Goal: Find contact information: Find contact information

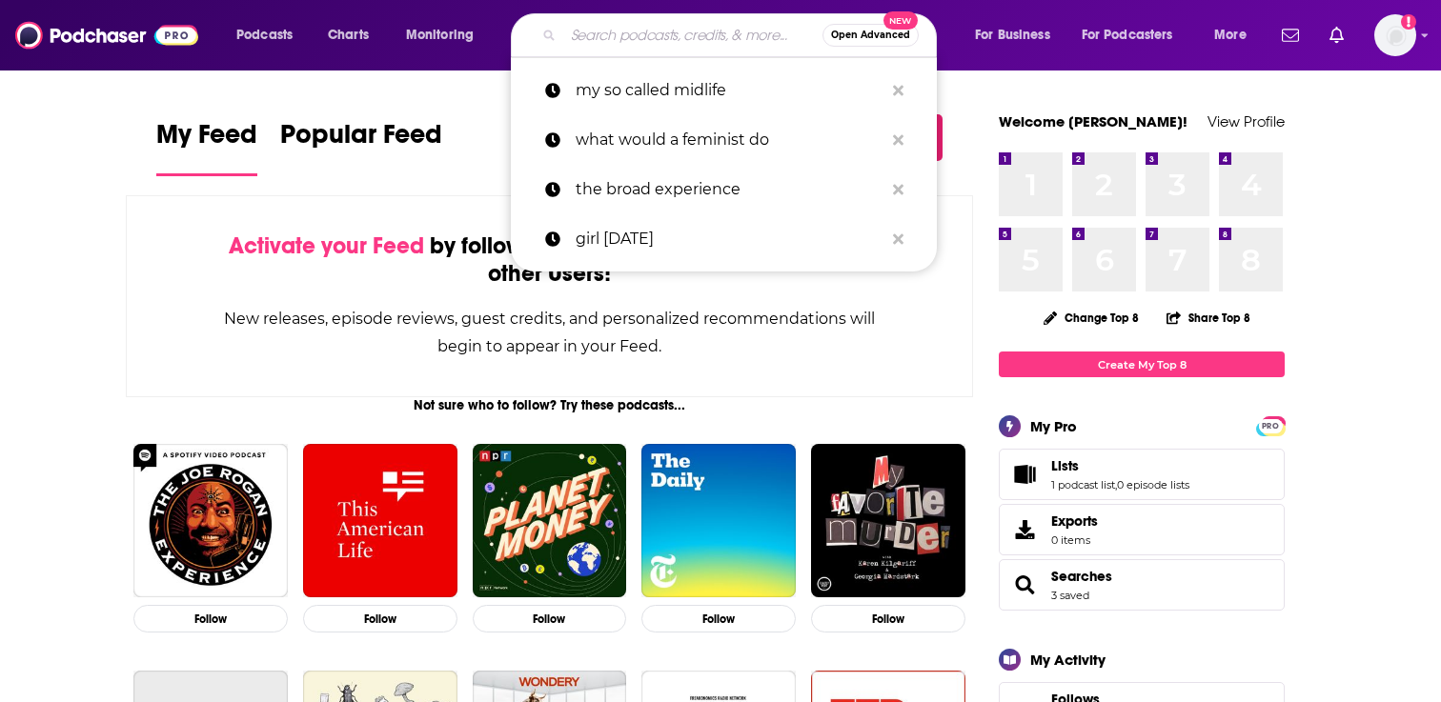
click at [619, 48] on input "Search podcasts, credits, & more..." at bounding box center [692, 35] width 259 height 30
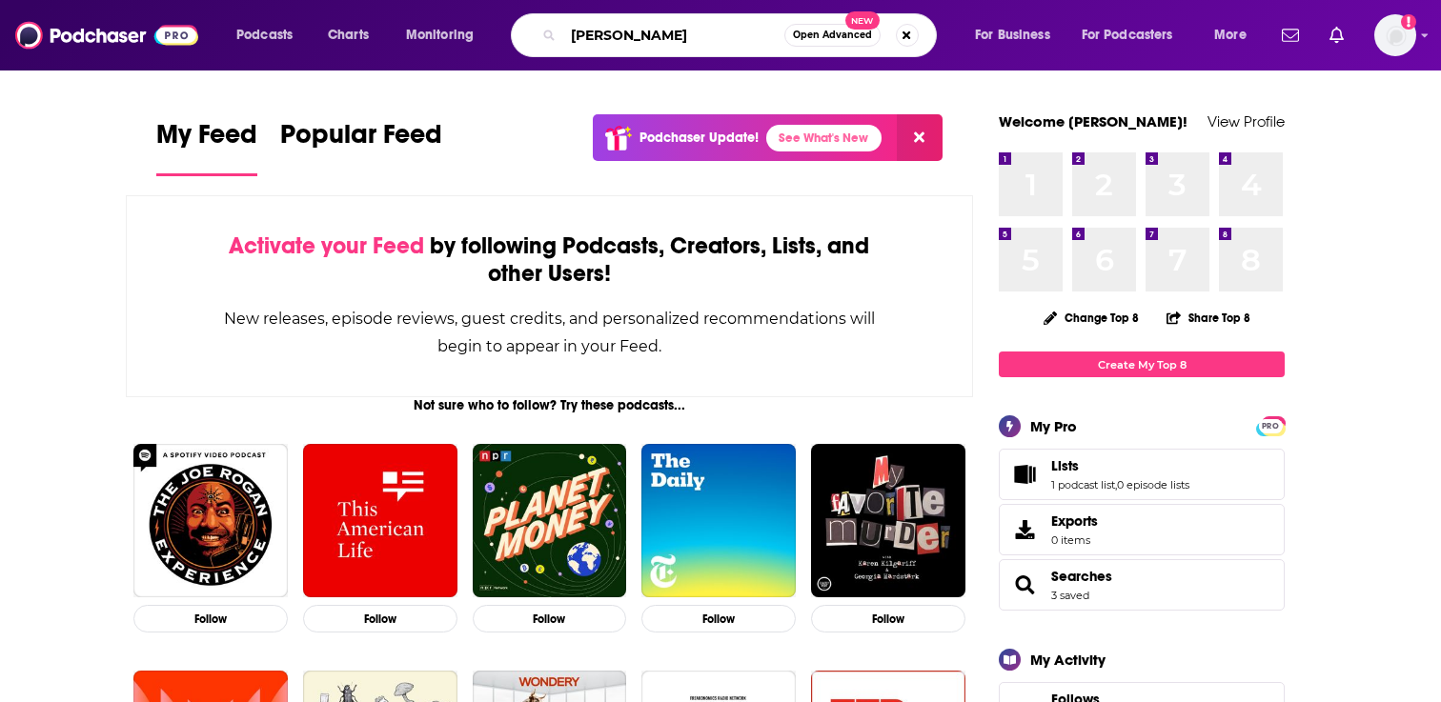
type input "[PERSON_NAME]"
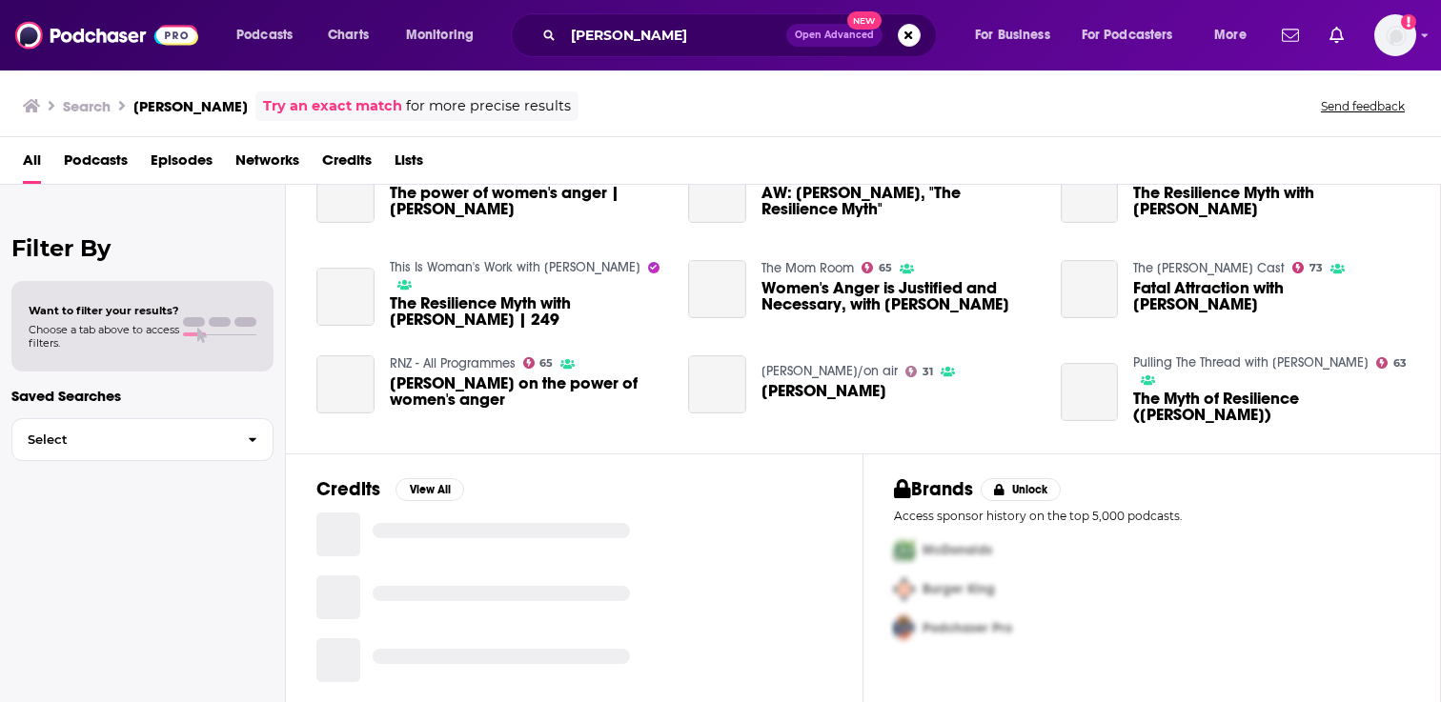
scroll to position [45, 0]
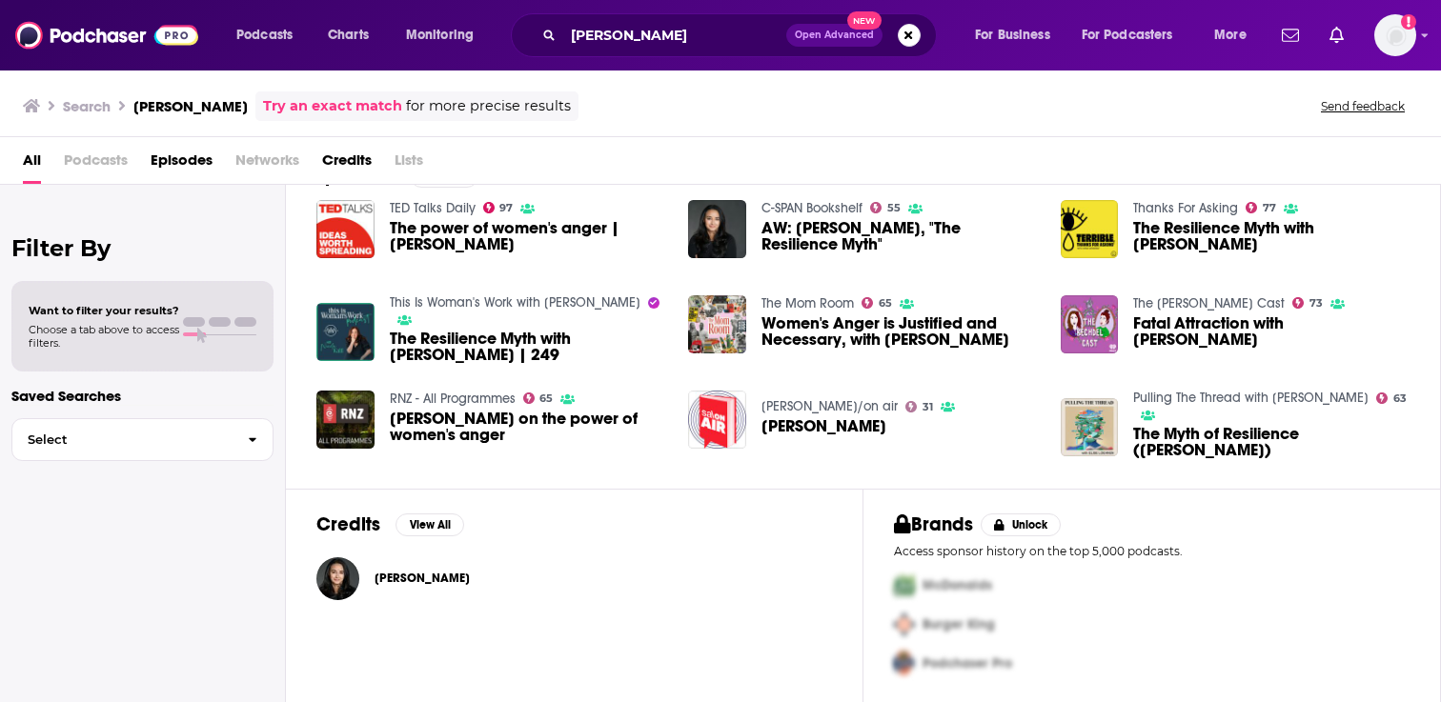
click at [464, 296] on link "This Is Woman's Work with [PERSON_NAME]" at bounding box center [515, 302] width 251 height 16
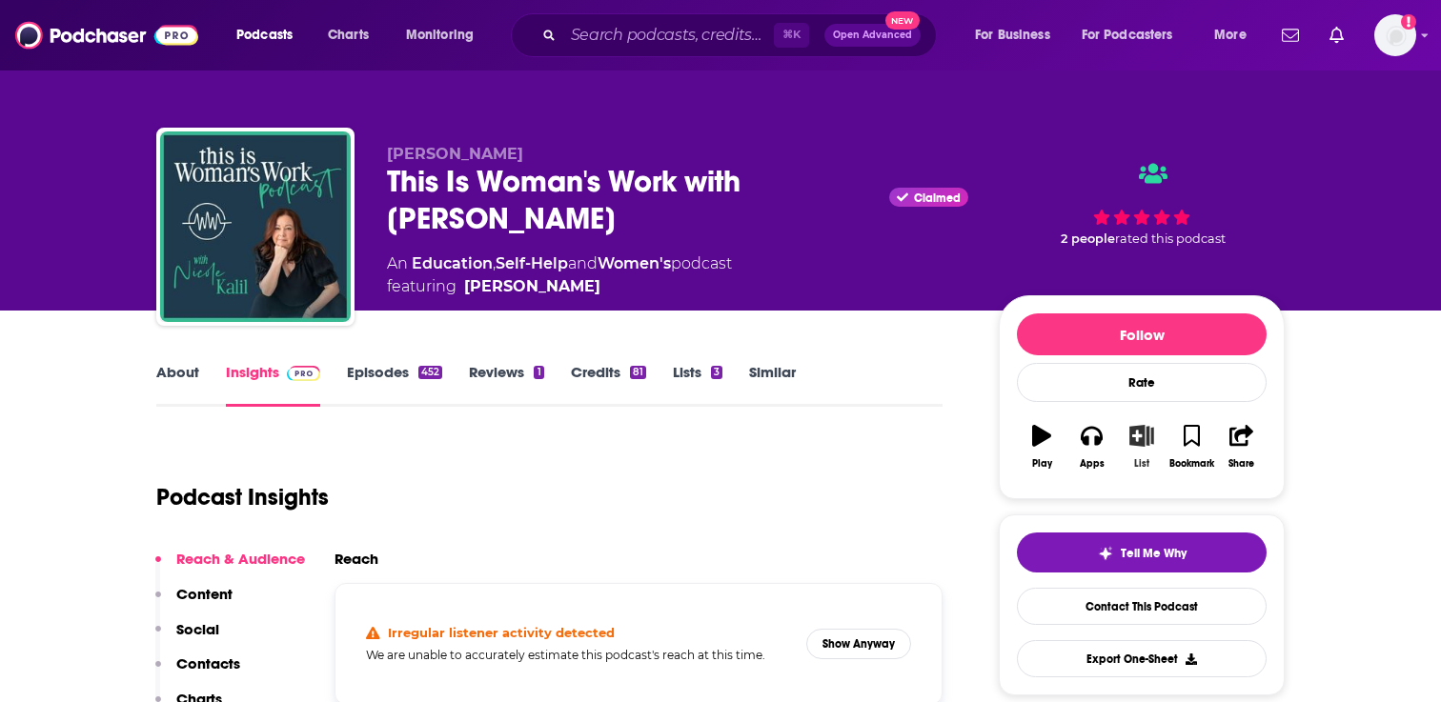
click at [1136, 446] on icon "button" at bounding box center [1141, 435] width 24 height 21
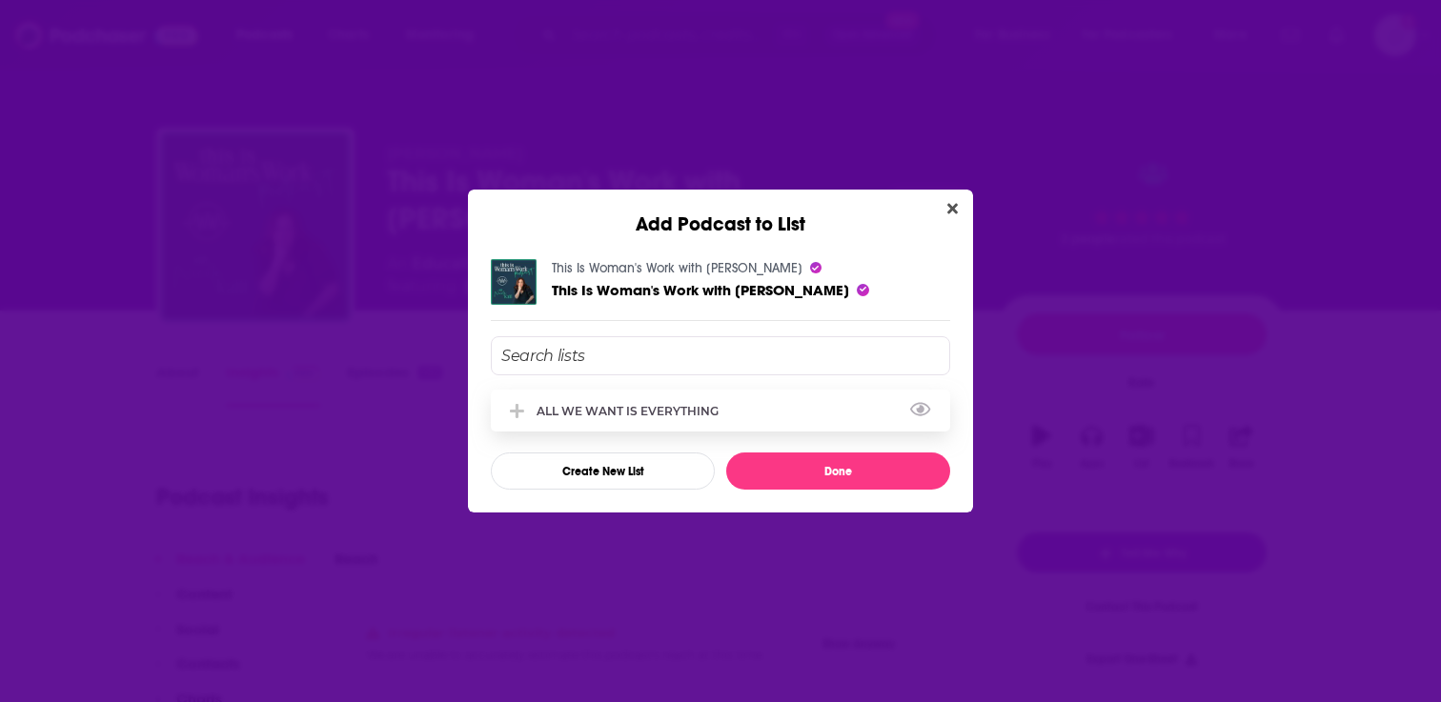
click at [635, 406] on div "ALL WE WANT IS EVERYTHING" at bounding box center [633, 411] width 193 height 14
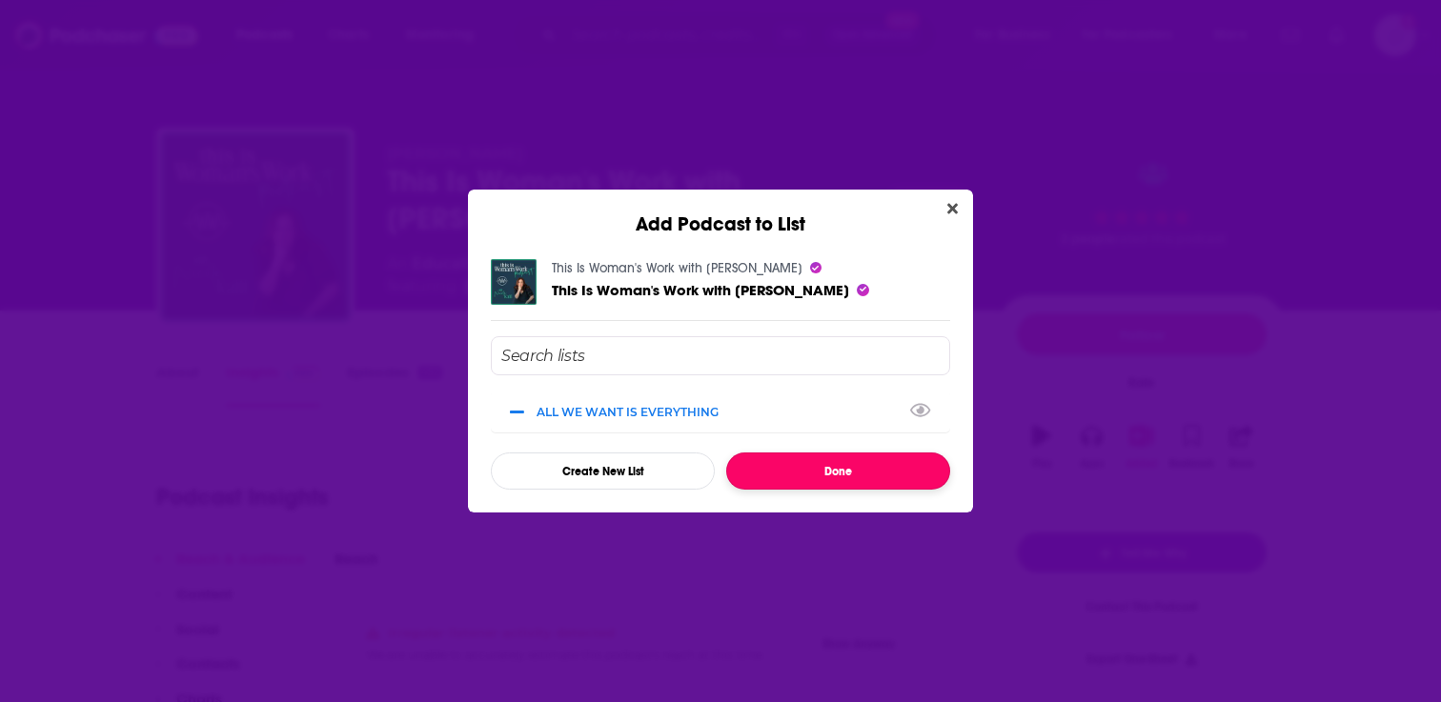
click at [792, 485] on button "Done" at bounding box center [838, 471] width 224 height 37
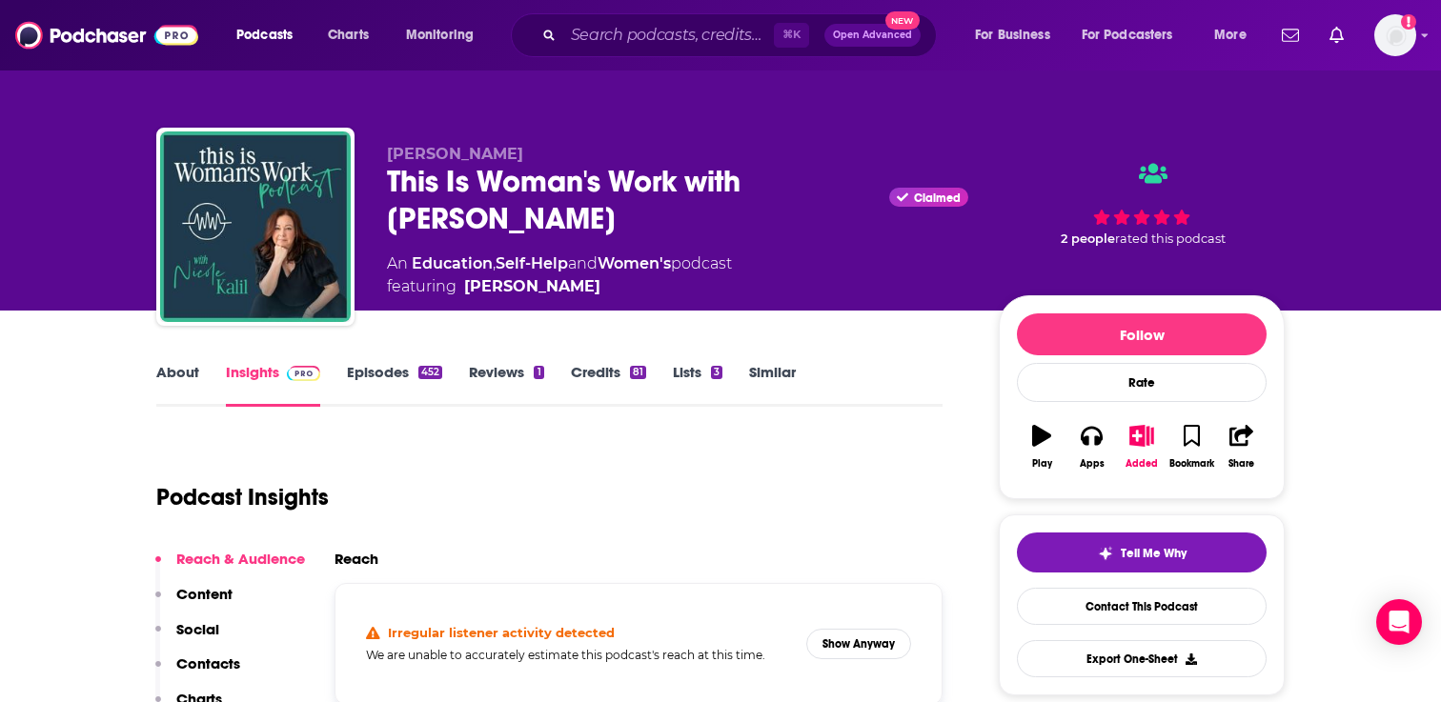
click at [185, 375] on link "About" at bounding box center [177, 385] width 43 height 44
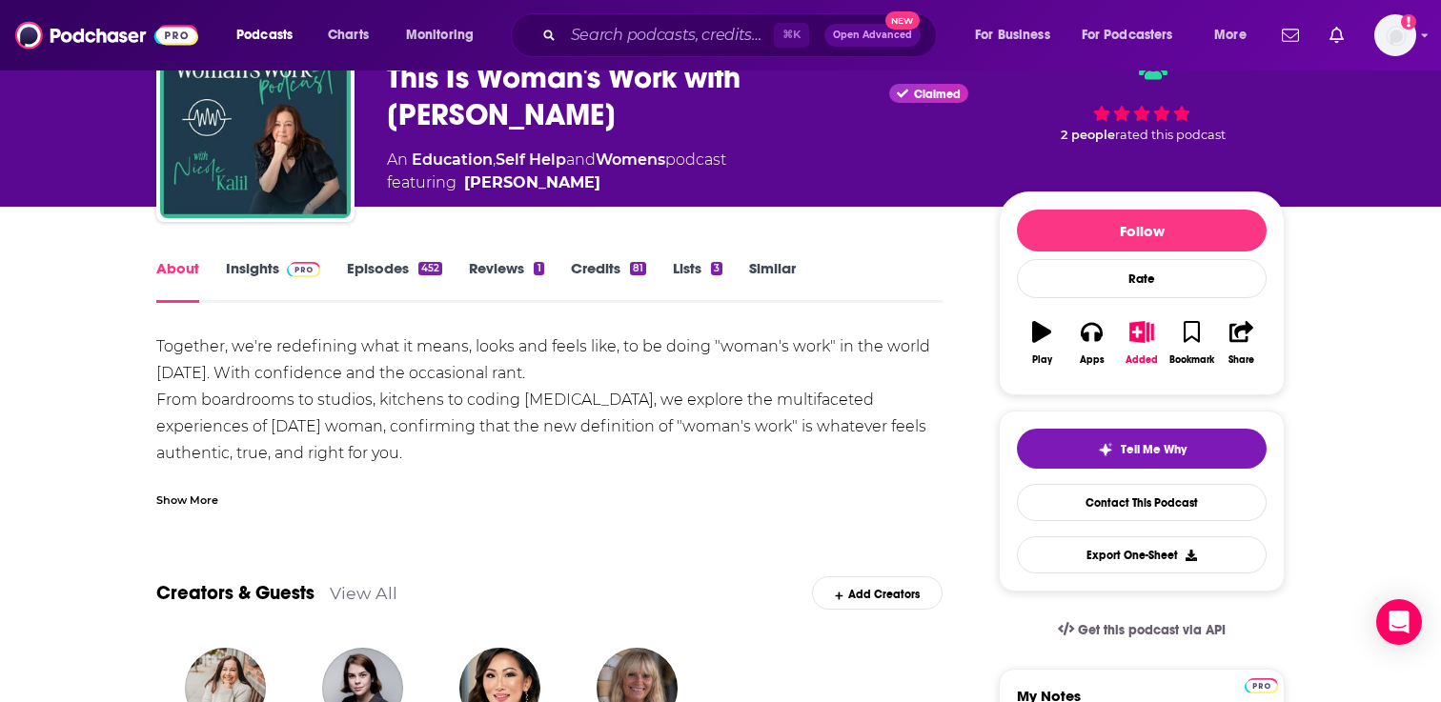
scroll to position [162, 0]
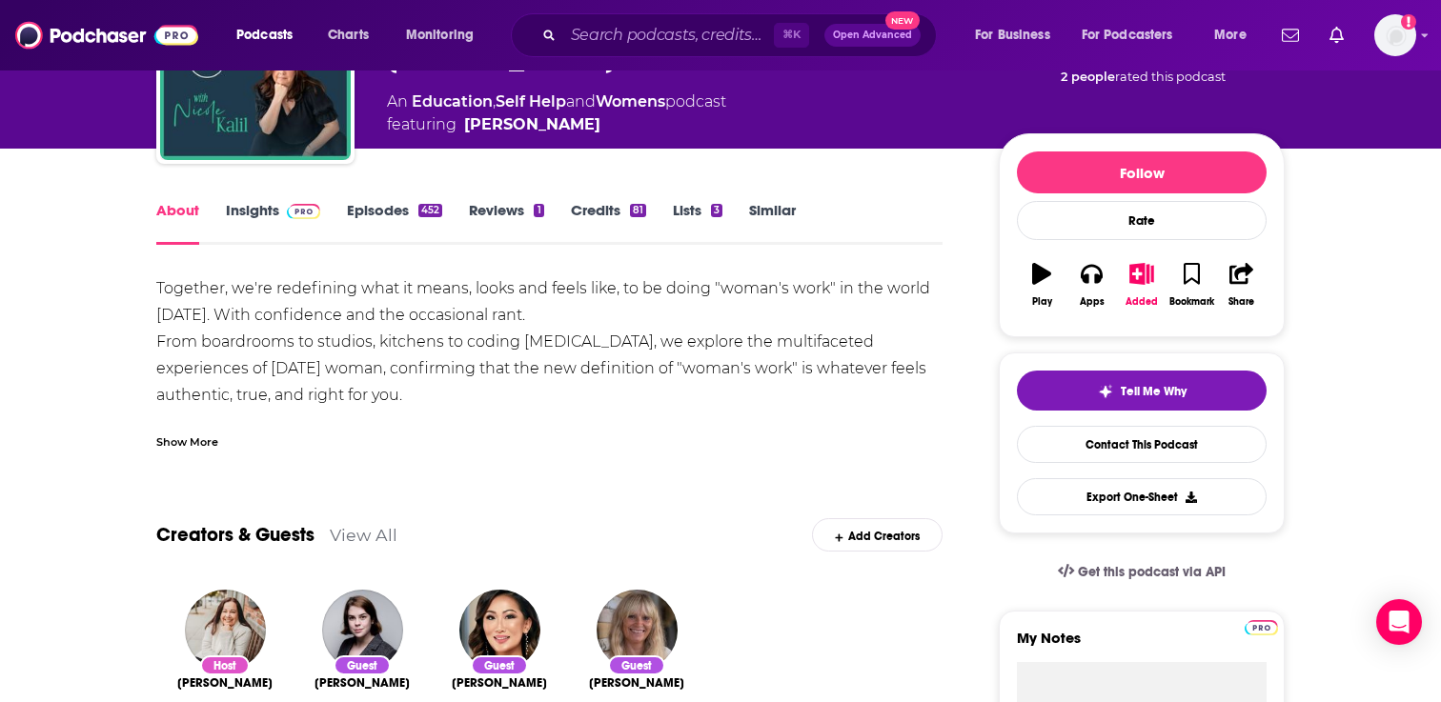
click at [270, 210] on link "Insights" at bounding box center [273, 223] width 94 height 44
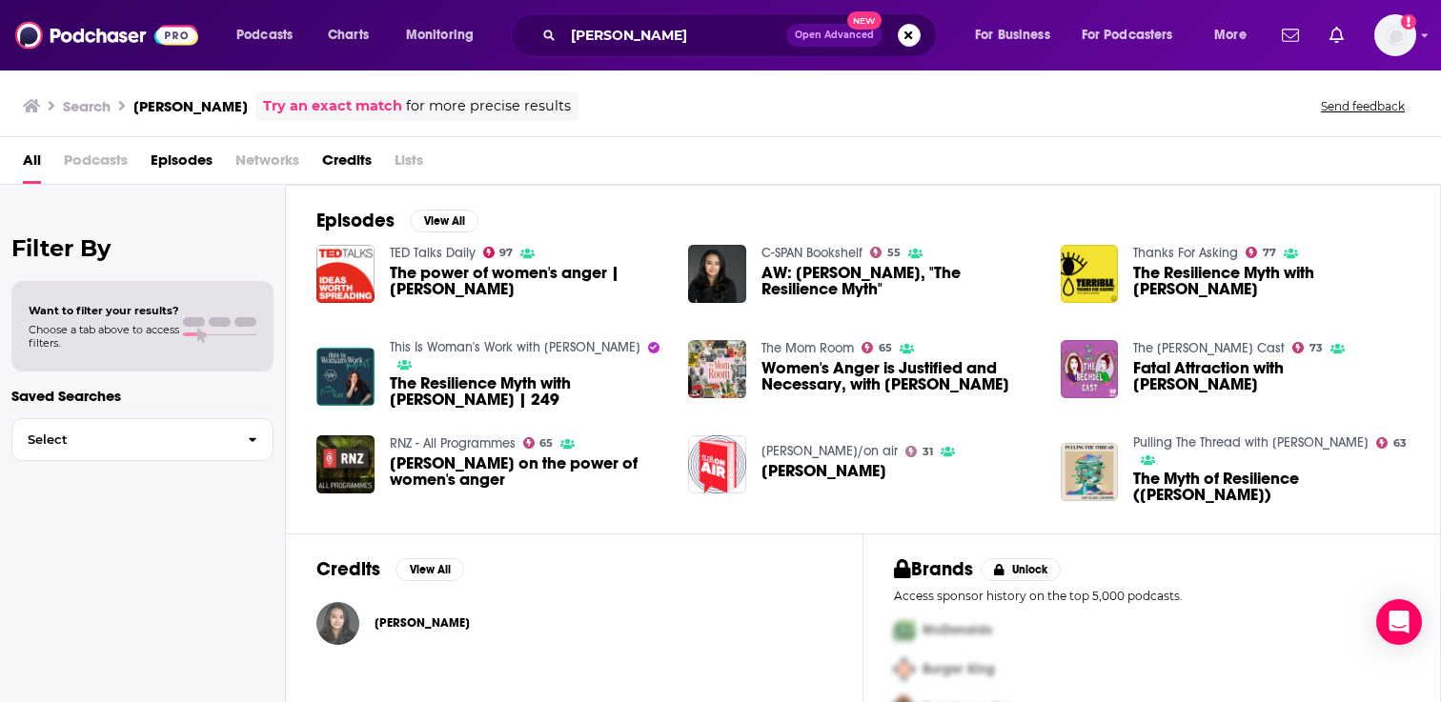
click at [341, 616] on img "Soraya Chemaly" at bounding box center [337, 623] width 43 height 43
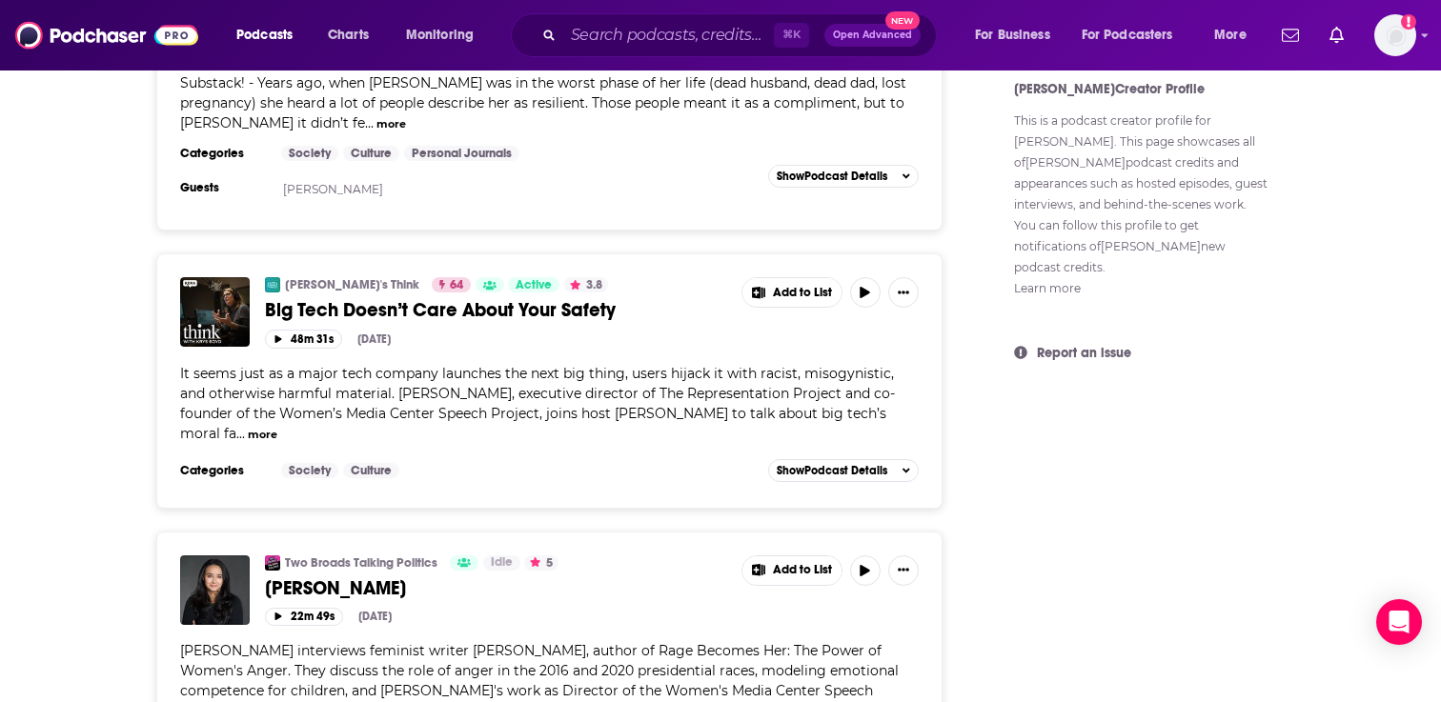
scroll to position [1188, 0]
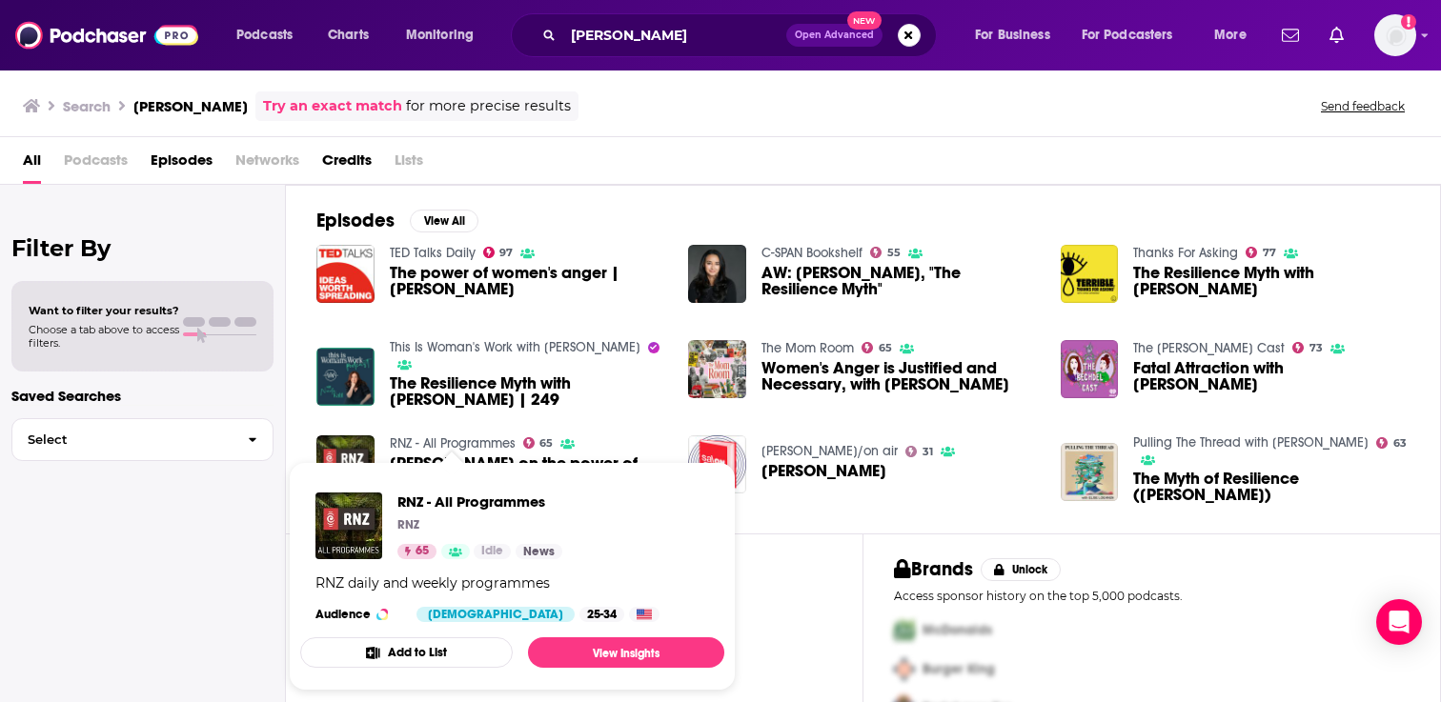
click at [406, 645] on button "Add to List" at bounding box center [406, 653] width 213 height 30
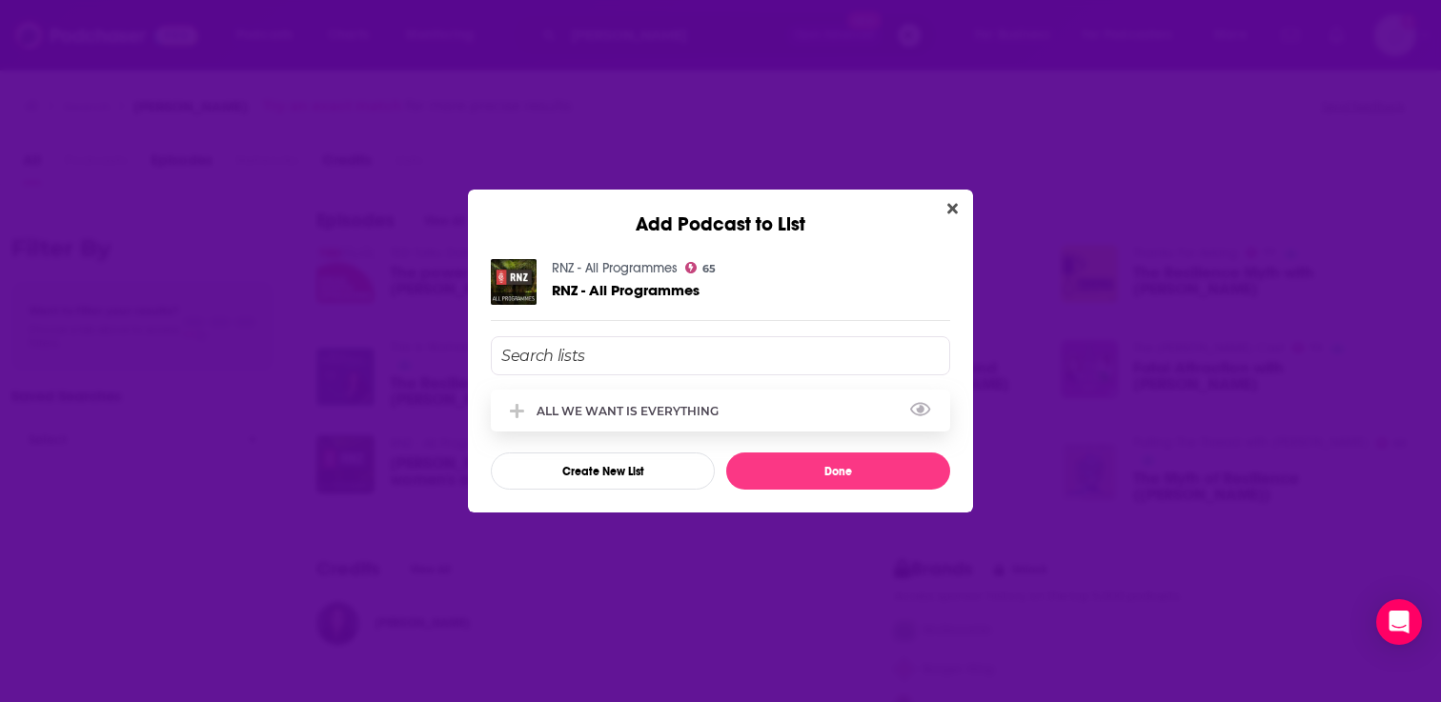
click at [588, 401] on div "ALL WE WANT IS EVERYTHING" at bounding box center [720, 411] width 459 height 42
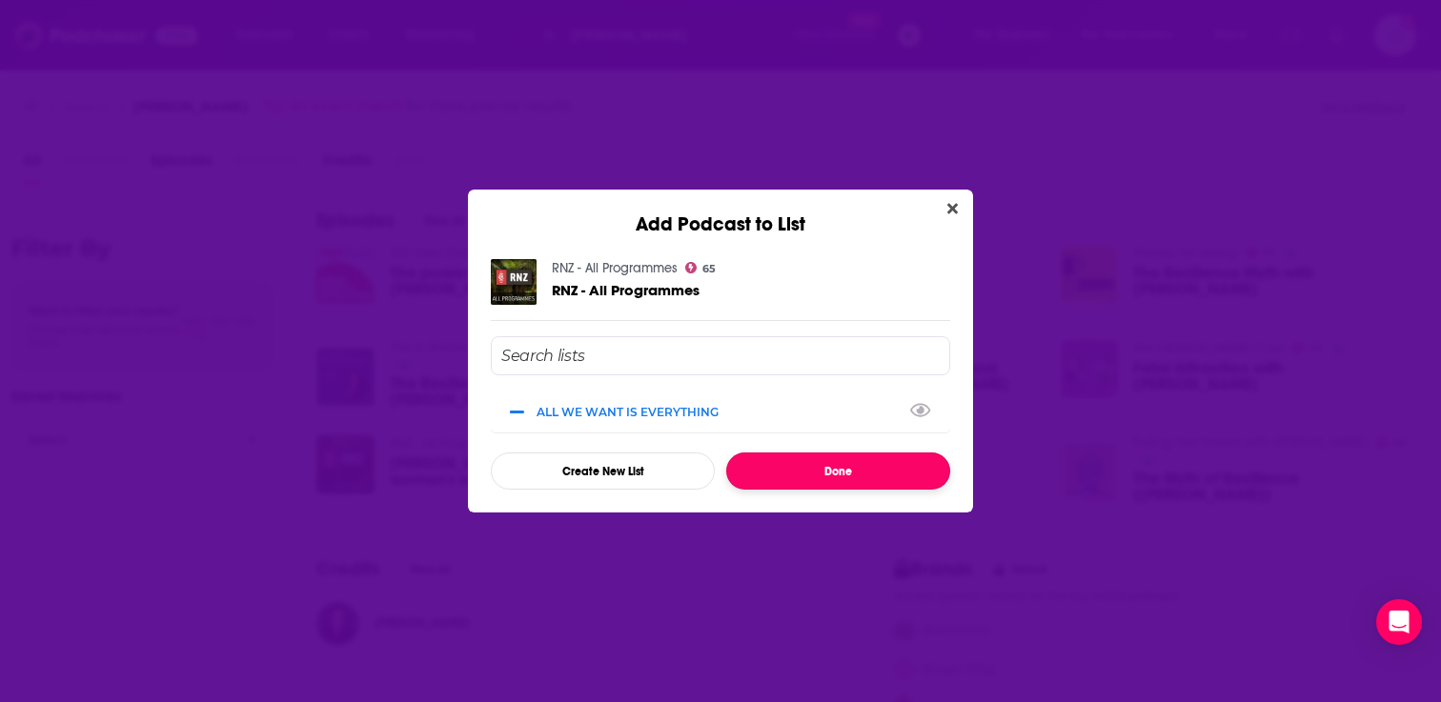
click at [806, 455] on button "Done" at bounding box center [838, 471] width 224 height 37
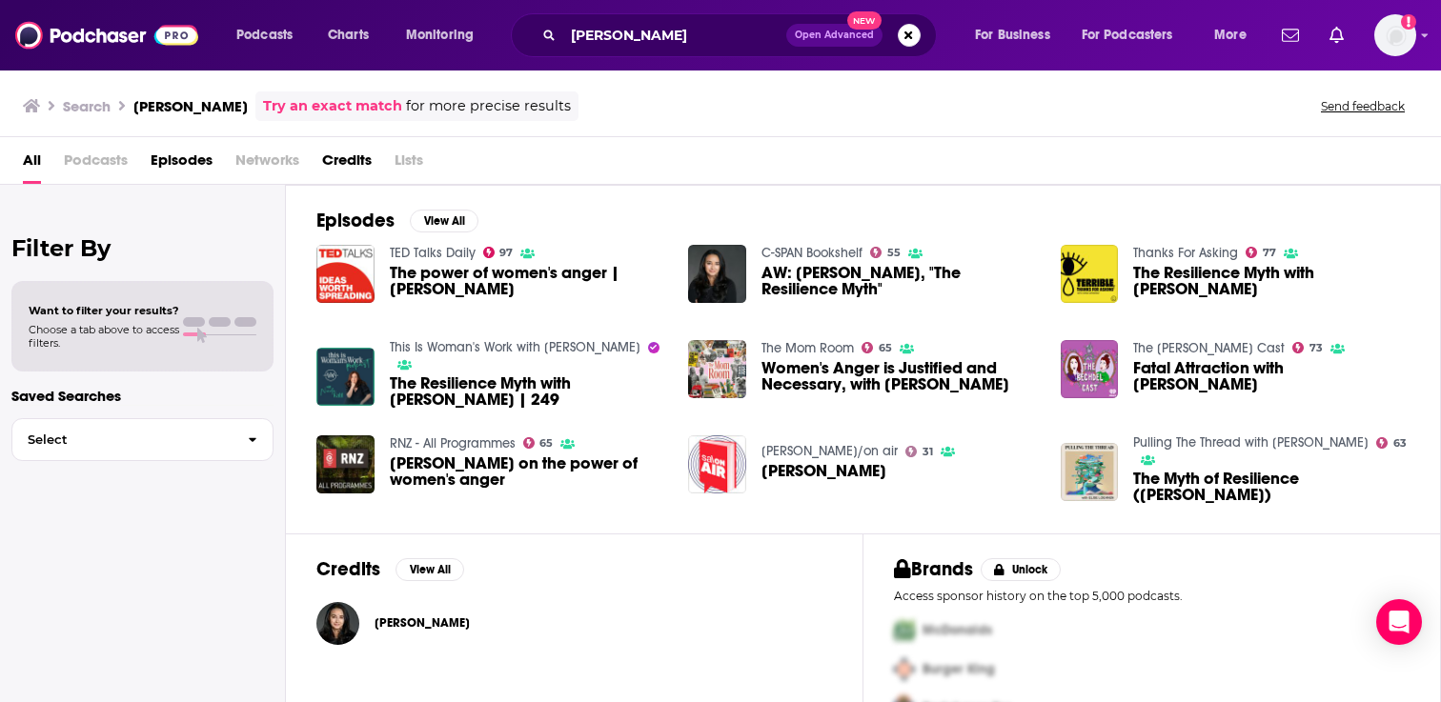
click at [788, 276] on span "AW: [PERSON_NAME], "The Resilience Myth"" at bounding box center [899, 281] width 276 height 32
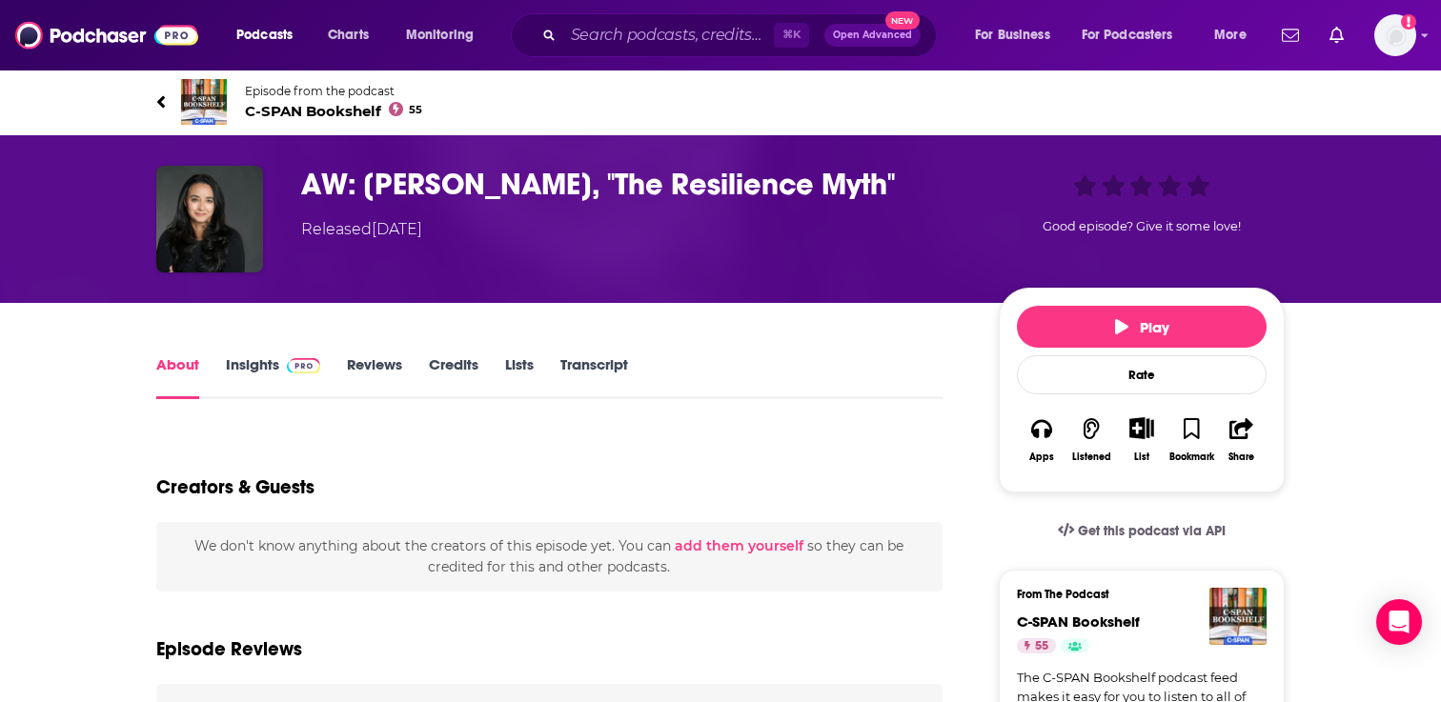
click at [1136, 450] on div "List" at bounding box center [1142, 440] width 50 height 70
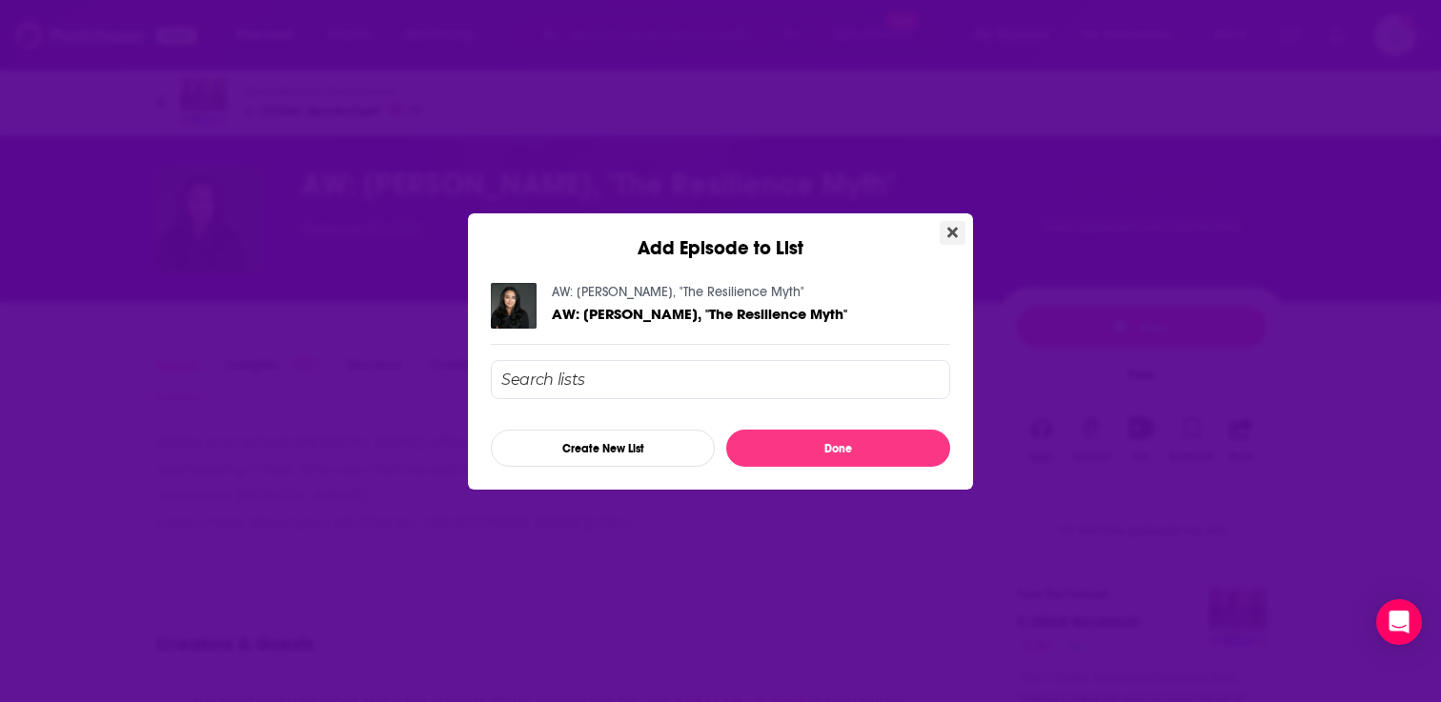
click at [943, 226] on button "Close" at bounding box center [953, 233] width 26 height 24
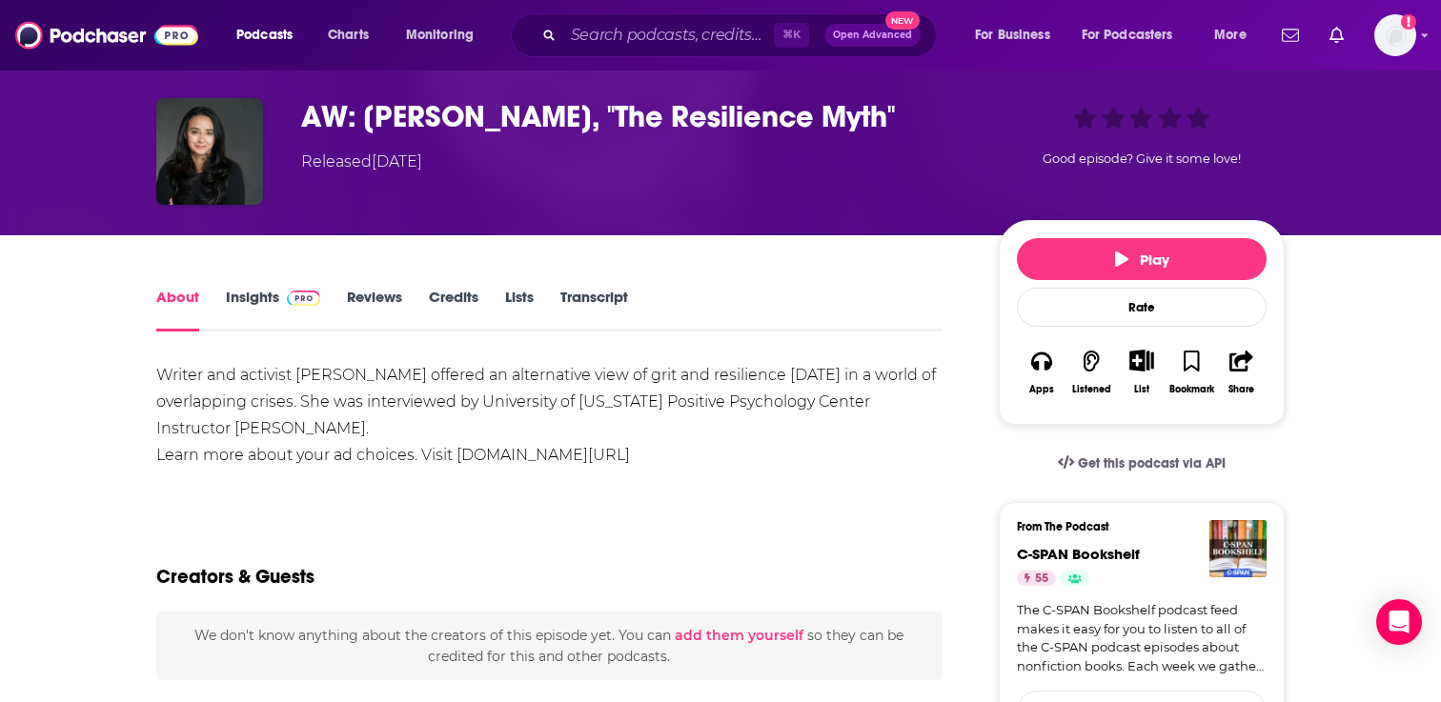
scroll to position [85, 0]
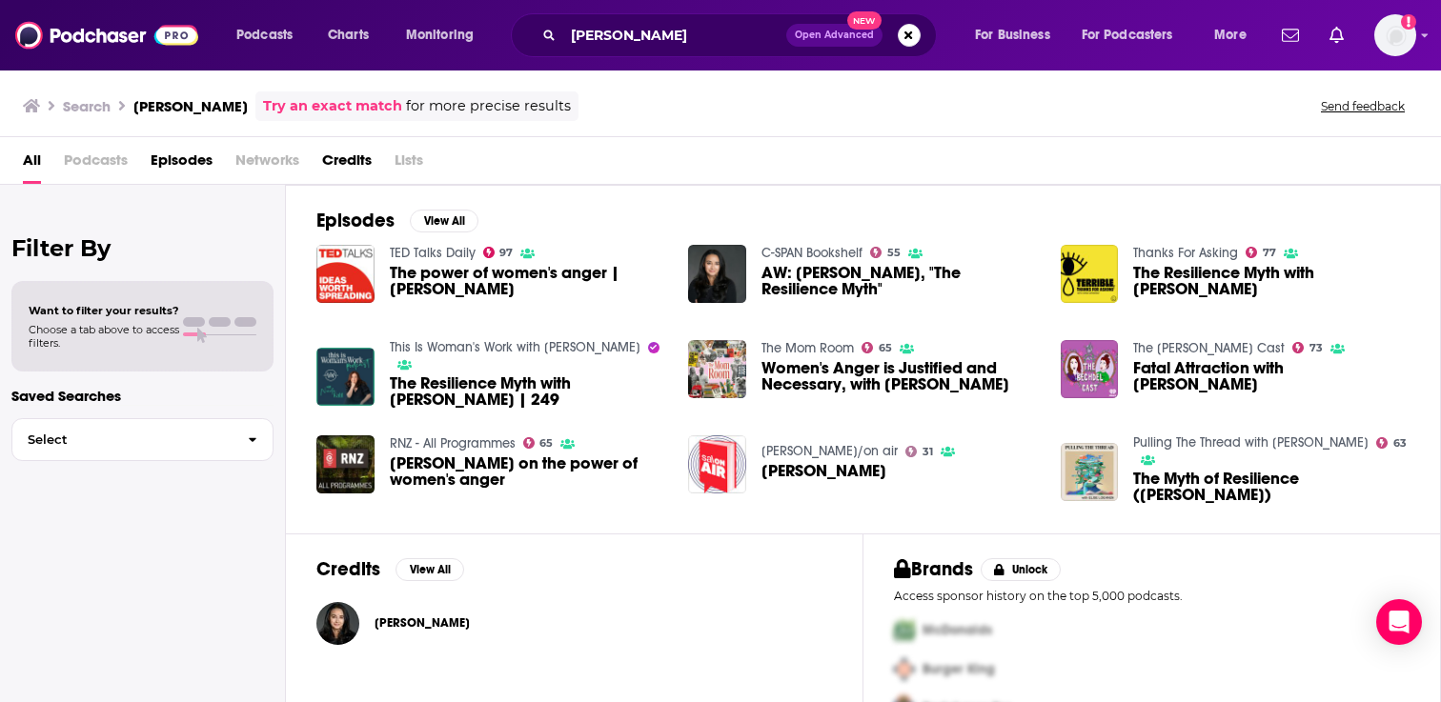
click at [826, 472] on span "[PERSON_NAME]" at bounding box center [823, 471] width 125 height 16
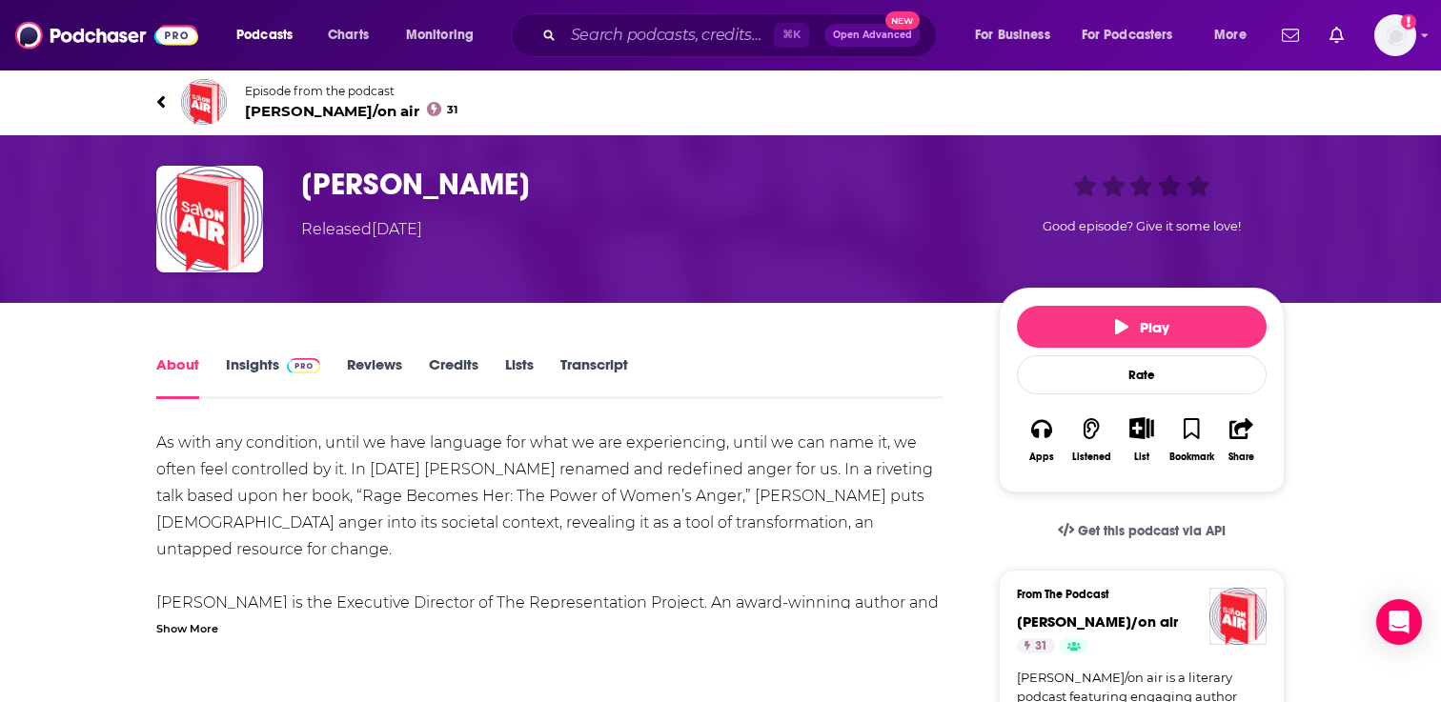
click at [1135, 424] on icon "Show More Button" at bounding box center [1142, 427] width 24 height 21
click at [1116, 477] on button "Add Episode" at bounding box center [1126, 466] width 98 height 35
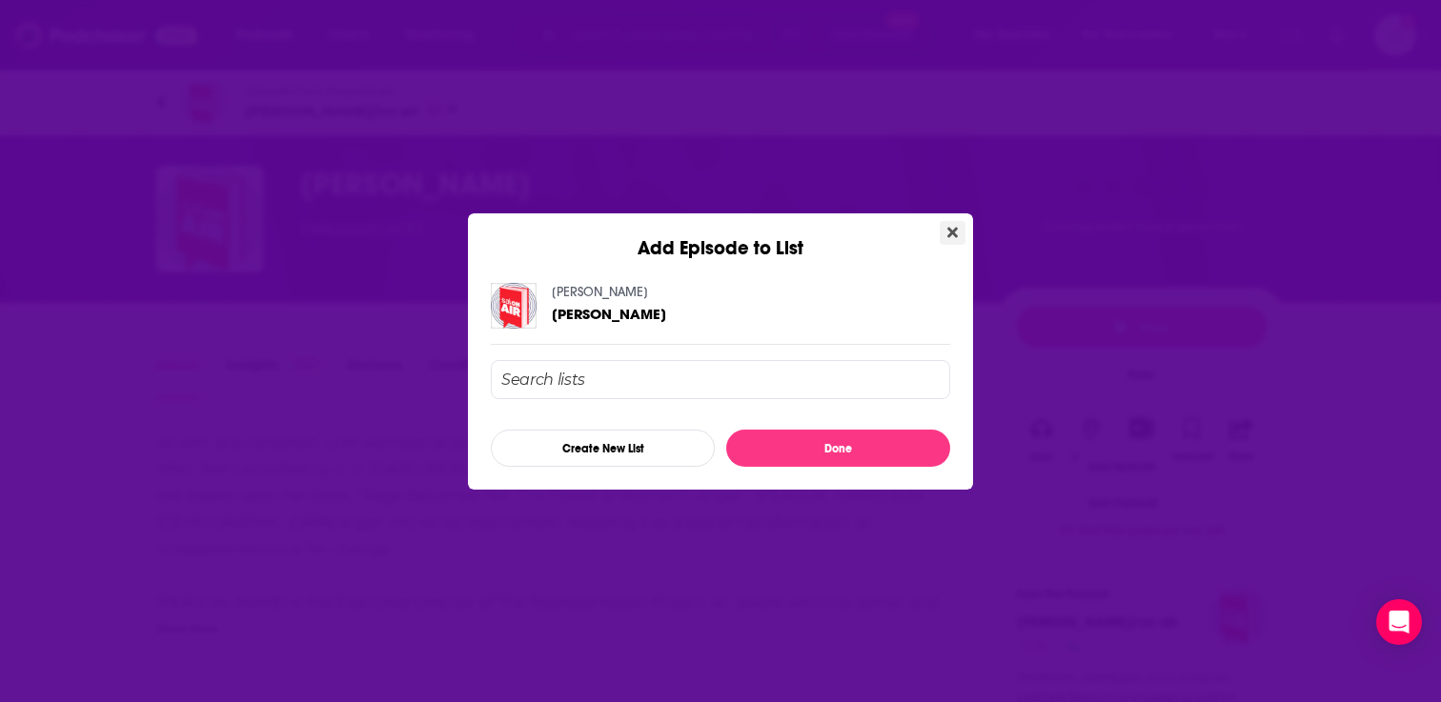
click at [953, 238] on icon "Close" at bounding box center [952, 232] width 10 height 15
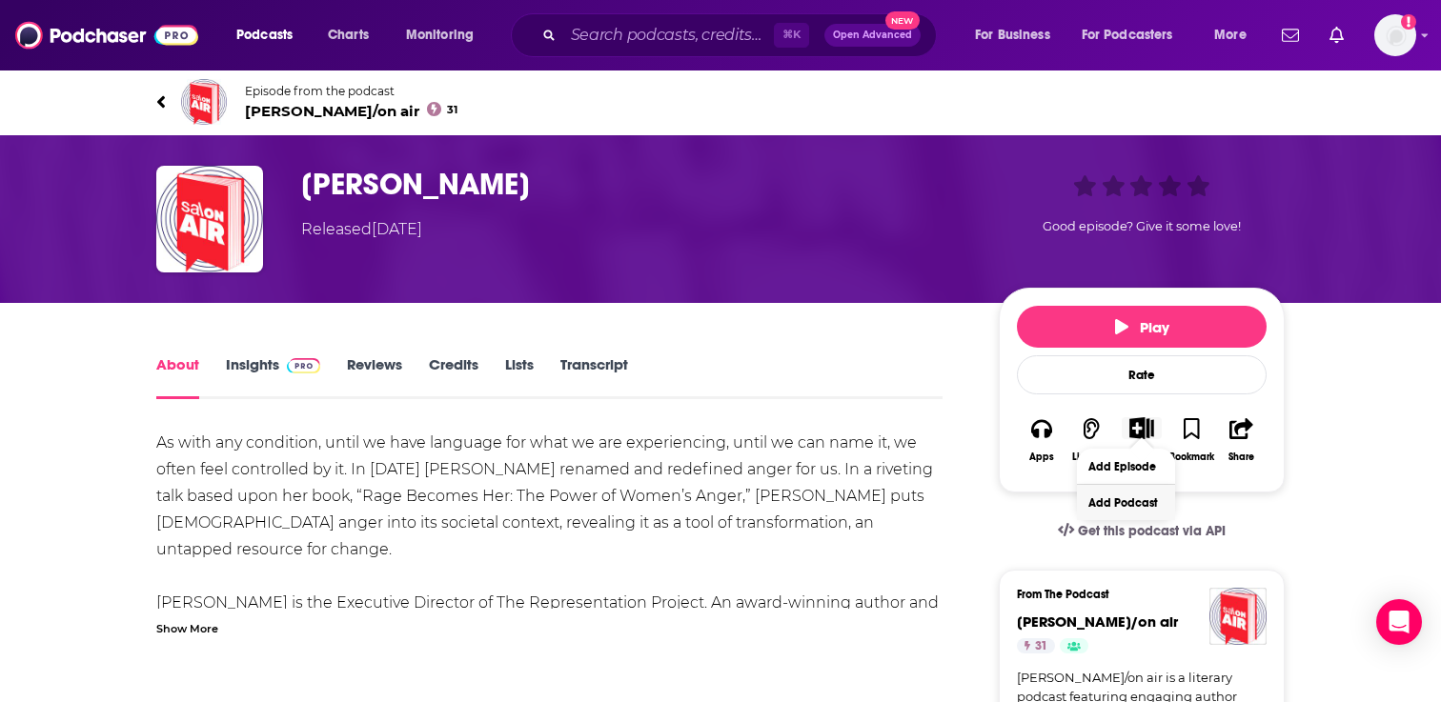
click at [1112, 513] on button "Add Podcast" at bounding box center [1126, 502] width 98 height 35
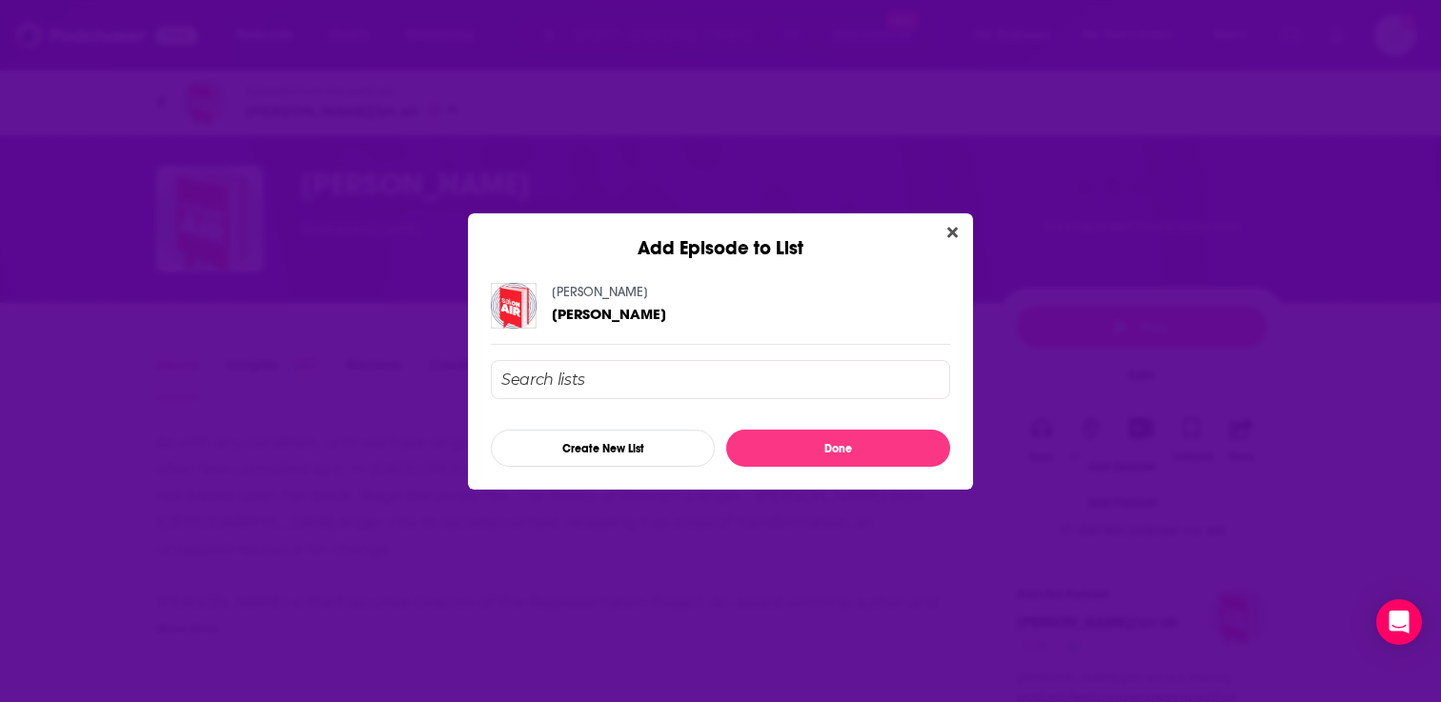
click at [652, 382] on input "Add Episode To List" at bounding box center [720, 379] width 459 height 39
type input "all we want is everything"
click at [950, 221] on button "Close" at bounding box center [953, 233] width 26 height 24
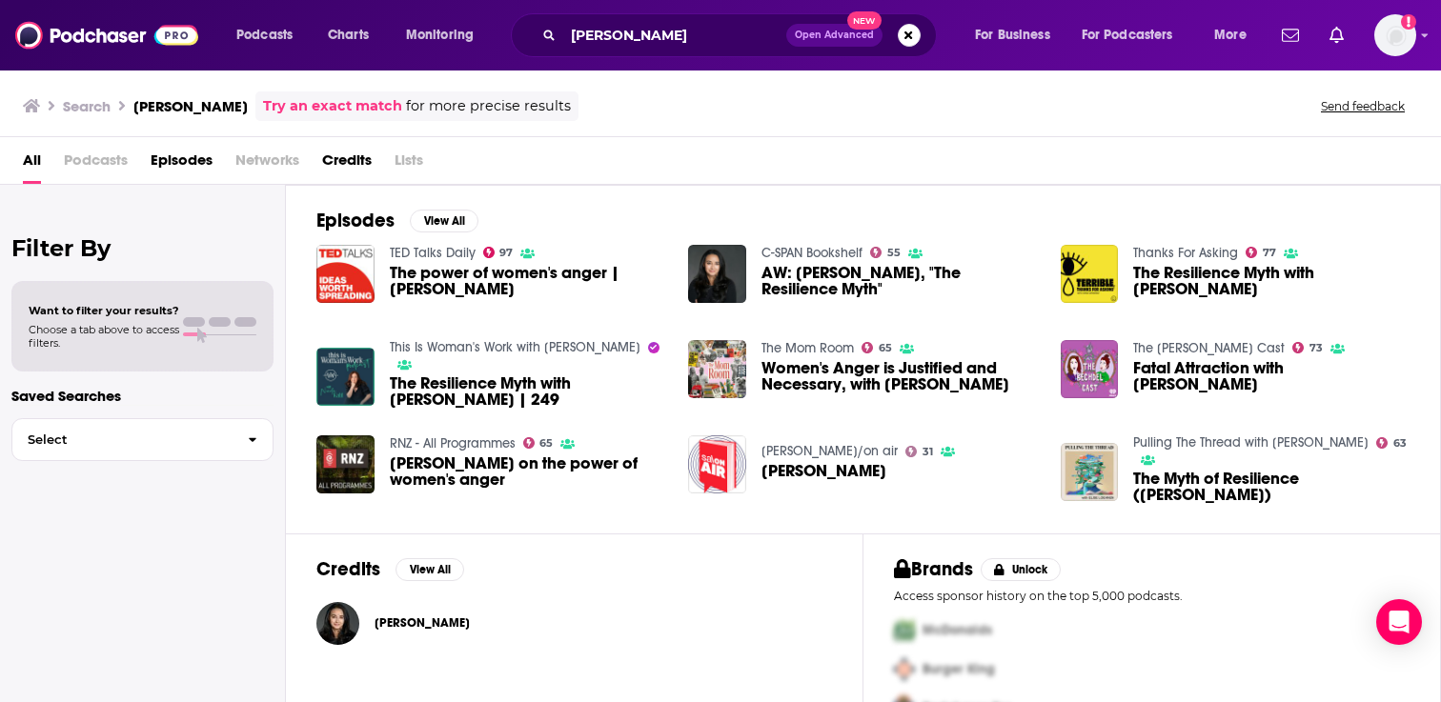
click at [773, 447] on link "[PERSON_NAME]/on air" at bounding box center [829, 451] width 136 height 16
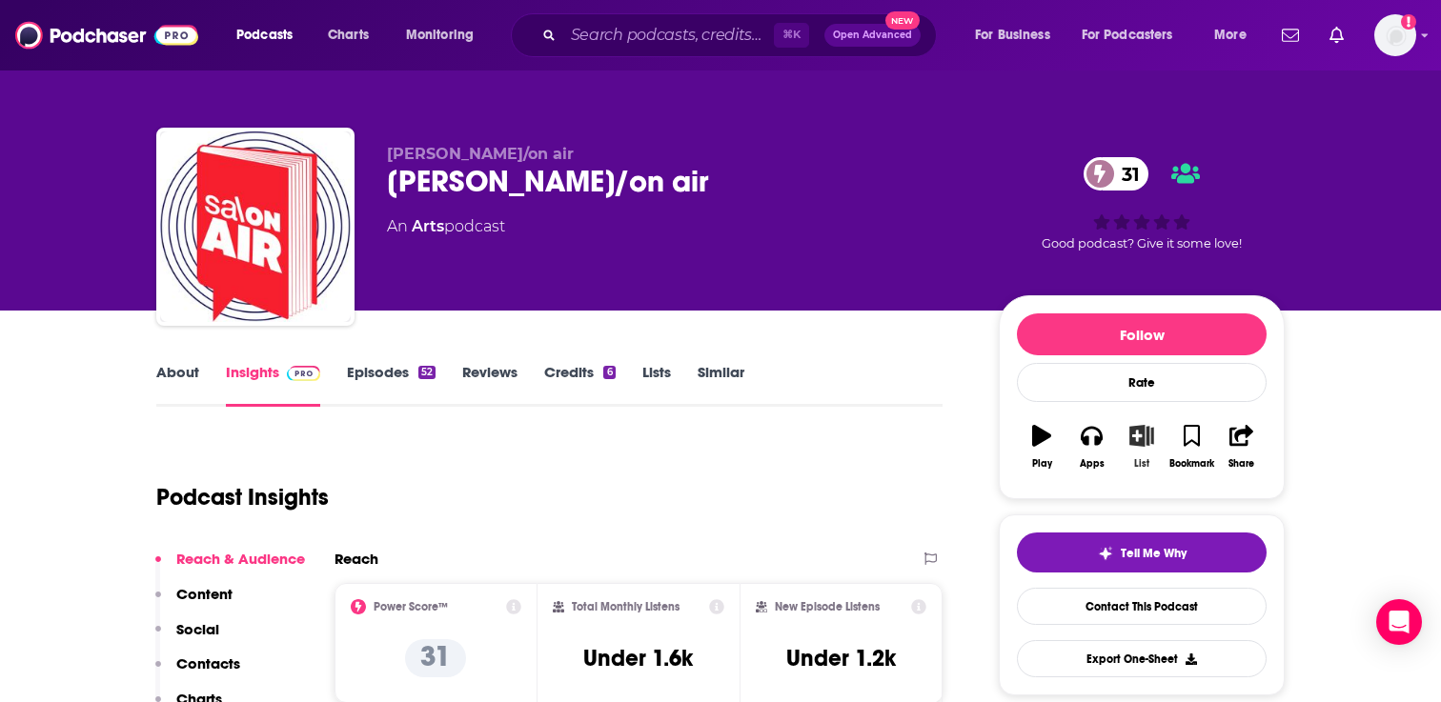
click at [1143, 443] on icon "button" at bounding box center [1142, 435] width 24 height 21
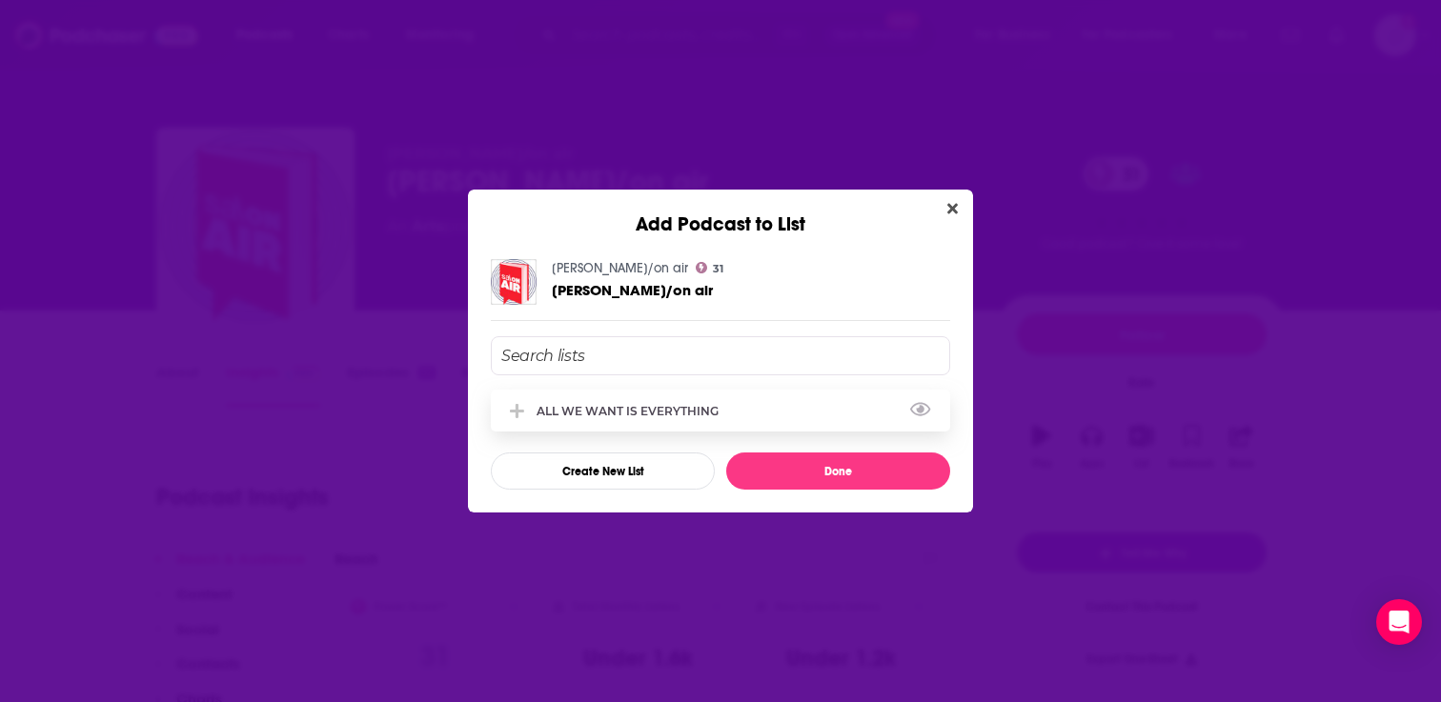
click at [602, 410] on div "ALL WE WANT IS EVERYTHING" at bounding box center [633, 411] width 193 height 14
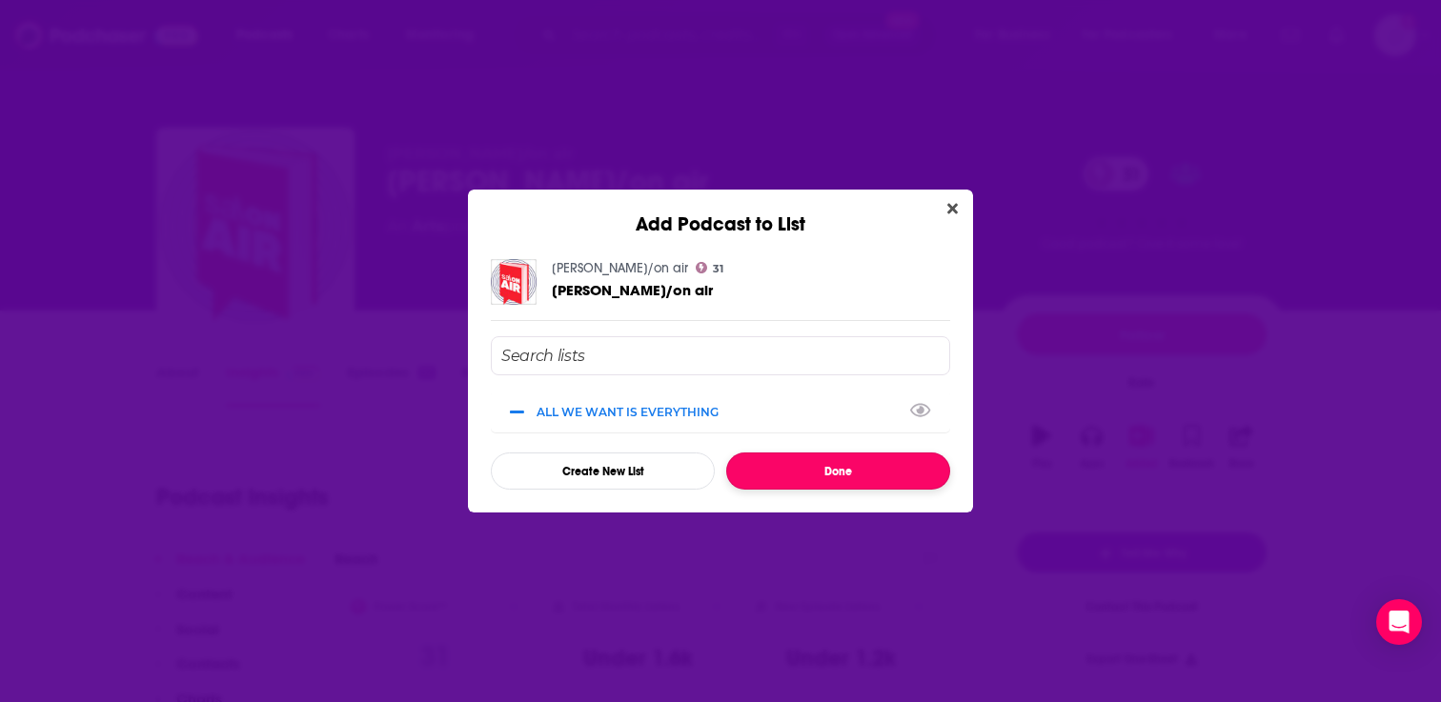
click at [806, 476] on button "Done" at bounding box center [838, 471] width 224 height 37
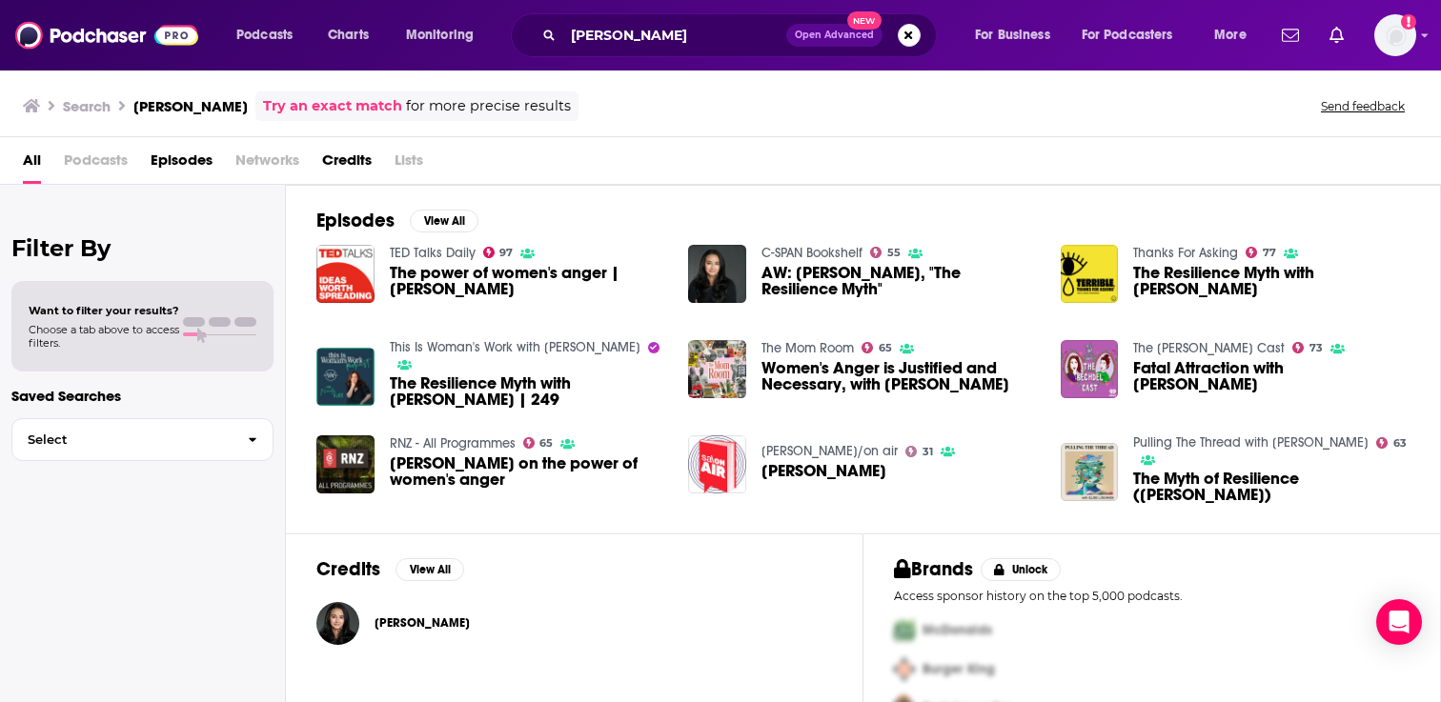
click at [822, 346] on link "The Mom Room" at bounding box center [807, 348] width 92 height 16
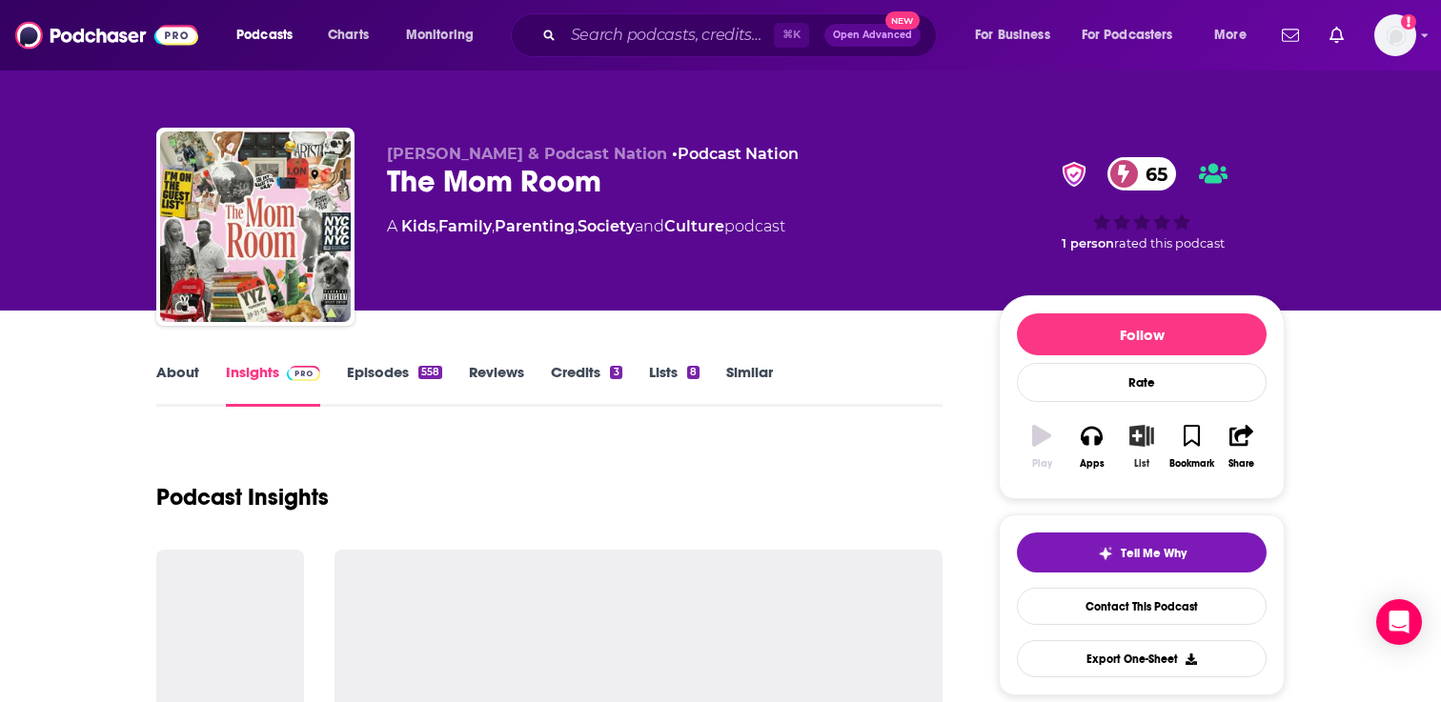
click at [1133, 445] on icon "button" at bounding box center [1142, 435] width 24 height 21
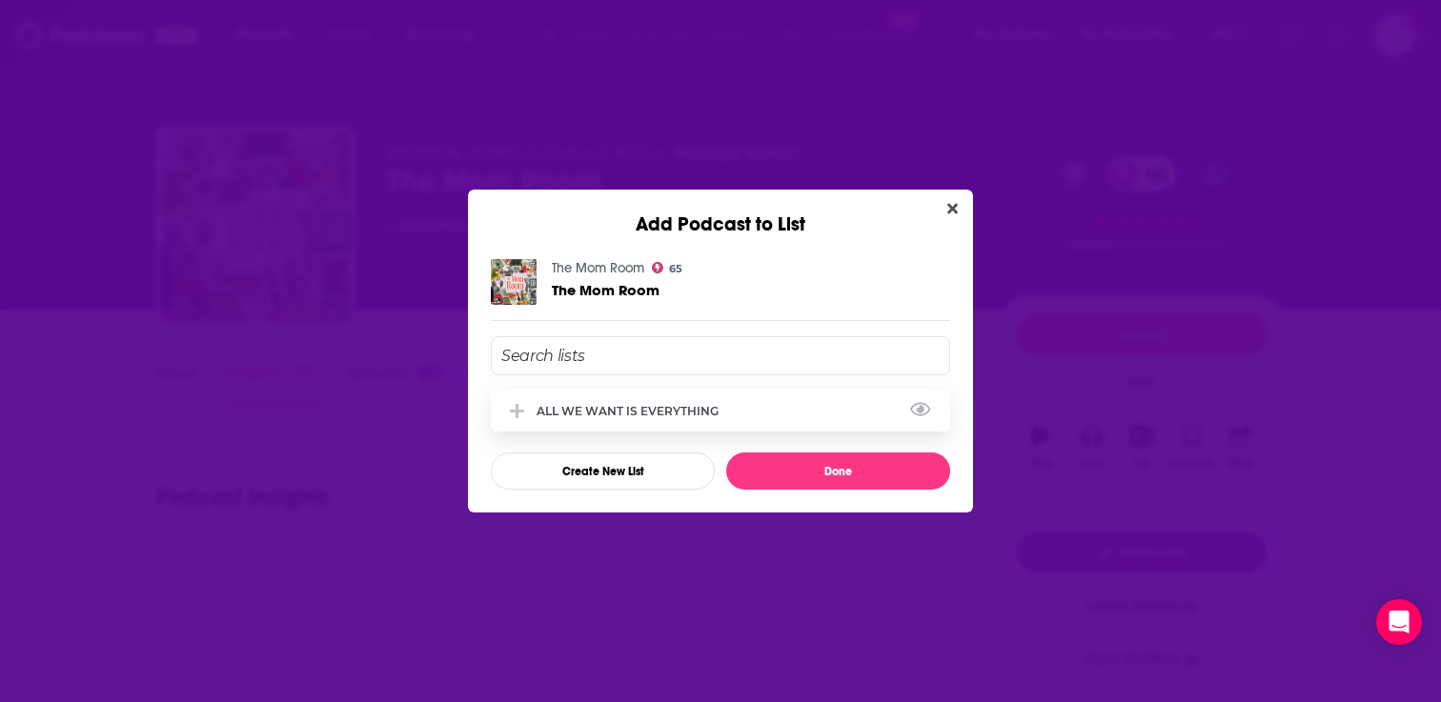
click at [612, 409] on div "ALL WE WANT IS EVERYTHING" at bounding box center [633, 411] width 193 height 14
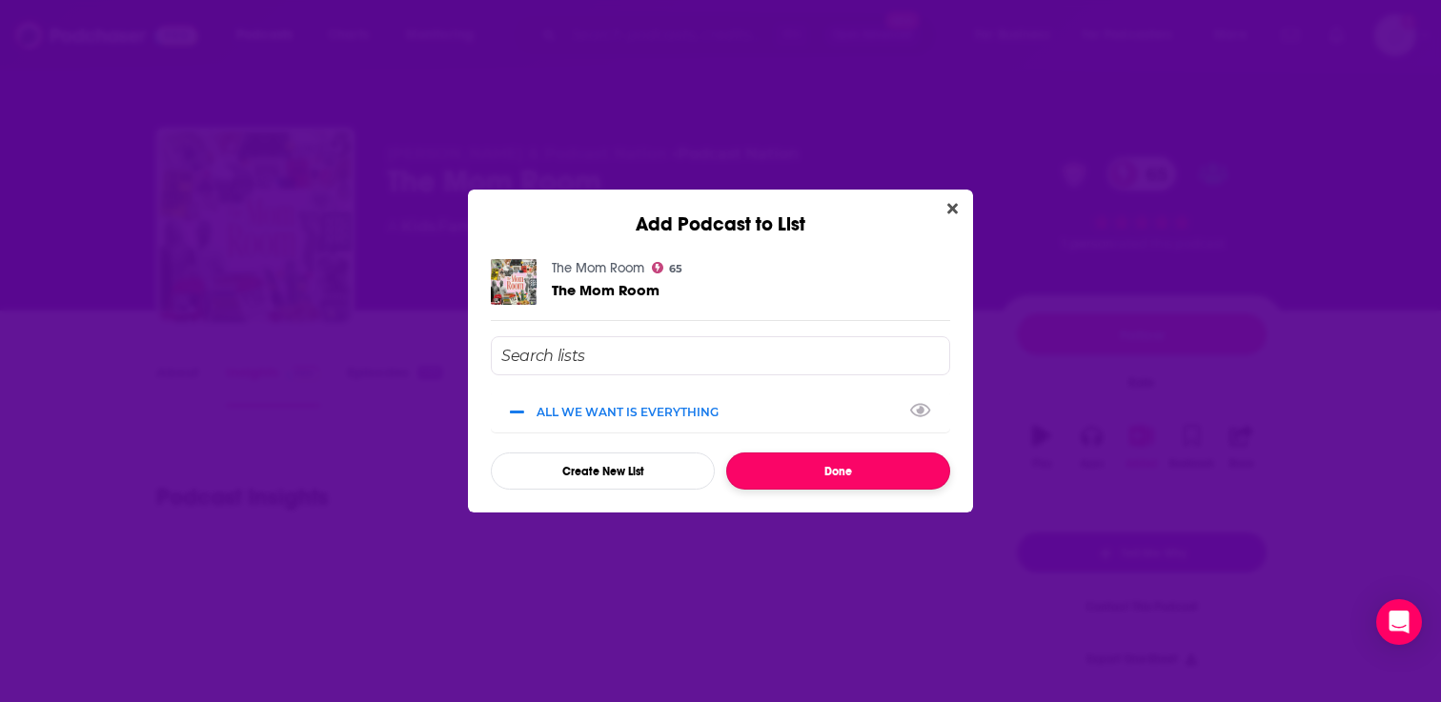
click at [804, 488] on button "Done" at bounding box center [838, 471] width 224 height 37
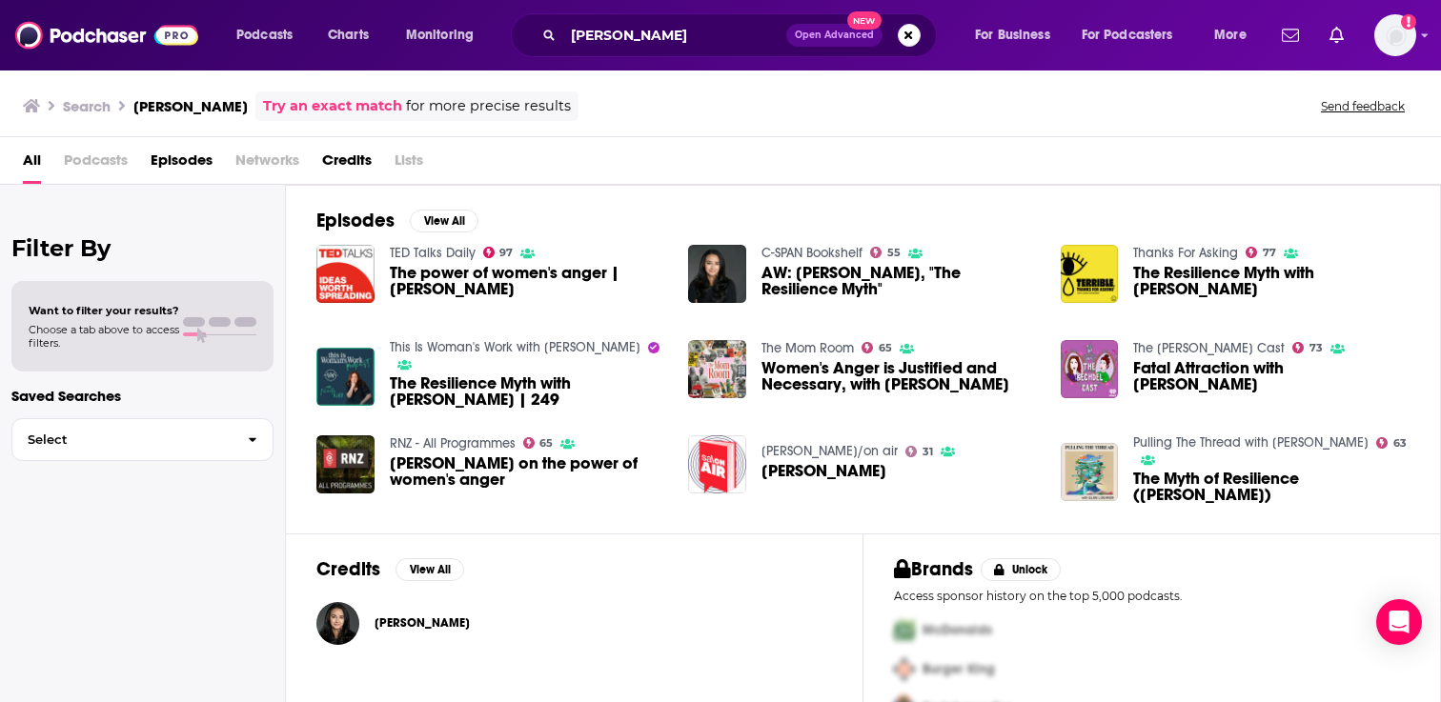
click at [812, 249] on link "C-SPAN Bookshelf" at bounding box center [811, 253] width 101 height 16
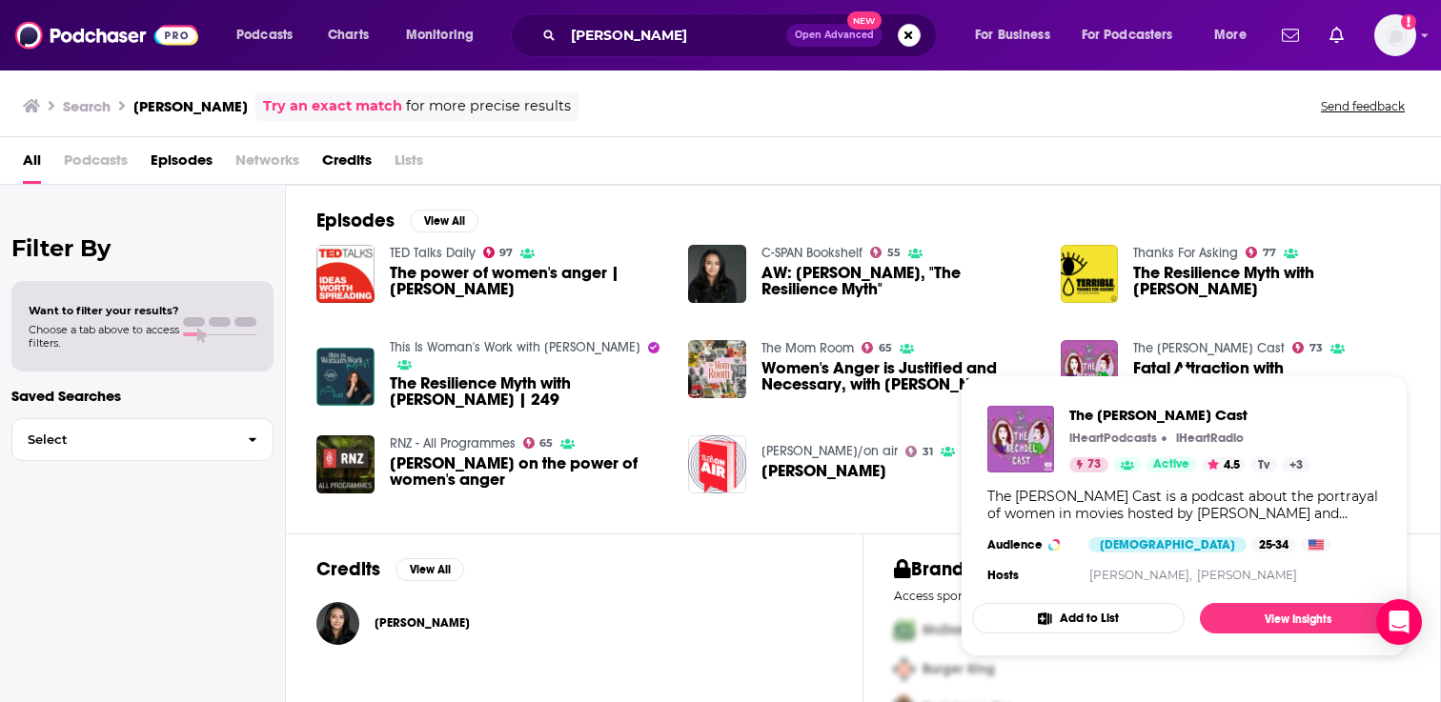
click at [1085, 610] on button "Add to List" at bounding box center [1078, 618] width 213 height 30
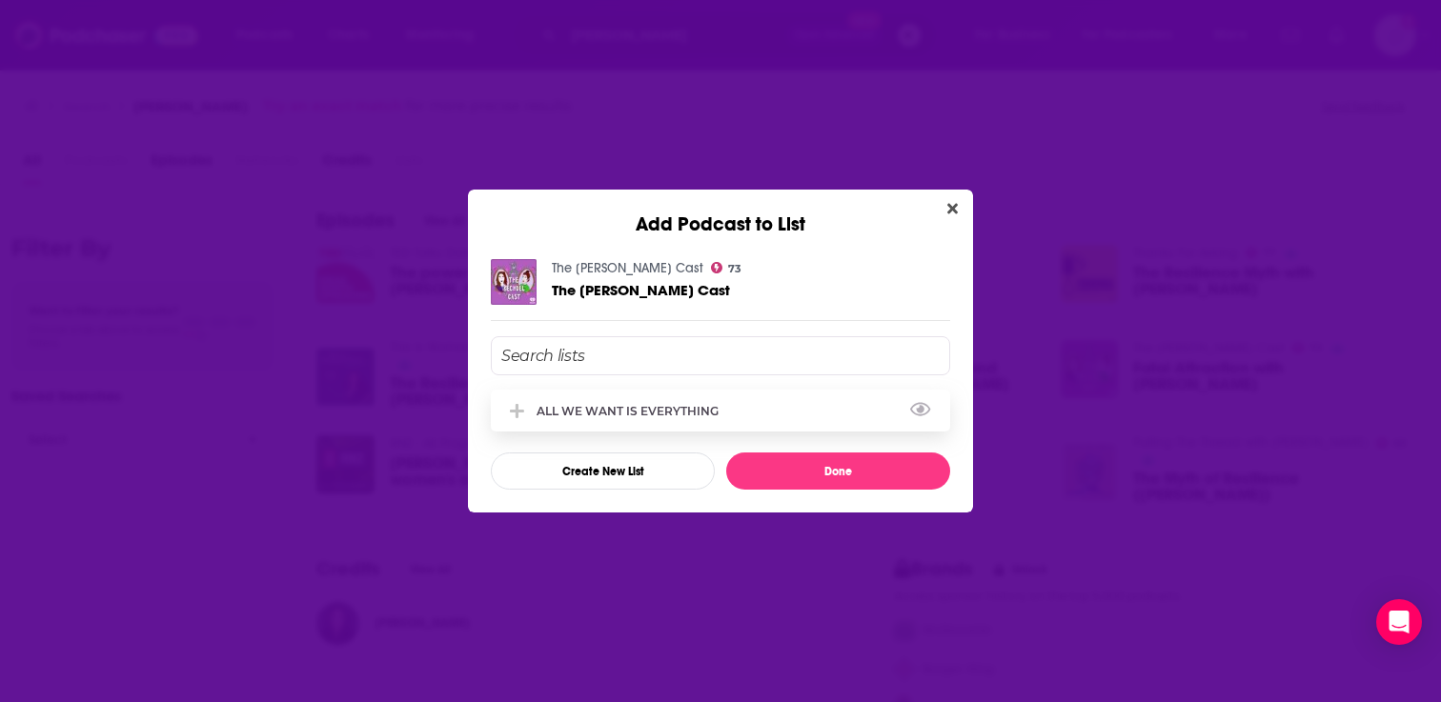
click at [753, 406] on div "ALL WE WANT IS EVERYTHING" at bounding box center [720, 411] width 459 height 42
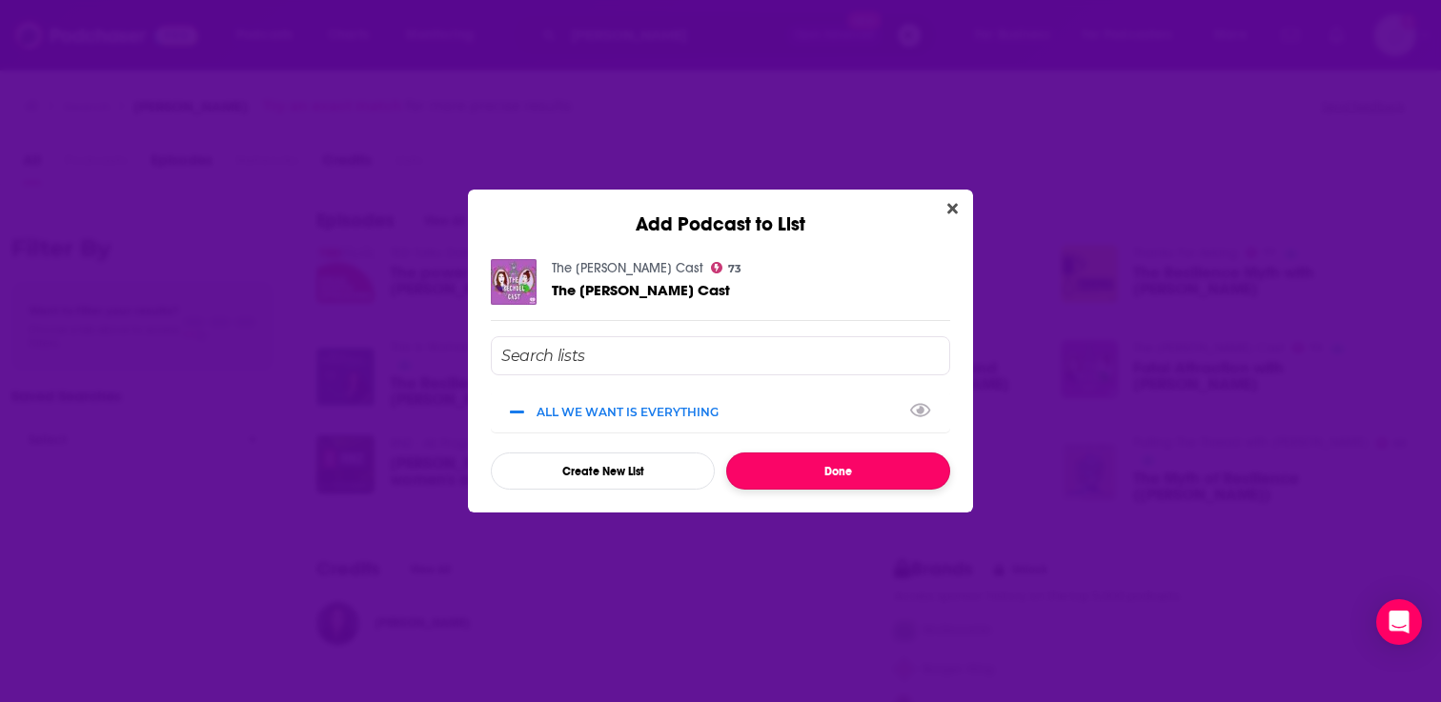
click at [835, 462] on button "Done" at bounding box center [838, 471] width 224 height 37
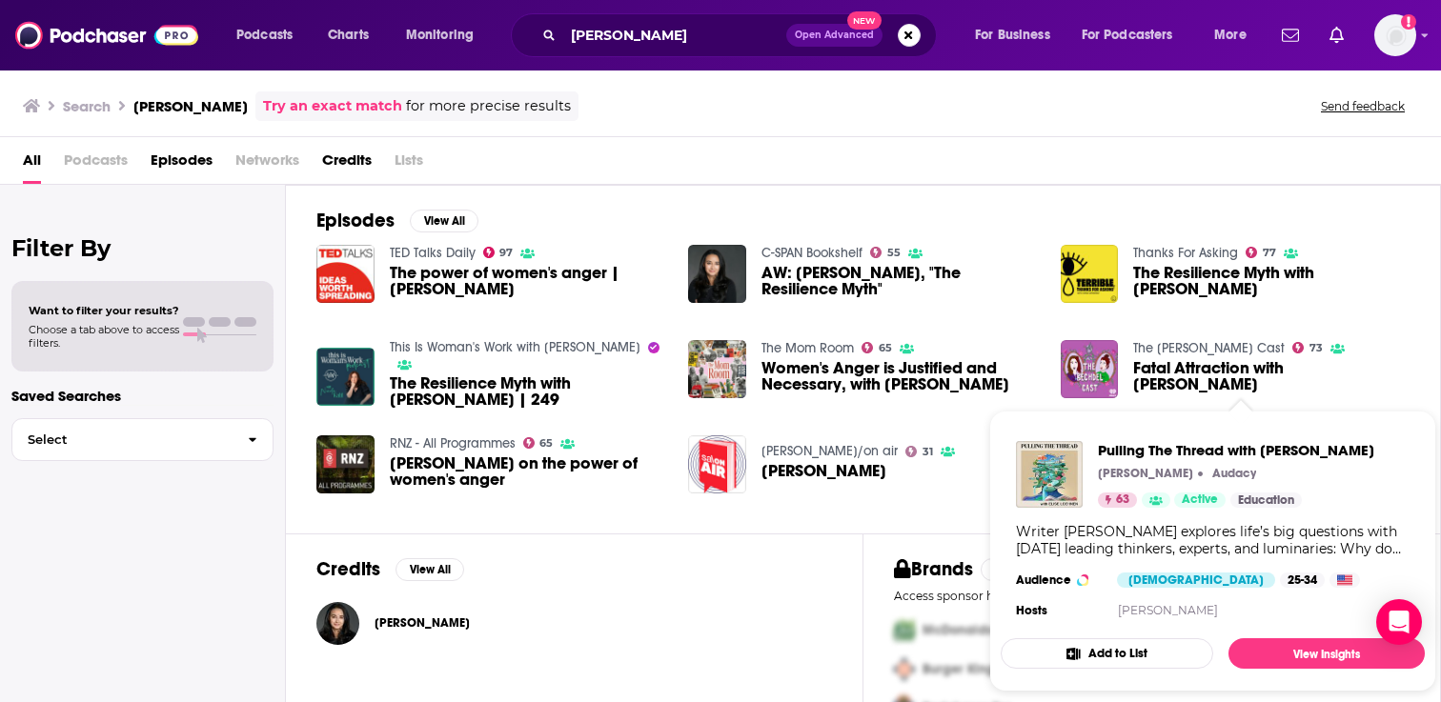
click at [1129, 652] on button "Add to List" at bounding box center [1107, 654] width 213 height 30
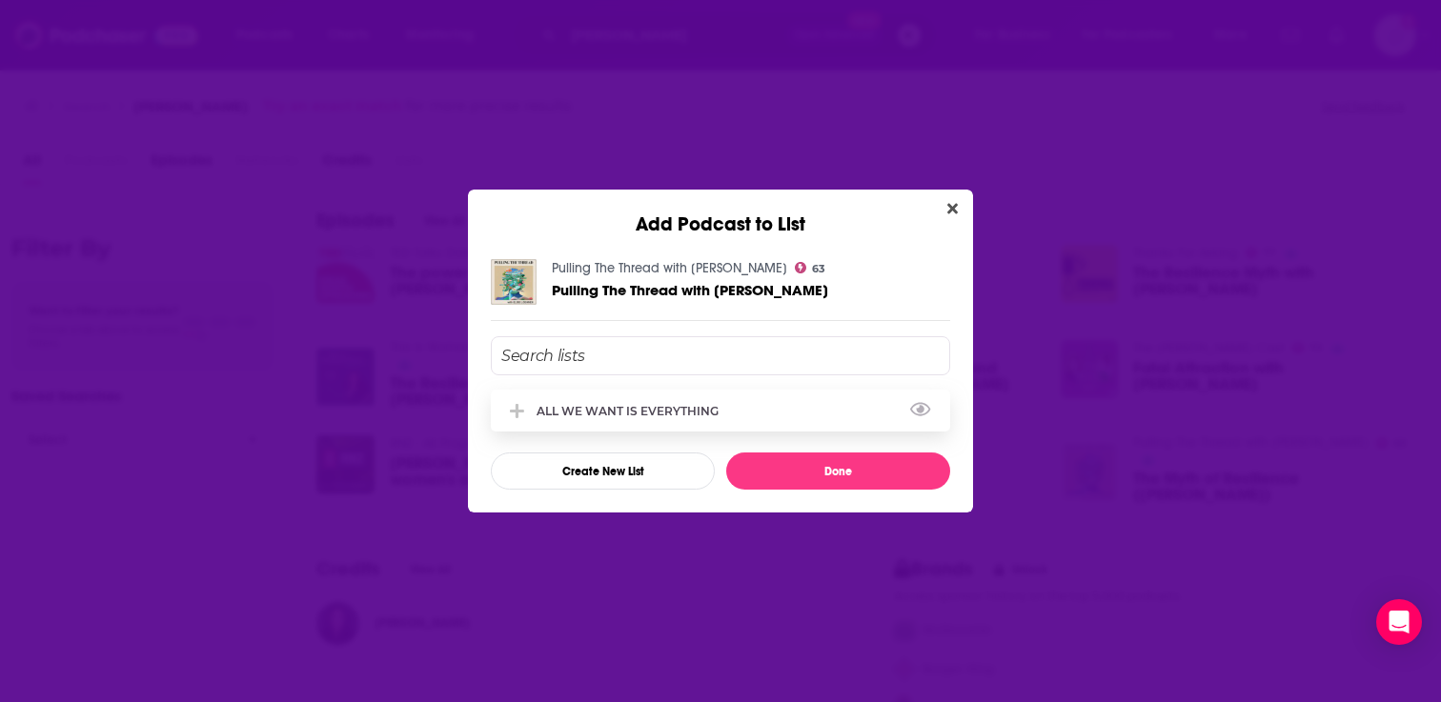
click at [616, 425] on div "ALL WE WANT IS EVERYTHING" at bounding box center [720, 411] width 459 height 42
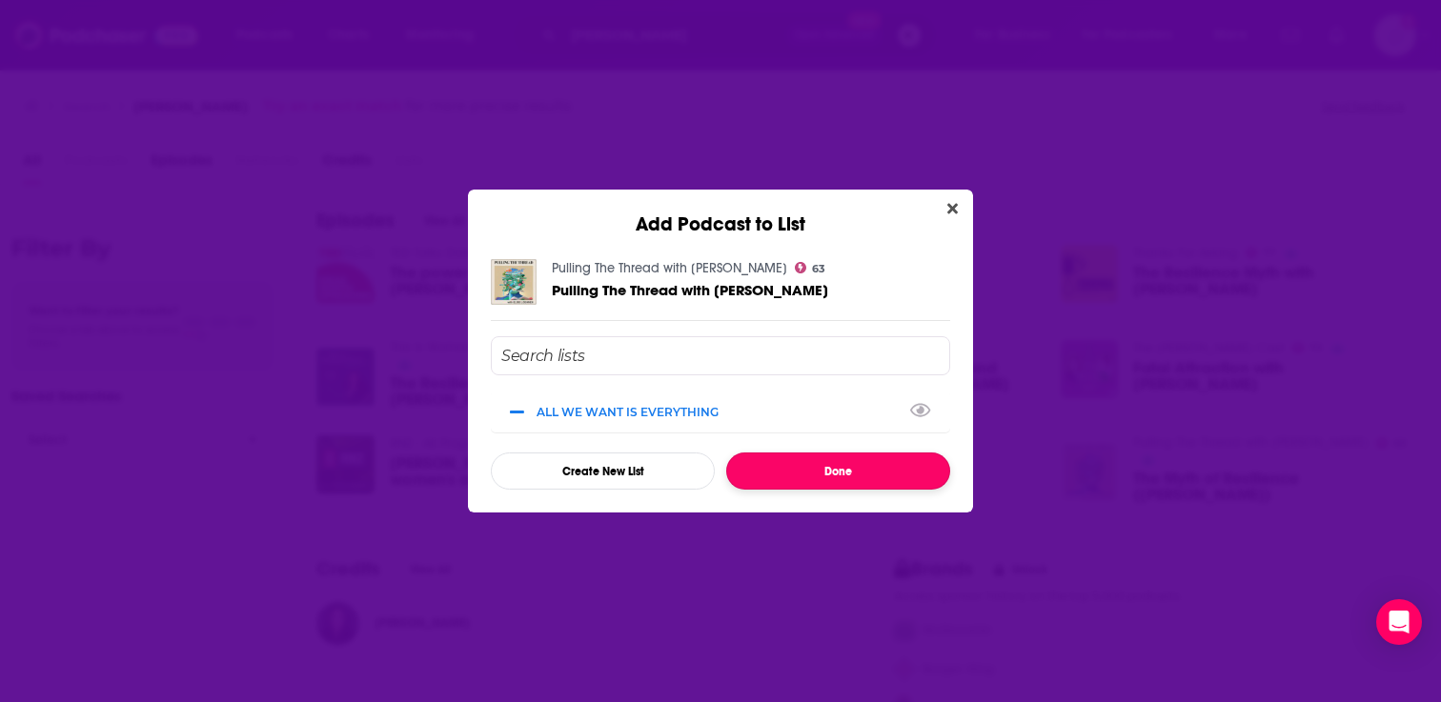
click at [792, 481] on button "Done" at bounding box center [838, 471] width 224 height 37
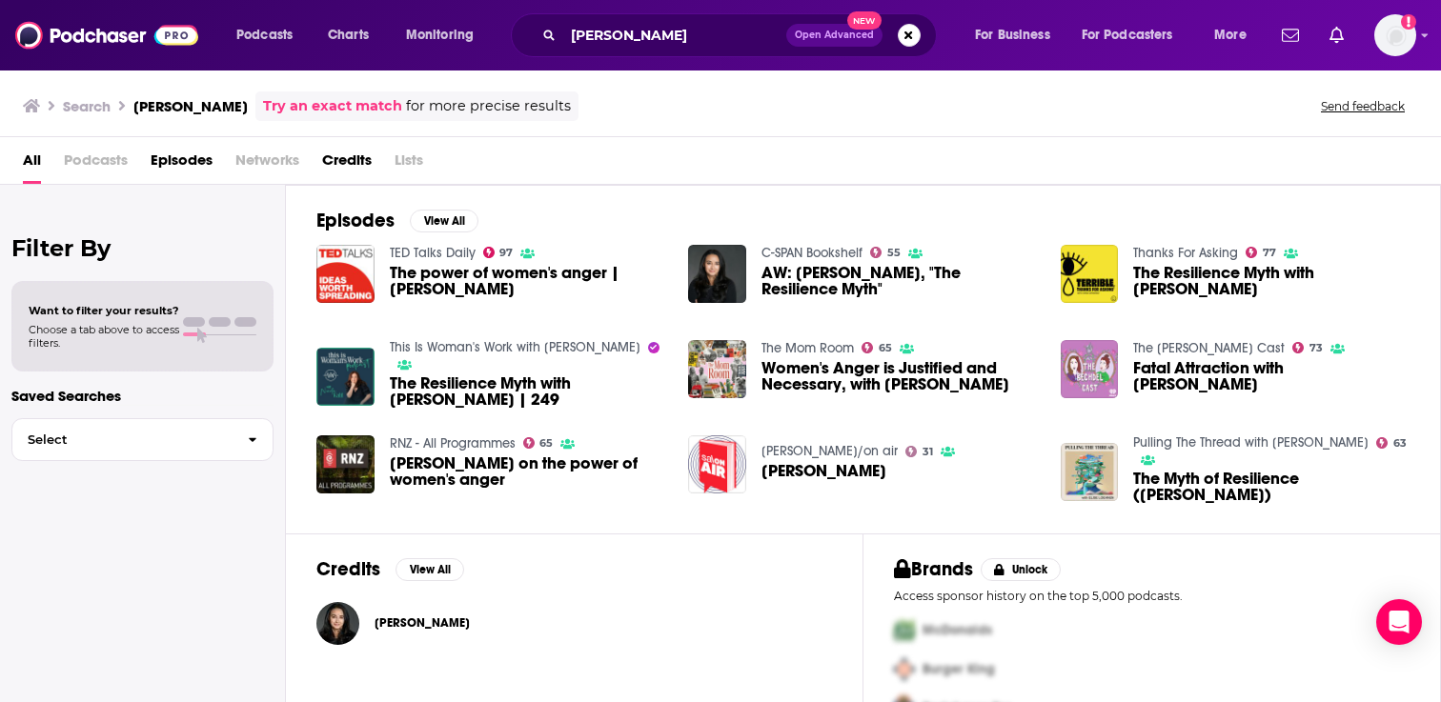
click at [1065, 380] on img "Fatal Attraction with Soraya Chemaly" at bounding box center [1090, 369] width 58 height 58
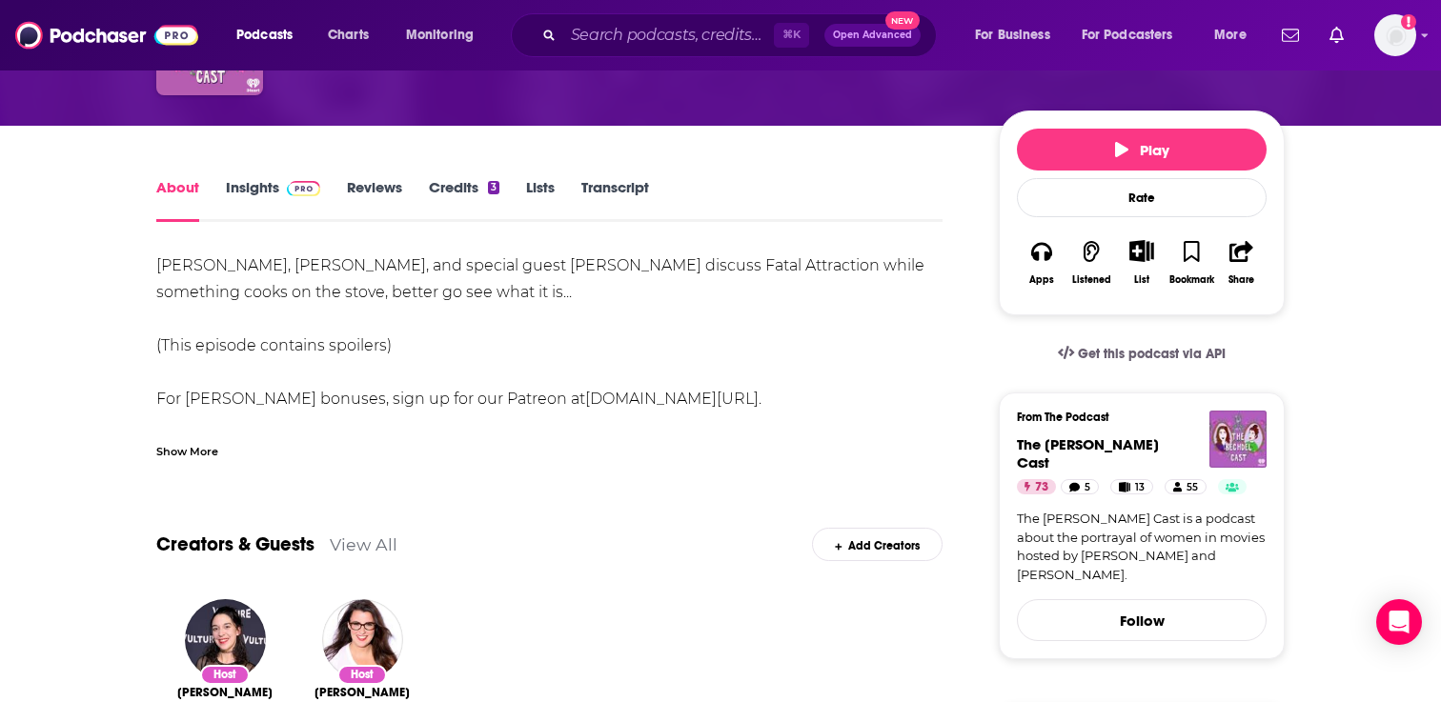
scroll to position [174, 0]
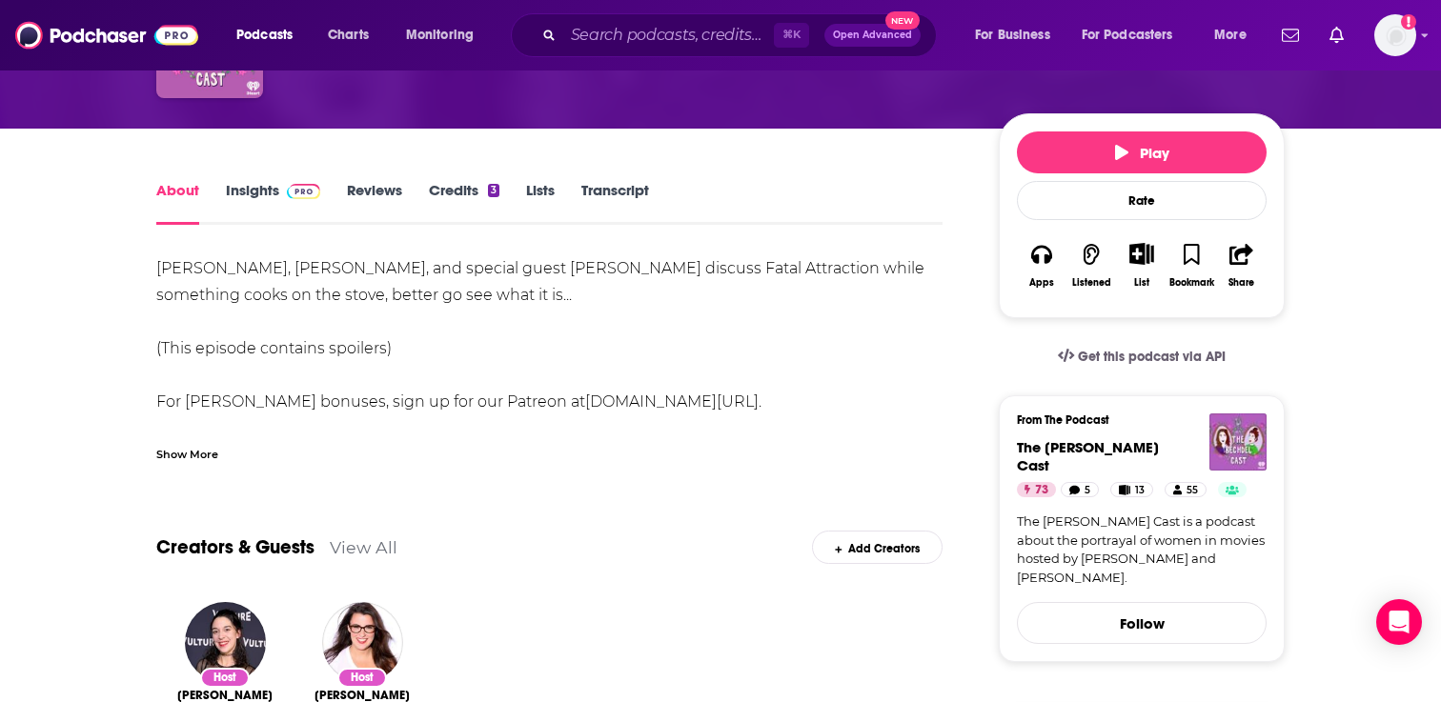
click at [396, 198] on link "Reviews" at bounding box center [374, 203] width 55 height 44
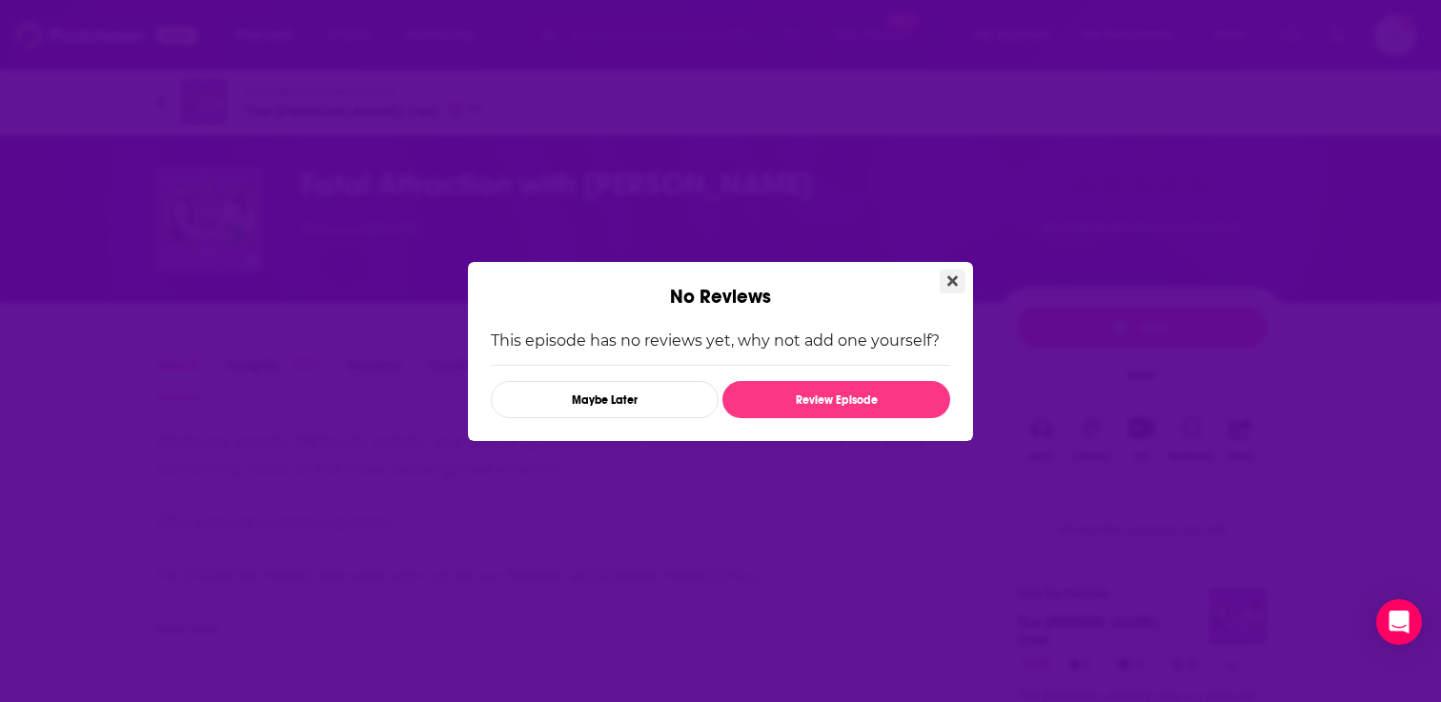
click at [944, 278] on button "Close" at bounding box center [953, 282] width 26 height 24
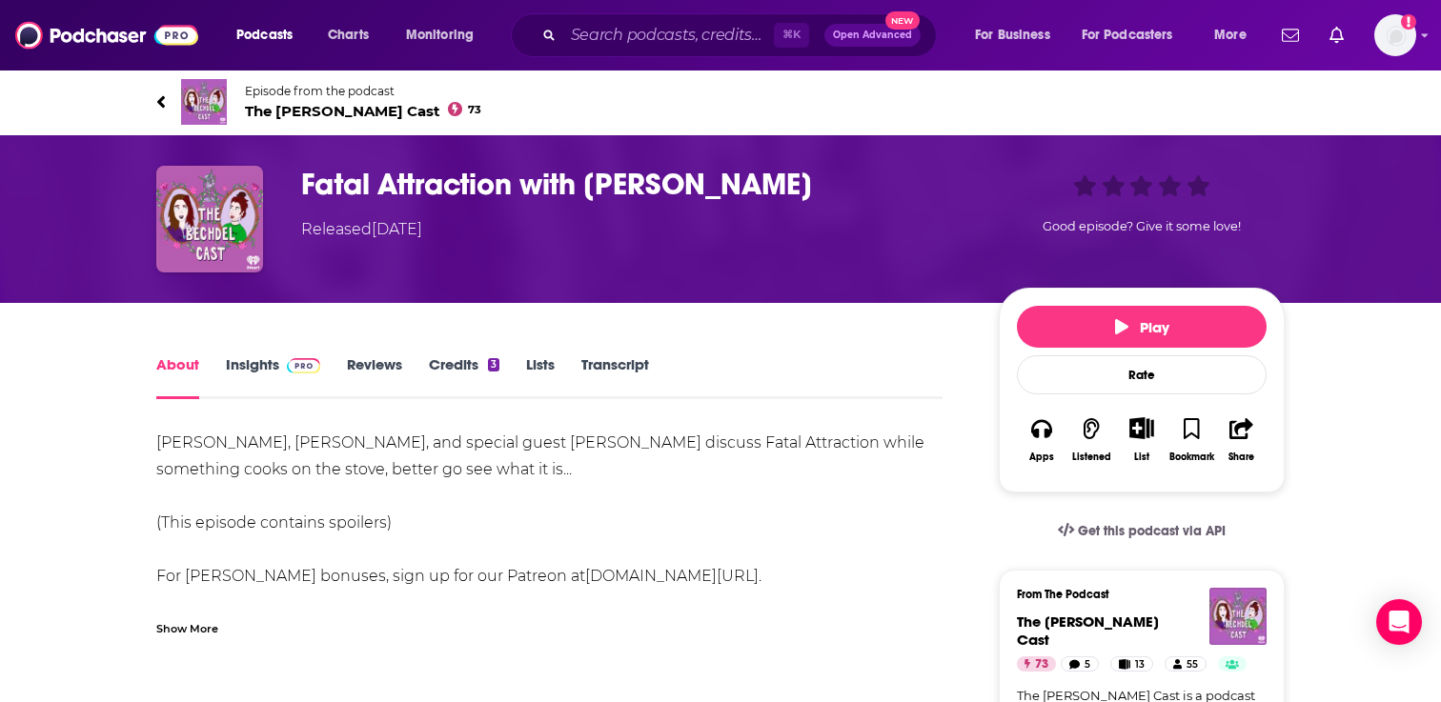
click at [288, 109] on span "The [PERSON_NAME] Cast 73" at bounding box center [363, 111] width 236 height 18
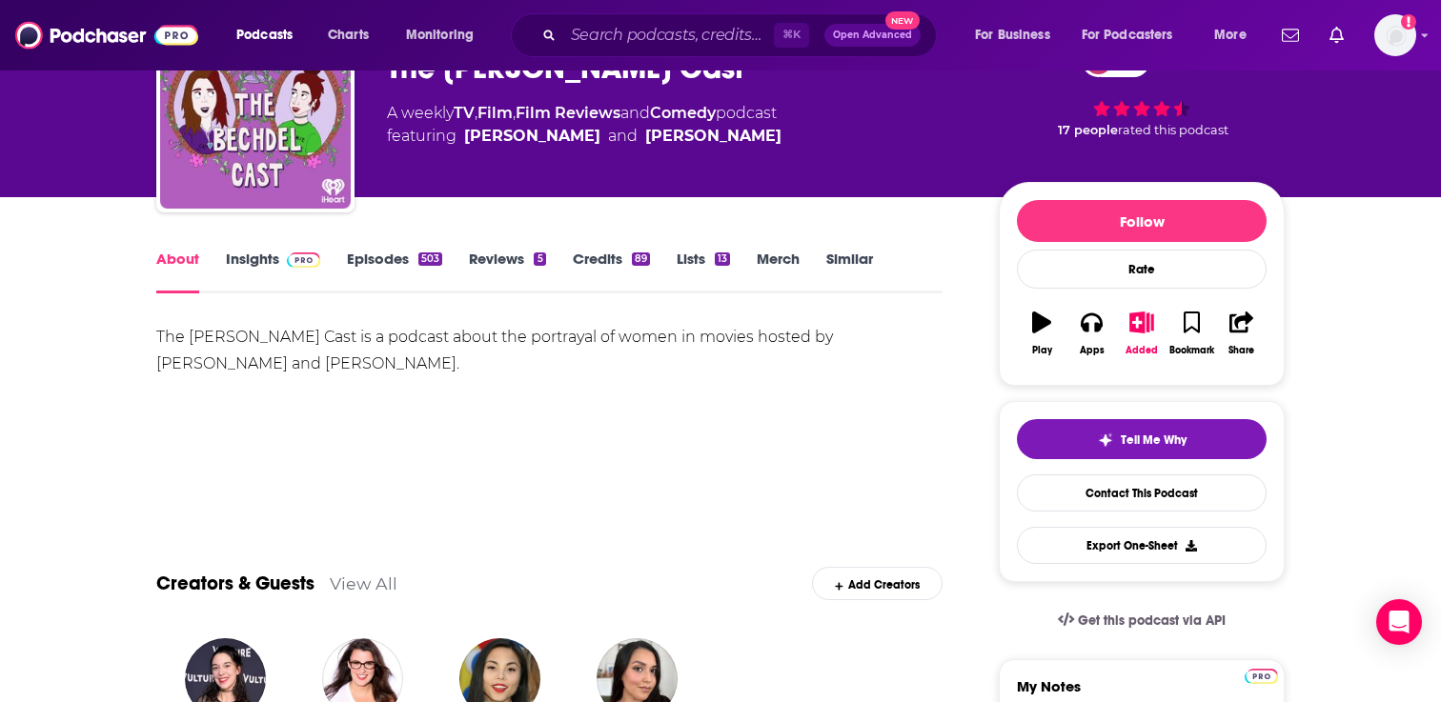
scroll to position [120, 0]
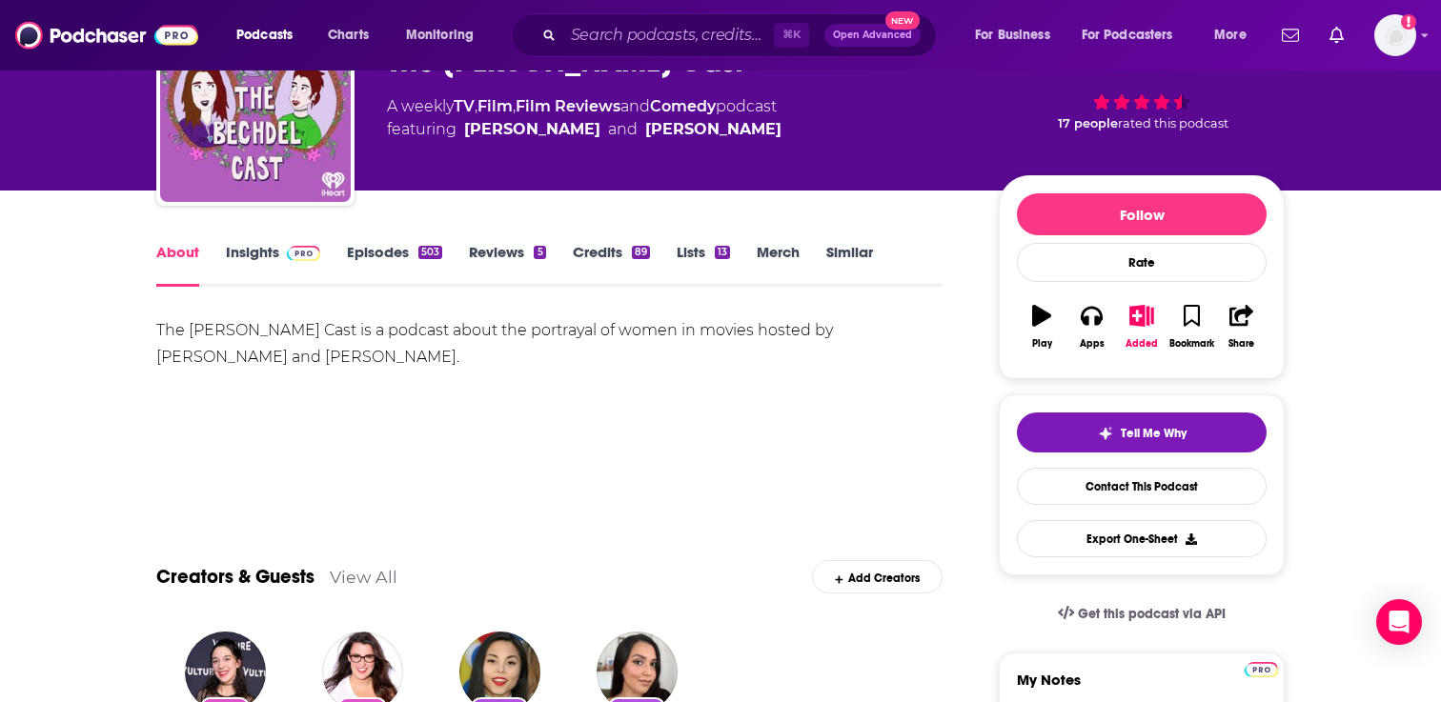
click at [399, 252] on link "Episodes 503" at bounding box center [394, 265] width 95 height 44
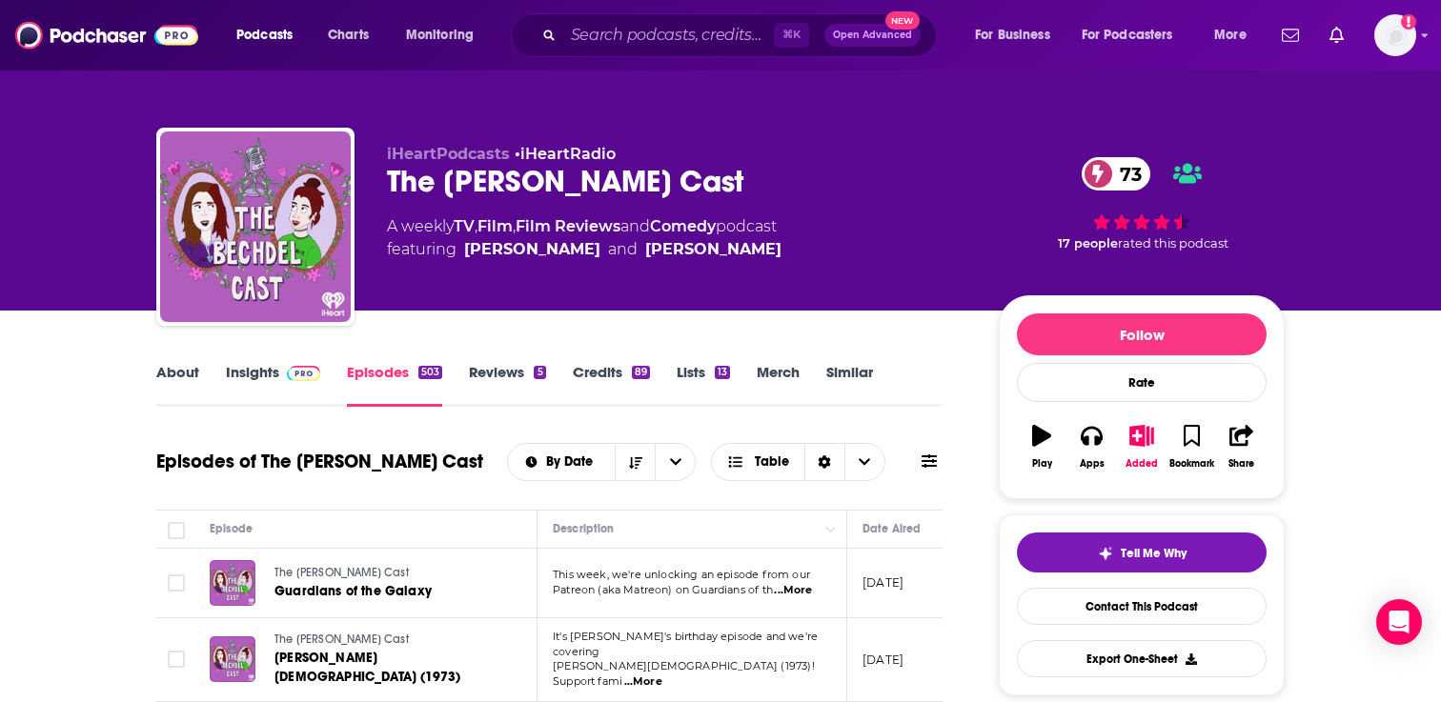
click at [185, 395] on link "About" at bounding box center [177, 385] width 43 height 44
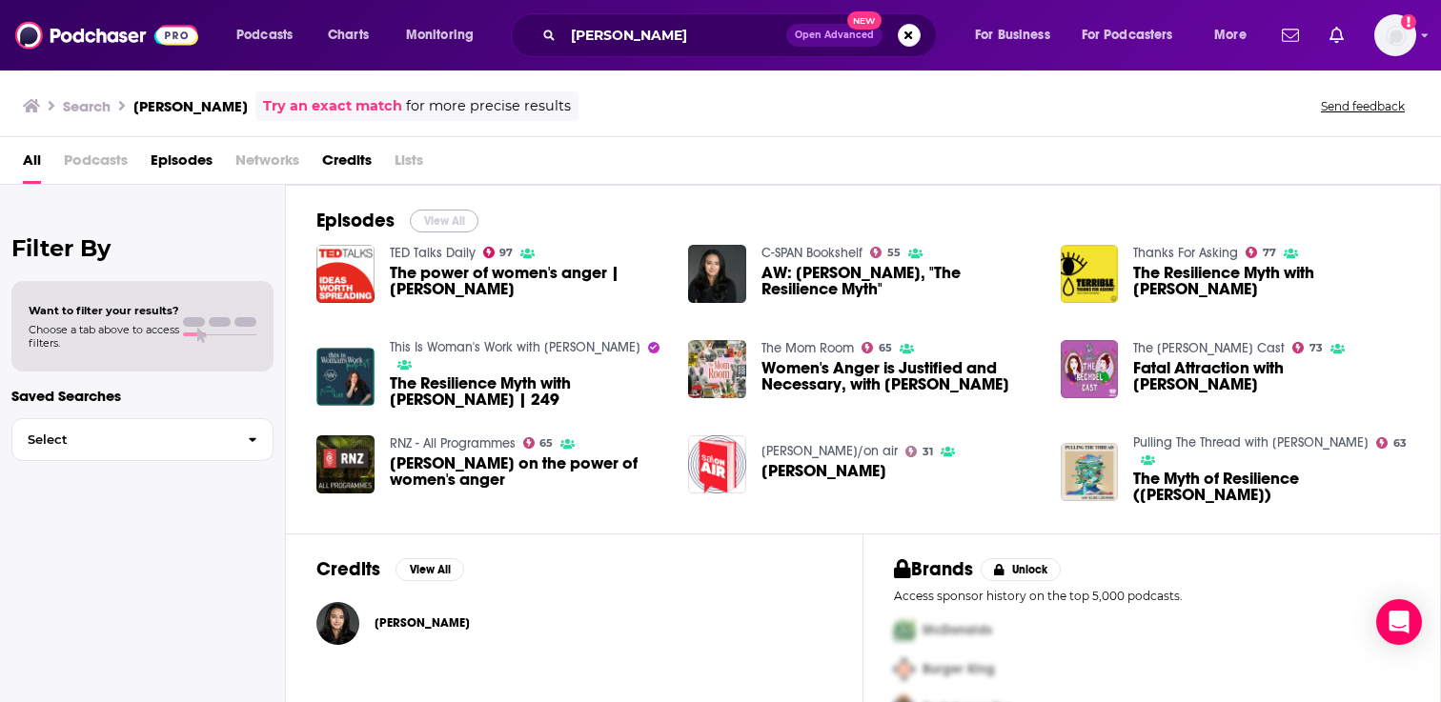
click at [438, 222] on button "View All" at bounding box center [444, 221] width 69 height 23
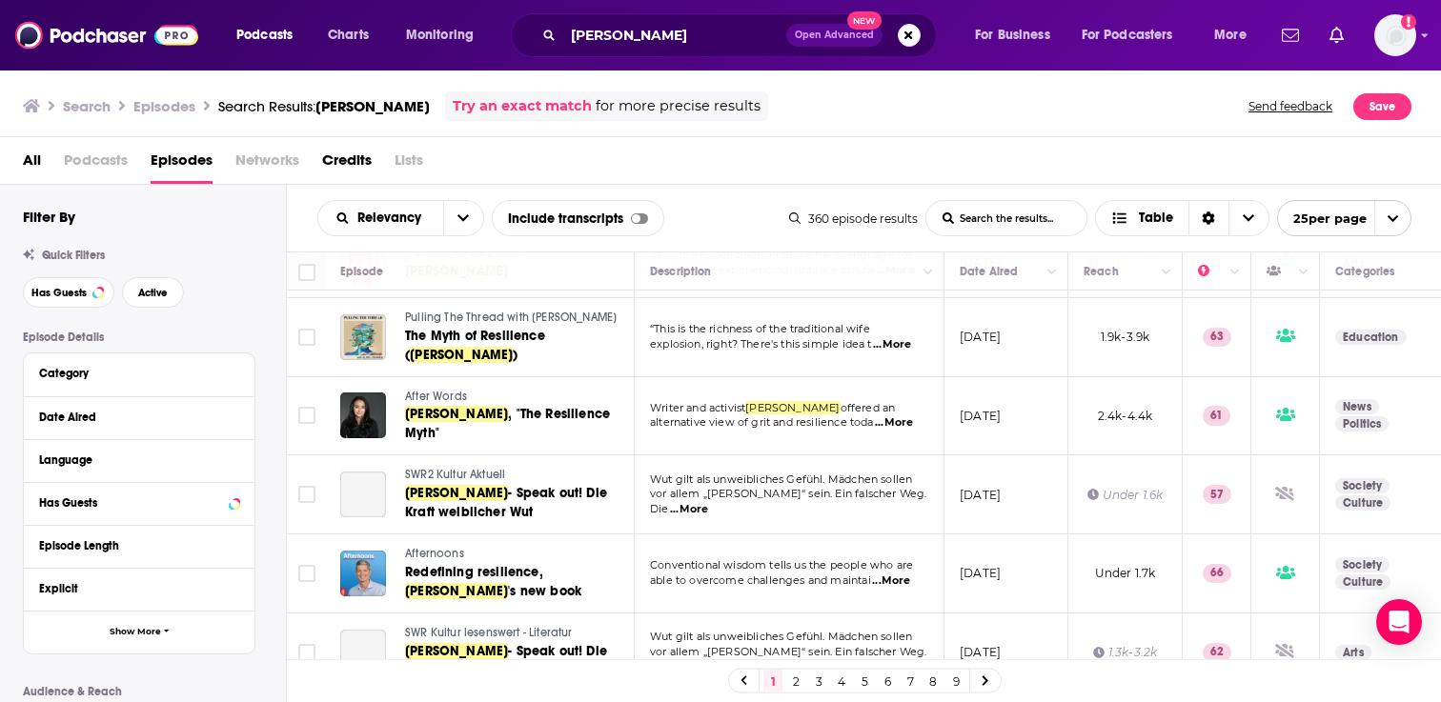
scroll to position [621, 0]
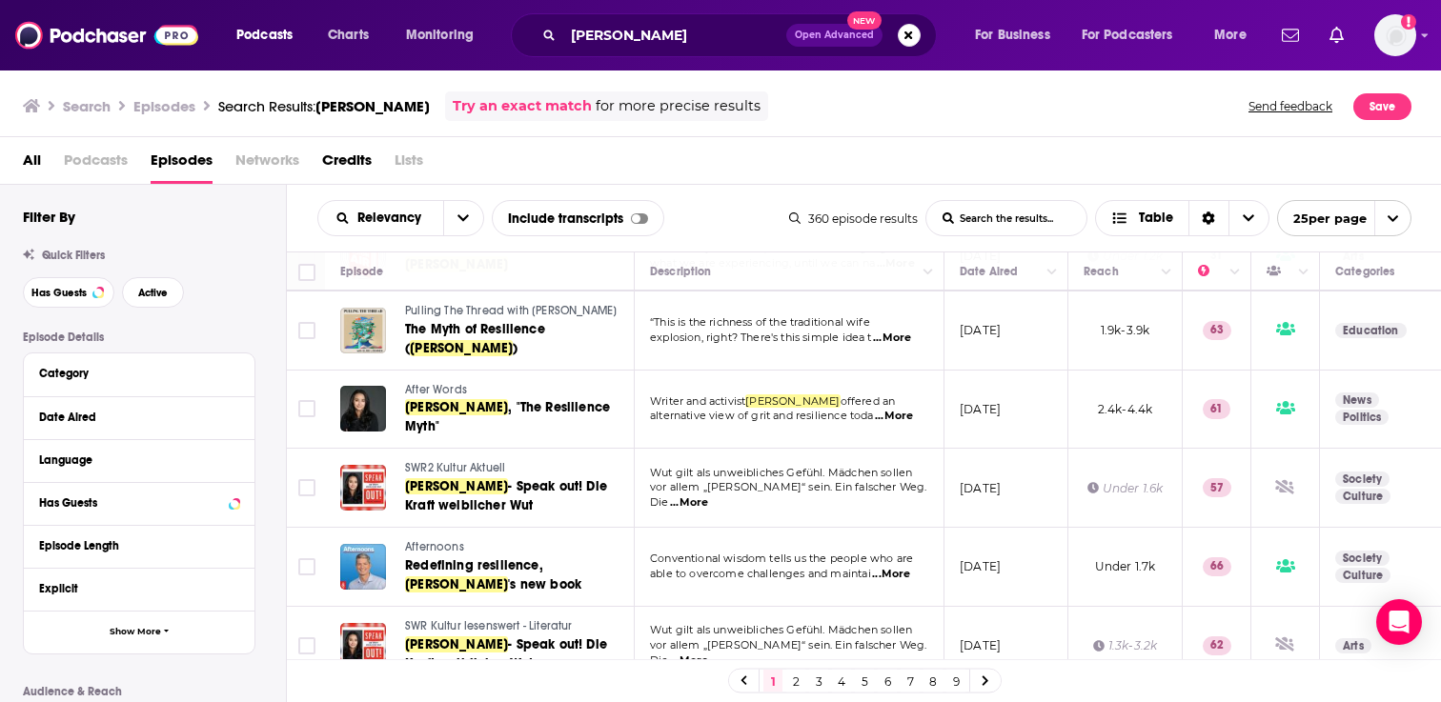
click at [428, 388] on span "After Words" at bounding box center [436, 389] width 62 height 13
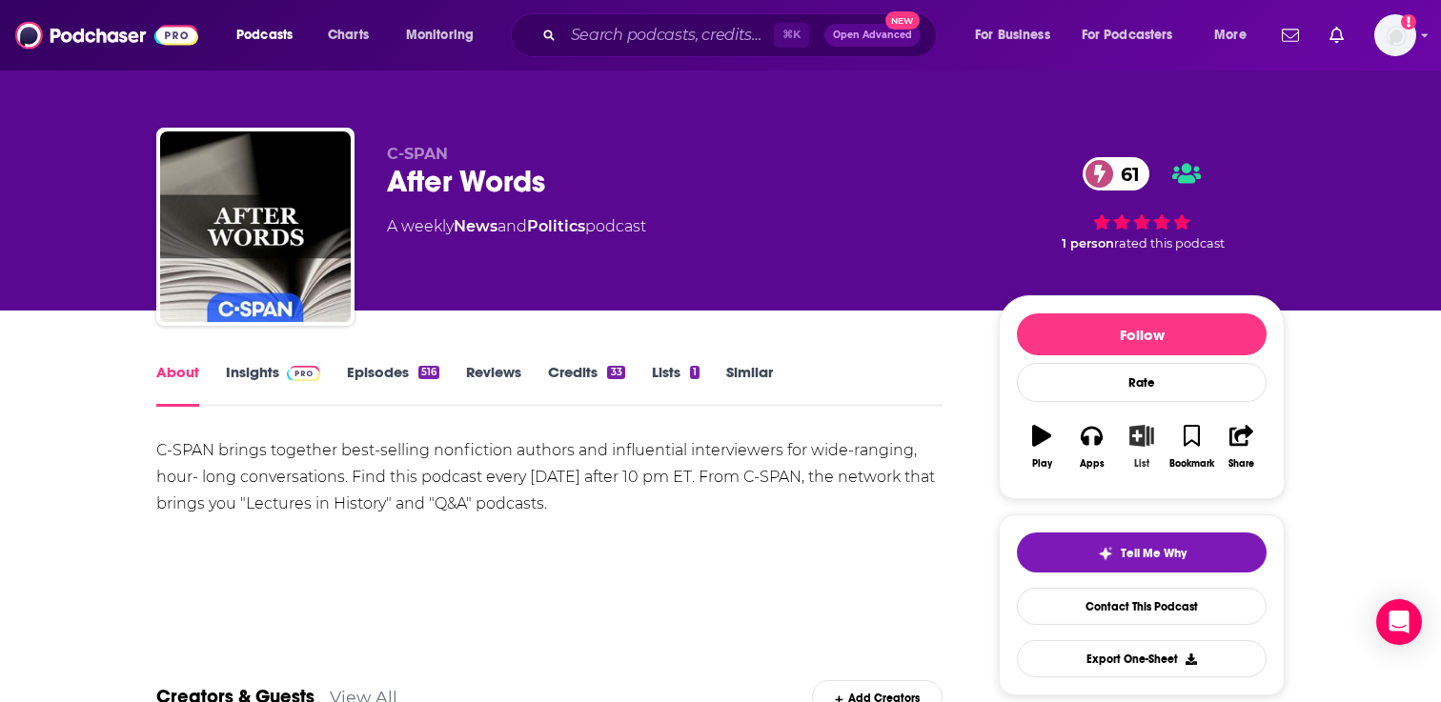
click at [1132, 431] on icon "button" at bounding box center [1142, 435] width 24 height 21
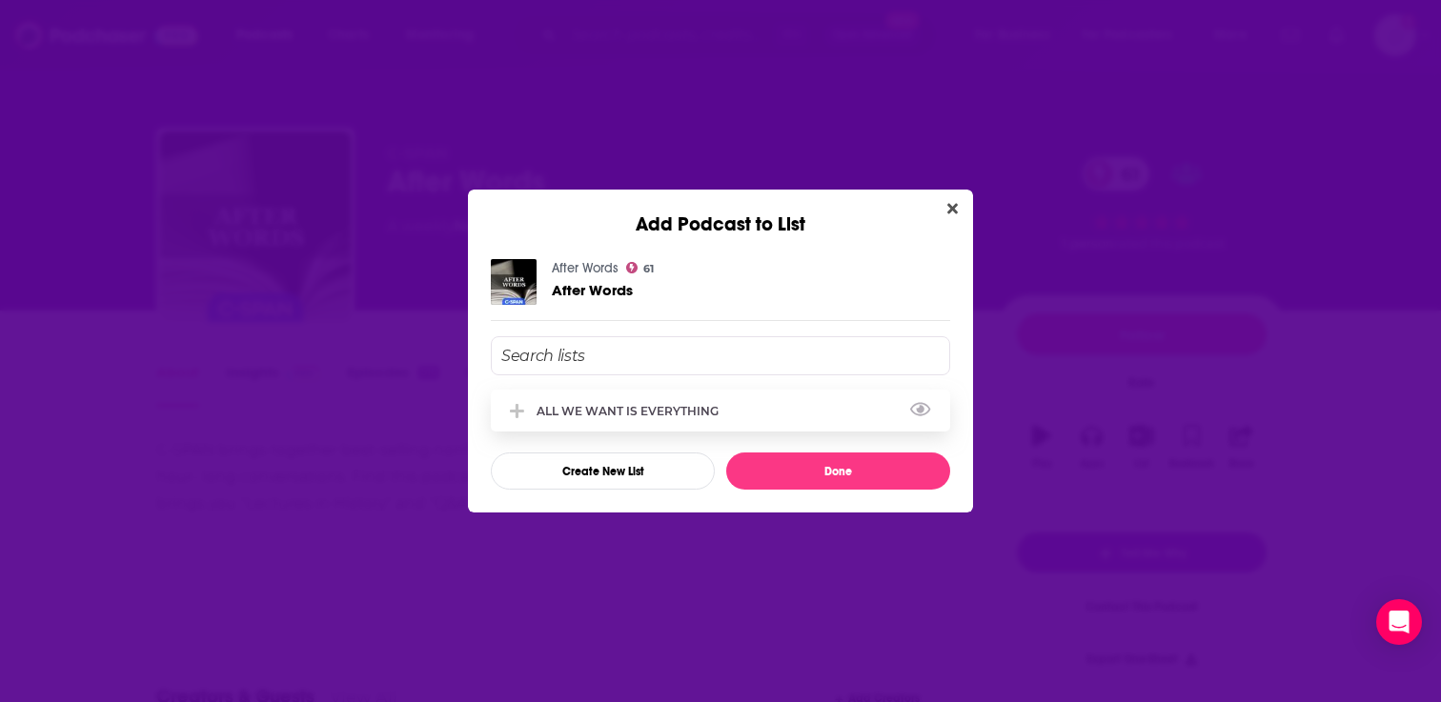
click at [644, 406] on div "ALL WE WANT IS EVERYTHING" at bounding box center [633, 411] width 193 height 14
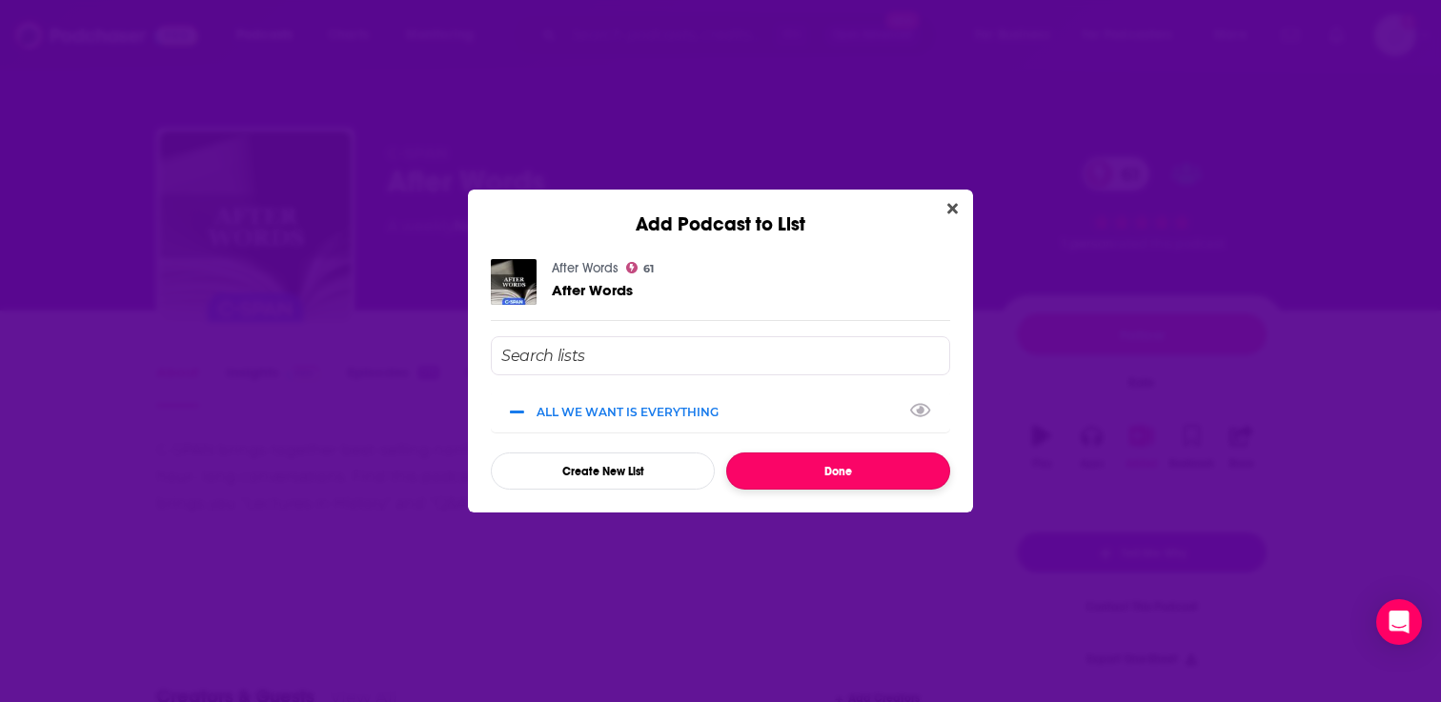
click at [808, 473] on button "Done" at bounding box center [838, 471] width 224 height 37
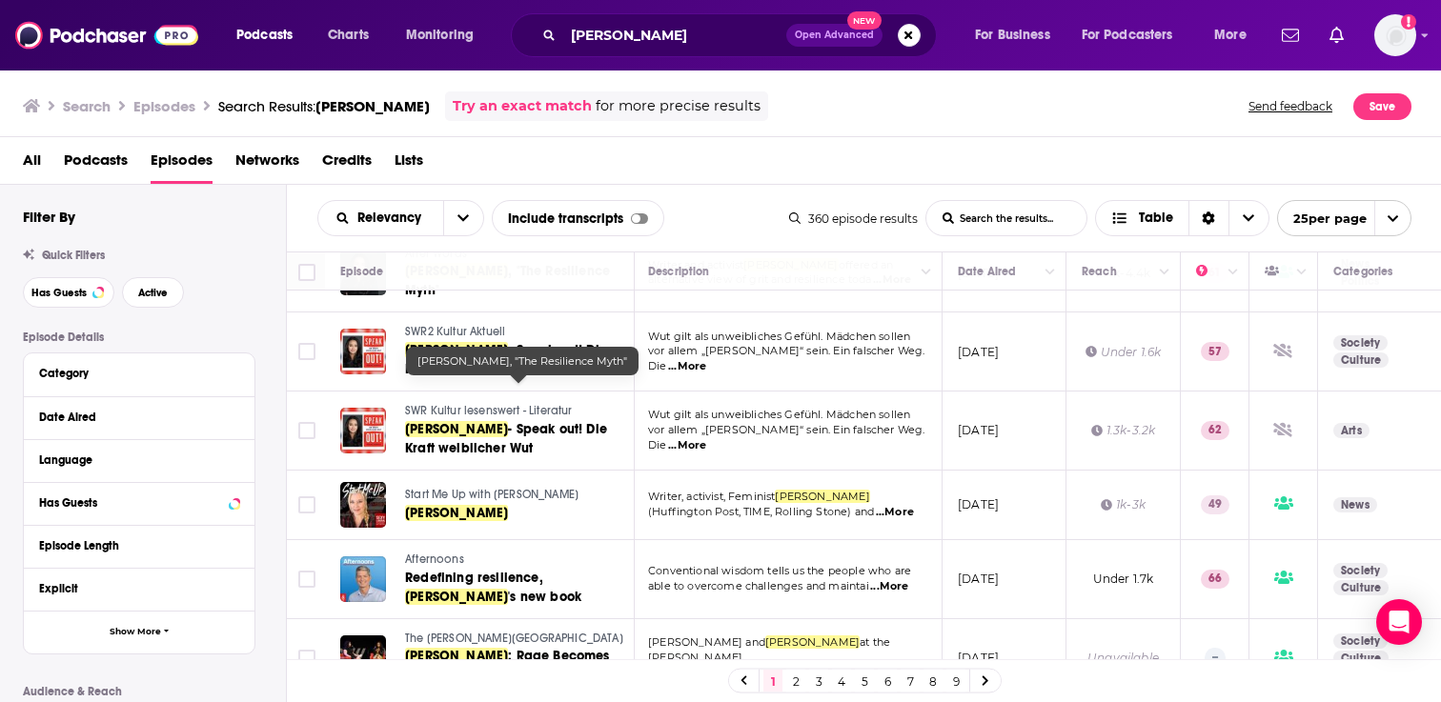
scroll to position [767, 1]
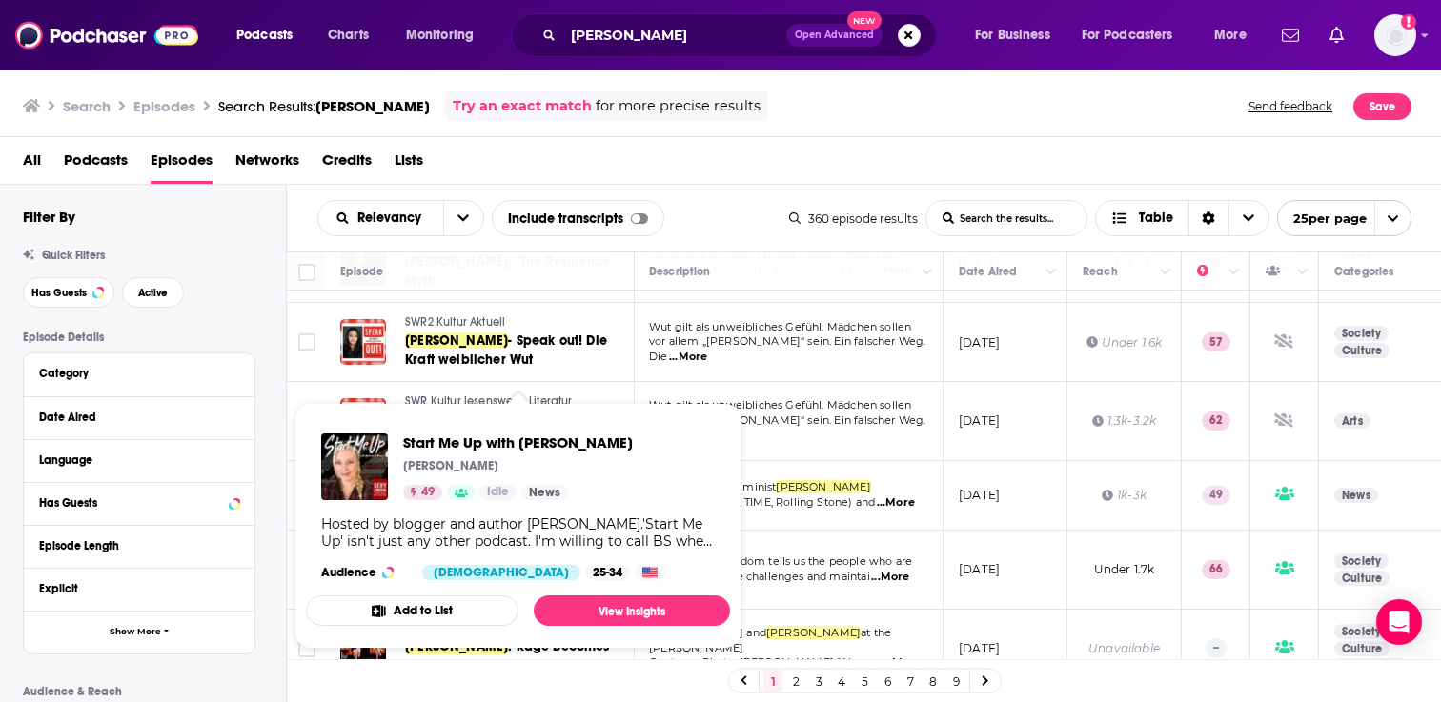
click at [457, 603] on button "Add to List" at bounding box center [412, 611] width 213 height 30
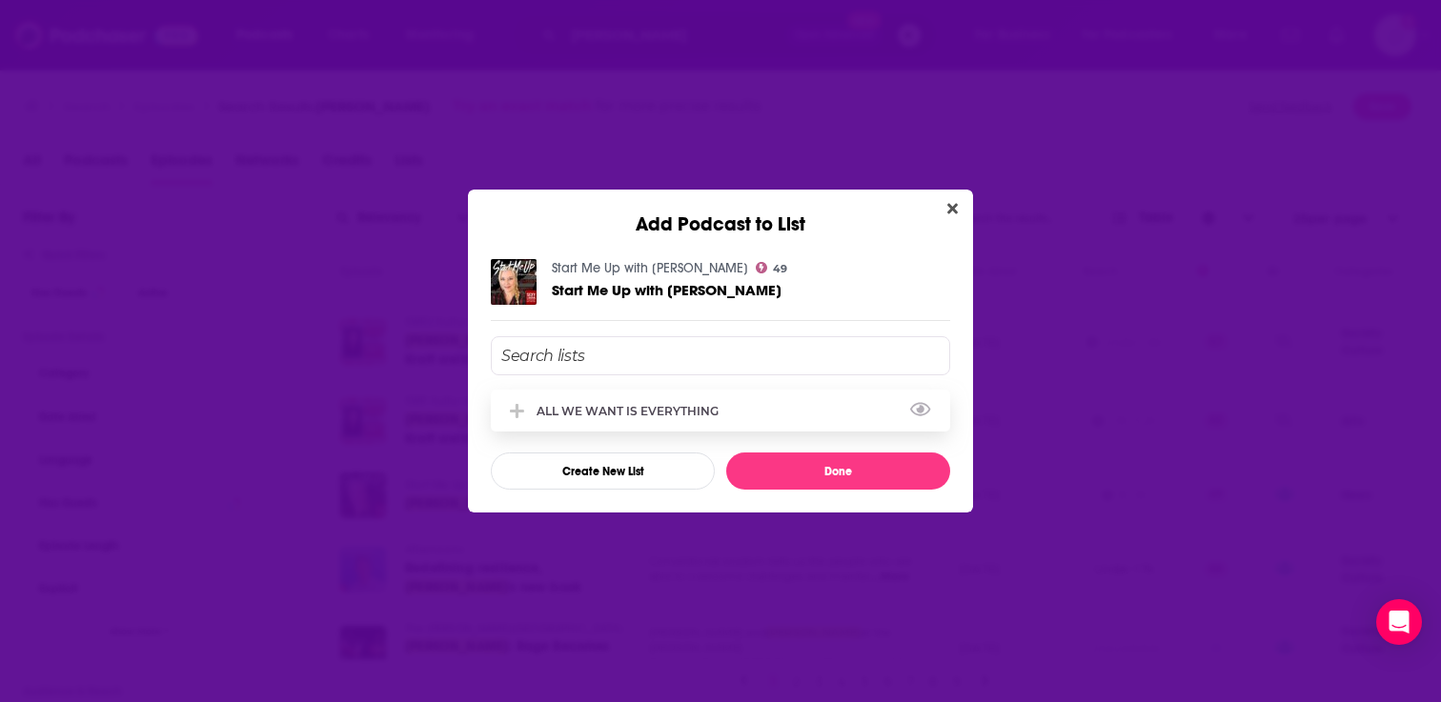
click at [819, 400] on div "ALL WE WANT IS EVERYTHING" at bounding box center [720, 411] width 459 height 42
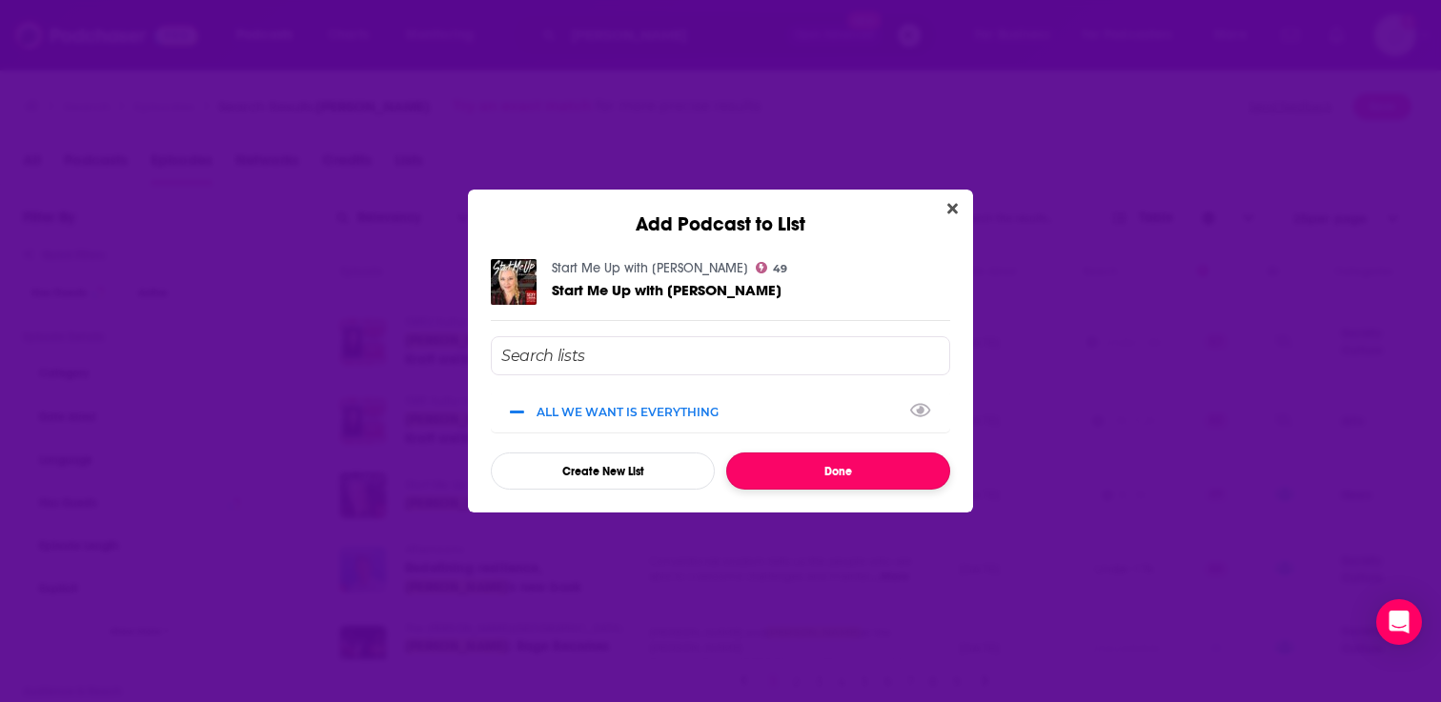
click at [834, 474] on button "Done" at bounding box center [838, 471] width 224 height 37
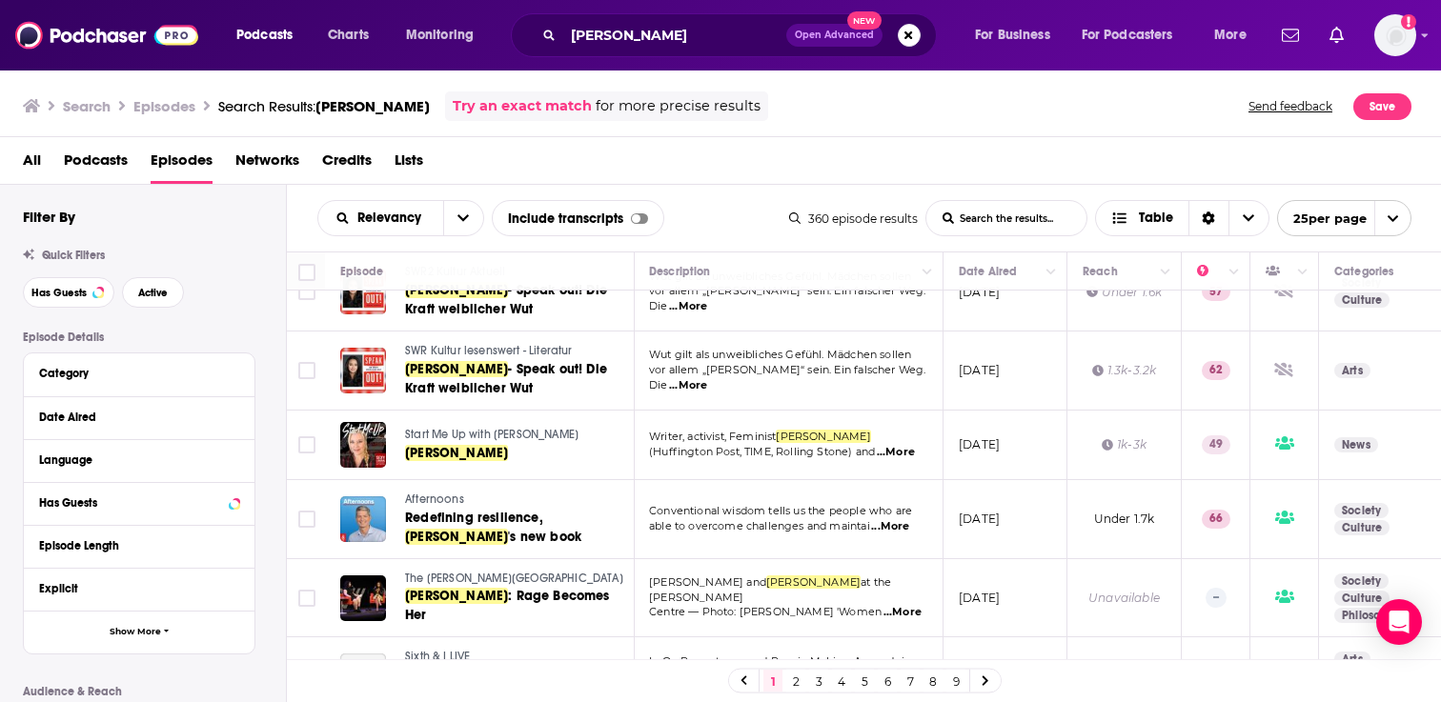
scroll to position [842, 1]
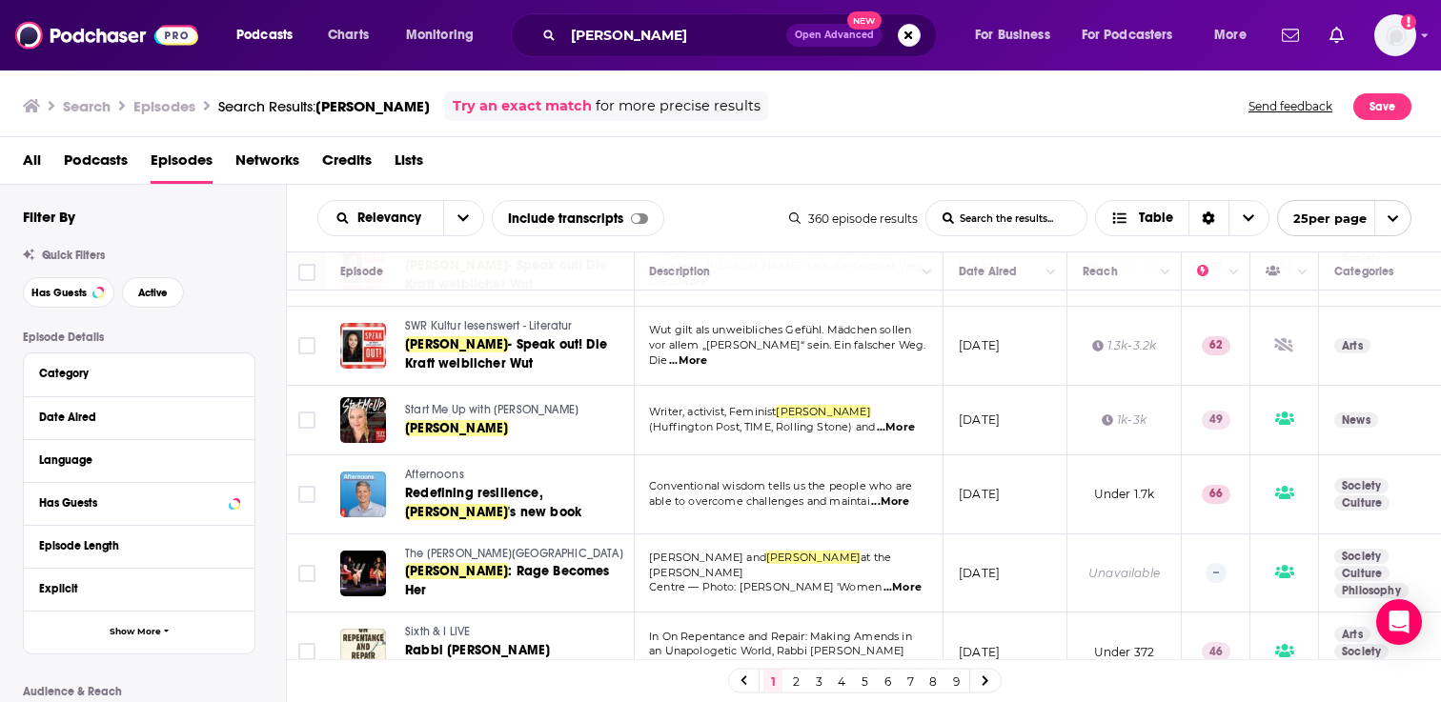
click at [426, 602] on td "The [PERSON_NAME] Centre [PERSON_NAME] : Rage Becomes Her" at bounding box center [480, 574] width 310 height 79
click at [444, 471] on span "Afternoons" at bounding box center [434, 474] width 59 height 13
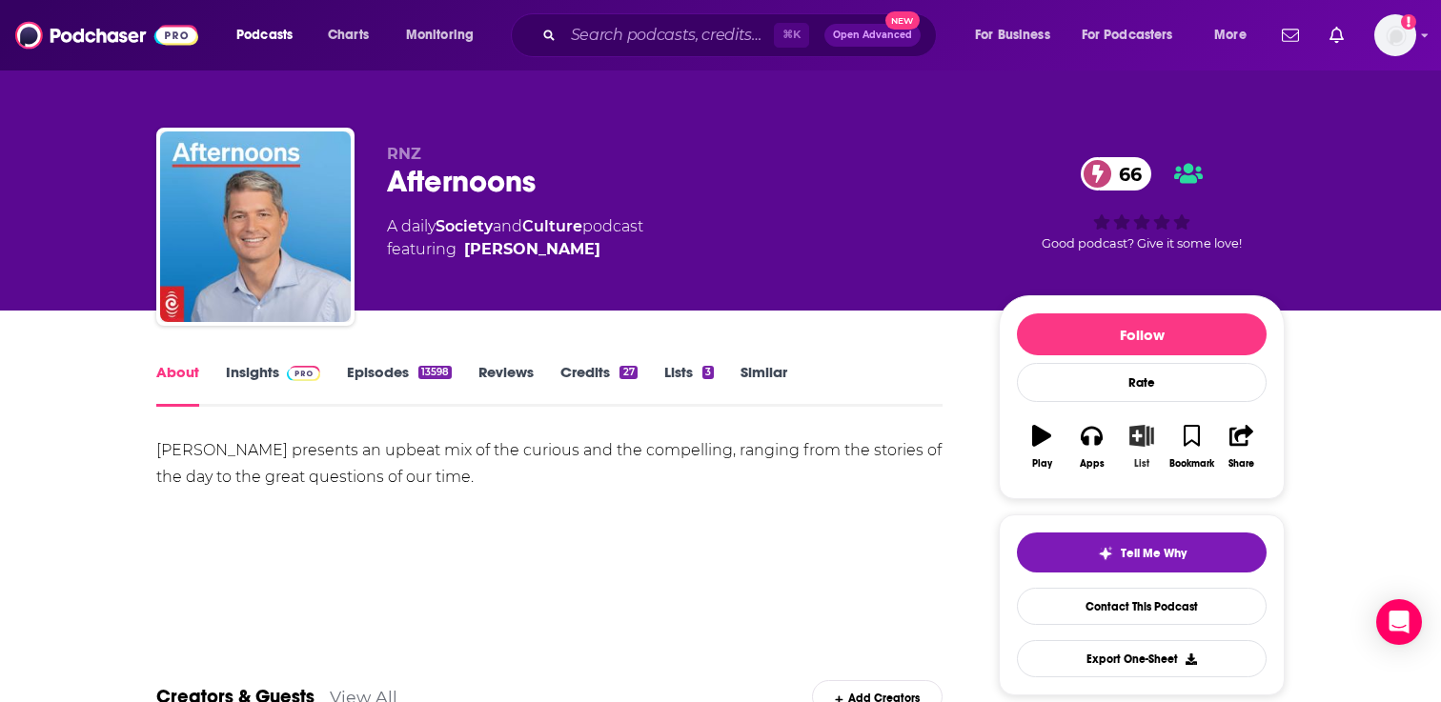
click at [1148, 436] on icon "button" at bounding box center [1142, 435] width 24 height 21
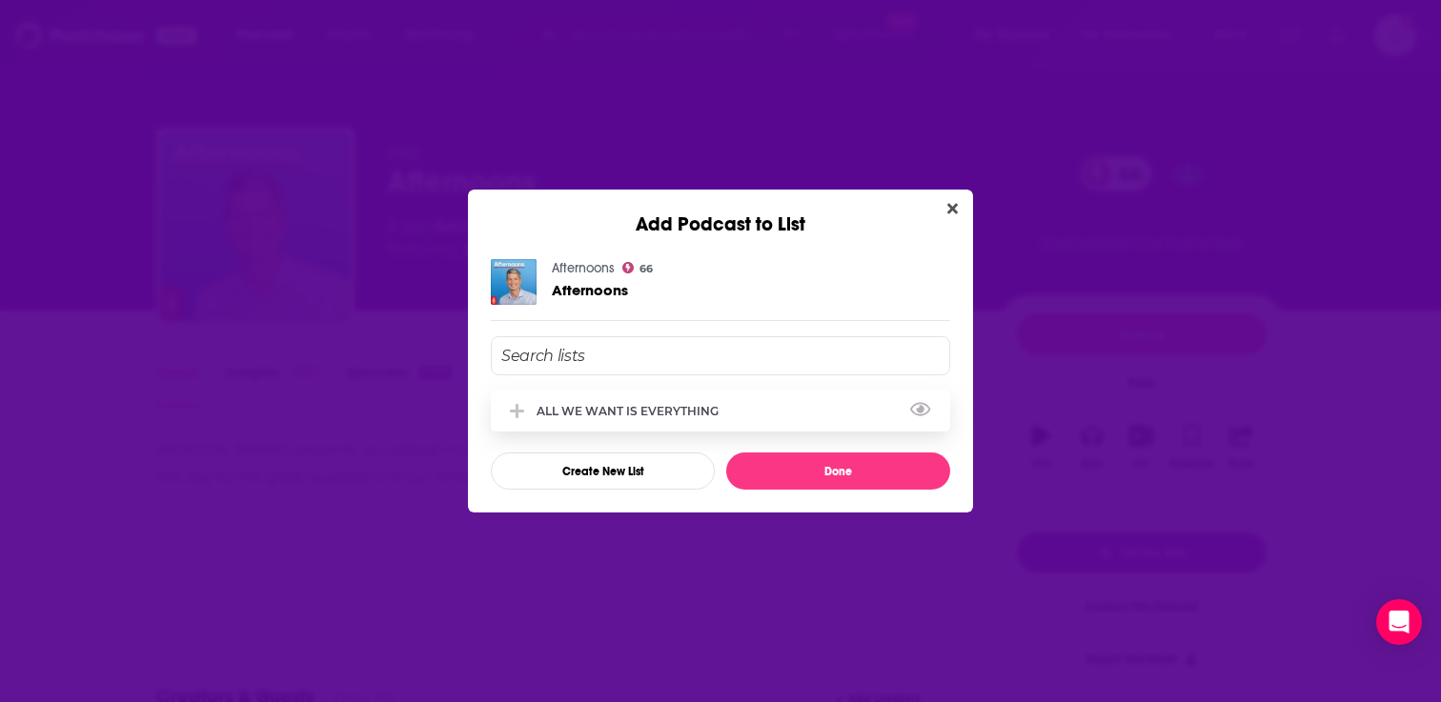
click at [651, 425] on div "ALL WE WANT IS EVERYTHING" at bounding box center [720, 411] width 459 height 42
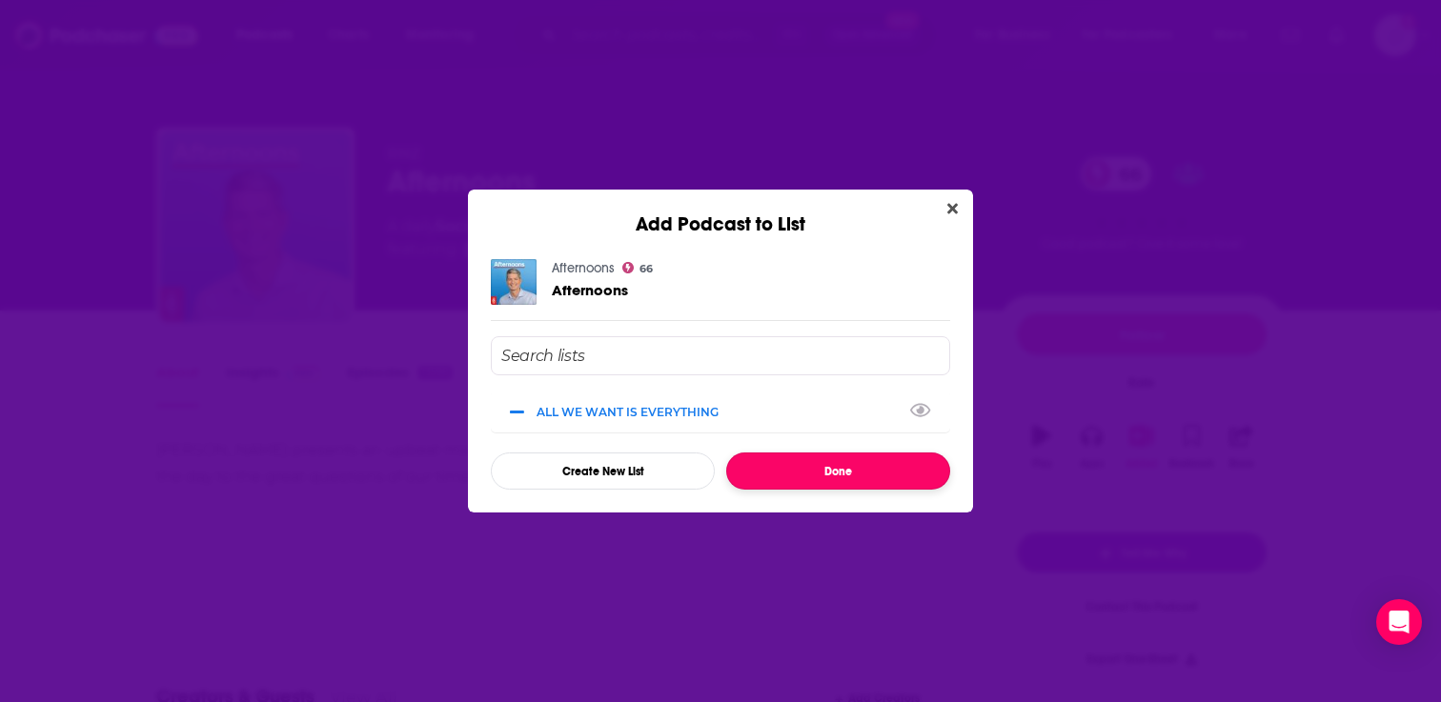
click at [771, 471] on button "Done" at bounding box center [838, 471] width 224 height 37
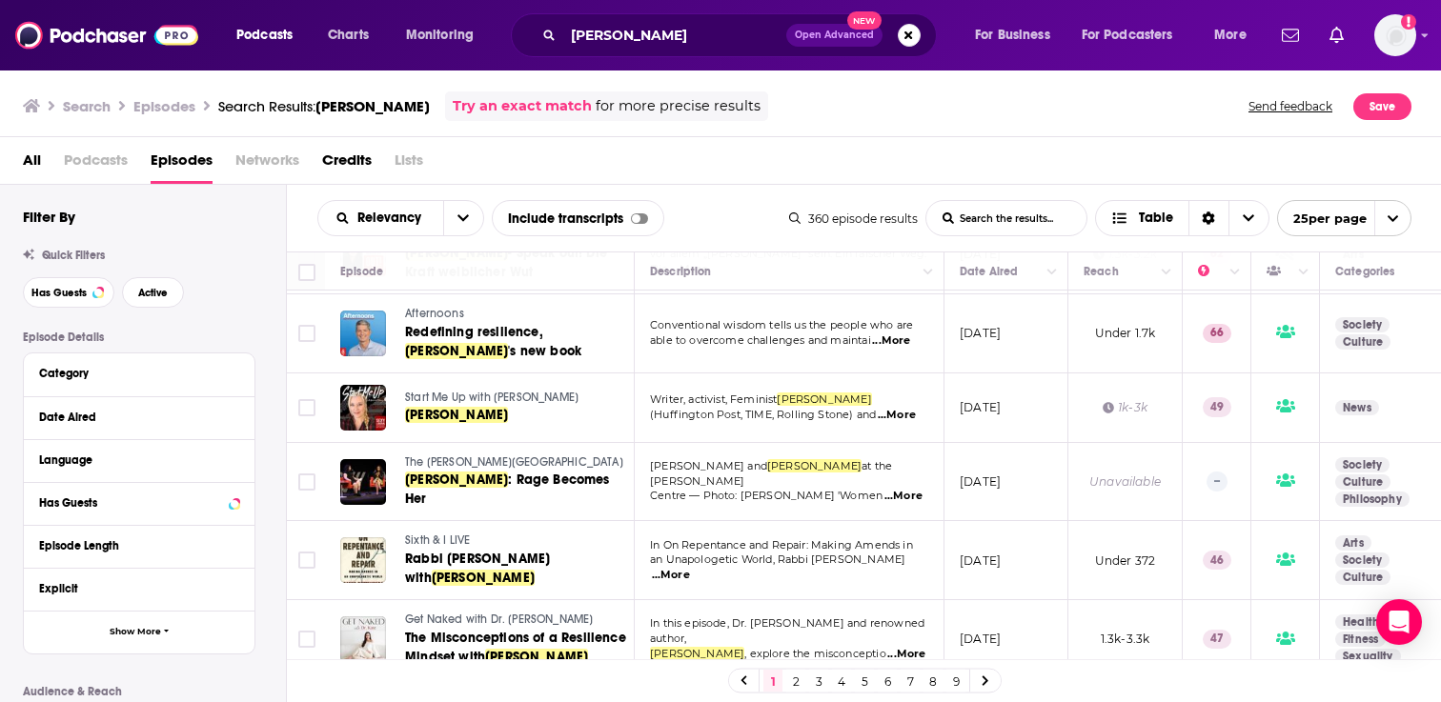
scroll to position [969, 0]
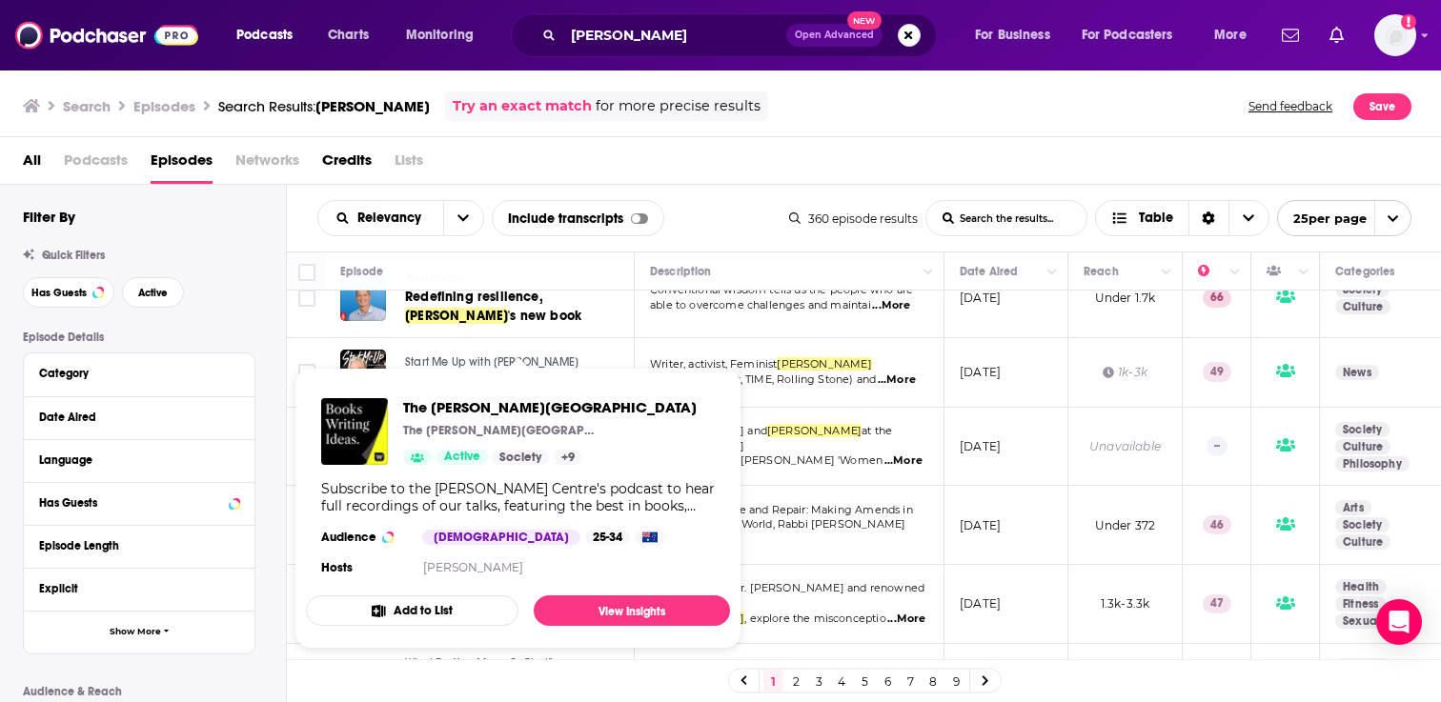
click at [461, 607] on button "Add to List" at bounding box center [412, 611] width 213 height 30
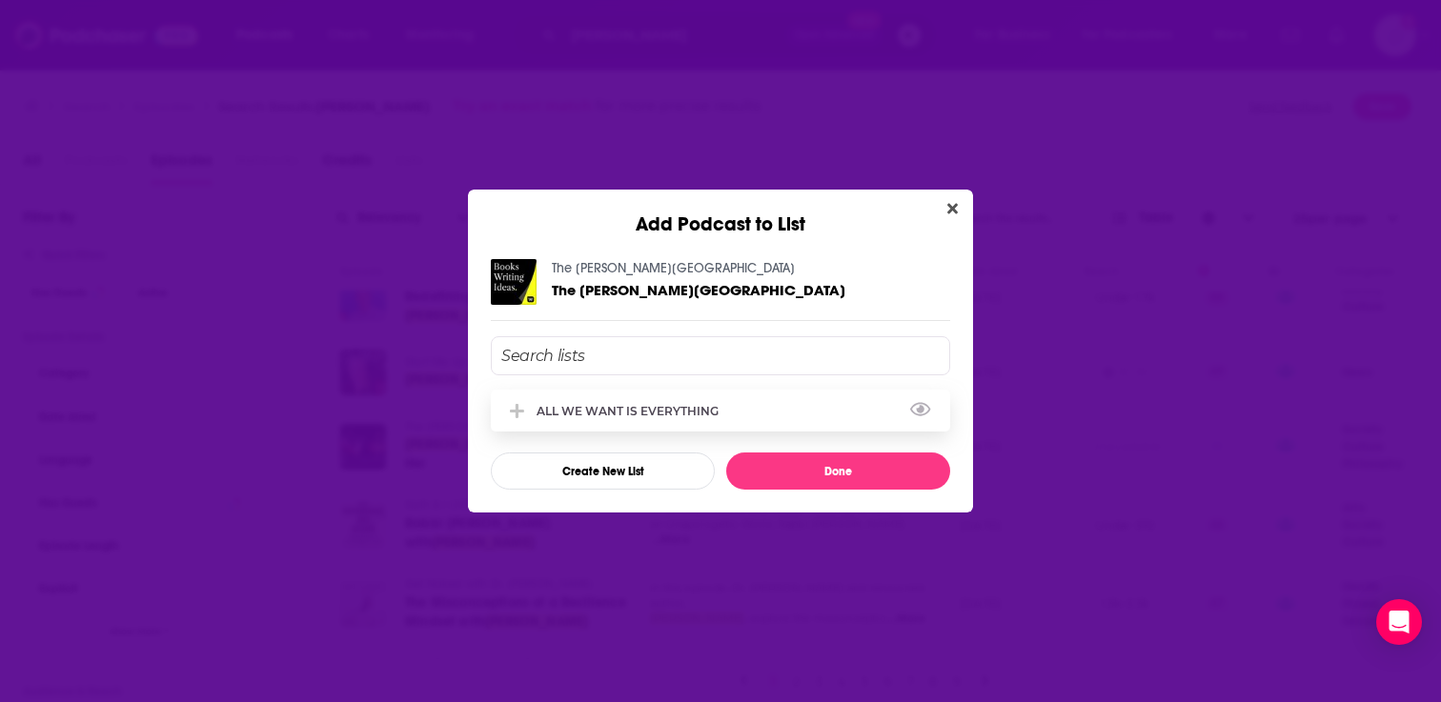
click at [833, 414] on div "ALL WE WANT IS EVERYTHING" at bounding box center [720, 411] width 459 height 42
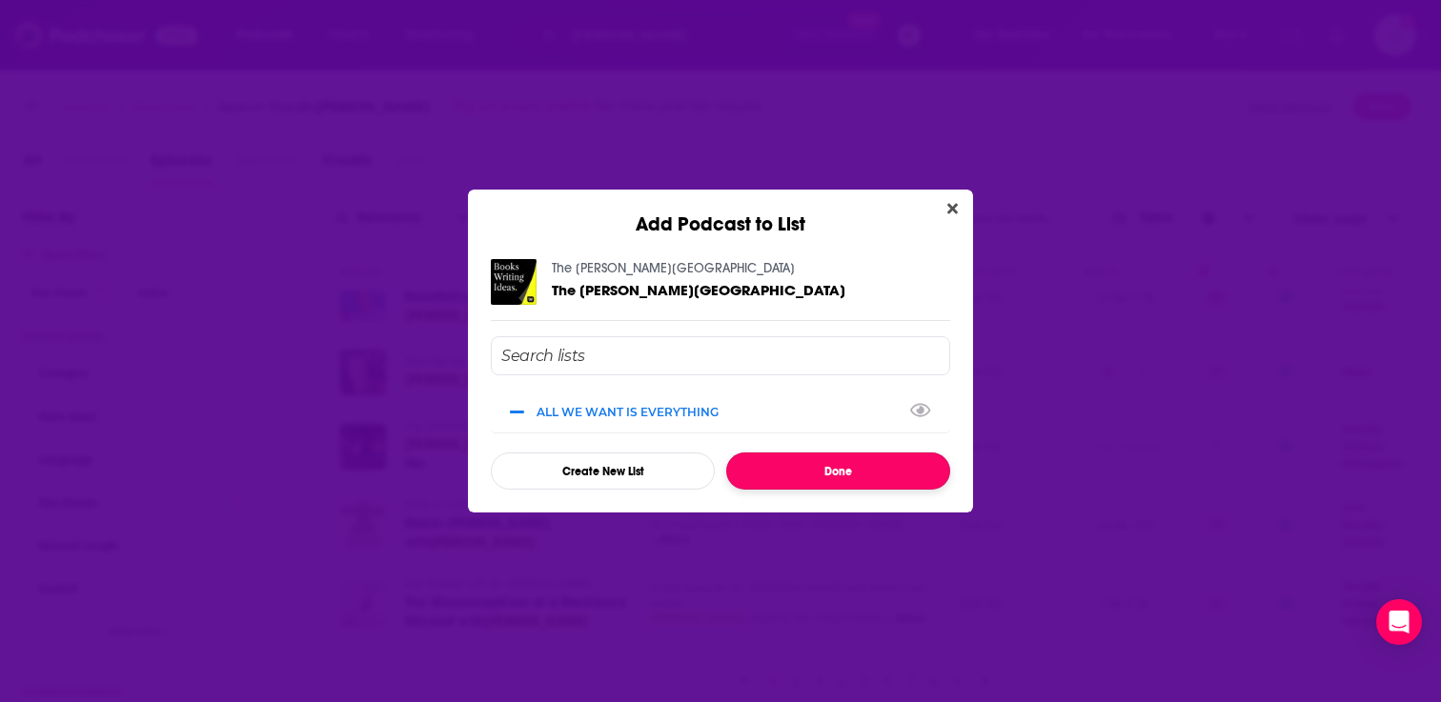
click at [836, 465] on button "Done" at bounding box center [838, 471] width 224 height 37
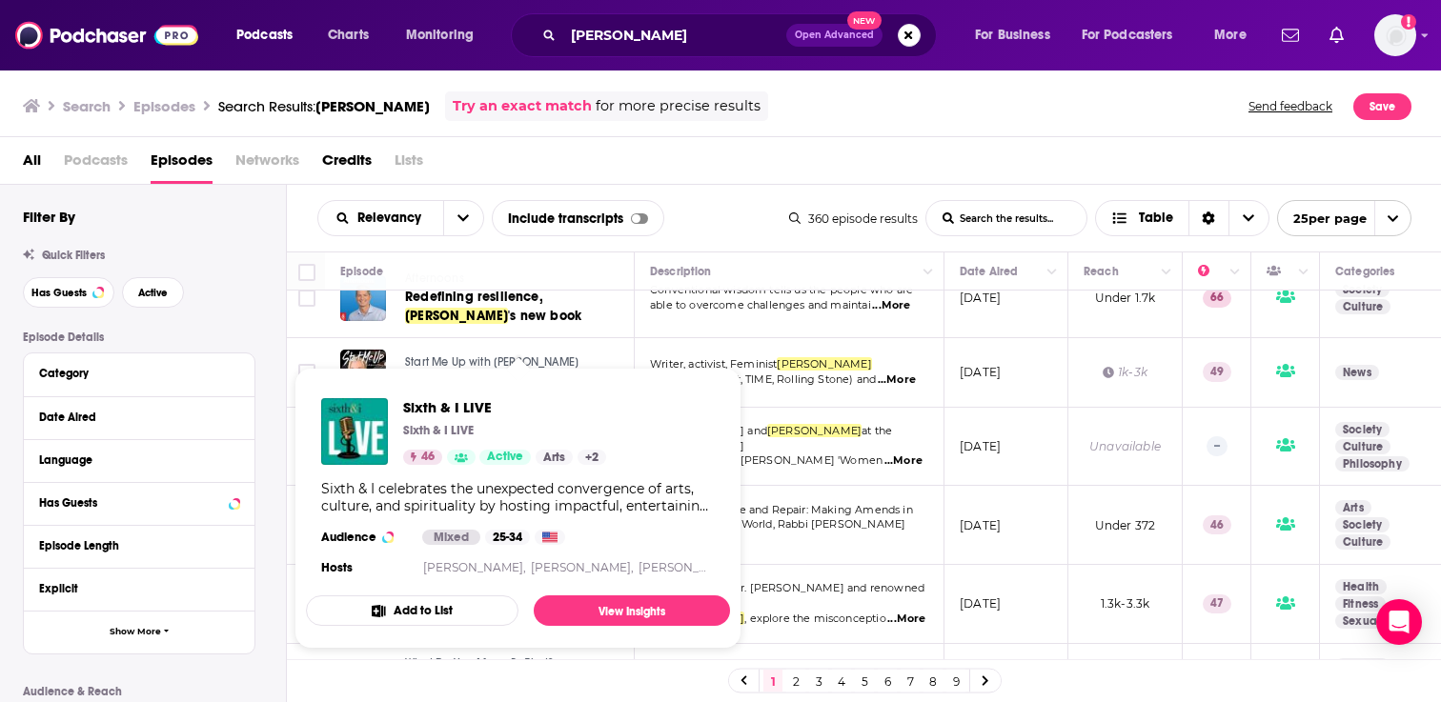
click at [421, 606] on button "Add to List" at bounding box center [412, 611] width 213 height 30
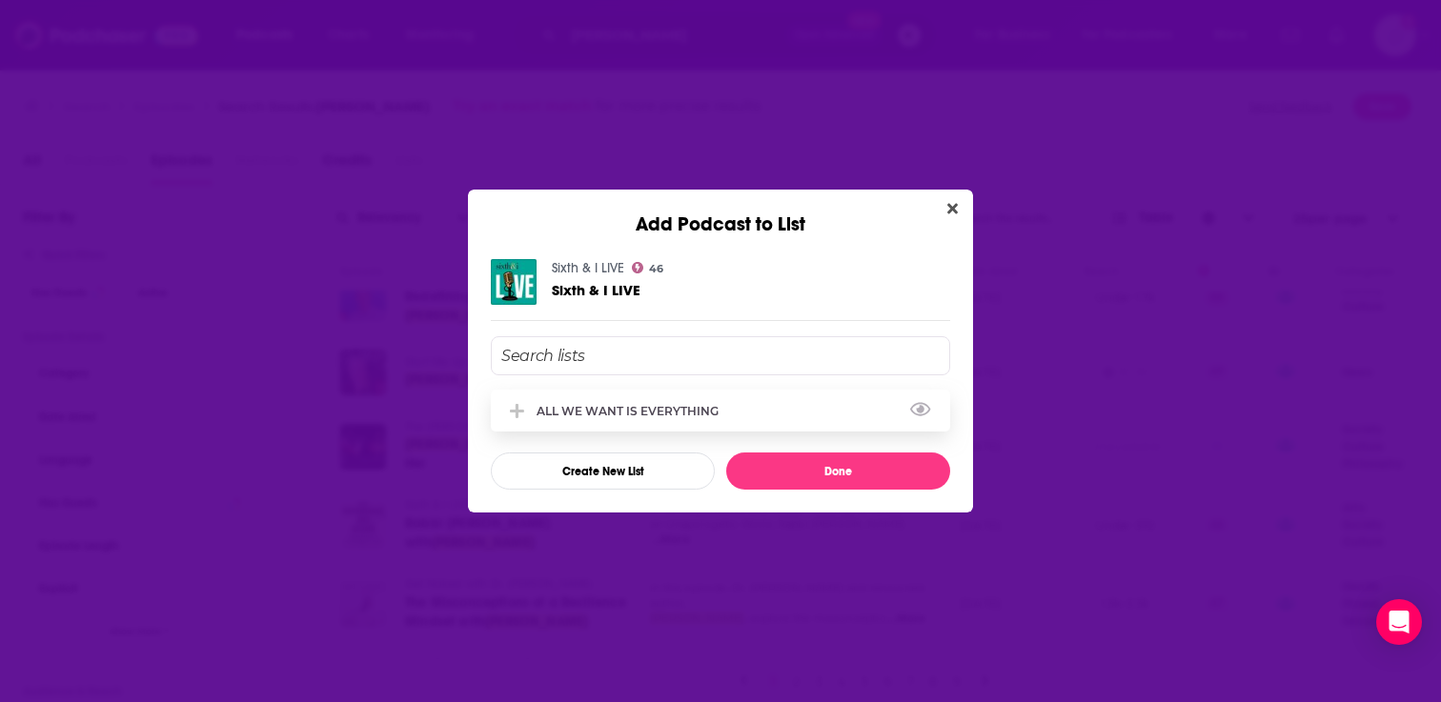
click at [628, 404] on div "ALL WE WANT IS EVERYTHING" at bounding box center [633, 411] width 193 height 14
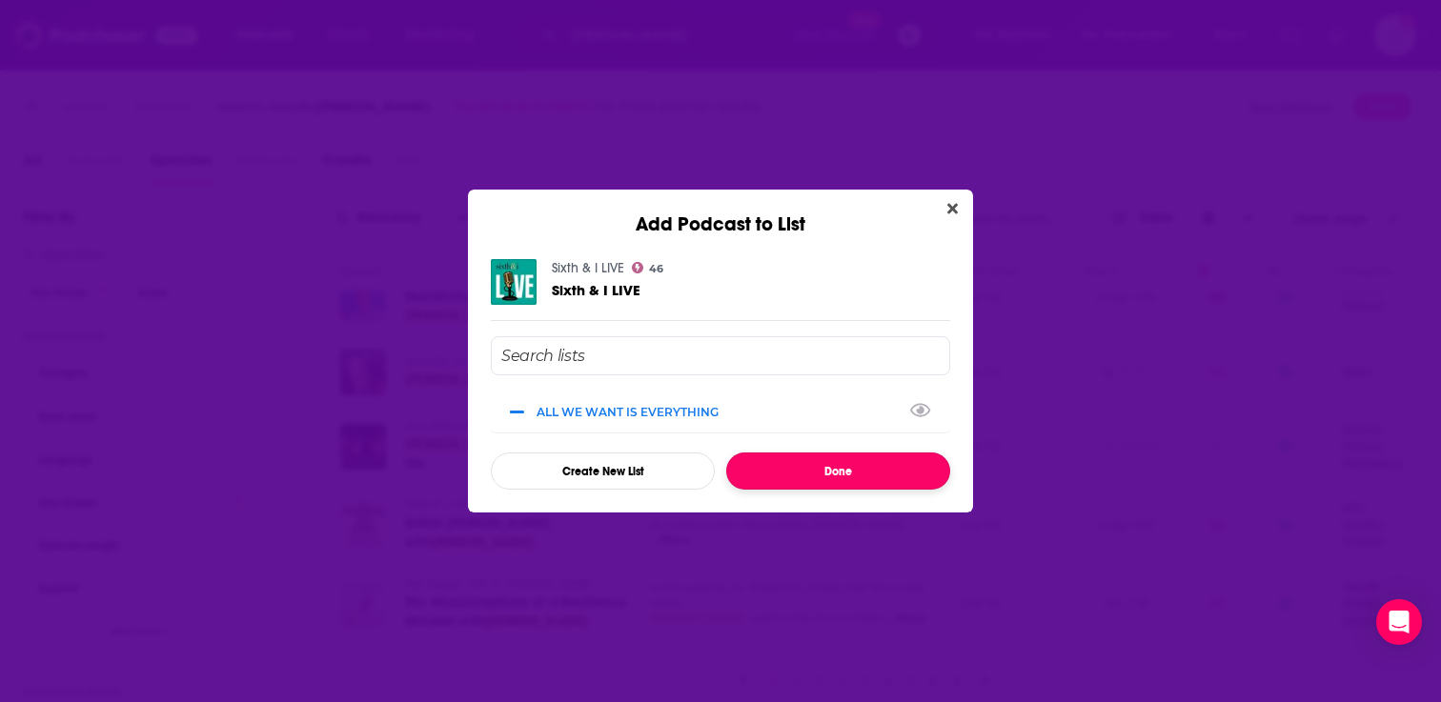
click at [779, 477] on button "Done" at bounding box center [838, 471] width 224 height 37
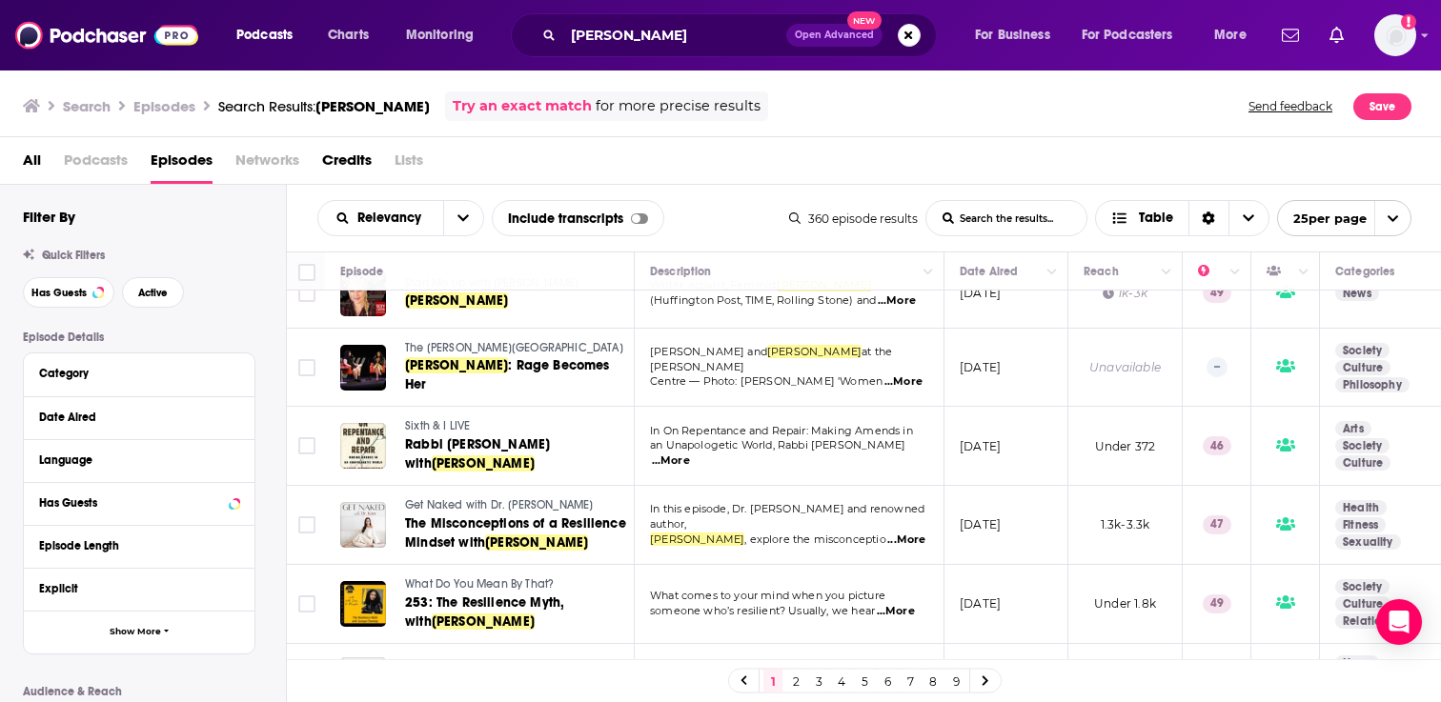
scroll to position [1063, 0]
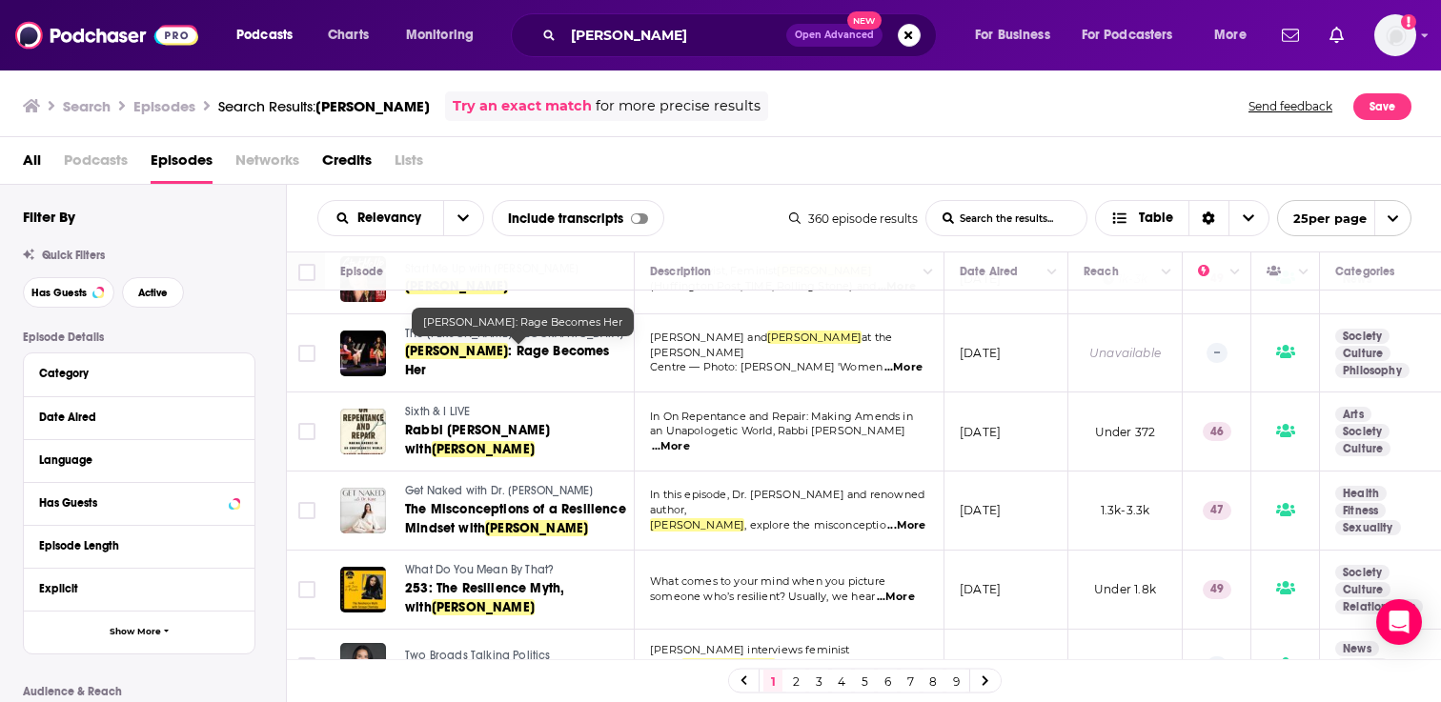
click at [724, 169] on div "All Podcasts Episodes Networks Credits Lists" at bounding box center [725, 164] width 1404 height 39
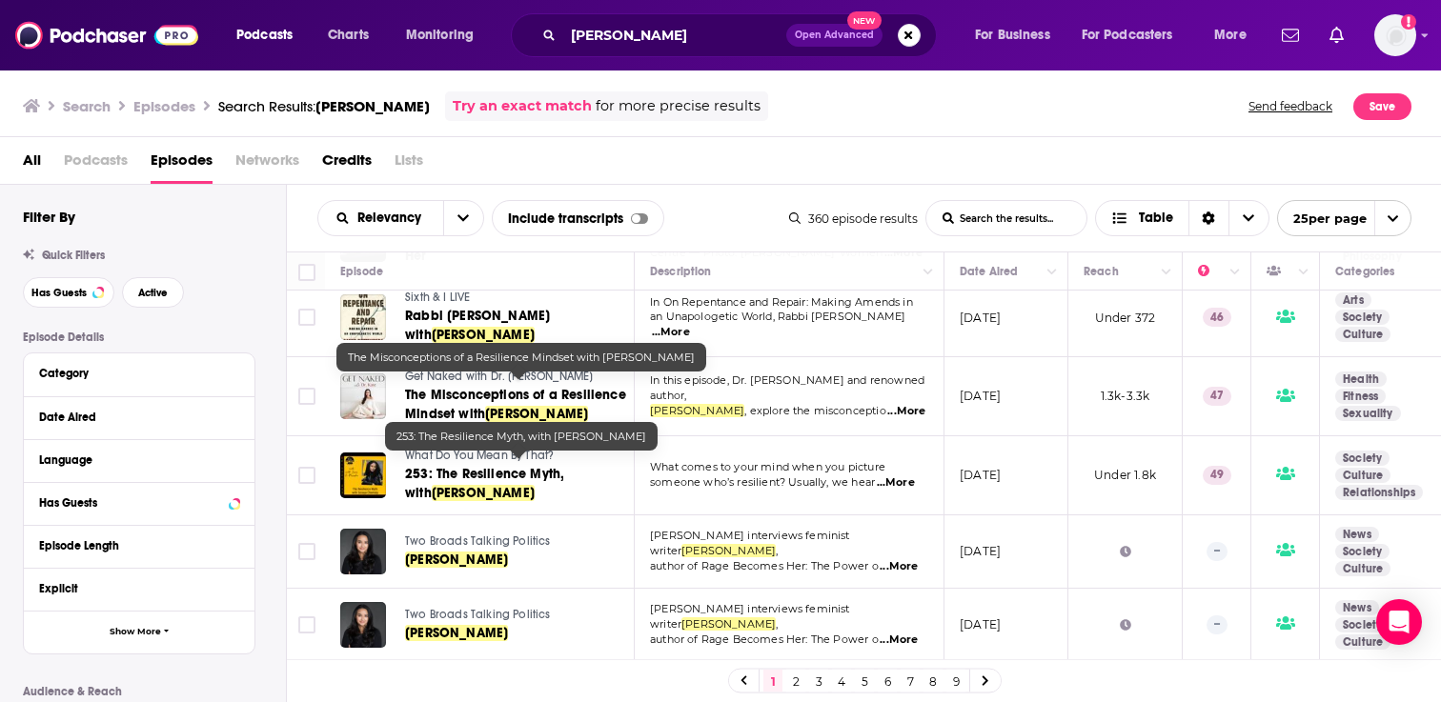
scroll to position [1188, 0]
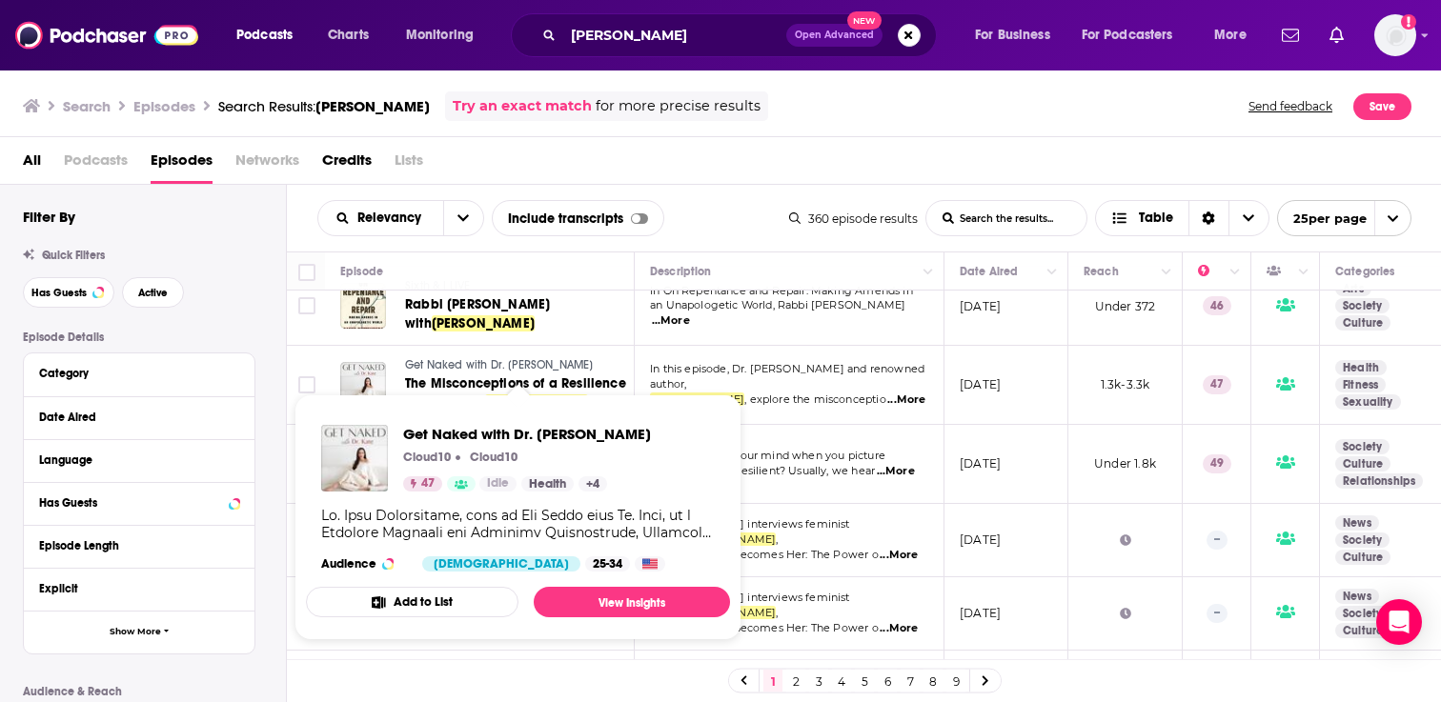
click at [467, 594] on button "Add to List" at bounding box center [412, 602] width 213 height 30
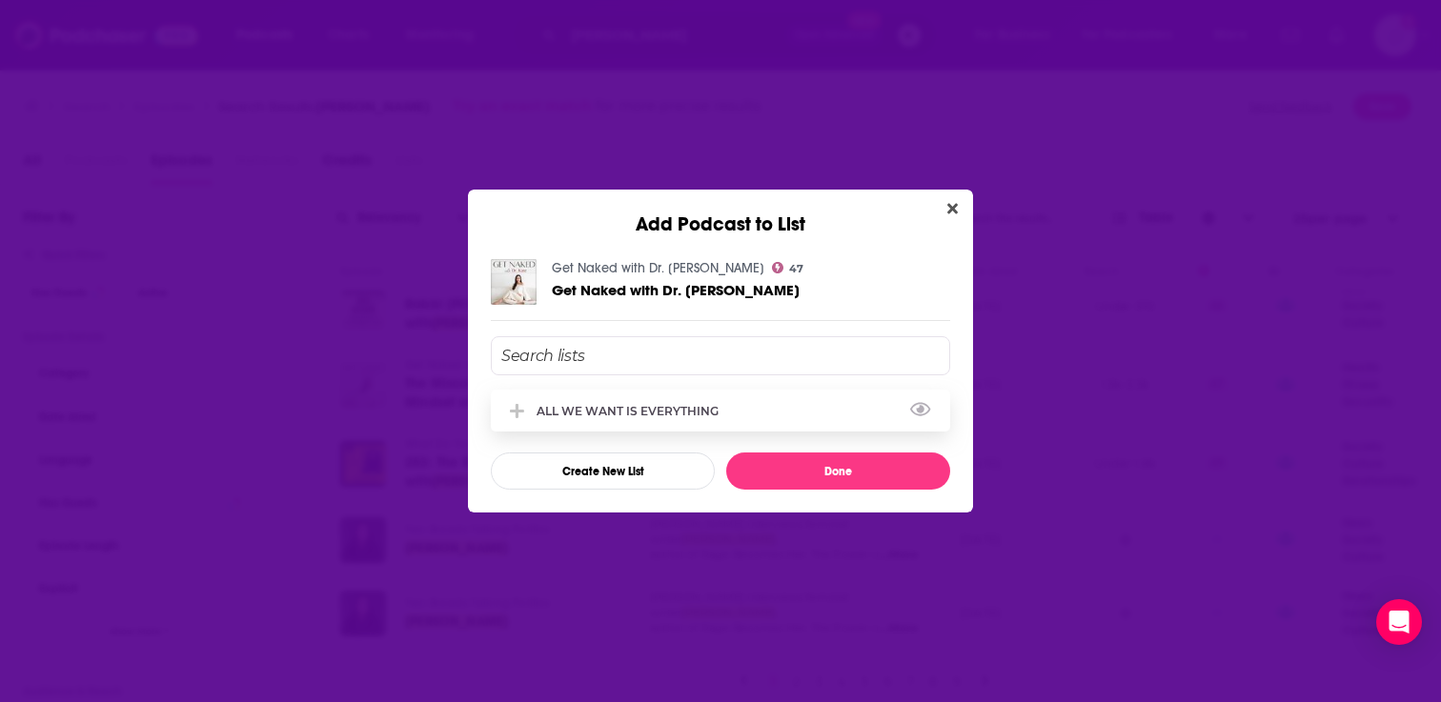
click at [788, 410] on div "ALL WE WANT IS EVERYTHING" at bounding box center [720, 411] width 459 height 42
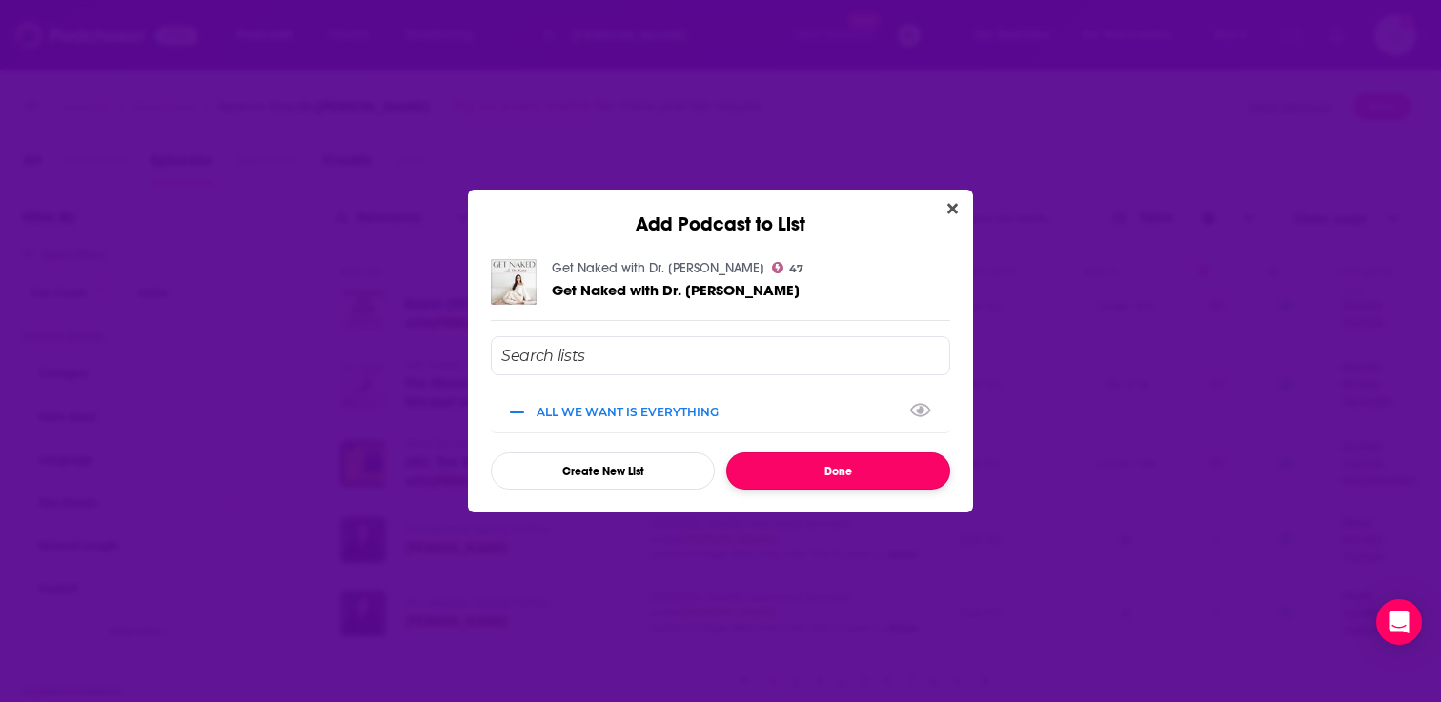
click at [800, 480] on button "Done" at bounding box center [838, 471] width 224 height 37
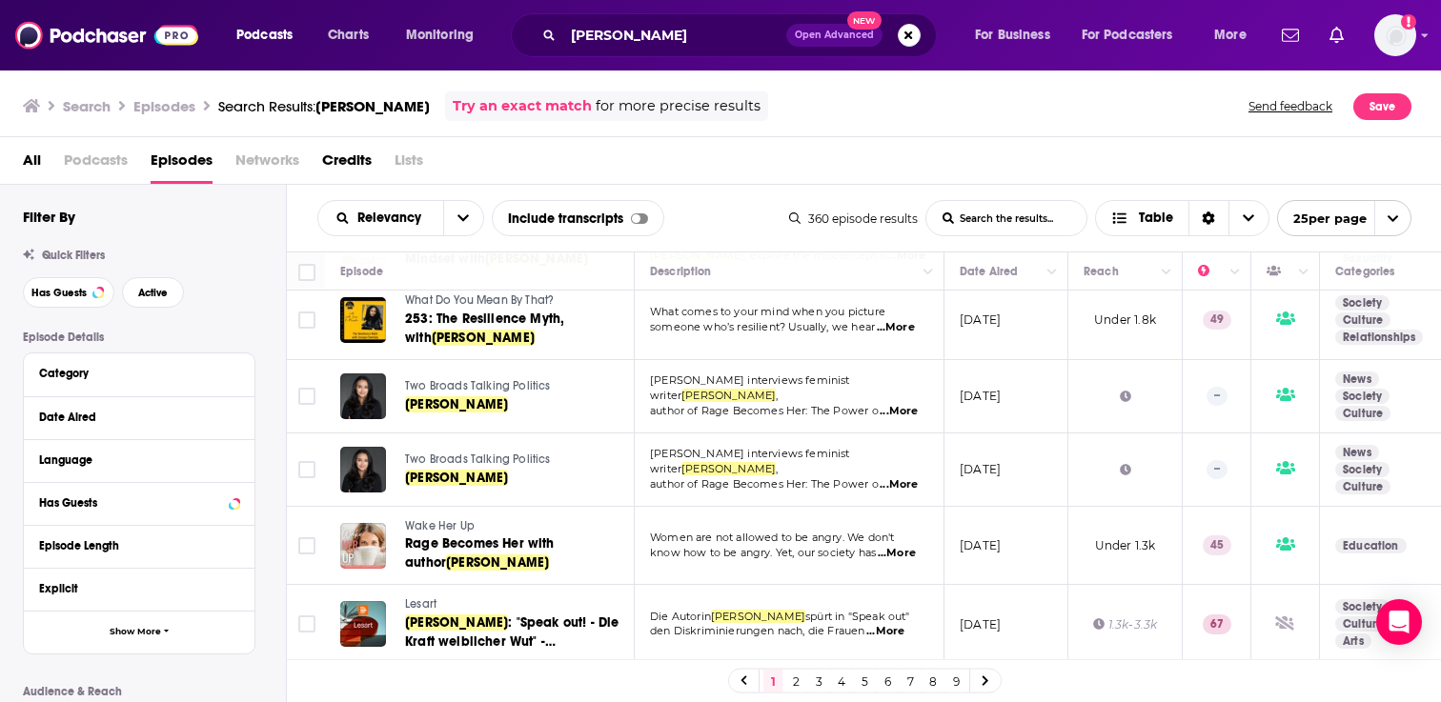
scroll to position [1323, 0]
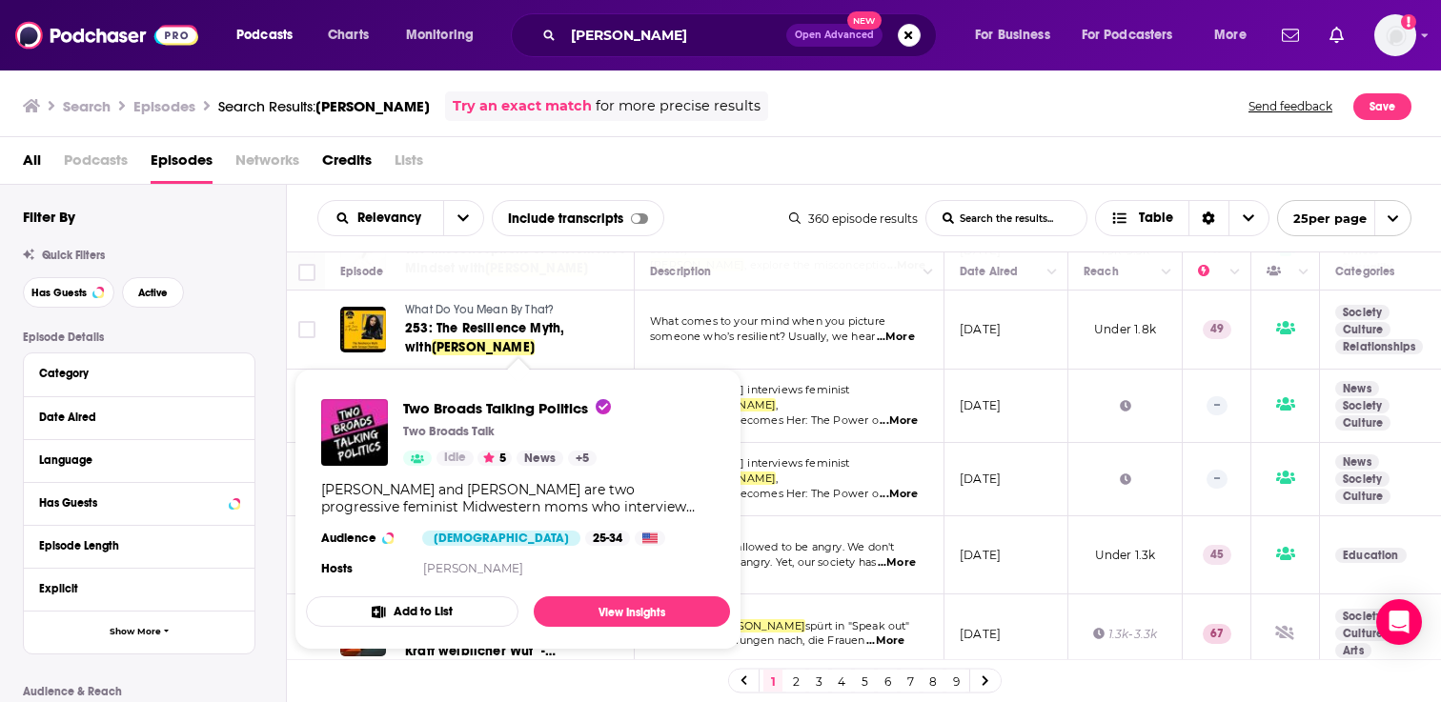
click at [436, 605] on button "Add to List" at bounding box center [412, 612] width 213 height 30
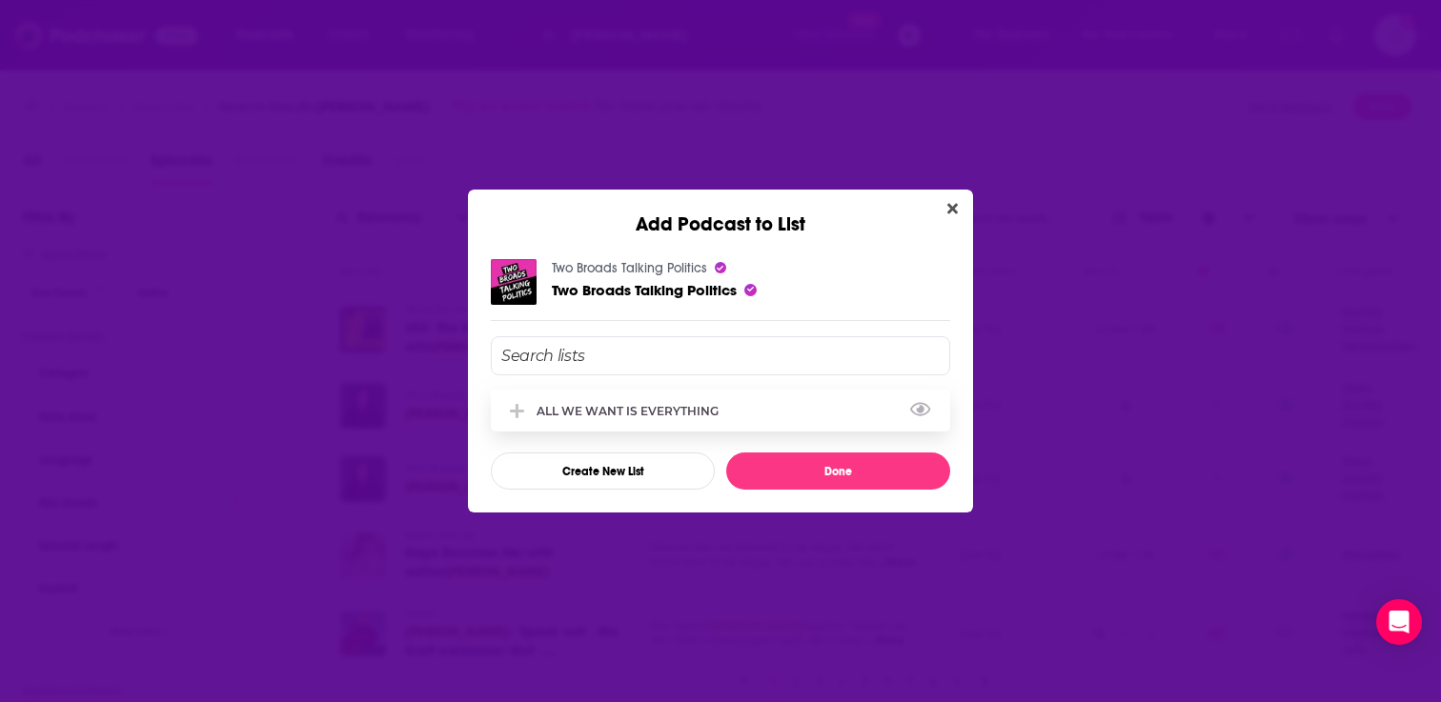
click at [626, 416] on div "ALL WE WANT IS EVERYTHING" at bounding box center [633, 411] width 193 height 14
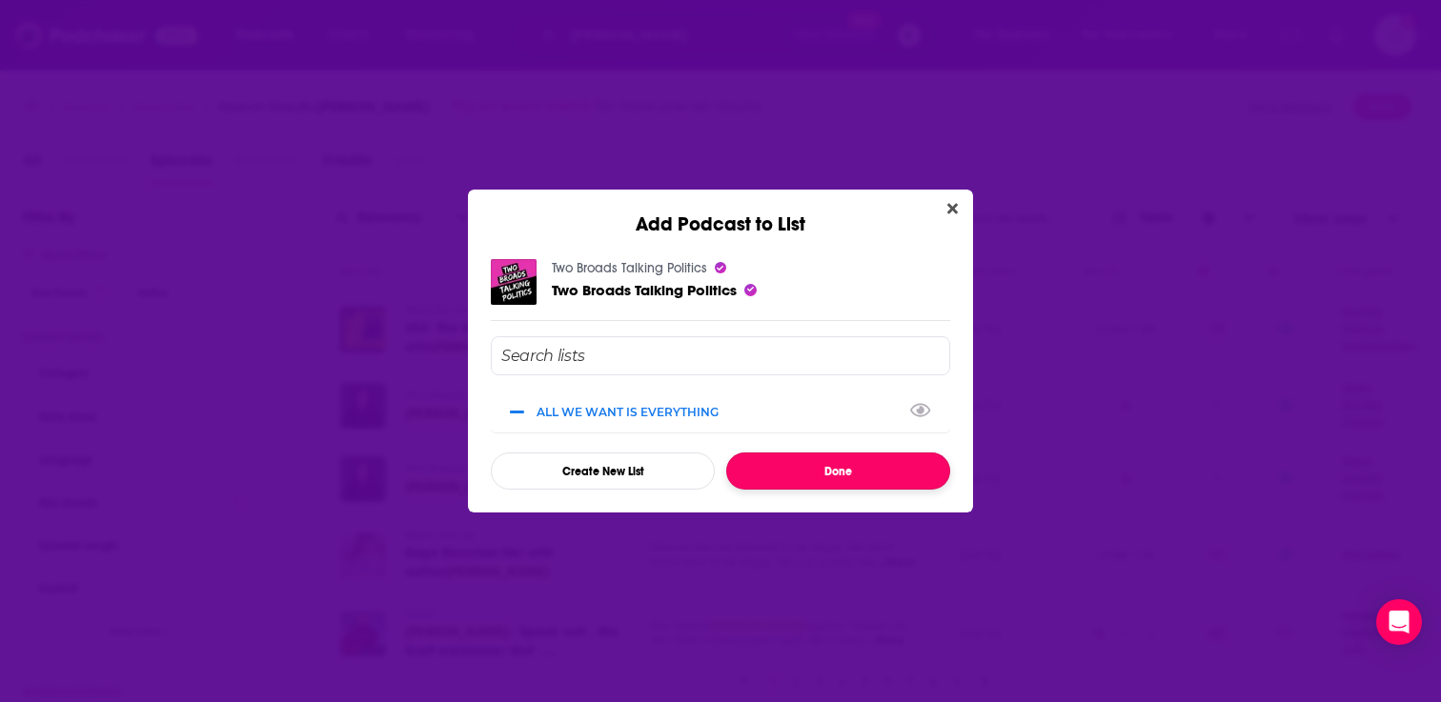
click at [777, 486] on button "Done" at bounding box center [838, 471] width 224 height 37
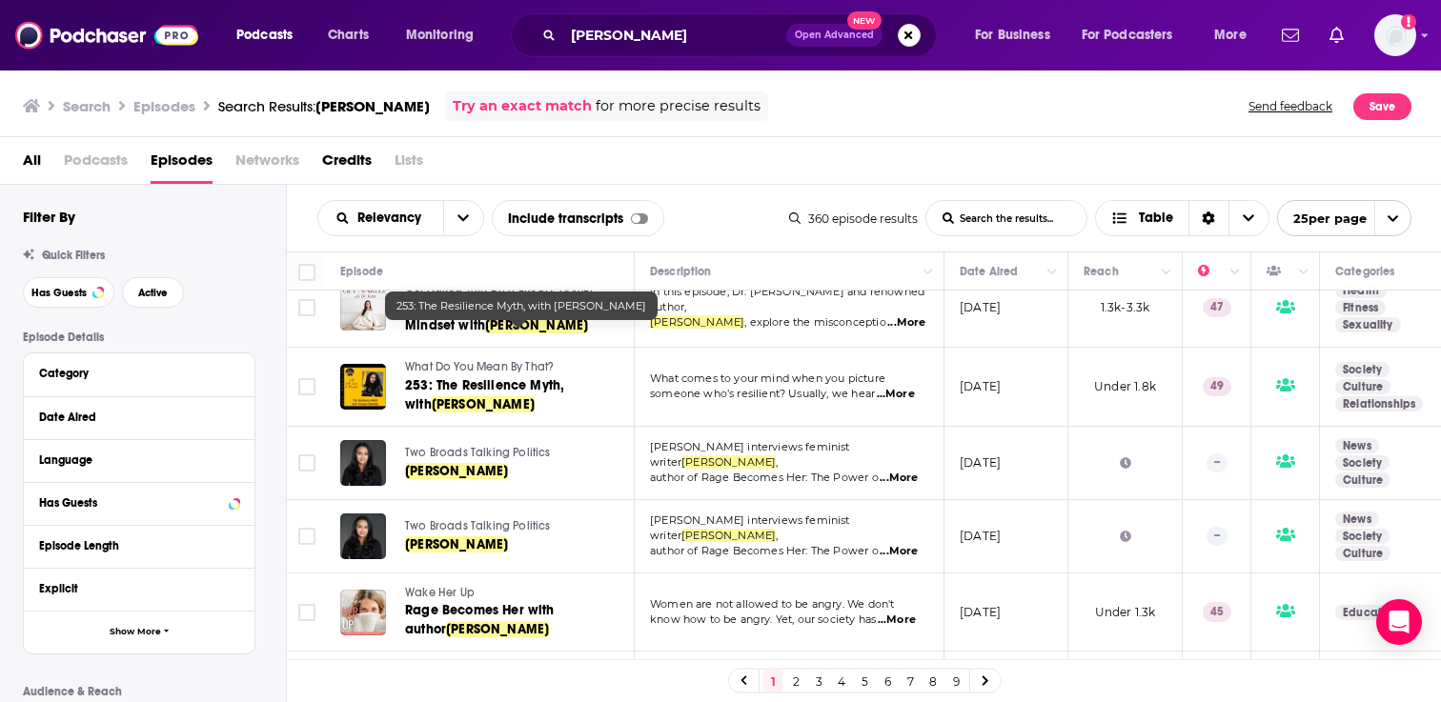
scroll to position [1261, 0]
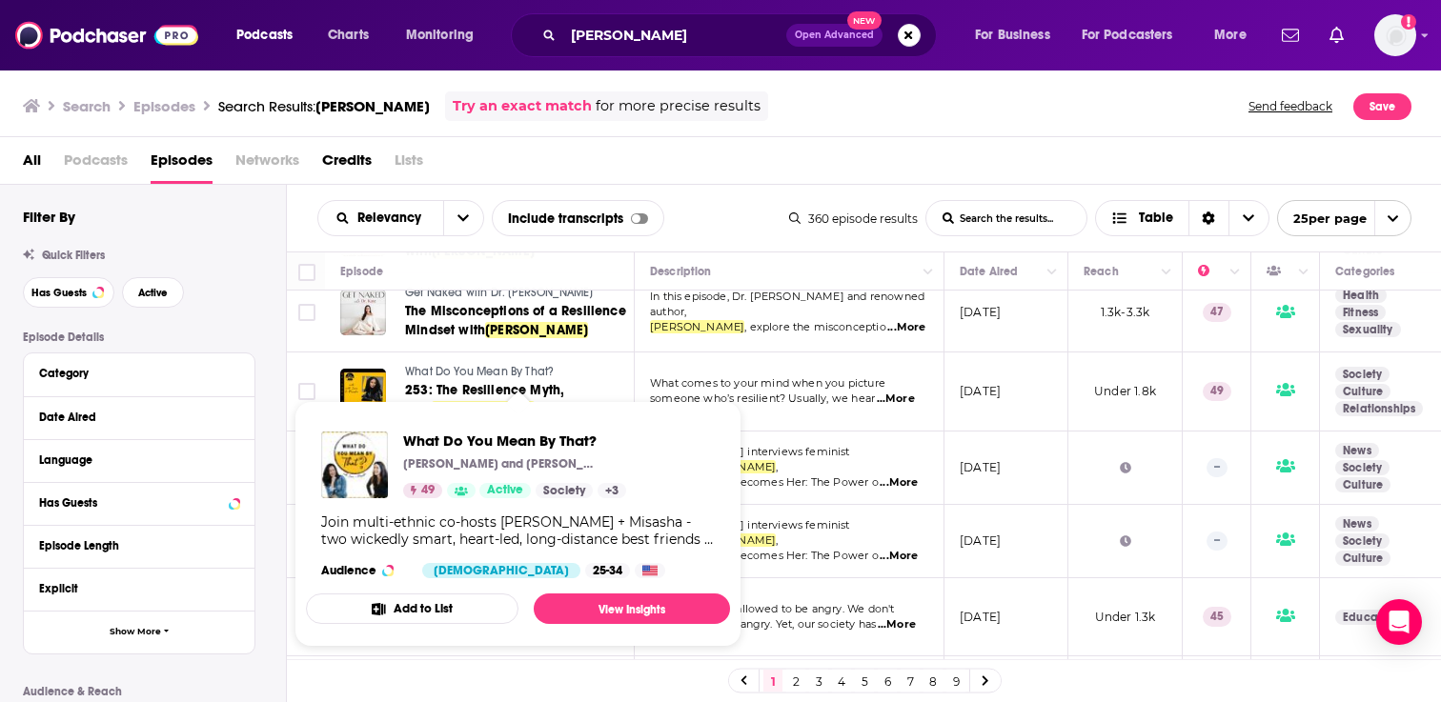
click at [427, 612] on button "Add to List" at bounding box center [412, 609] width 213 height 30
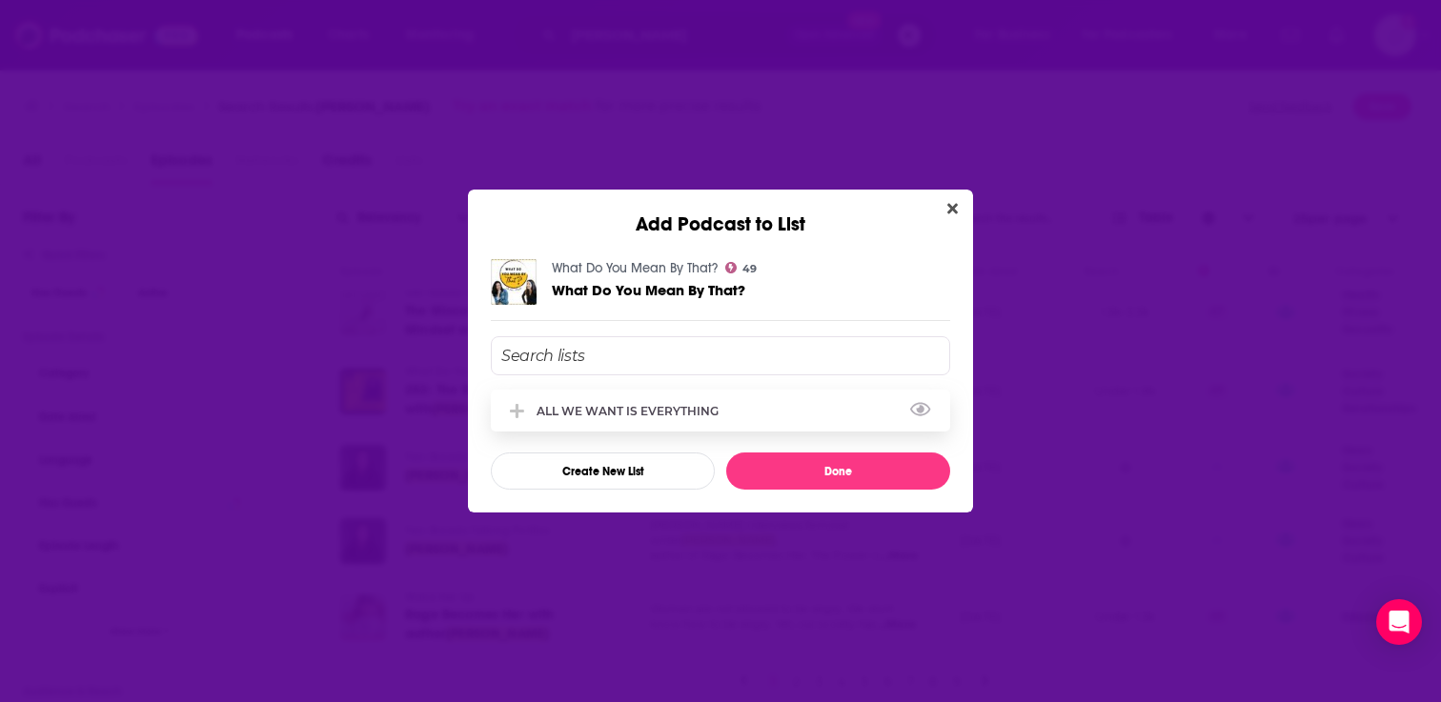
click at [710, 418] on div "ALL WE WANT IS EVERYTHING" at bounding box center [720, 411] width 459 height 42
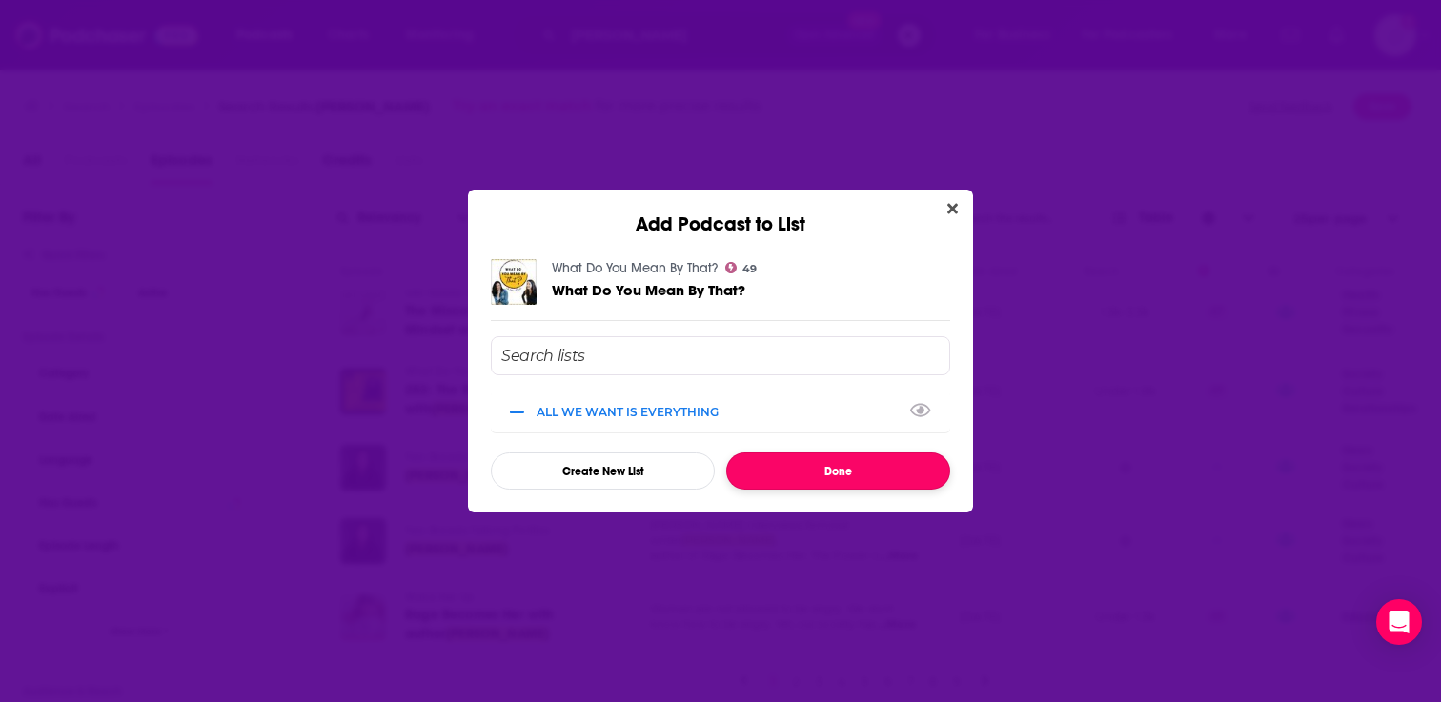
click at [762, 469] on button "Done" at bounding box center [838, 471] width 224 height 37
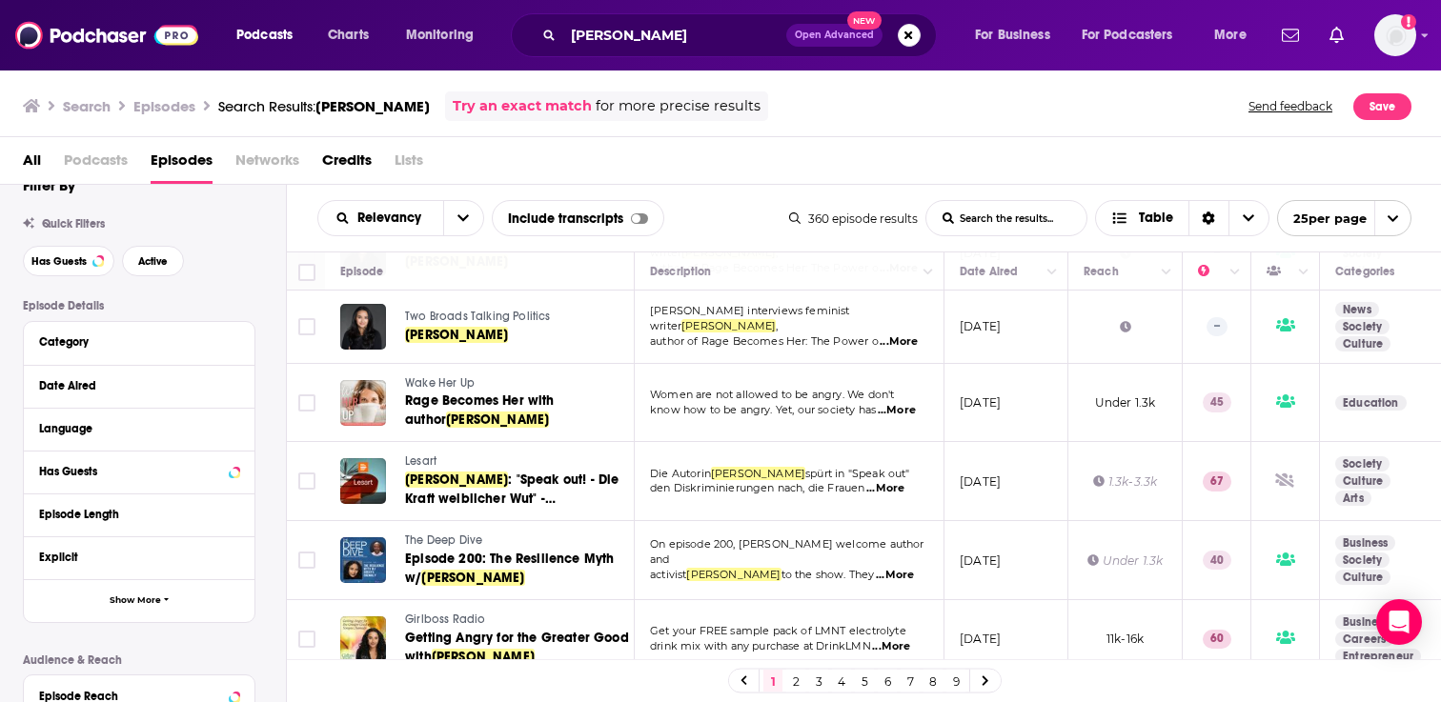
scroll to position [1504, 0]
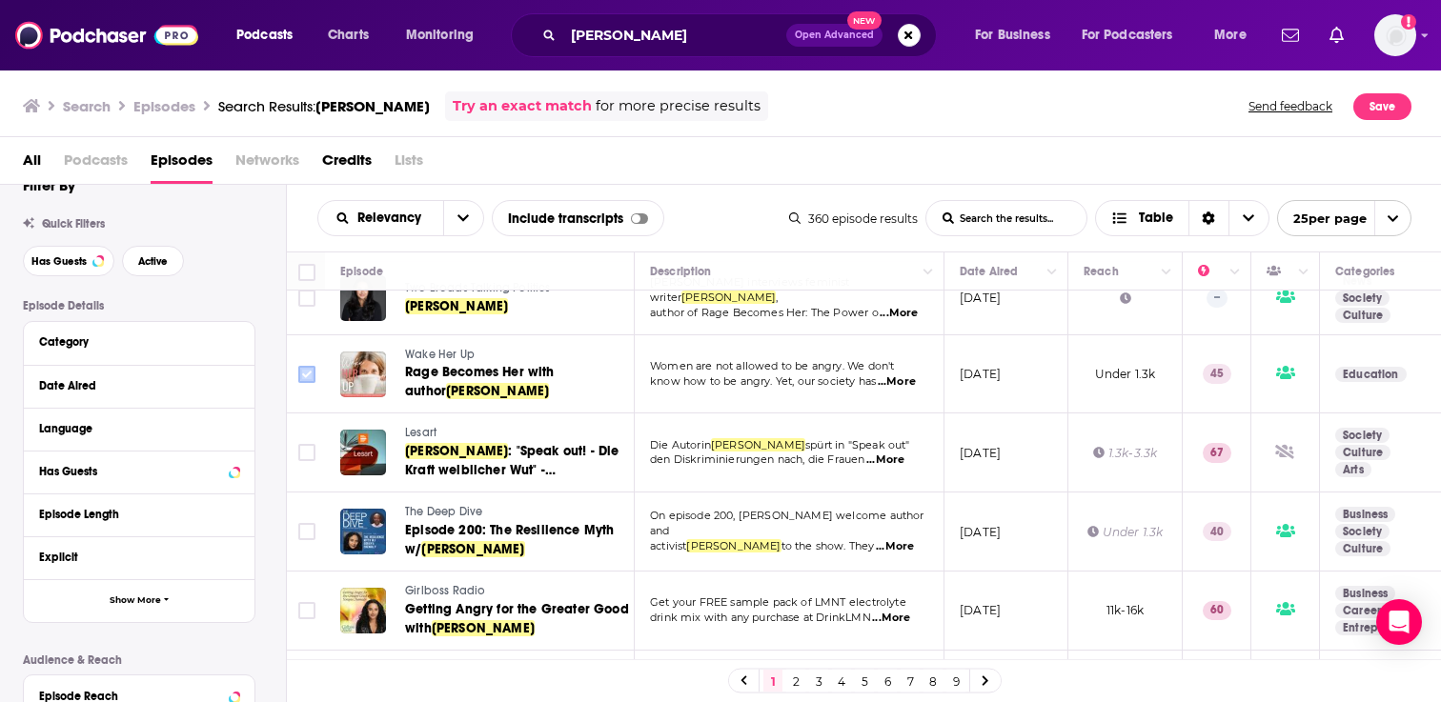
click at [307, 370] on input "Toggle select row" at bounding box center [306, 374] width 17 height 17
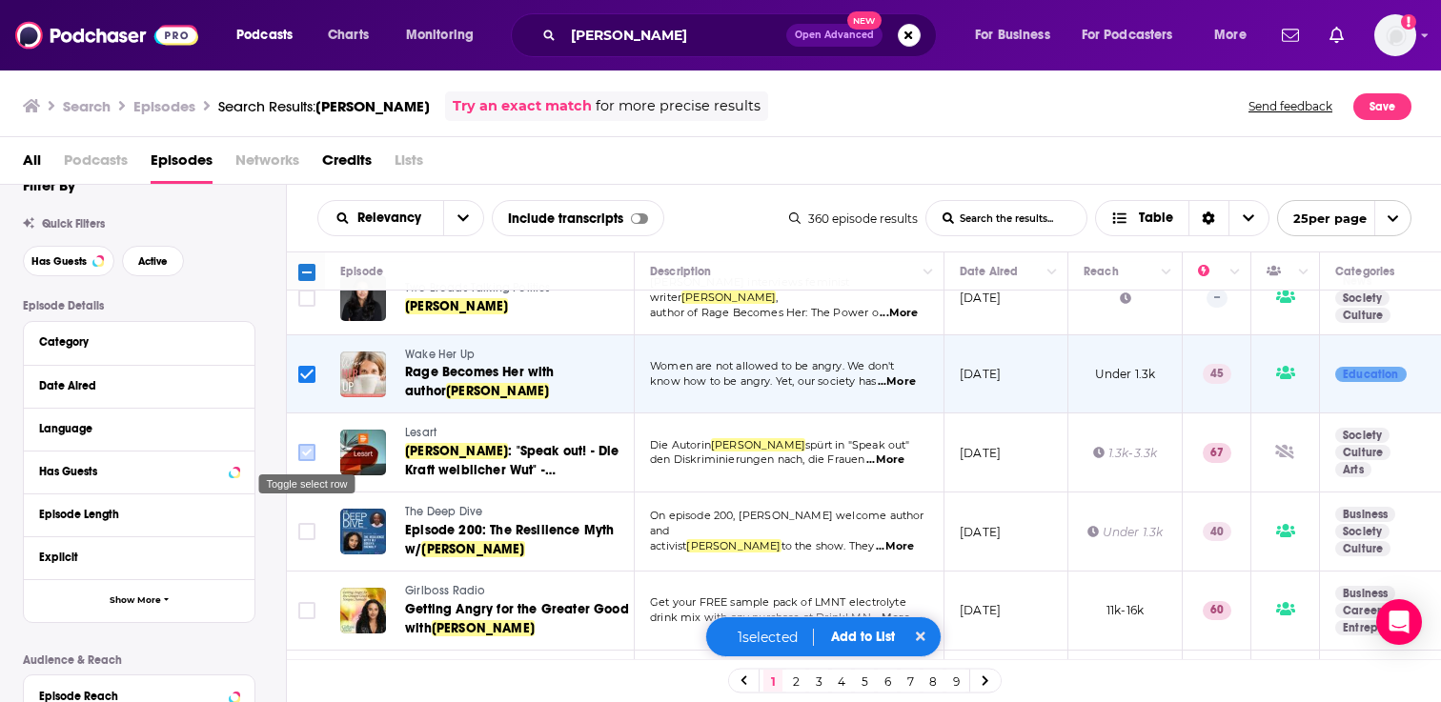
click at [308, 447] on input "Toggle select row" at bounding box center [306, 452] width 17 height 17
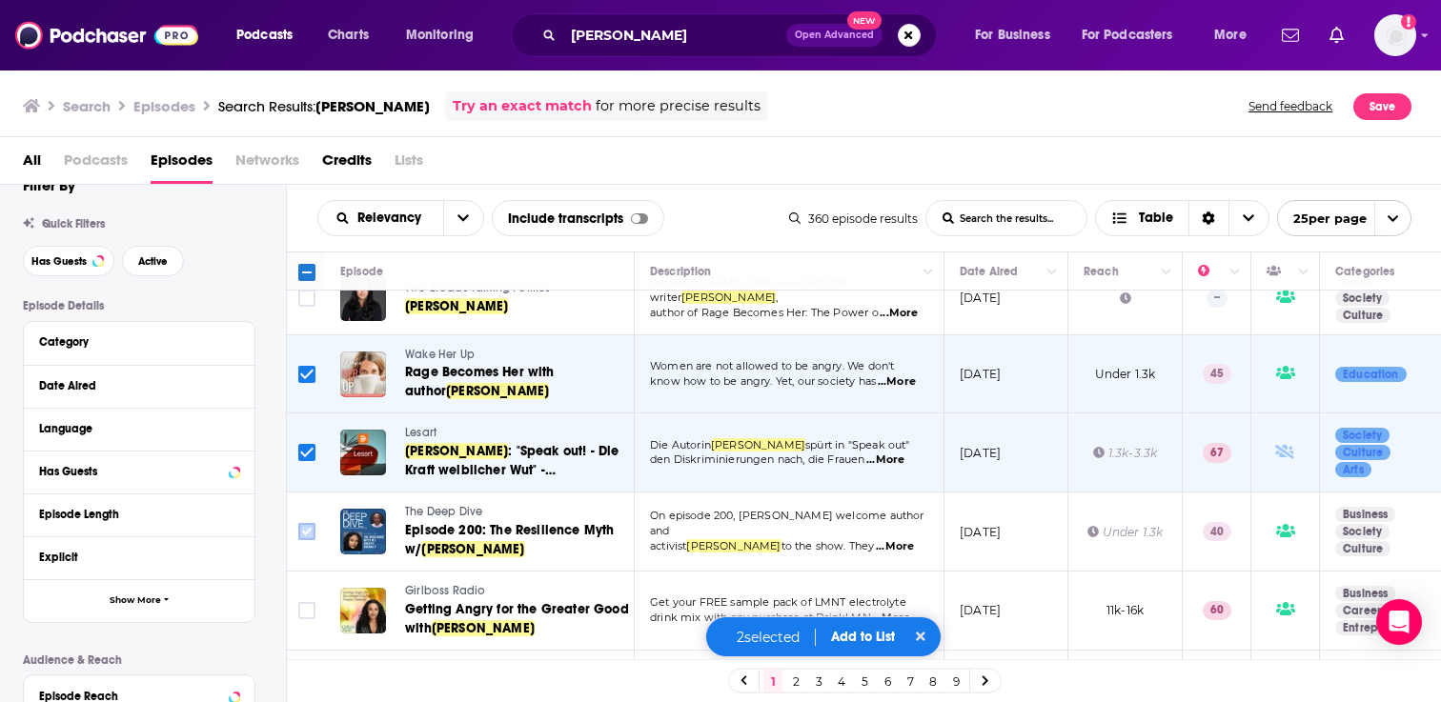
click at [305, 529] on input "Toggle select row" at bounding box center [306, 531] width 17 height 17
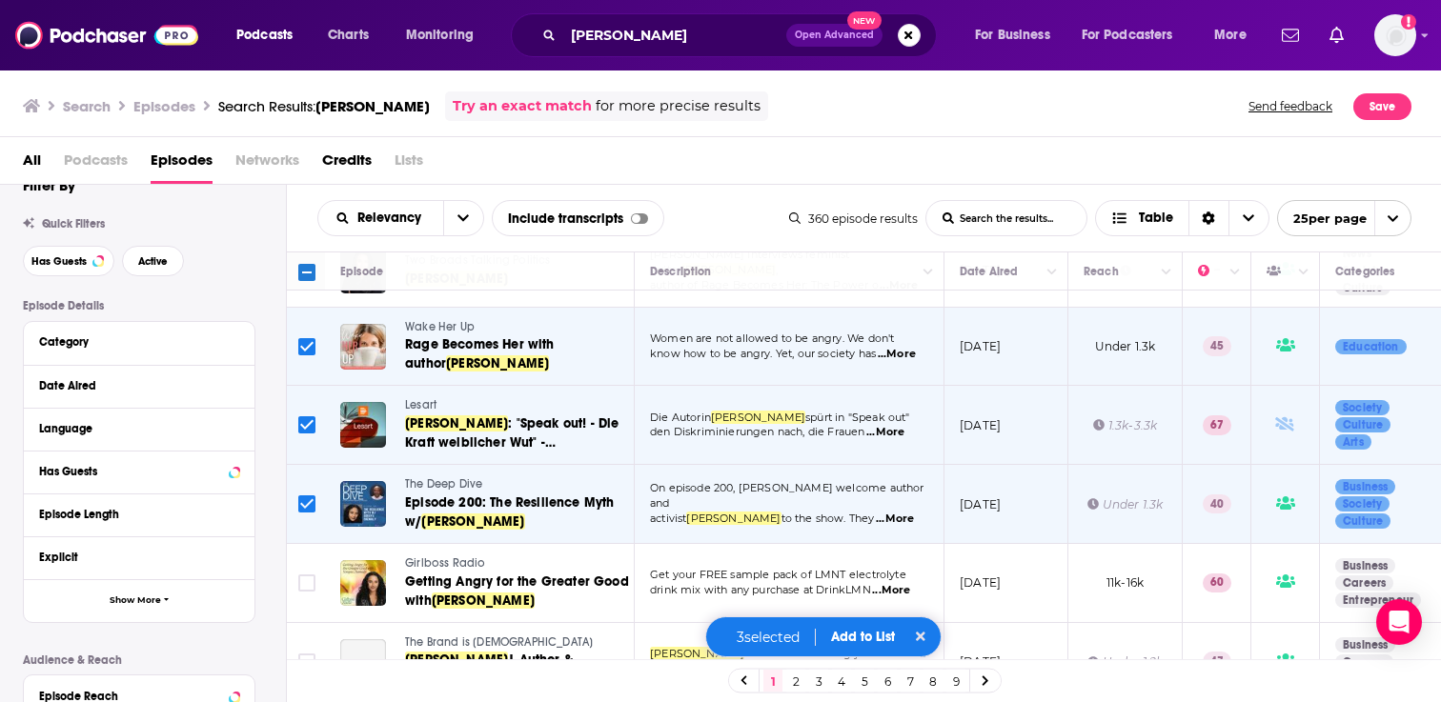
scroll to position [1569, 0]
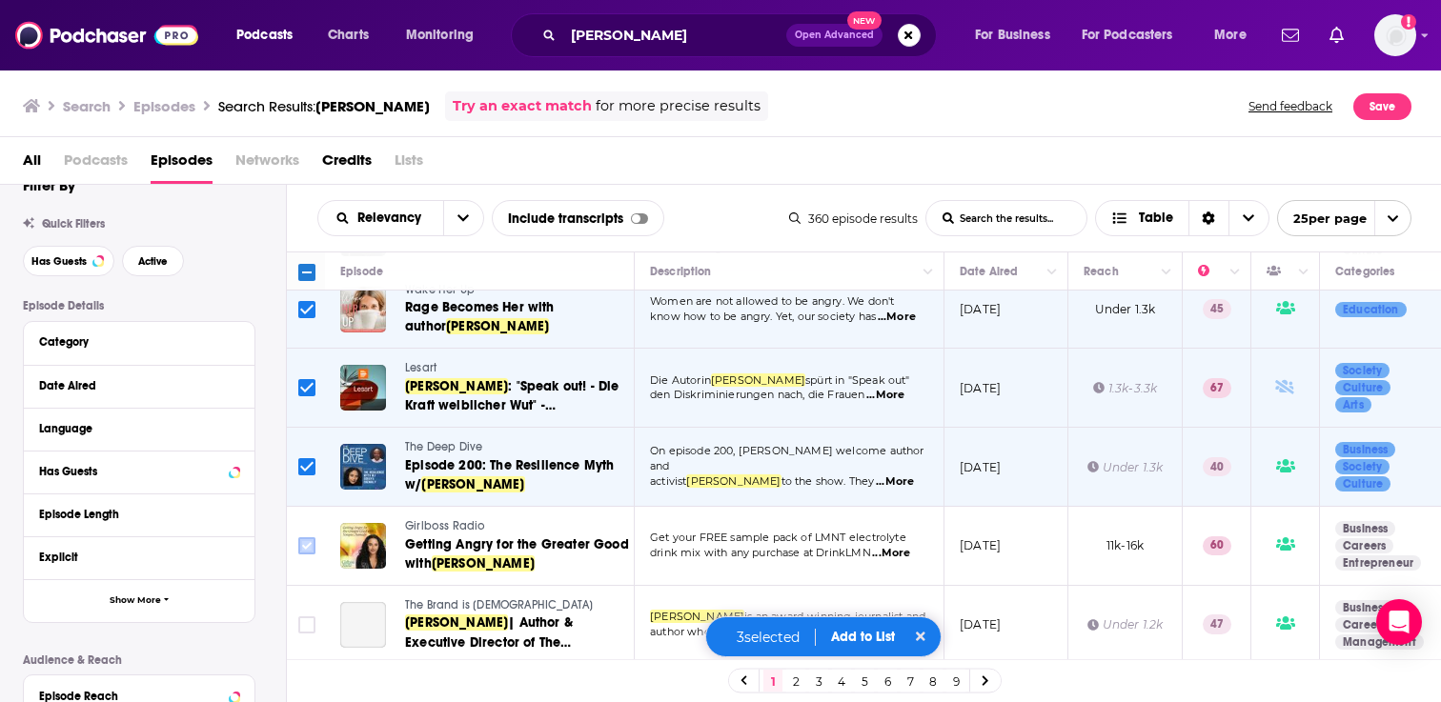
click at [305, 544] on input "Toggle select row" at bounding box center [306, 546] width 17 height 17
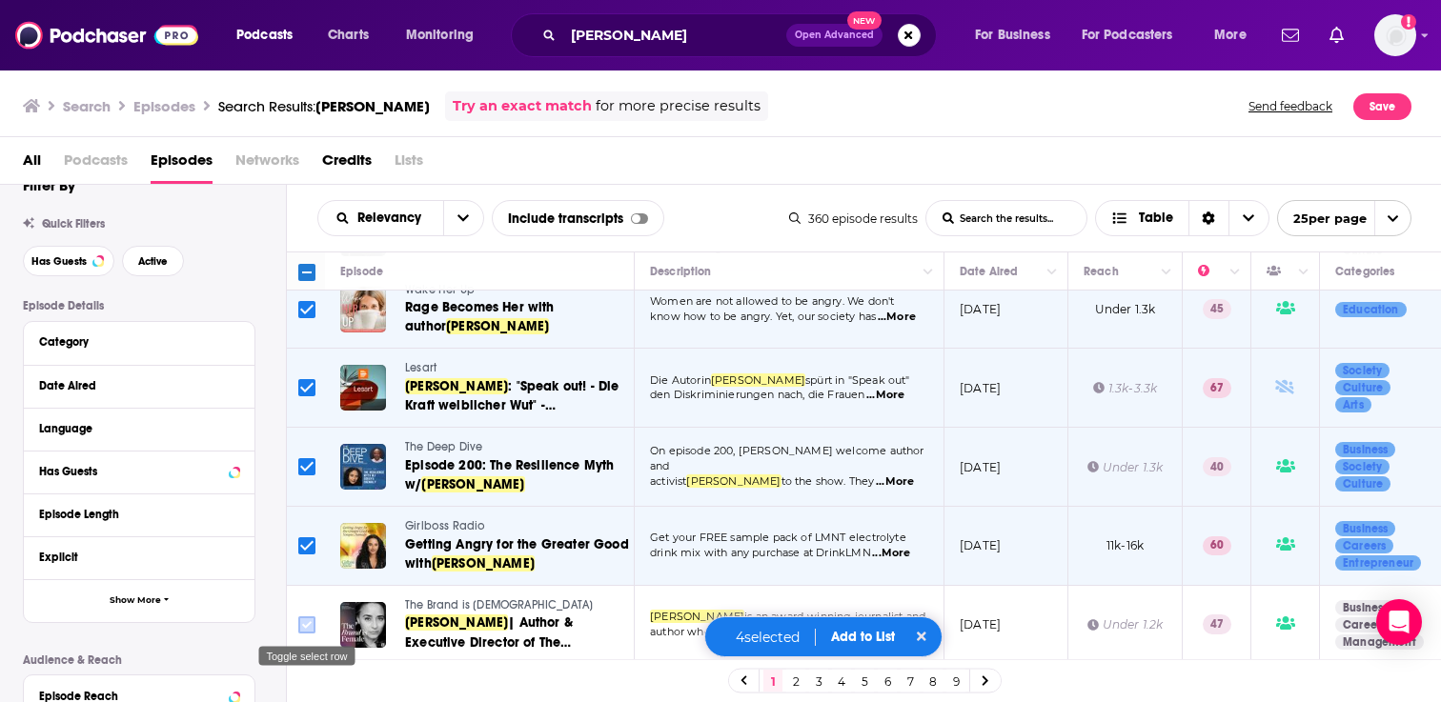
click at [308, 624] on input "Toggle select row" at bounding box center [306, 625] width 17 height 17
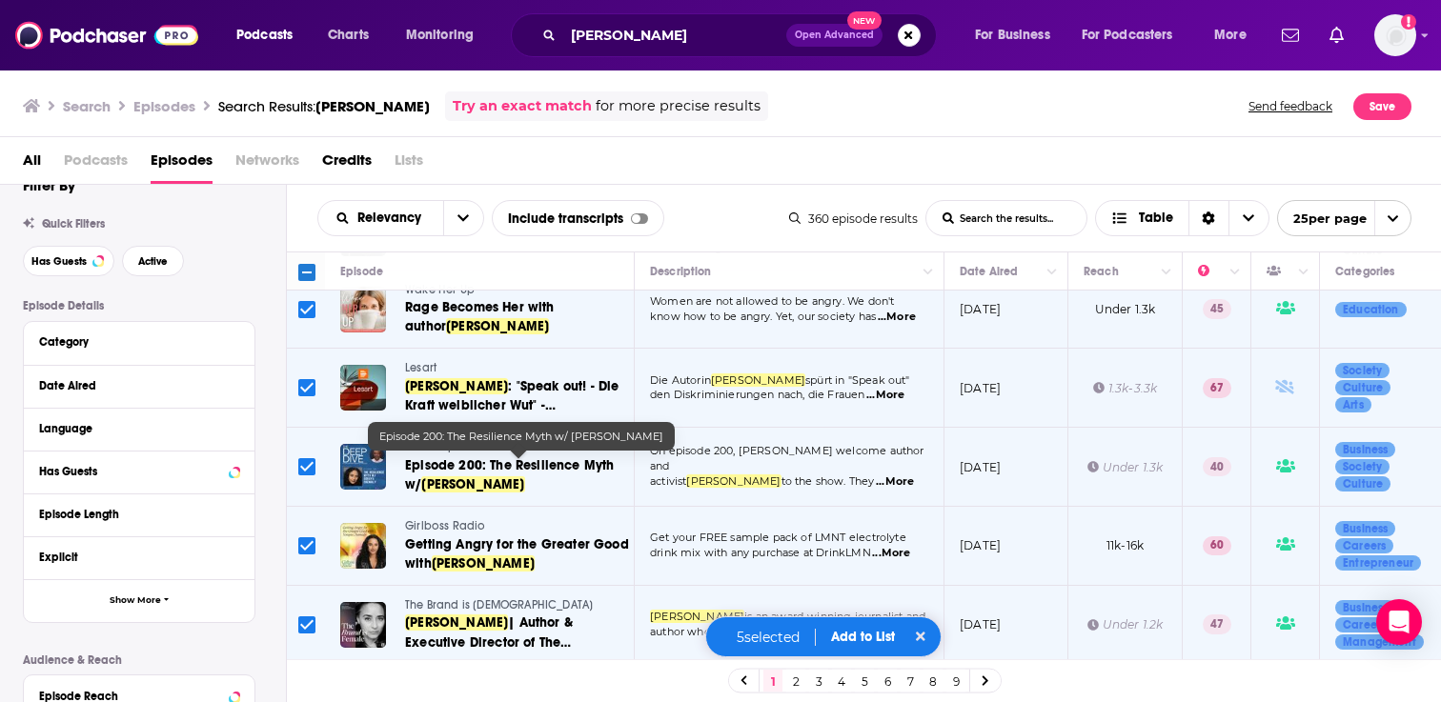
click at [871, 639] on span "Add to List" at bounding box center [863, 637] width 64 height 16
click at [854, 605] on button "Add Podcasts" at bounding box center [857, 600] width 103 height 35
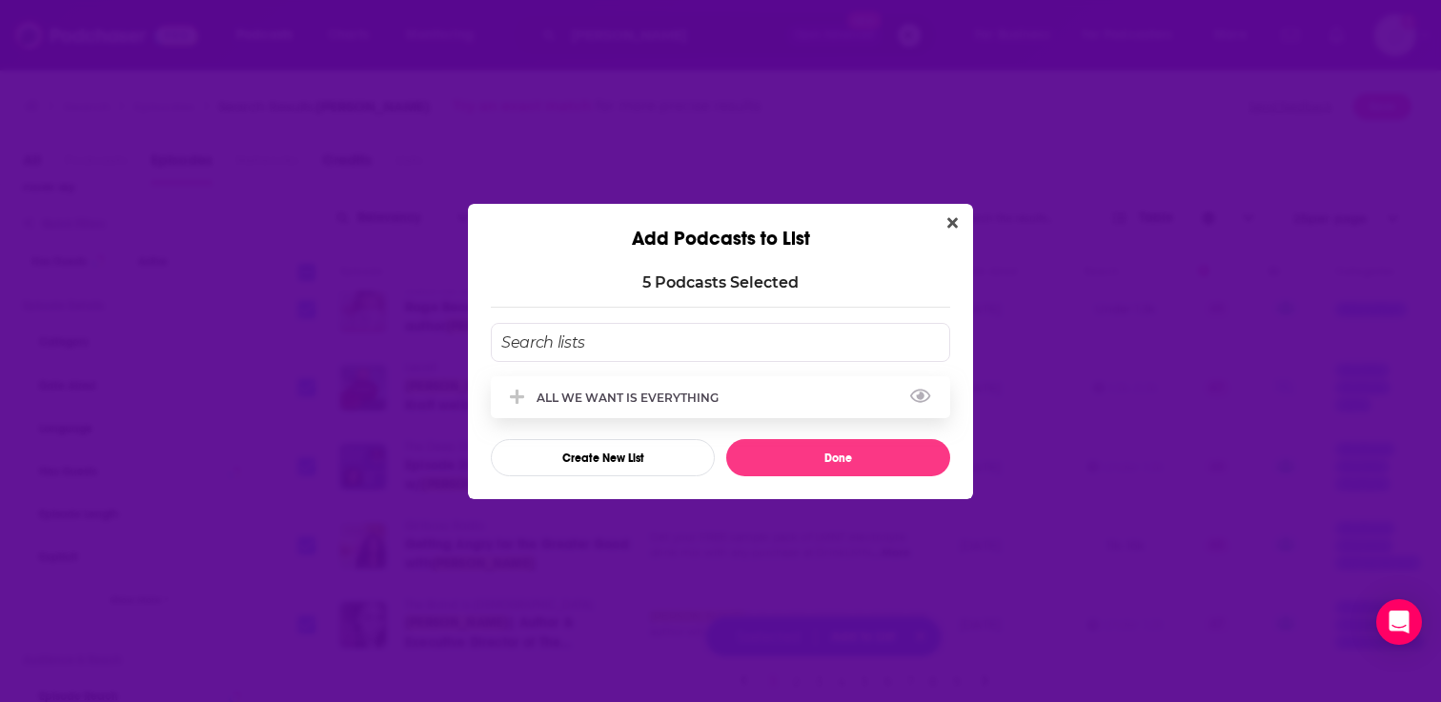
click at [700, 391] on div "ALL WE WANT IS EVERYTHING" at bounding box center [633, 398] width 193 height 14
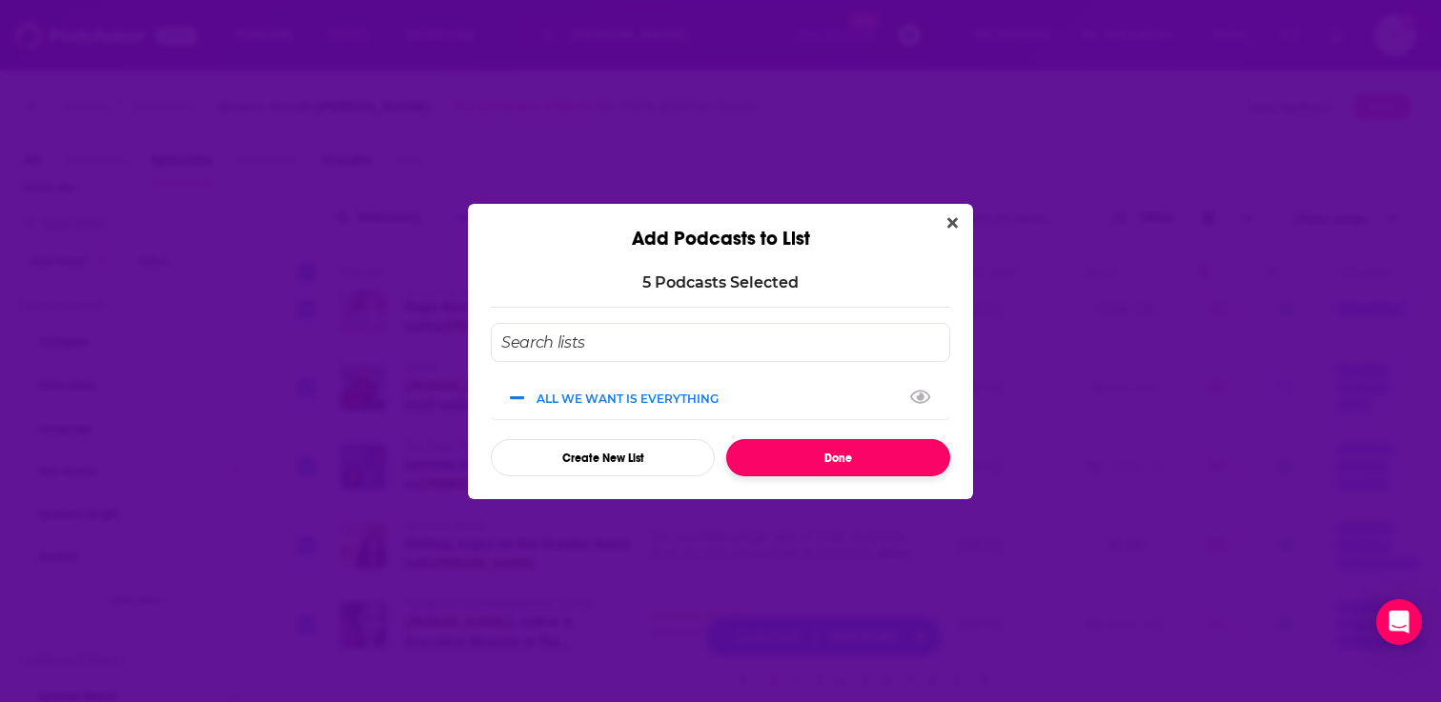
click at [776, 446] on button "Done" at bounding box center [838, 457] width 224 height 37
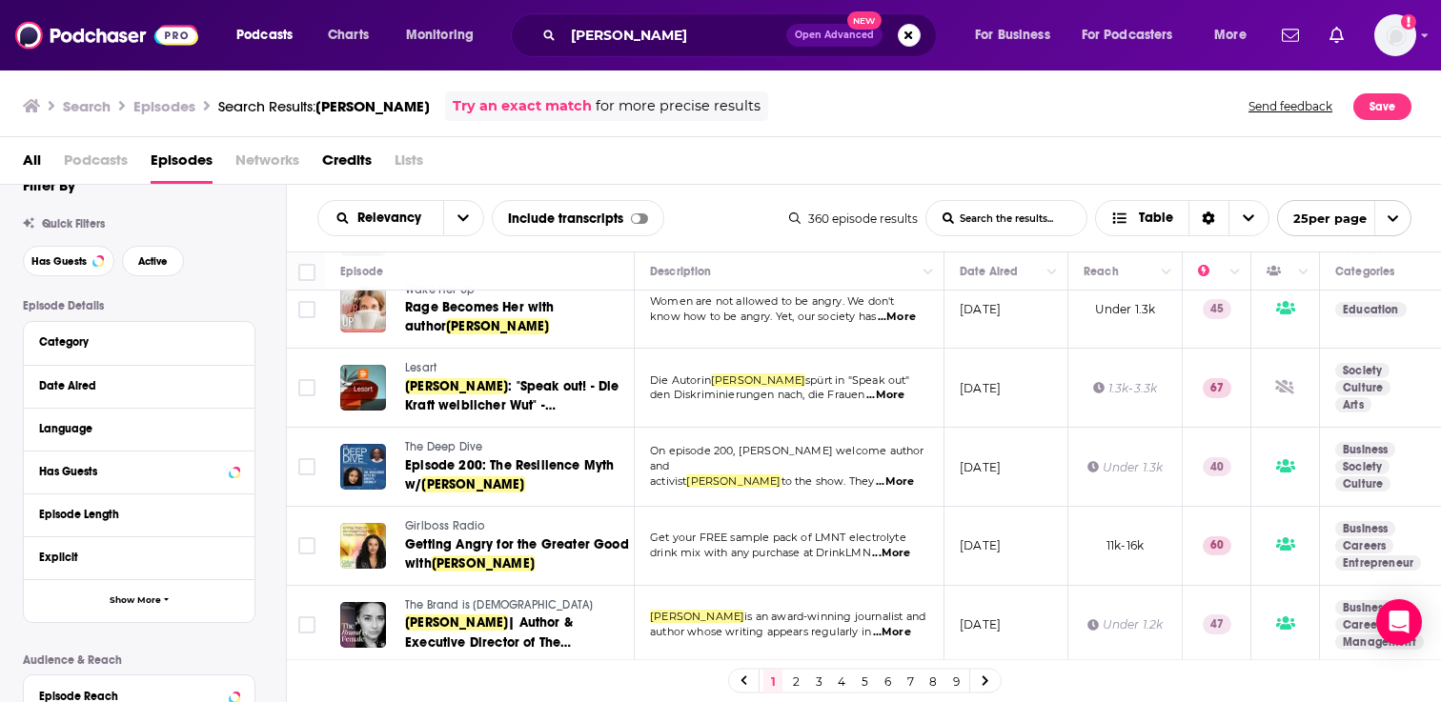
click at [790, 684] on link "2" at bounding box center [795, 681] width 19 height 23
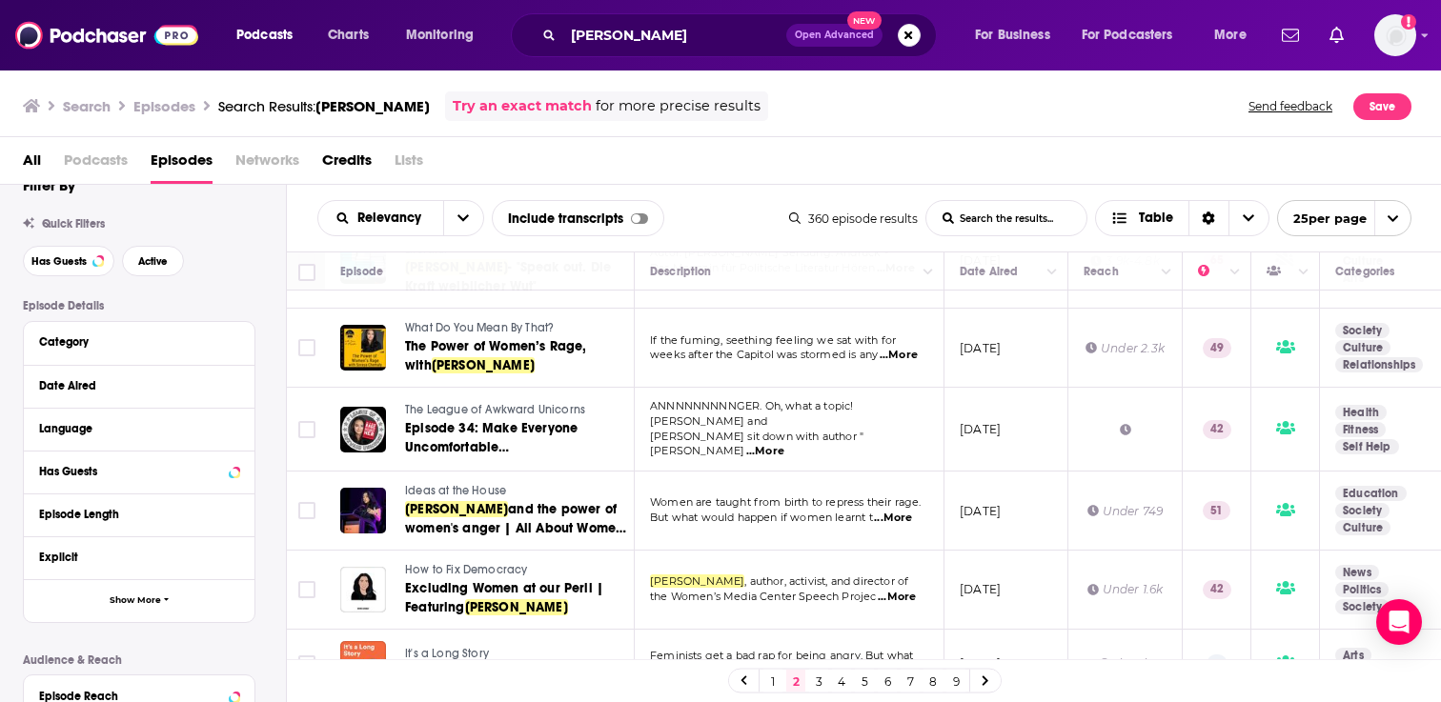
scroll to position [248, 0]
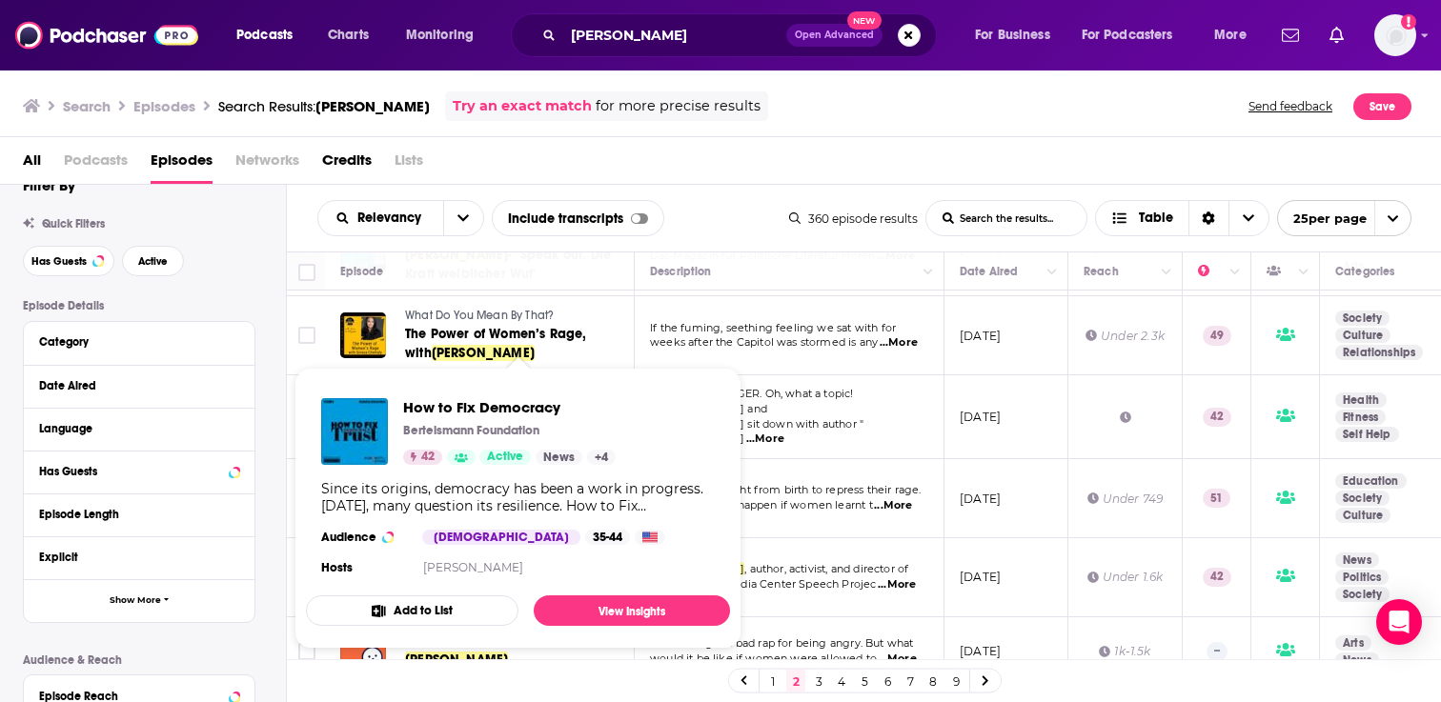
click at [456, 613] on button "Add to List" at bounding box center [412, 611] width 213 height 30
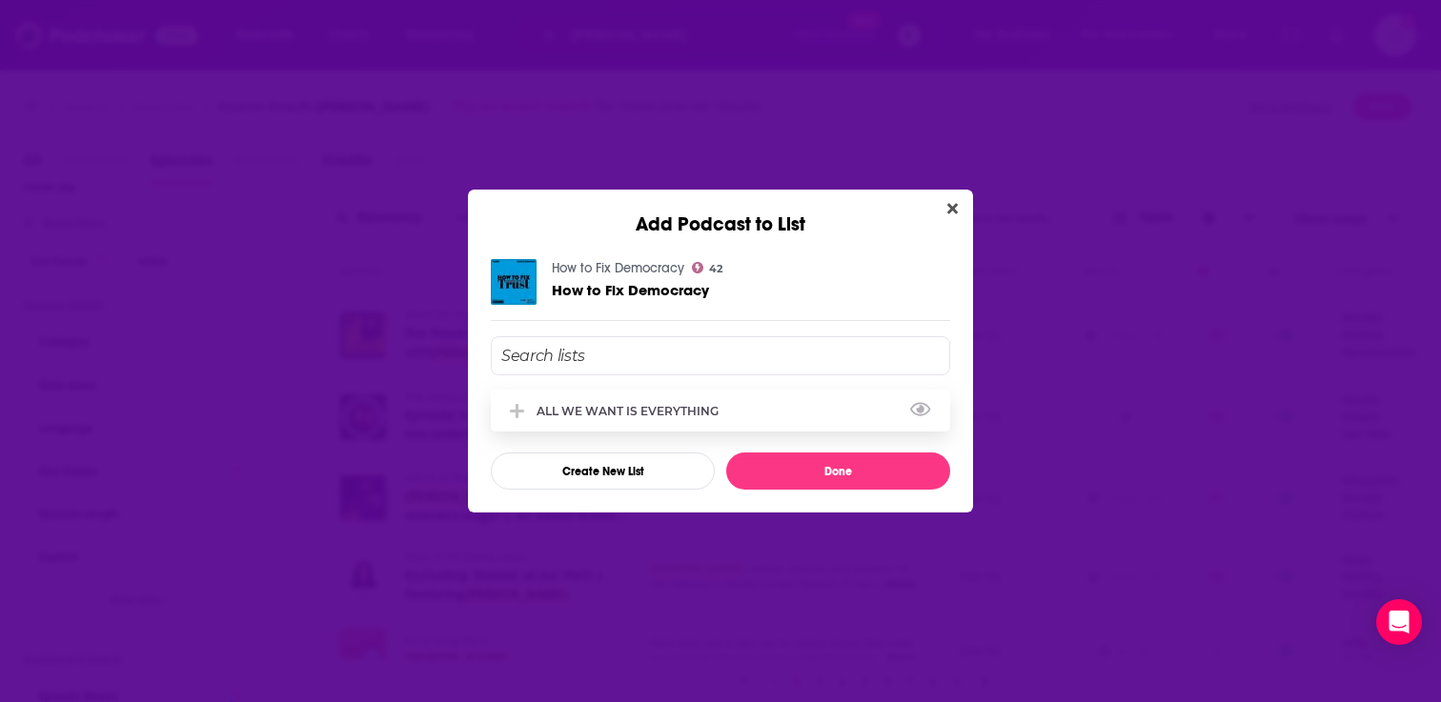
click at [712, 406] on div "ALL WE WANT IS EVERYTHING" at bounding box center [633, 411] width 193 height 14
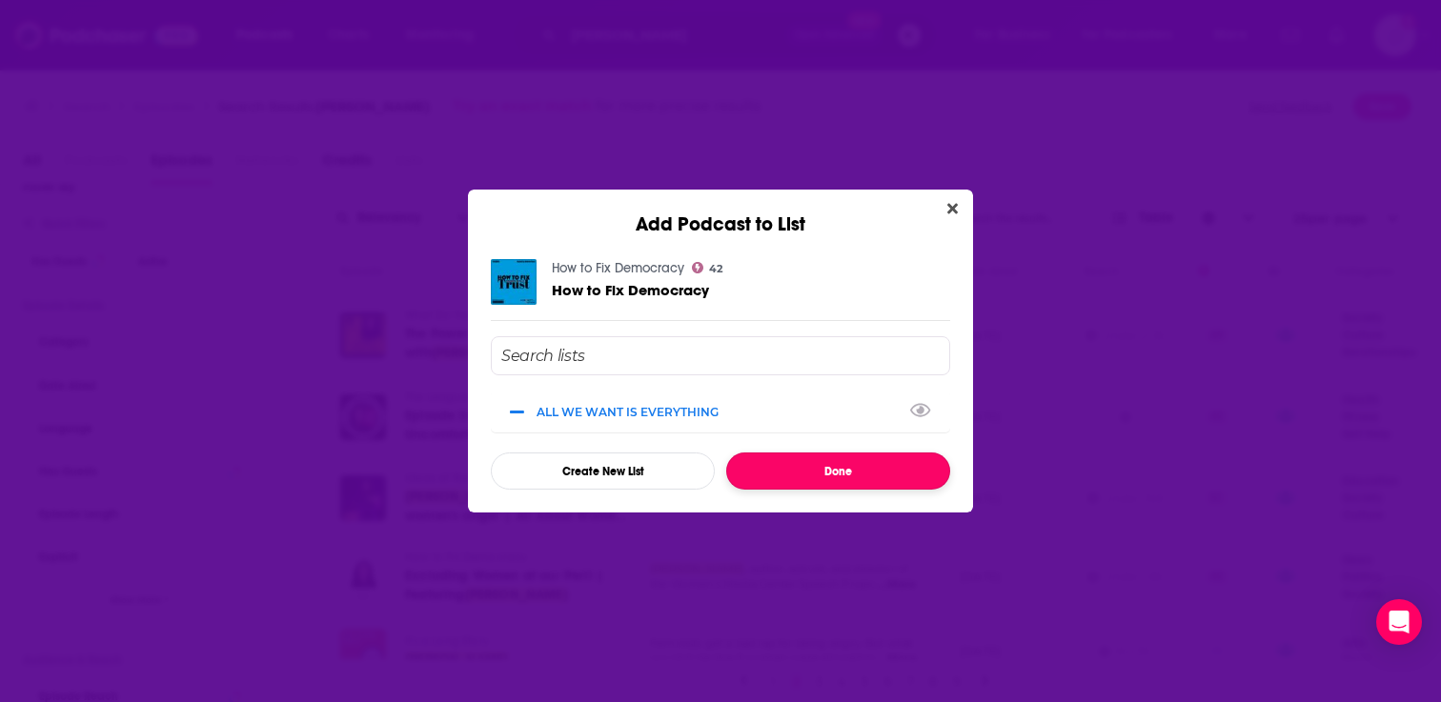
click at [756, 458] on button "Done" at bounding box center [838, 471] width 224 height 37
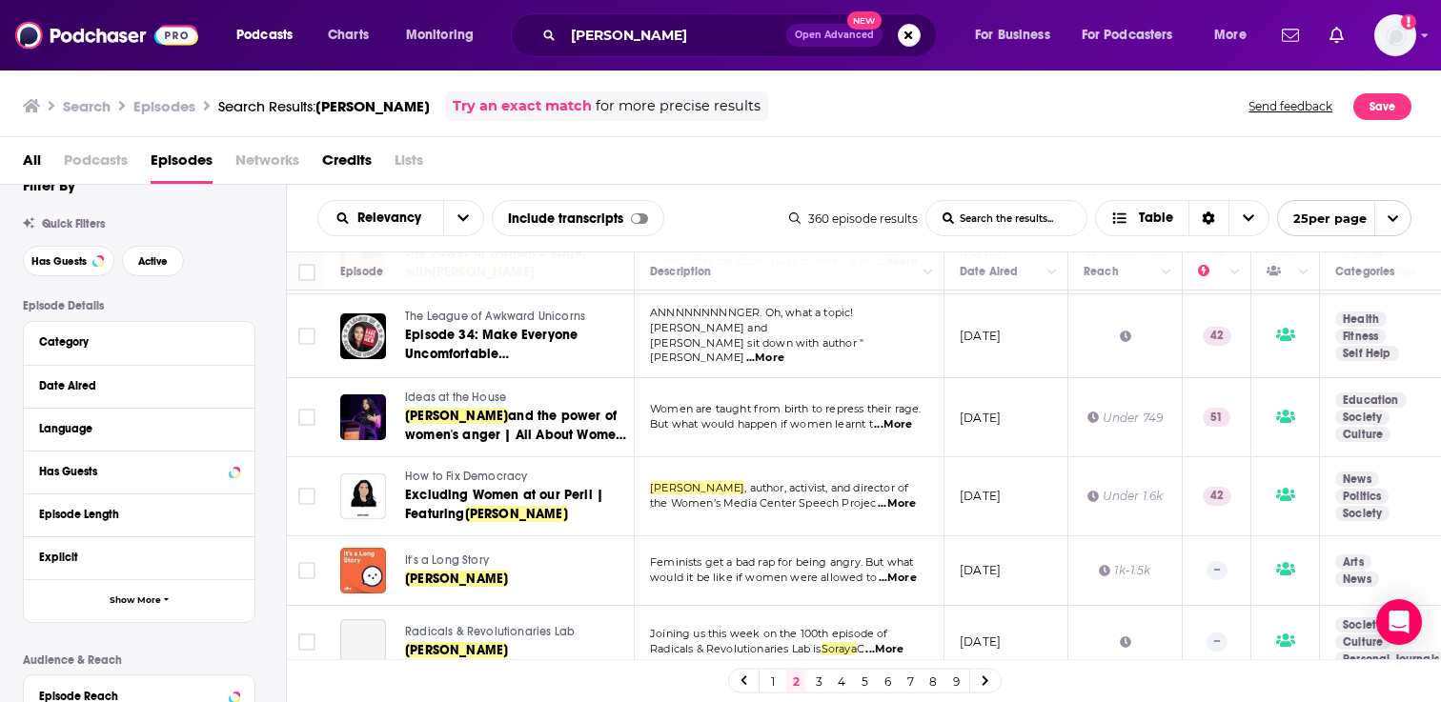
scroll to position [343, 0]
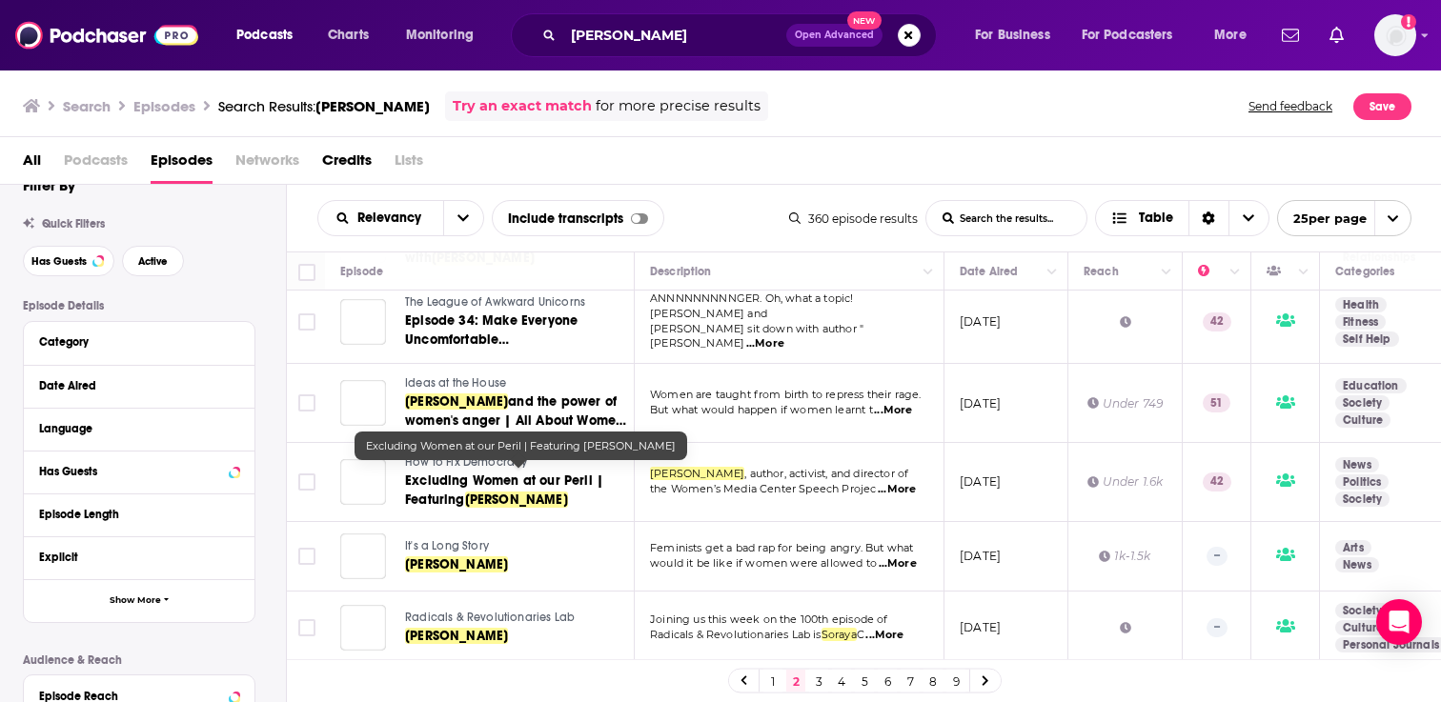
click at [433, 477] on span "Excluding Women at our Peril | Featuring" at bounding box center [504, 490] width 198 height 35
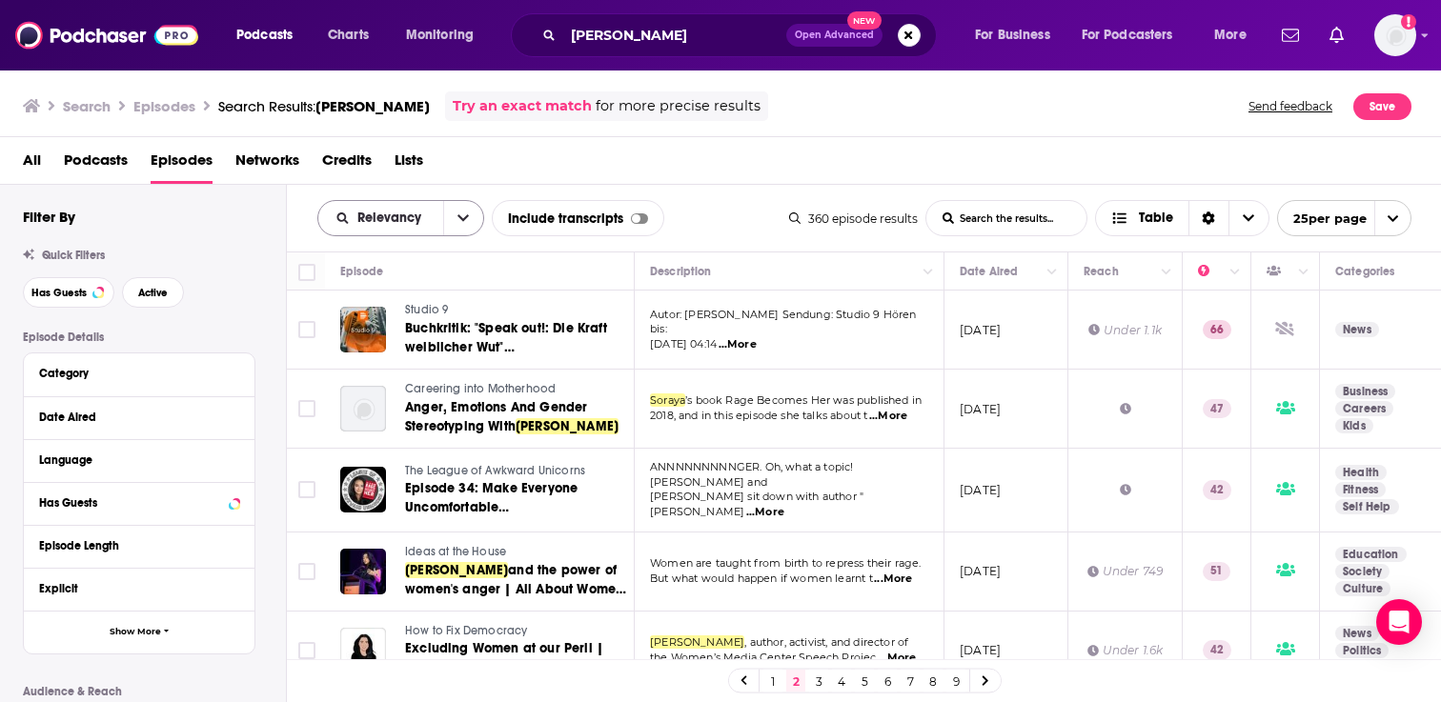
click at [463, 215] on icon "open menu" at bounding box center [462, 218] width 11 height 13
click at [465, 154] on div "All Podcasts Episodes Networks Credits Lists" at bounding box center [725, 164] width 1404 height 39
click at [77, 300] on button "Has Guests" at bounding box center [68, 292] width 91 height 30
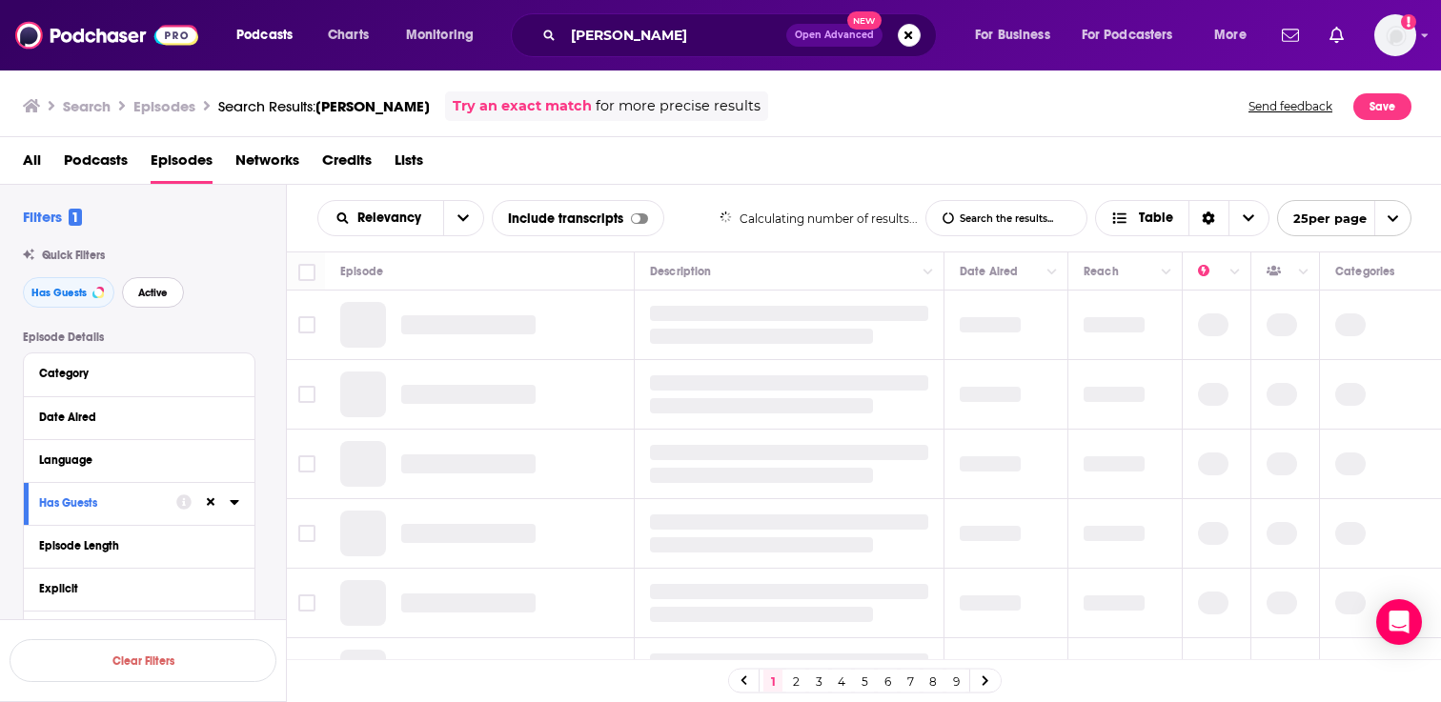
click at [144, 292] on span "Active" at bounding box center [153, 293] width 30 height 10
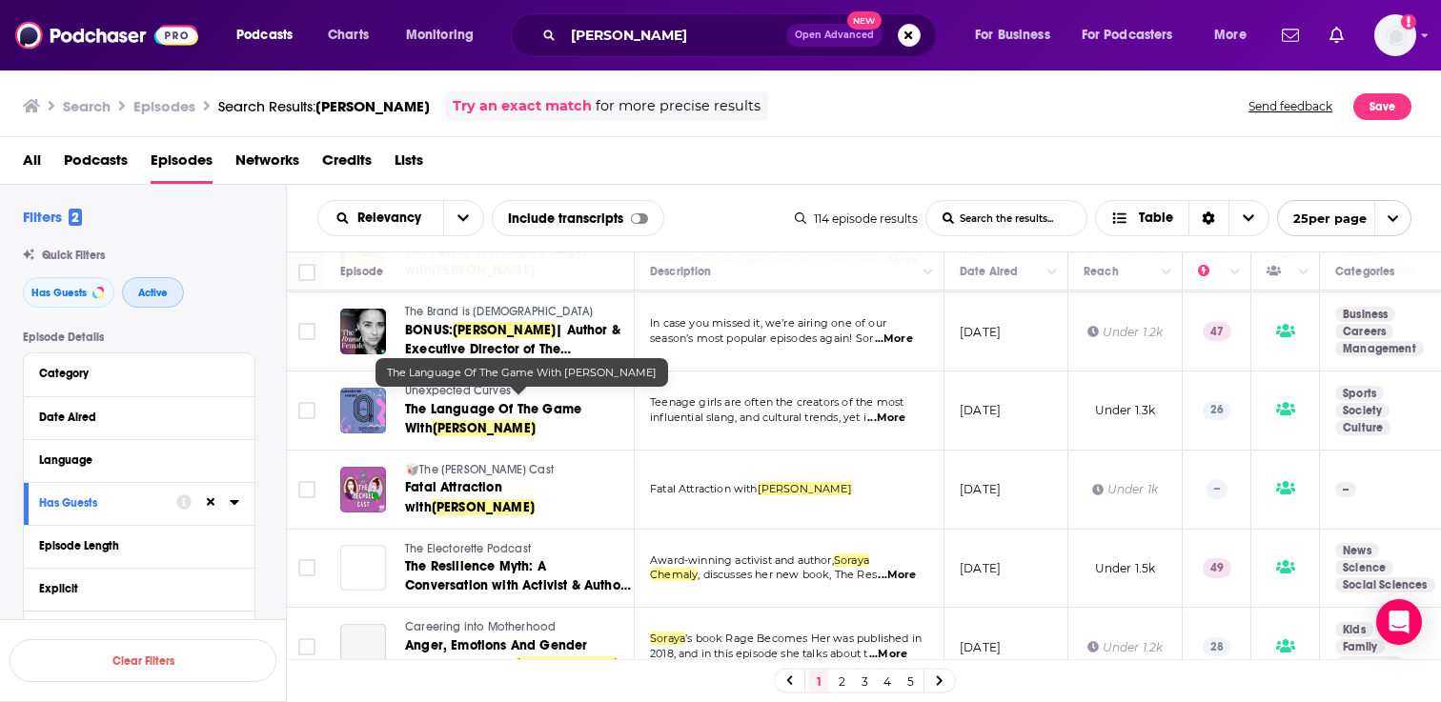
scroll to position [1544, 0]
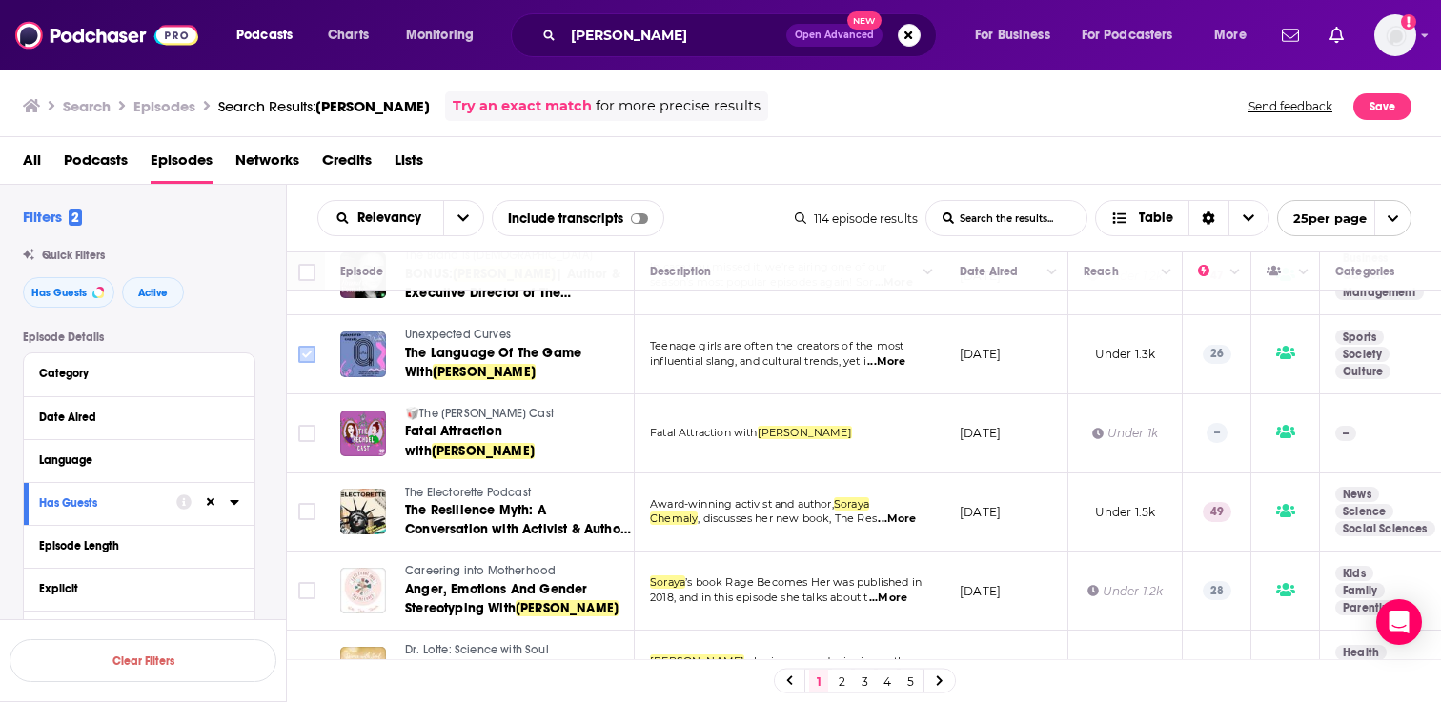
click at [308, 352] on input "Toggle select row" at bounding box center [306, 354] width 17 height 17
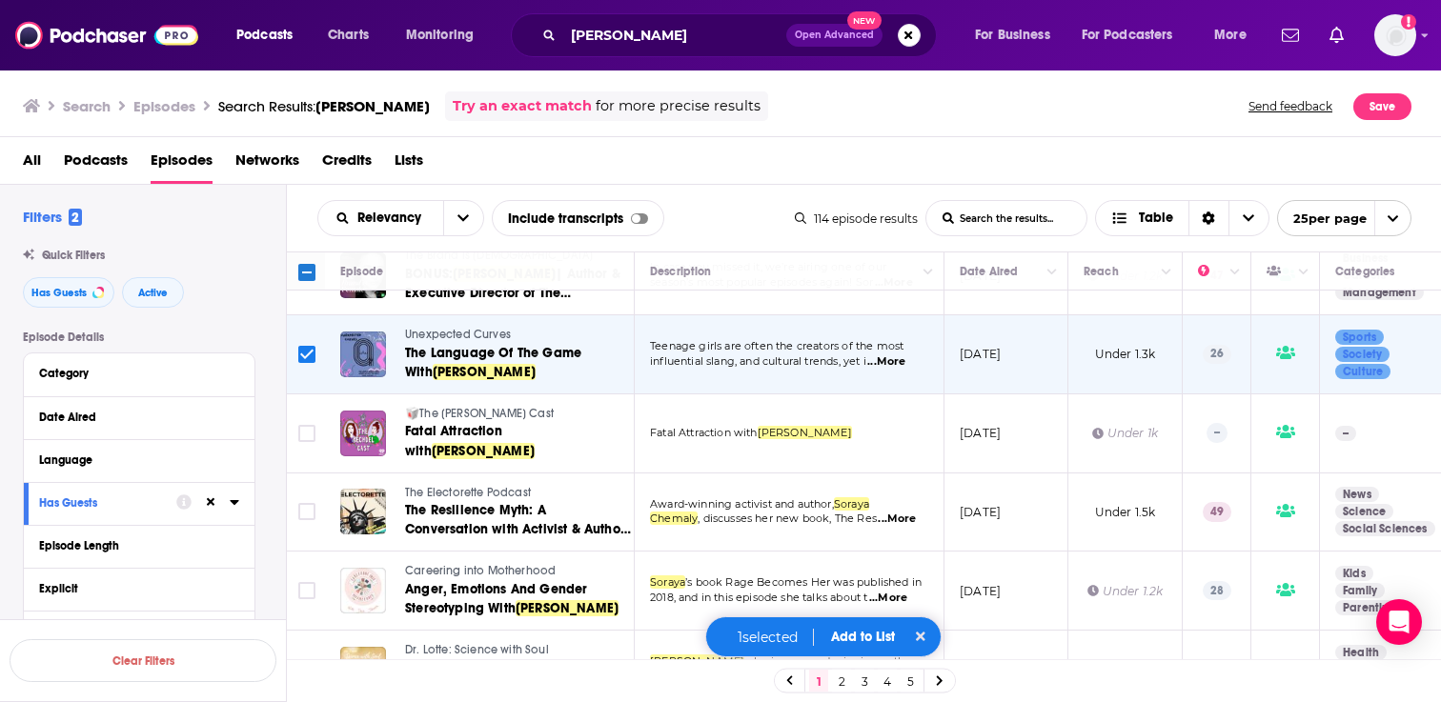
click at [866, 629] on span "Add to List" at bounding box center [863, 637] width 64 height 16
click at [852, 607] on button "Add Podcasts" at bounding box center [856, 600] width 103 height 35
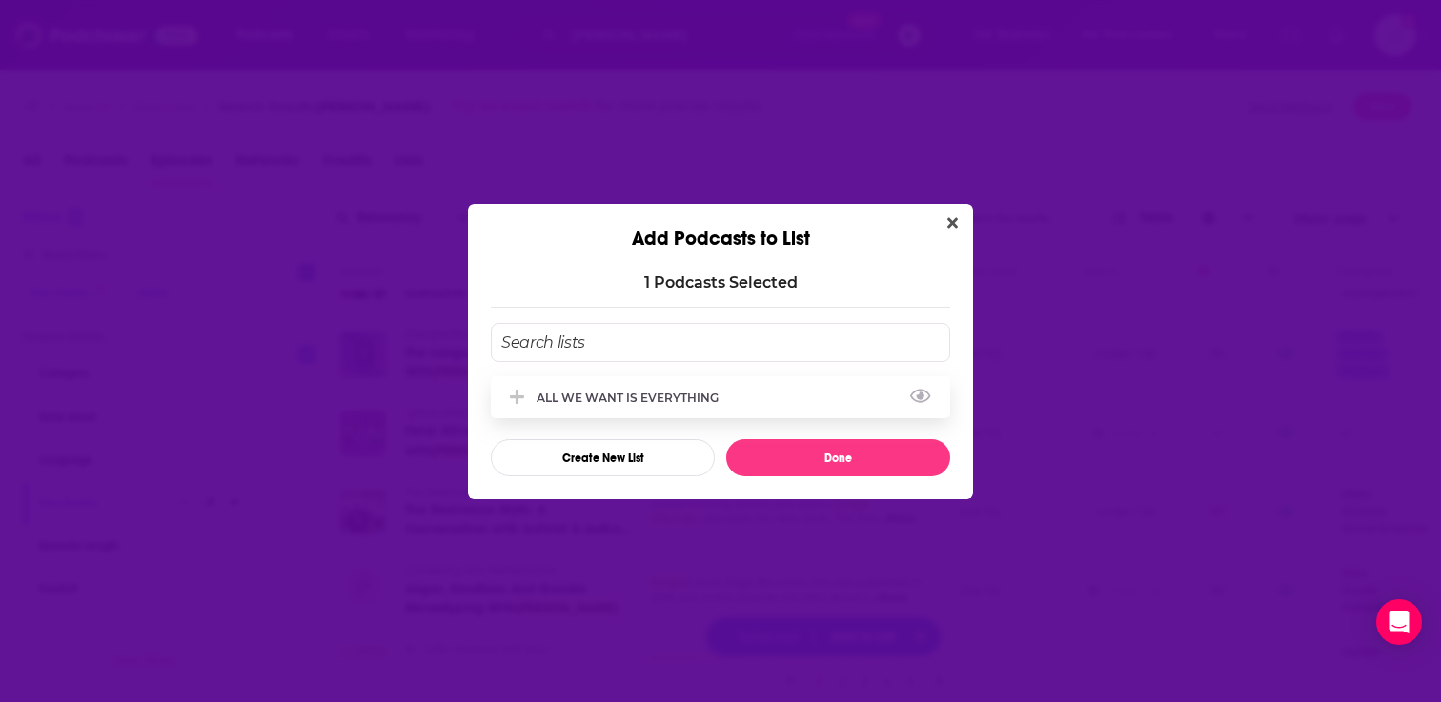
click at [595, 400] on div "ALL WE WANT IS EVERYTHING" at bounding box center [633, 398] width 193 height 14
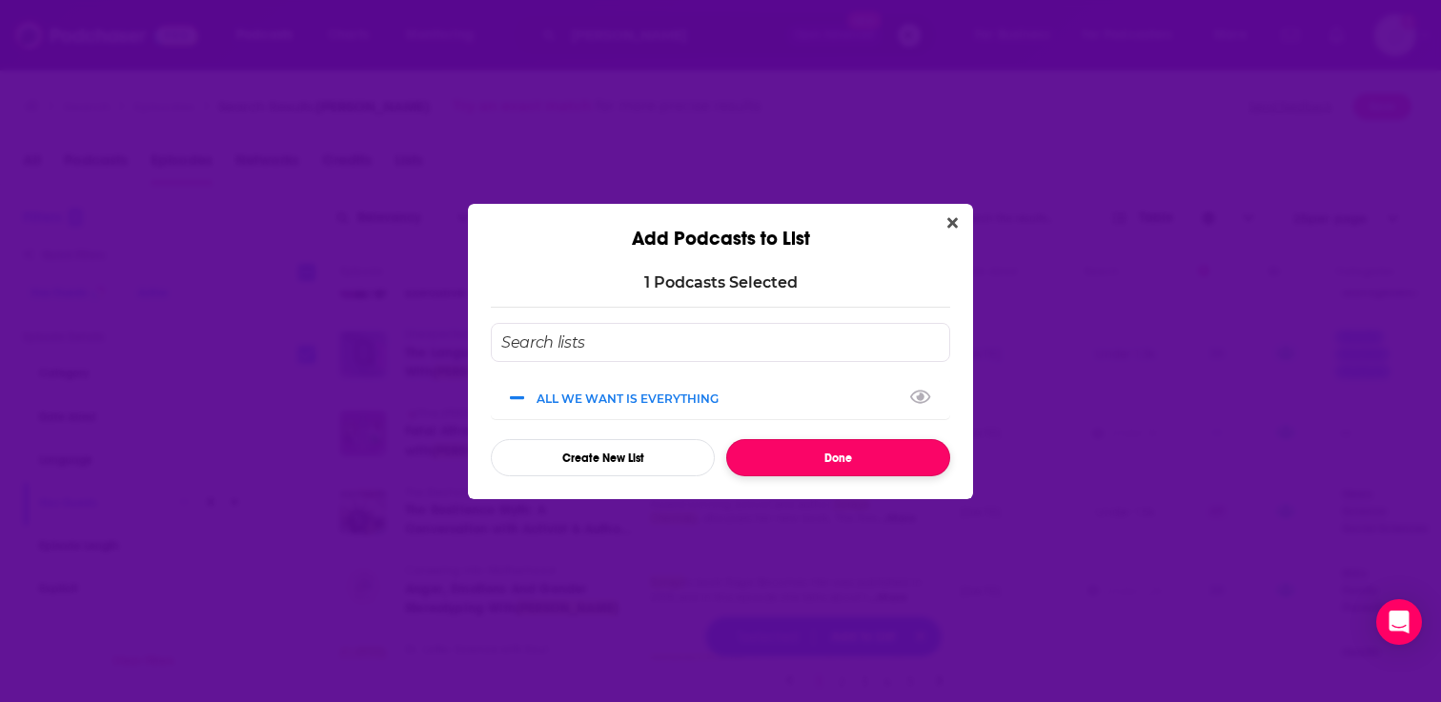
click at [795, 449] on button "Done" at bounding box center [838, 457] width 224 height 37
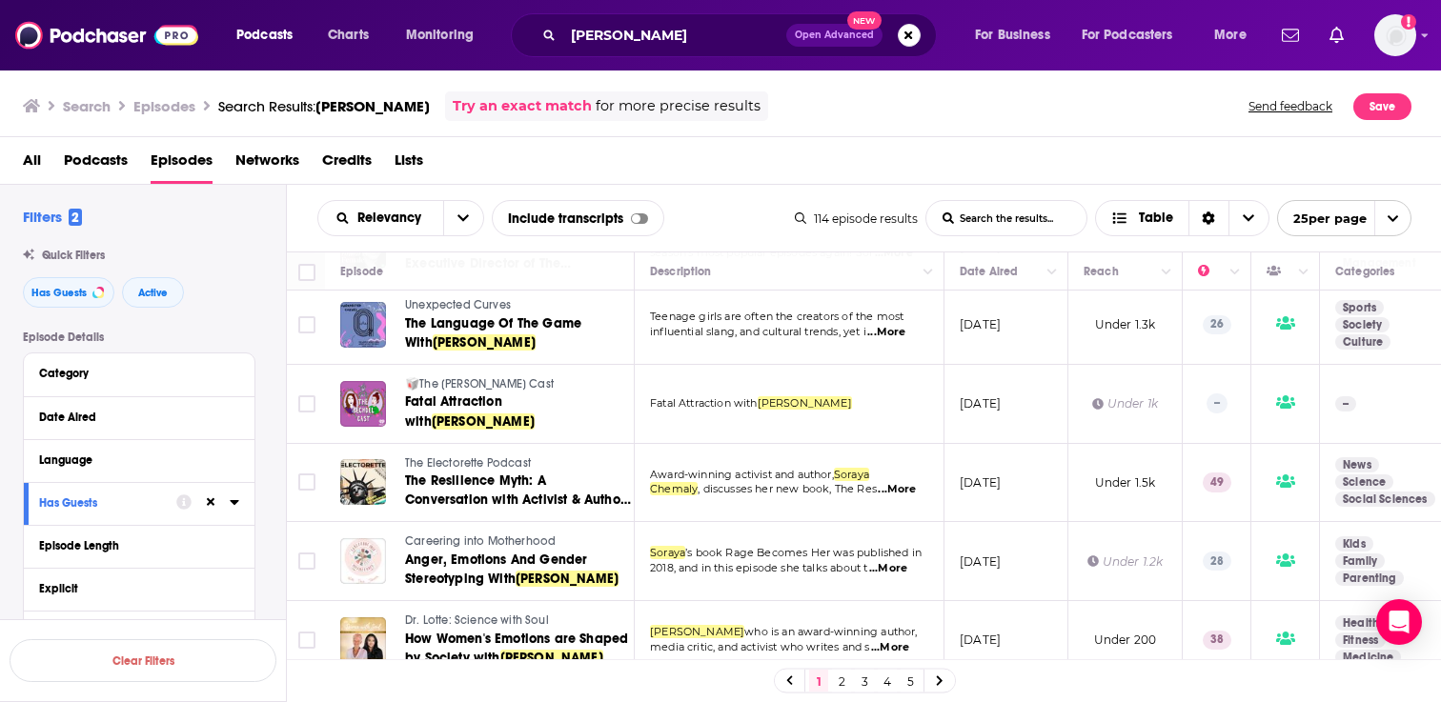
scroll to position [1584, 0]
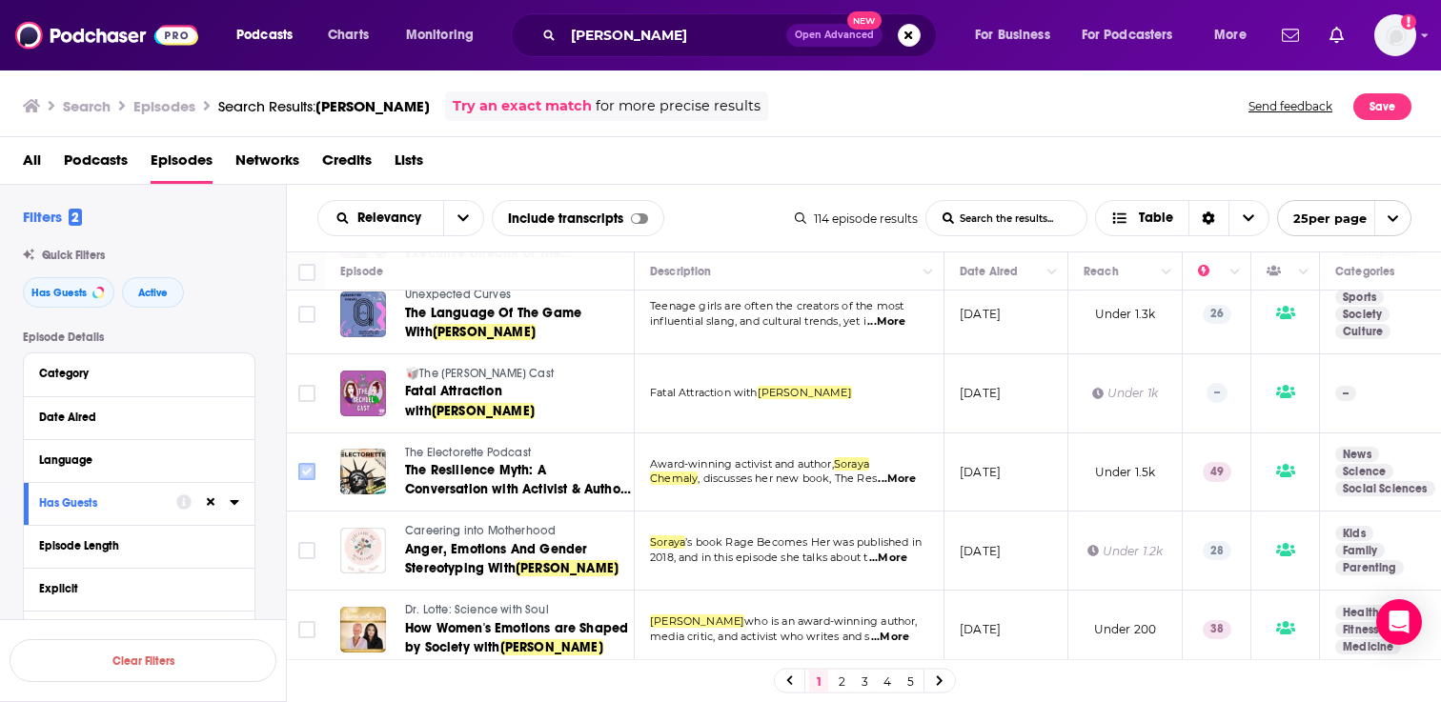
click at [306, 470] on input "Toggle select row" at bounding box center [306, 471] width 17 height 17
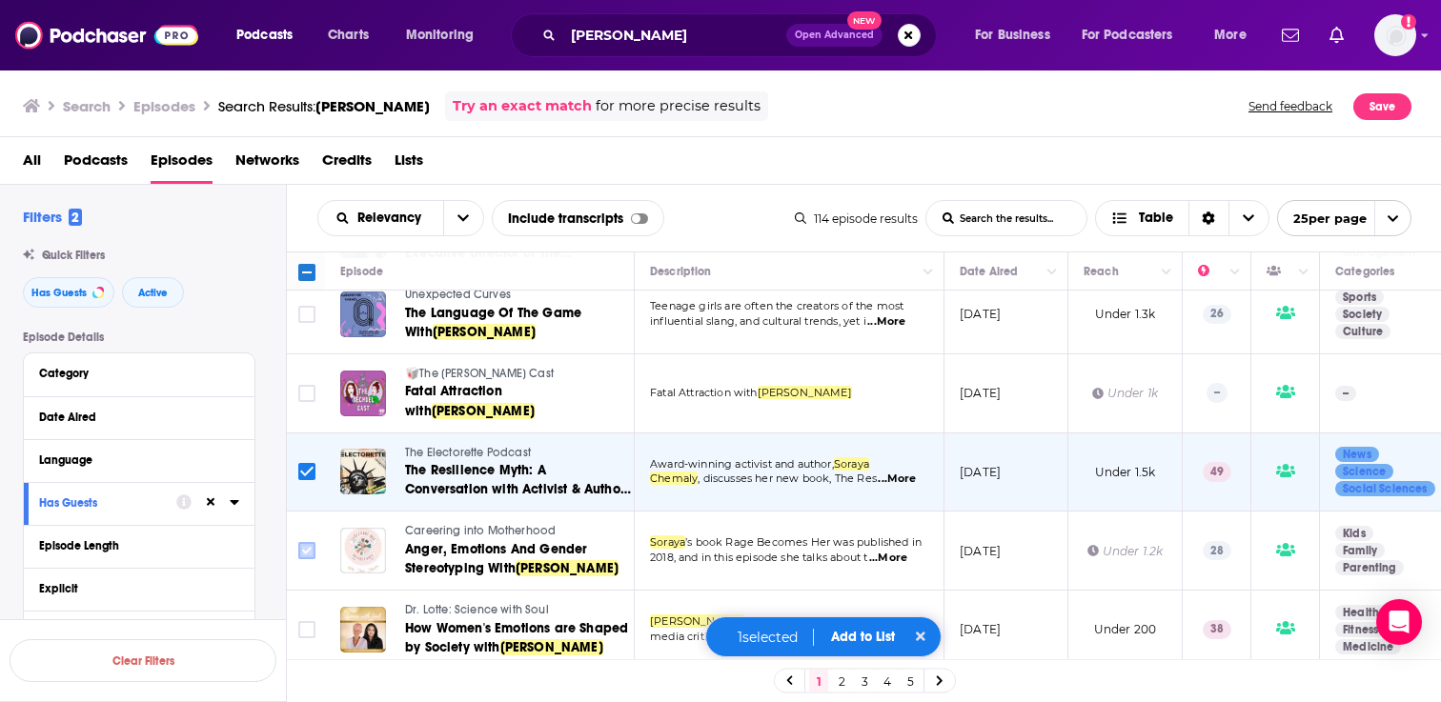
click at [303, 546] on input "Toggle select row" at bounding box center [306, 550] width 17 height 17
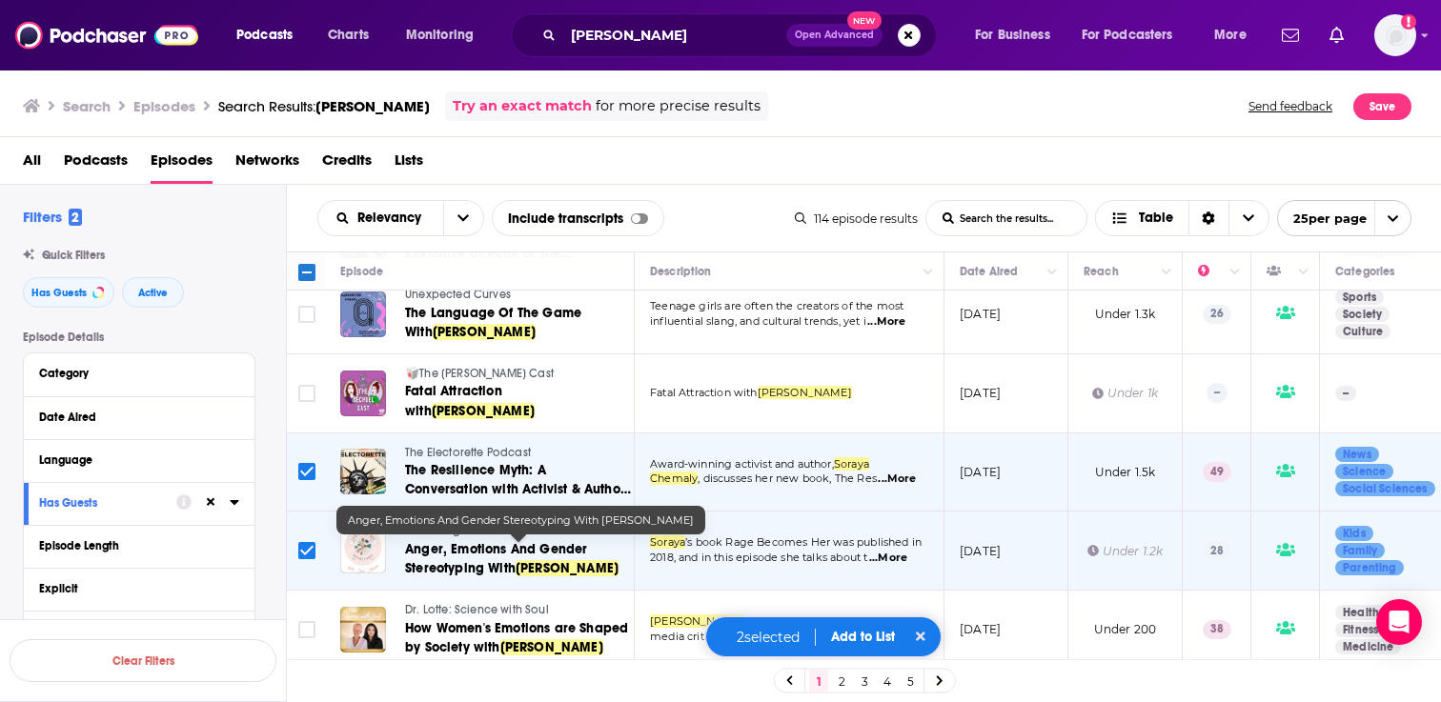
scroll to position [1589, 0]
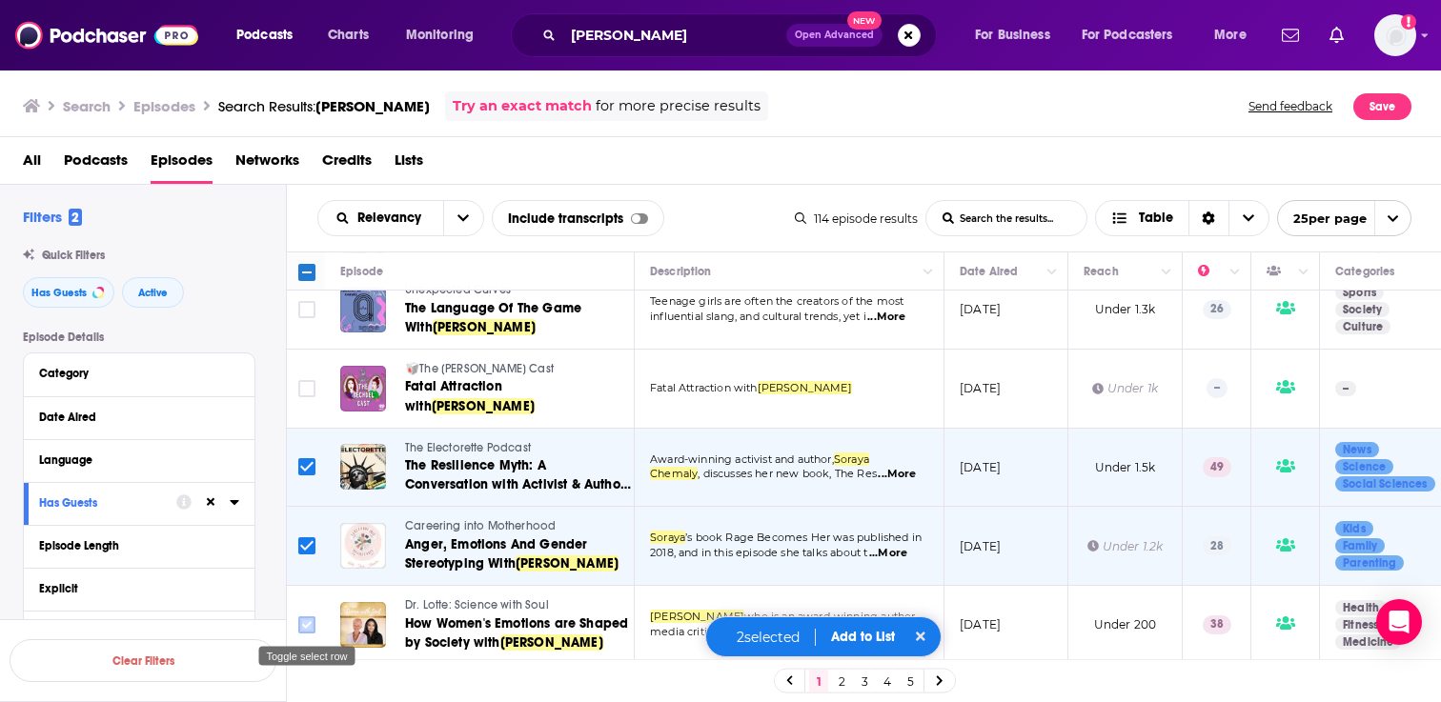
click at [303, 619] on input "Toggle select row" at bounding box center [306, 625] width 17 height 17
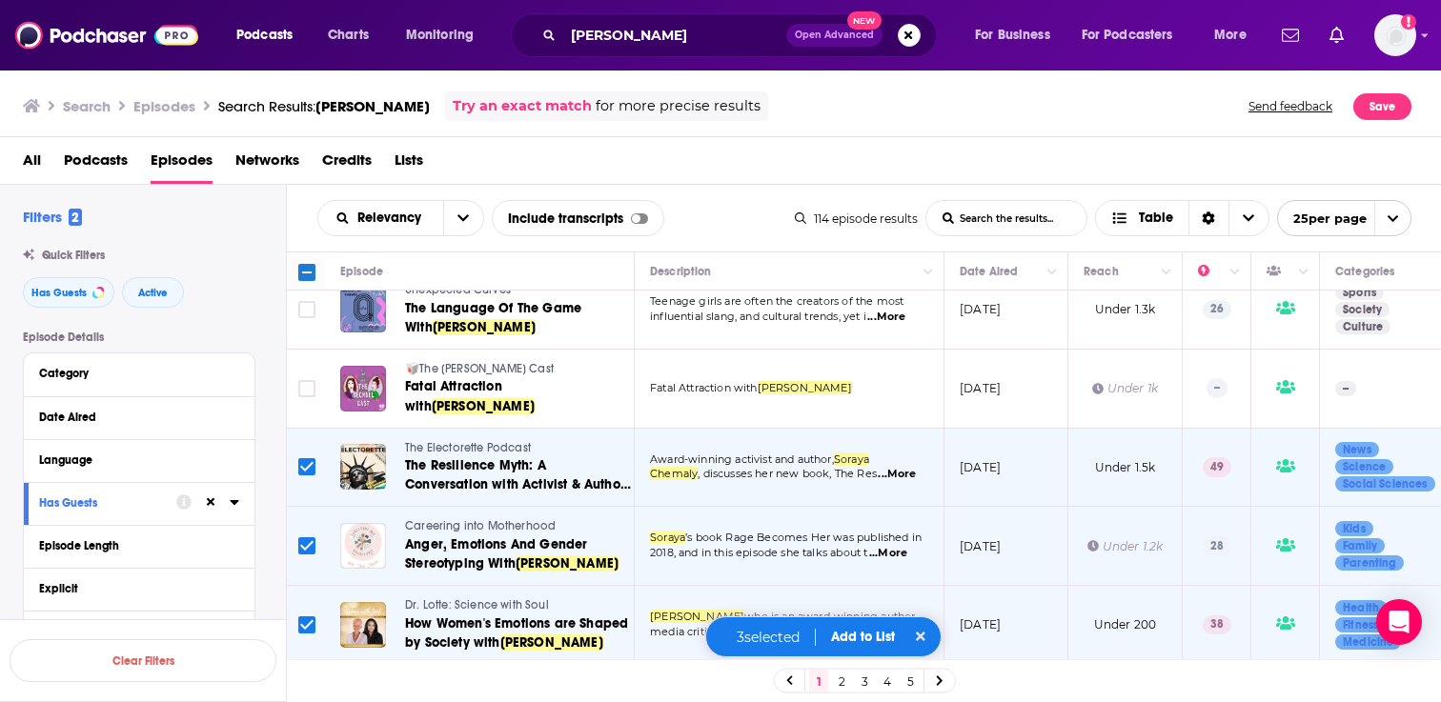
click at [864, 632] on span "Add to List" at bounding box center [863, 637] width 64 height 16
click at [857, 601] on button "Add Podcasts" at bounding box center [857, 600] width 103 height 35
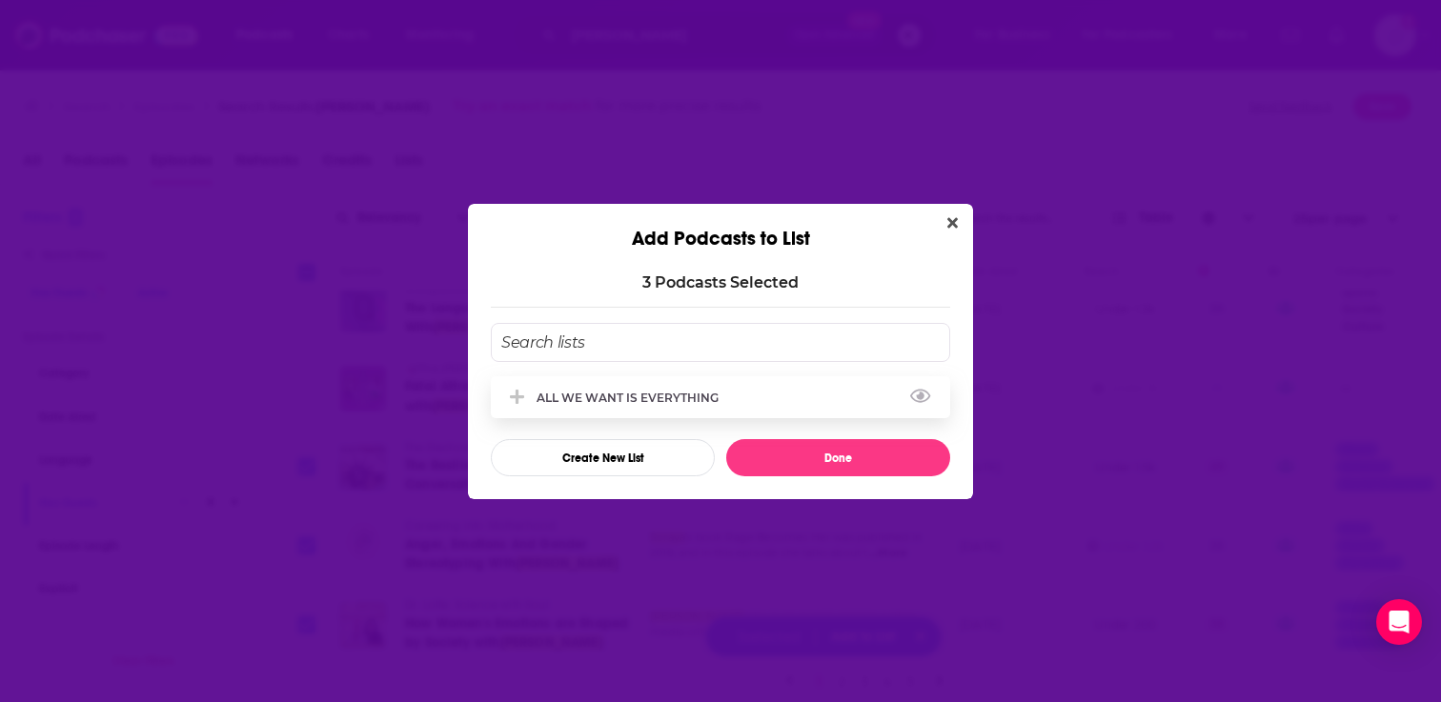
click at [624, 412] on div "ALL WE WANT IS EVERYTHING" at bounding box center [720, 397] width 459 height 42
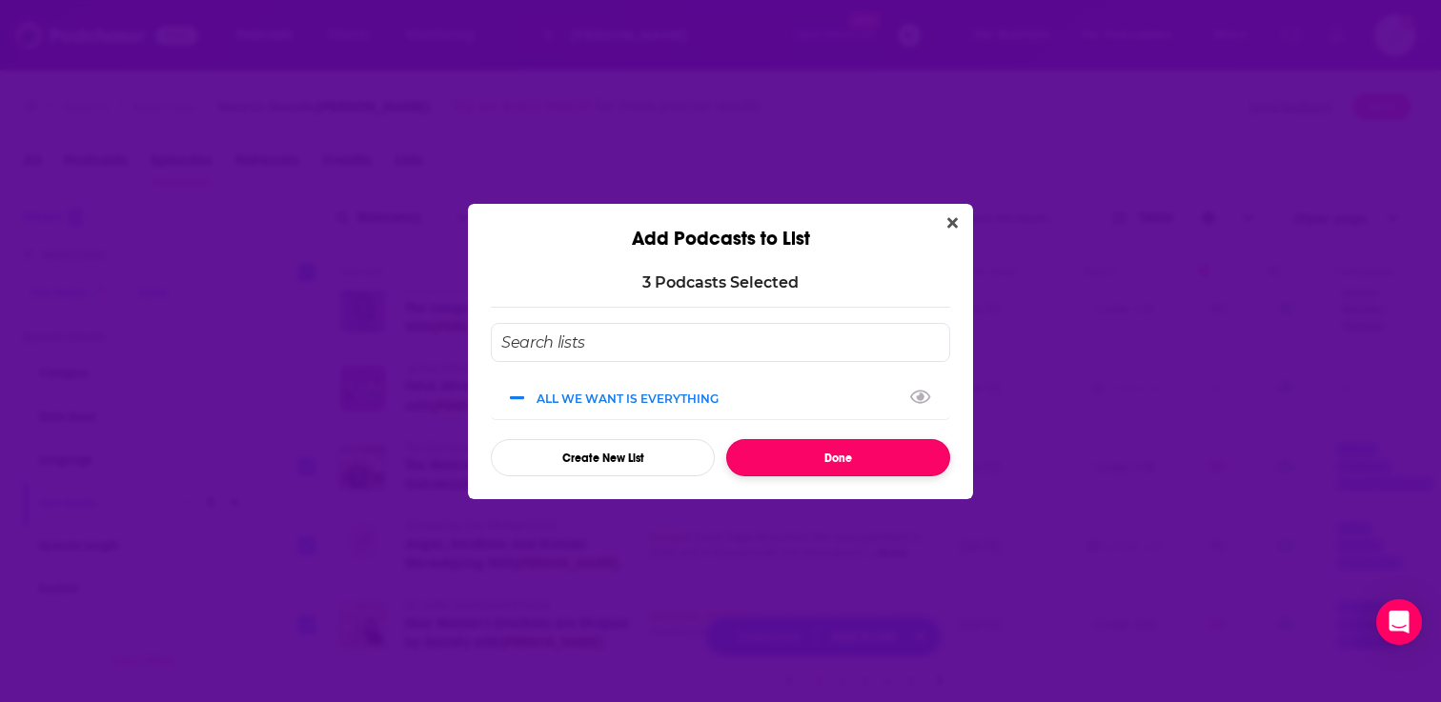
click at [784, 452] on button "Done" at bounding box center [838, 457] width 224 height 37
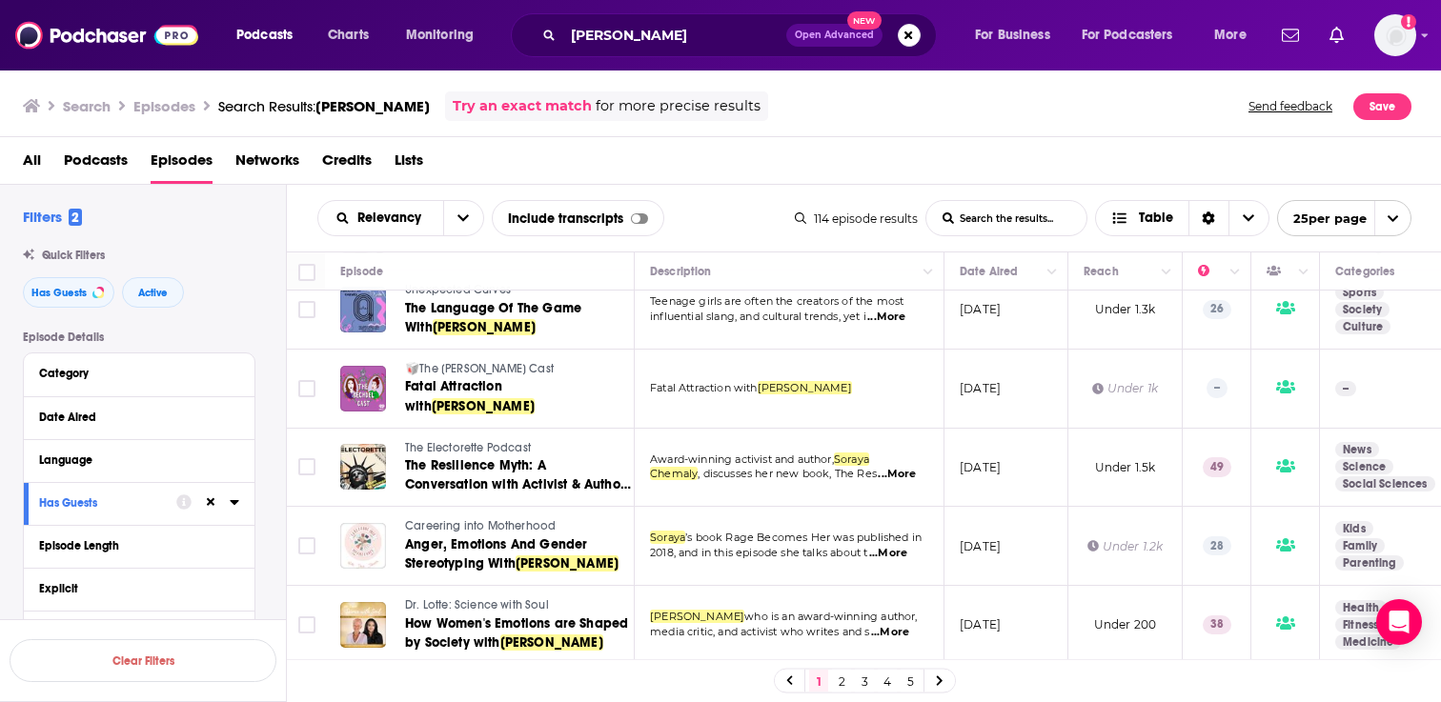
click at [837, 684] on link "2" at bounding box center [841, 681] width 19 height 23
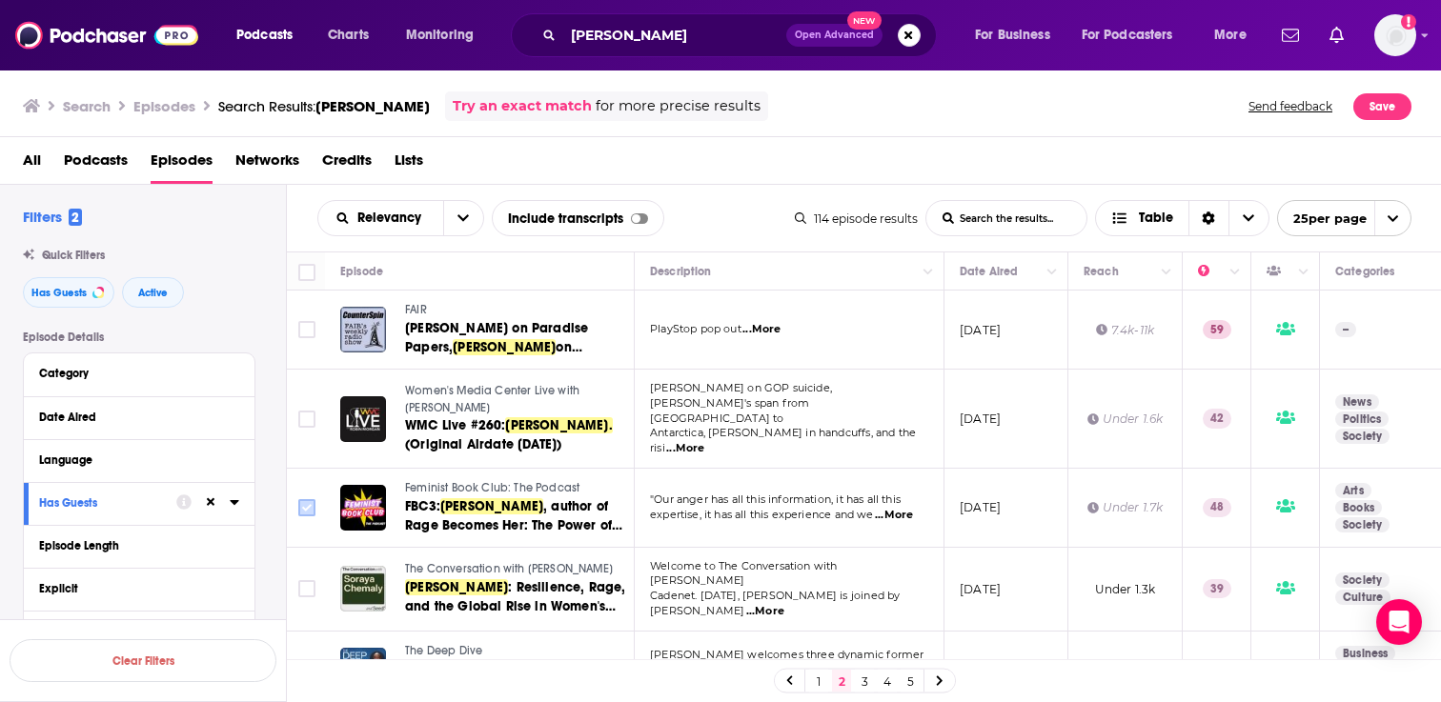
click at [309, 504] on input "Toggle select row" at bounding box center [306, 507] width 17 height 17
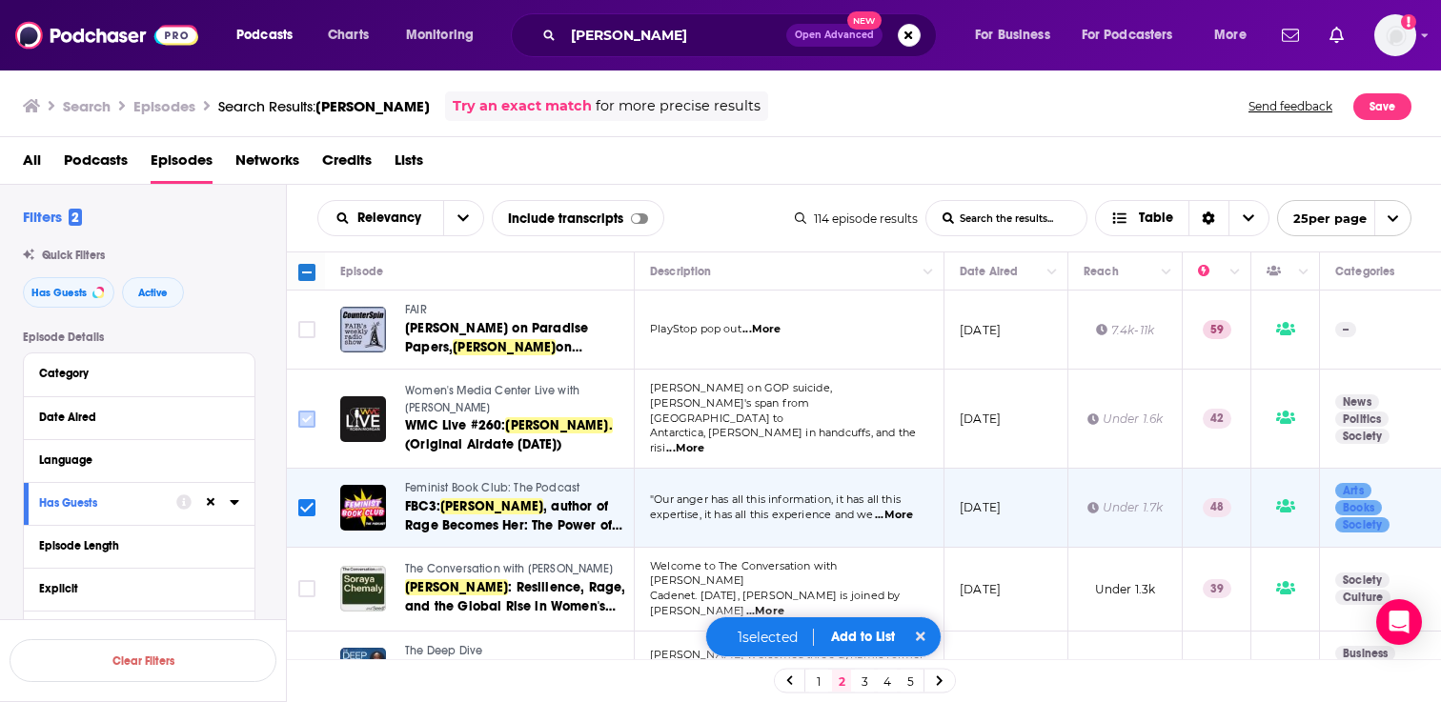
click at [312, 412] on input "Toggle select row" at bounding box center [306, 419] width 17 height 17
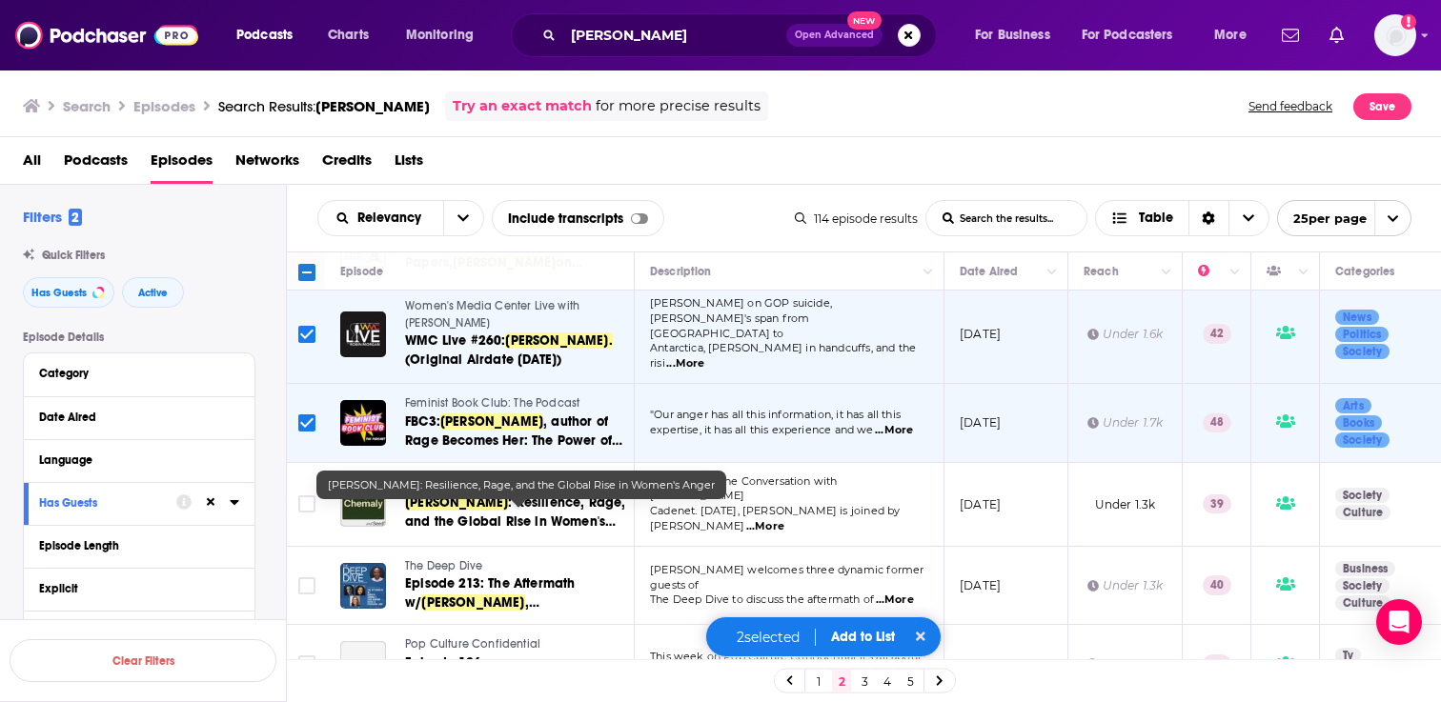
scroll to position [87, 0]
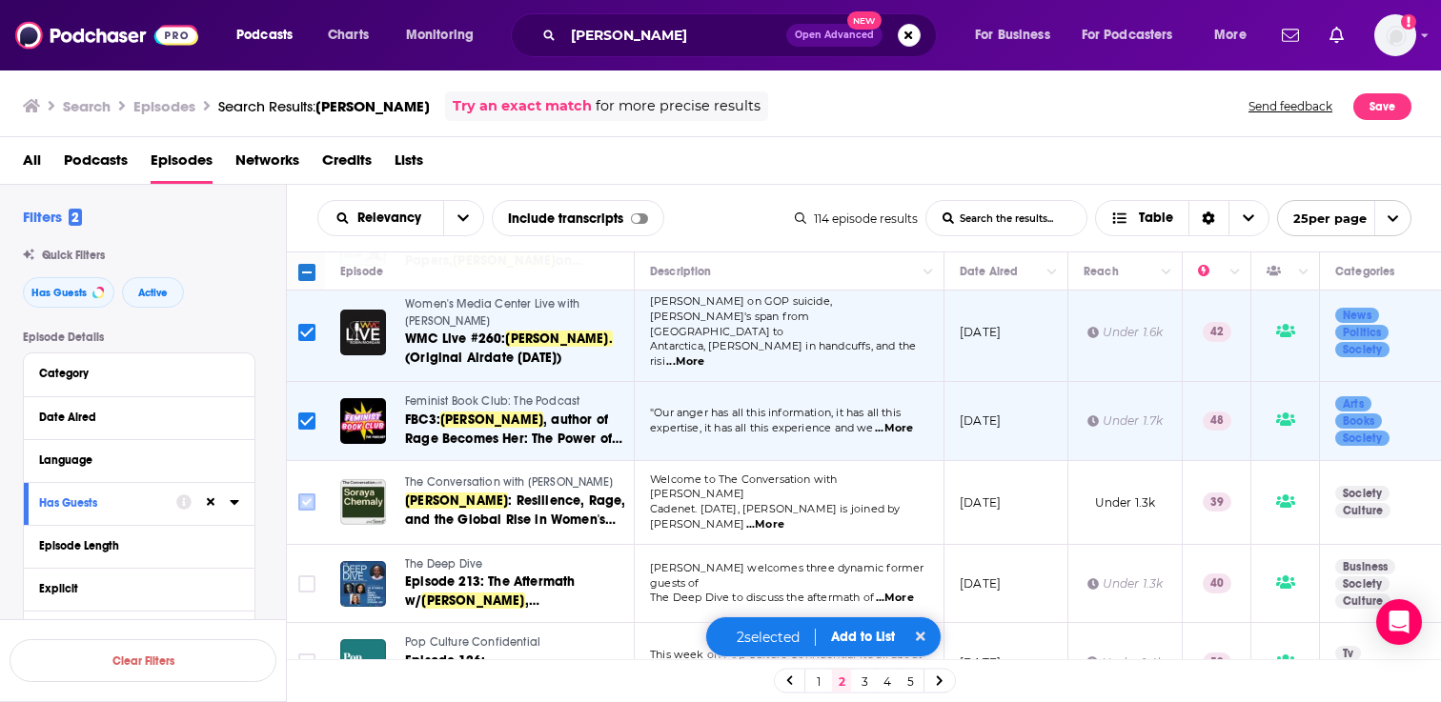
click at [311, 502] on input "Toggle select row" at bounding box center [306, 502] width 17 height 17
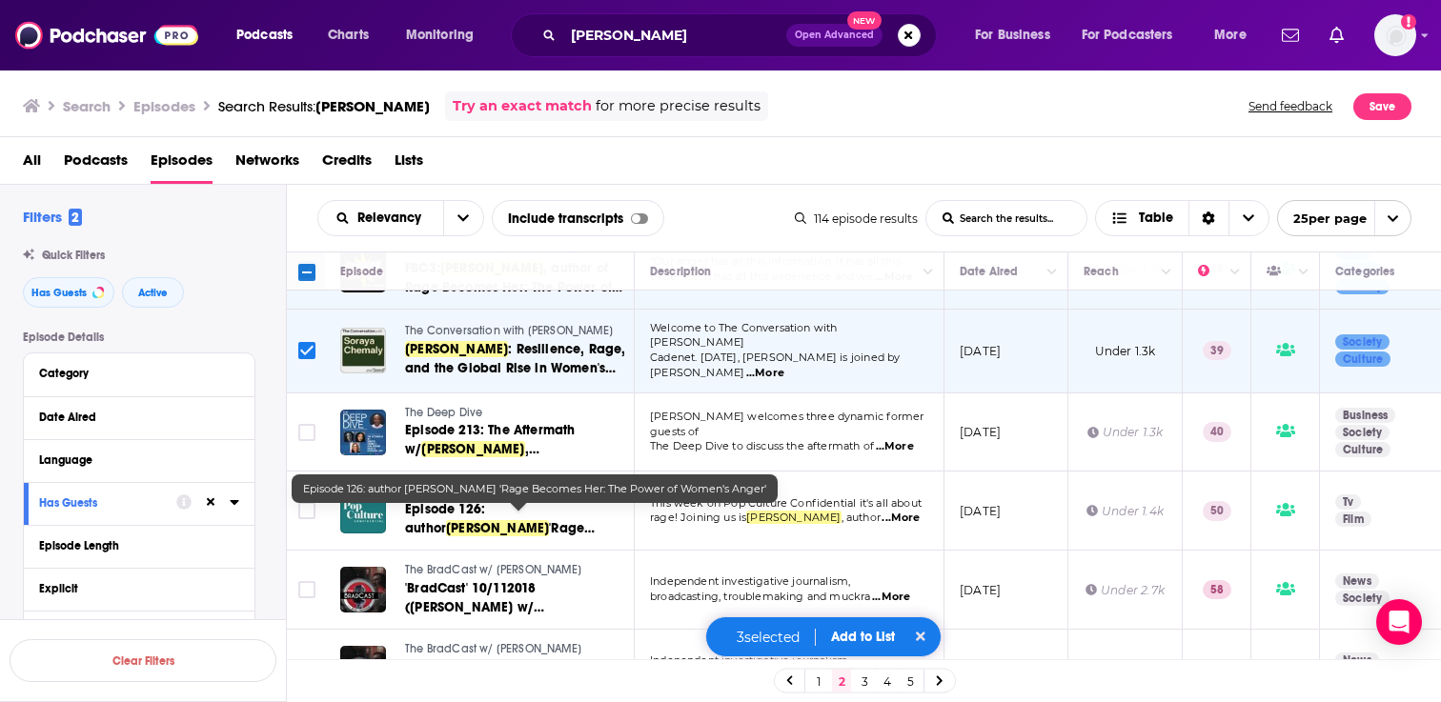
scroll to position [256, 0]
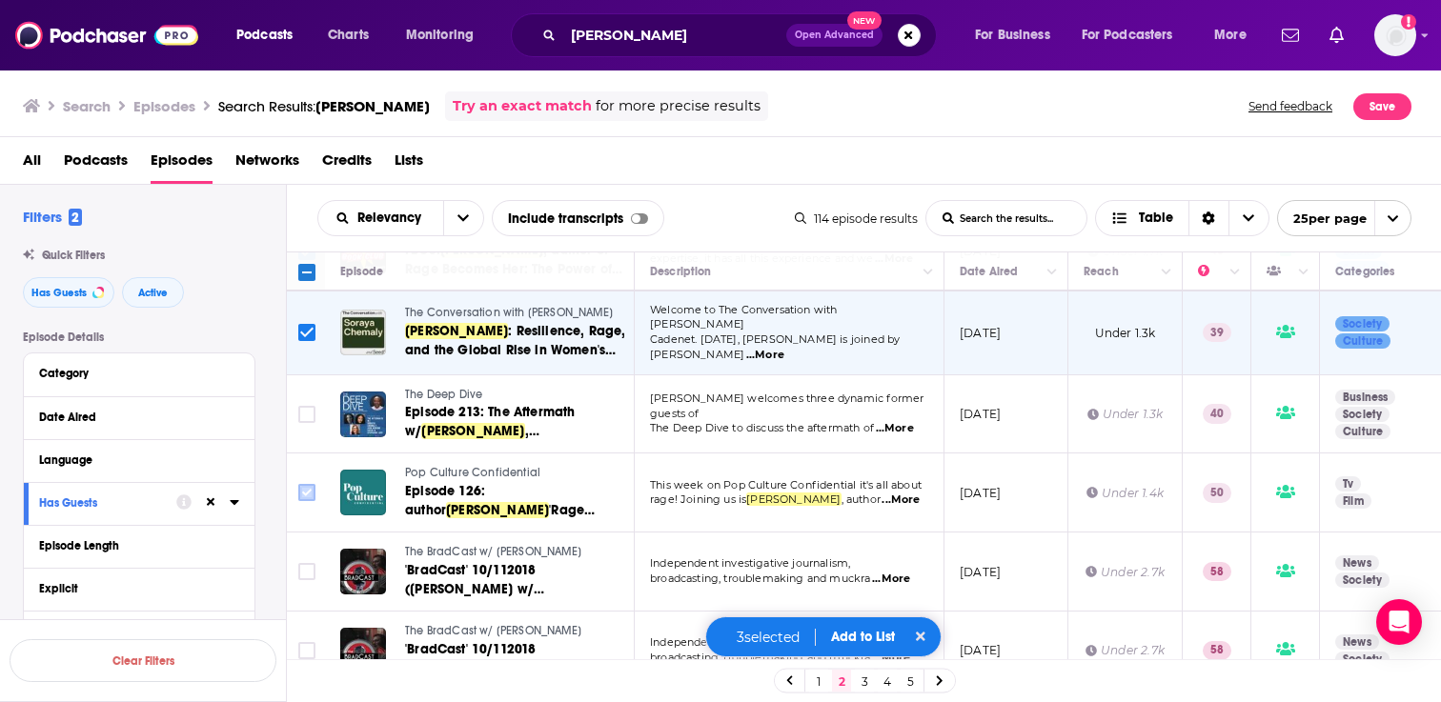
click at [307, 497] on input "Toggle select row" at bounding box center [306, 492] width 17 height 17
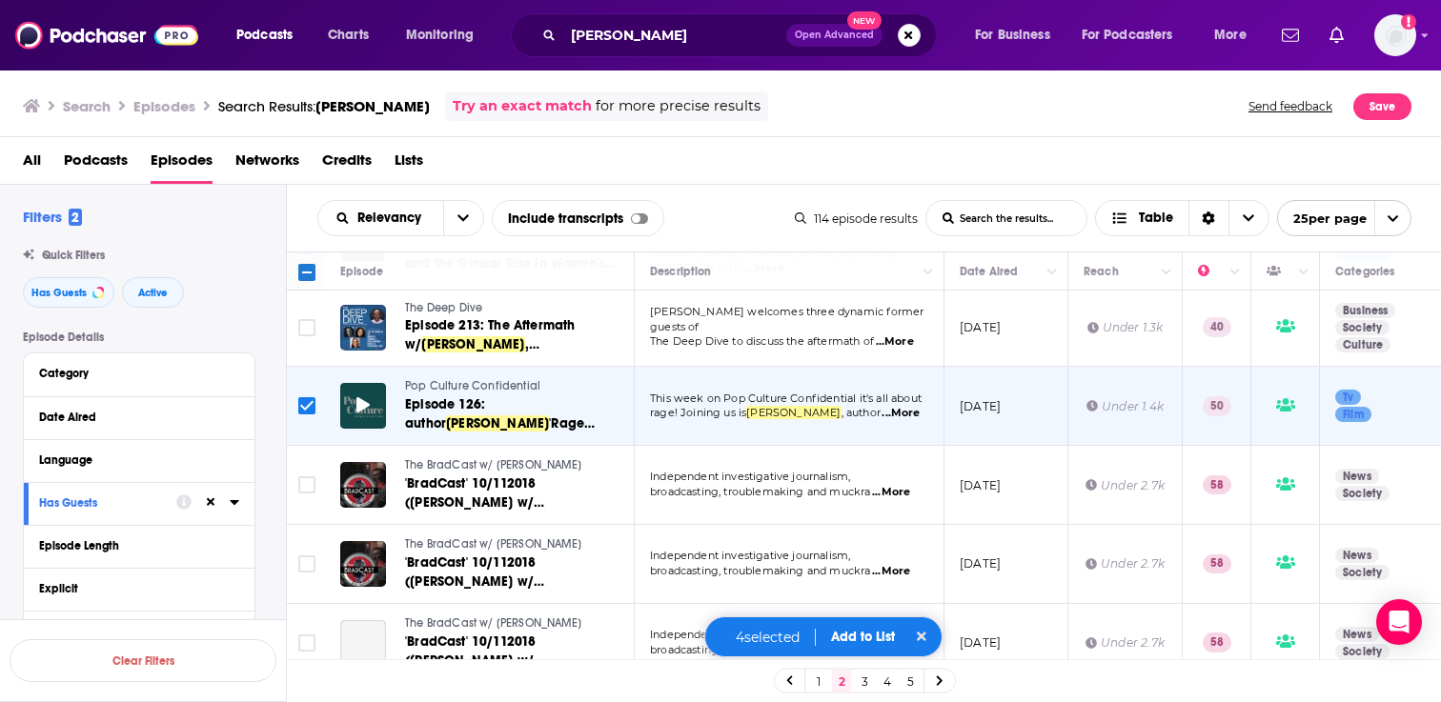
scroll to position [363, 0]
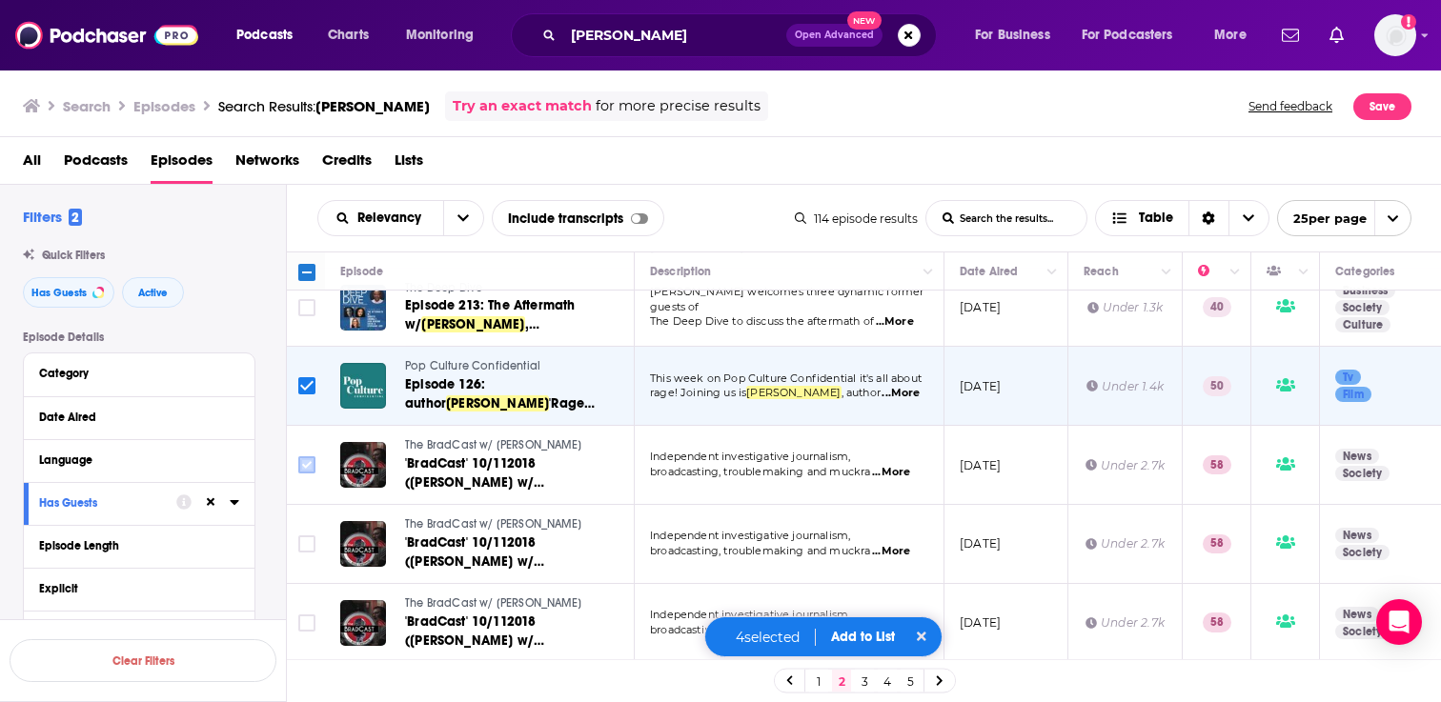
click at [309, 471] on input "Toggle select row" at bounding box center [306, 464] width 17 height 17
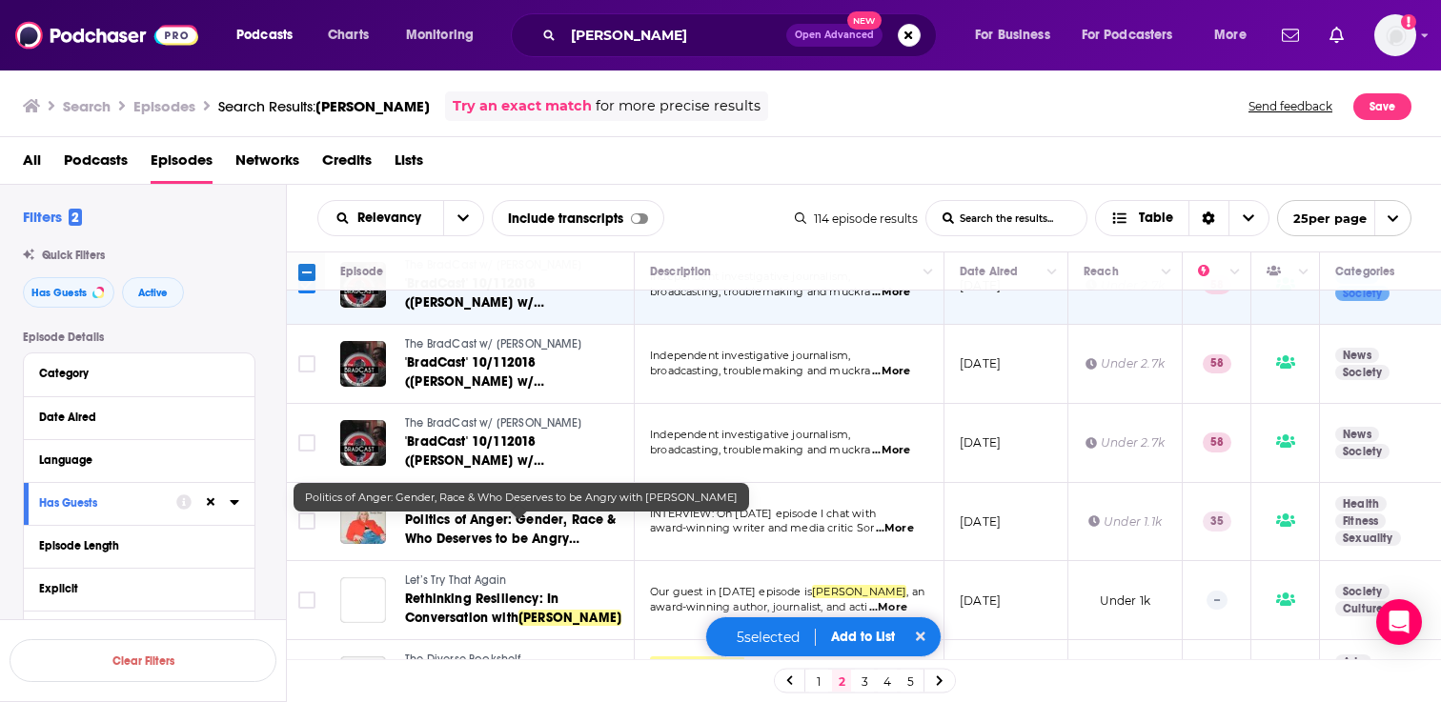
scroll to position [545, 0]
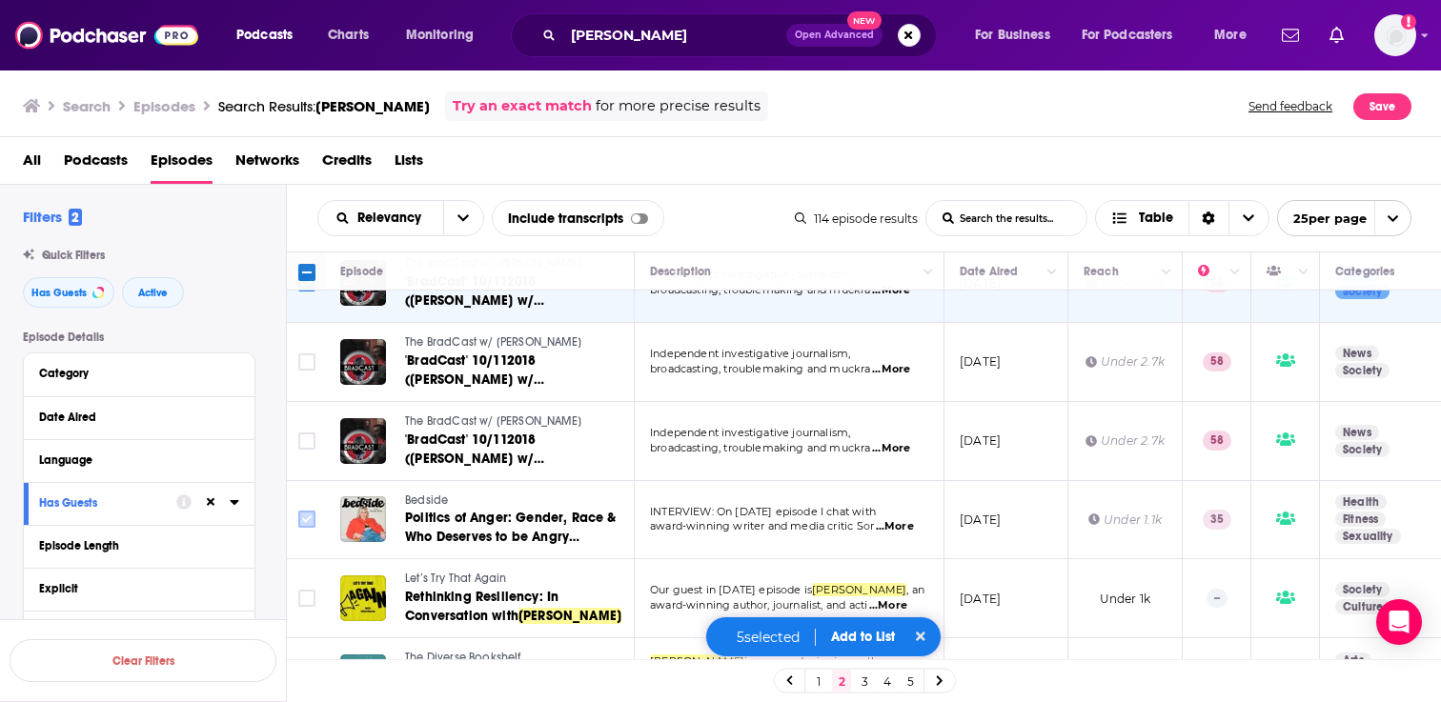
click at [310, 526] on input "Toggle select row" at bounding box center [306, 519] width 17 height 17
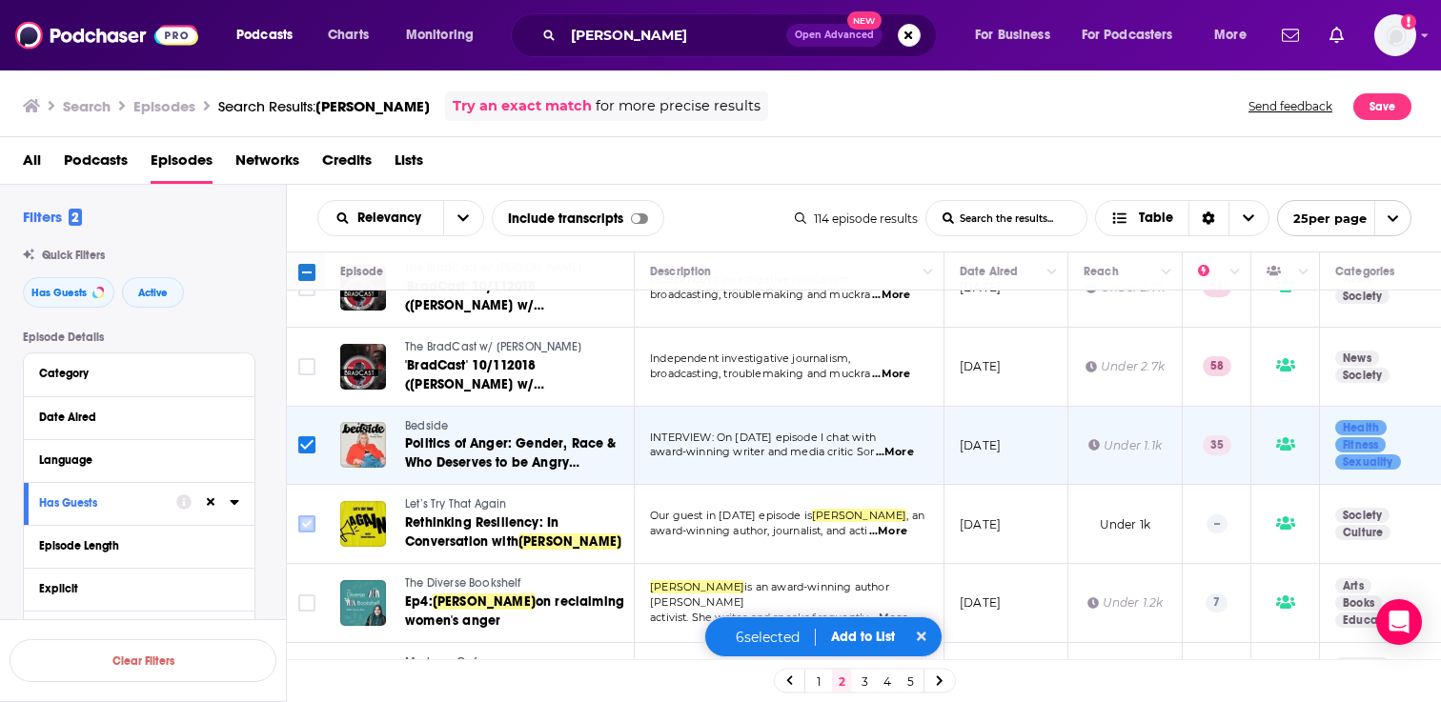
click at [309, 533] on input "Toggle select row" at bounding box center [306, 524] width 17 height 17
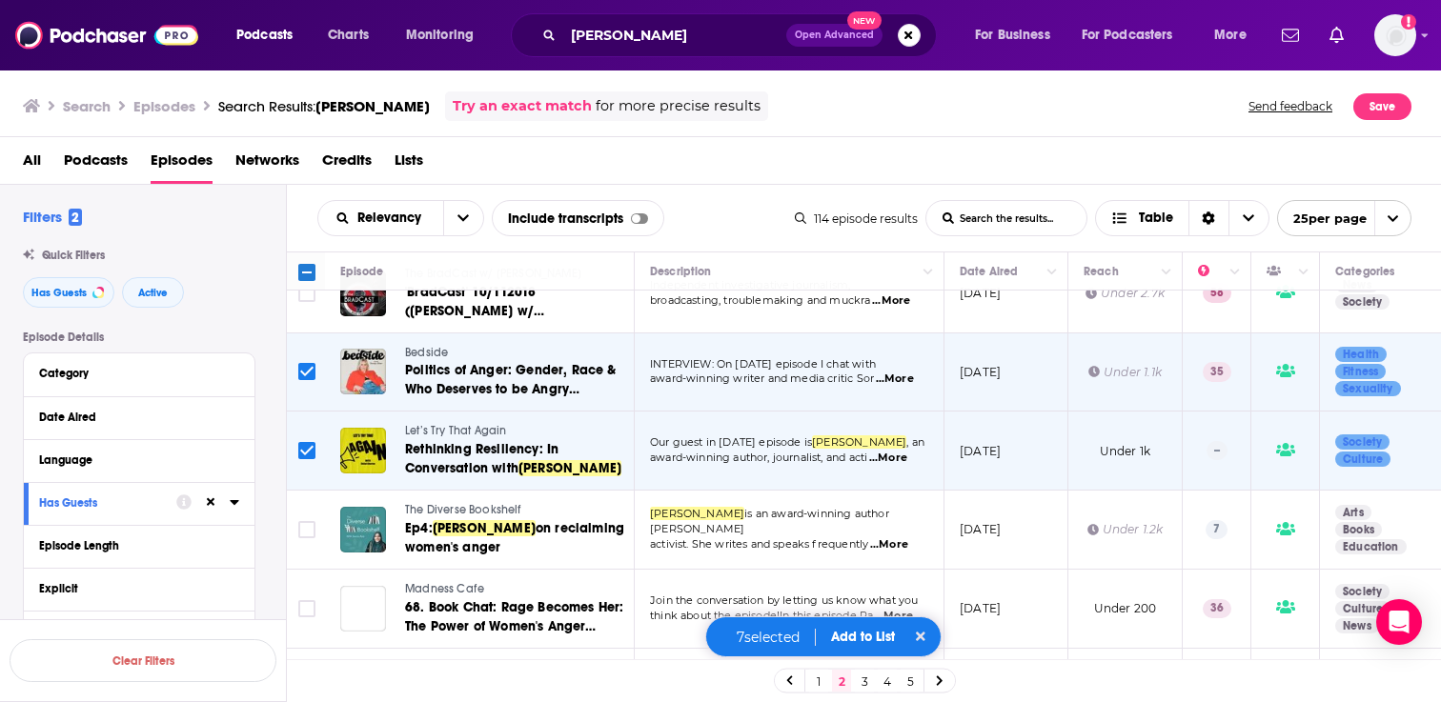
scroll to position [697, 0]
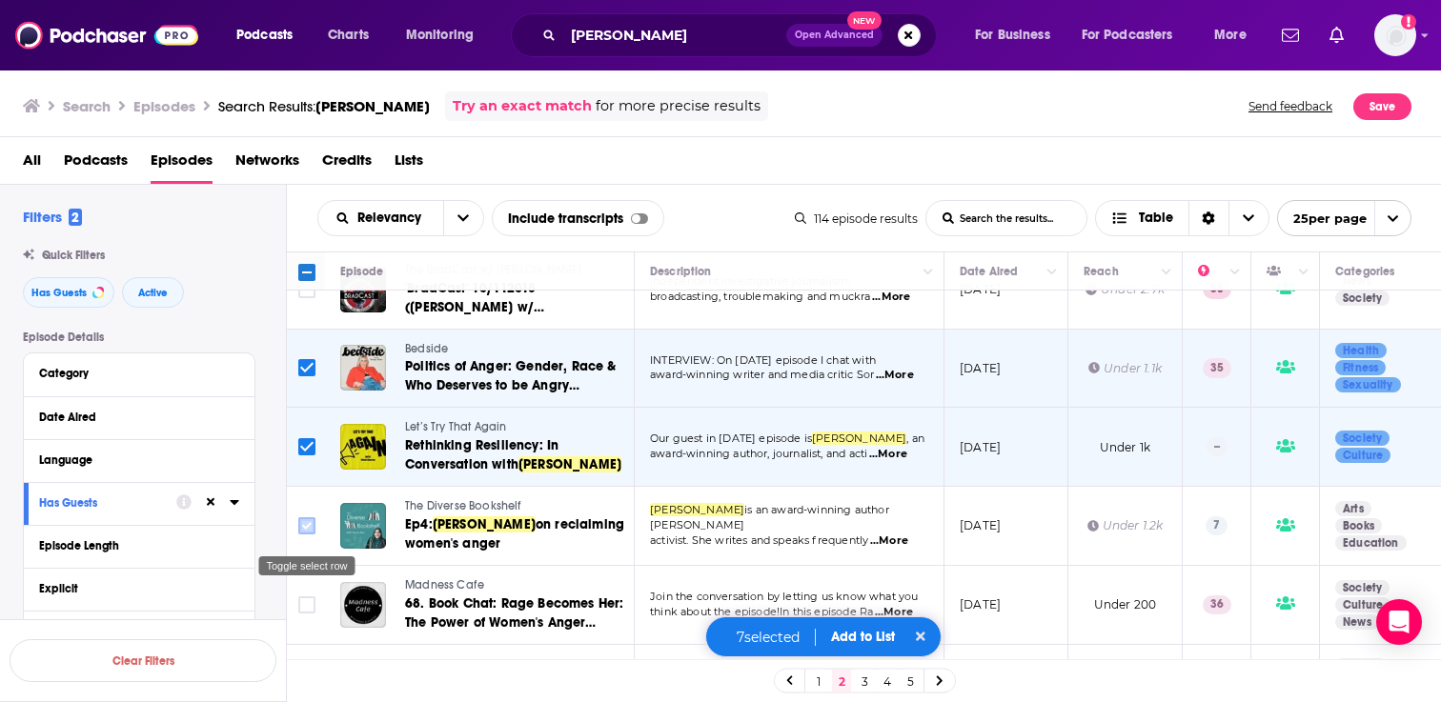
click at [306, 533] on input "Toggle select row" at bounding box center [306, 525] width 17 height 17
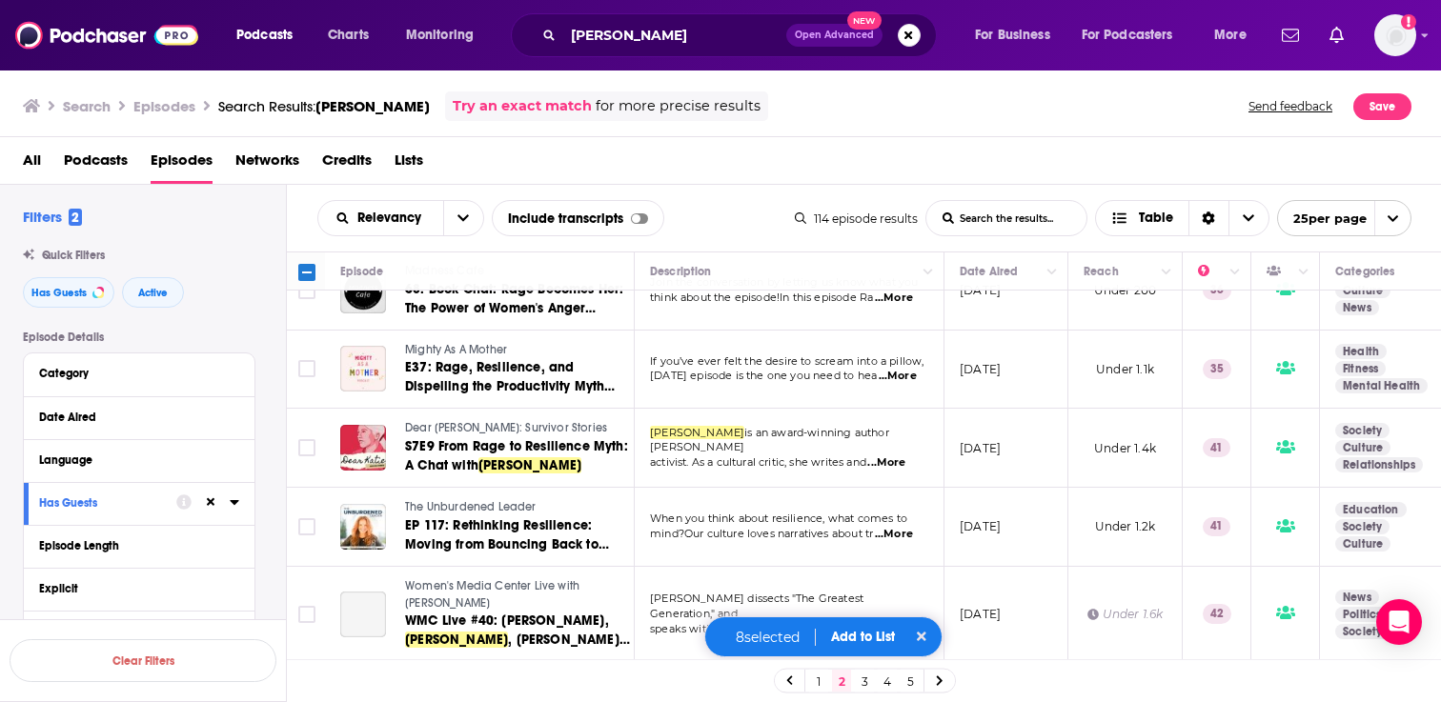
scroll to position [1012, 0]
click at [308, 376] on input "Toggle select row" at bounding box center [306, 367] width 17 height 17
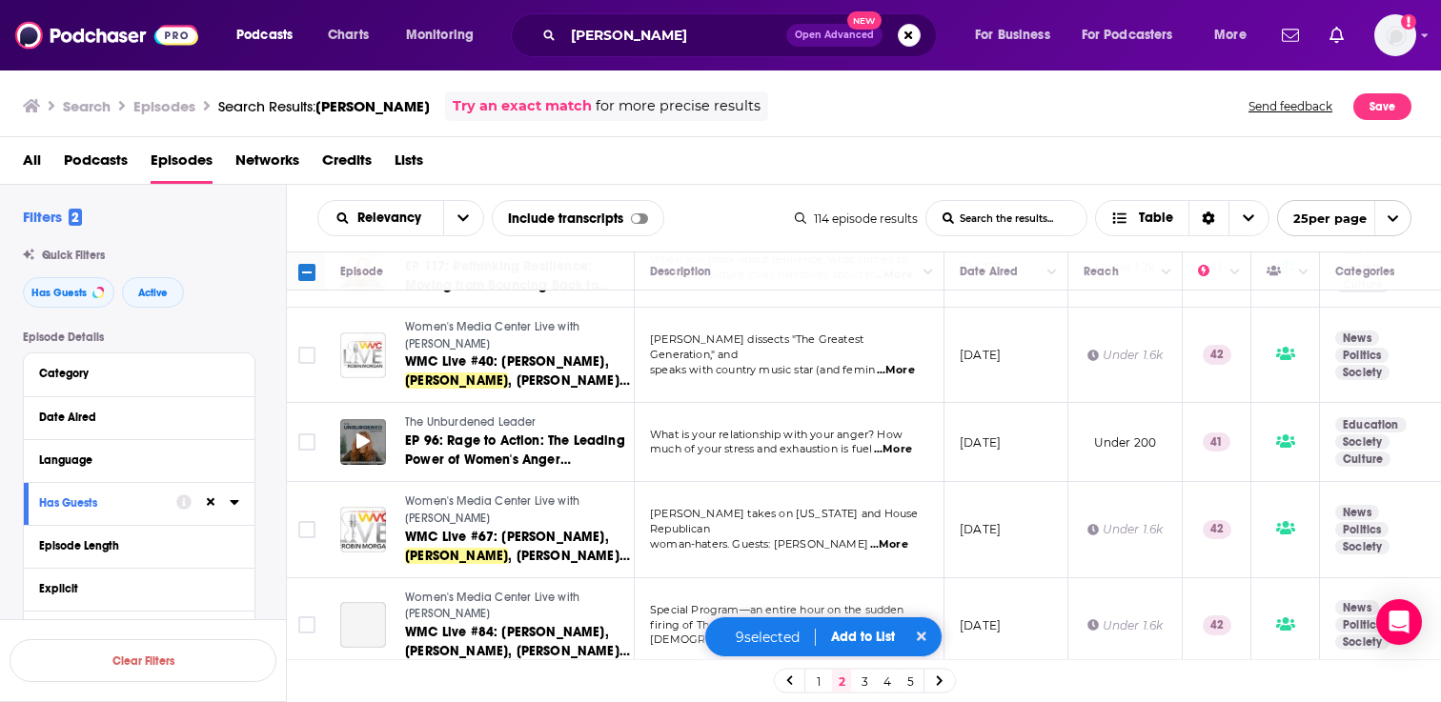
scroll to position [1277, 0]
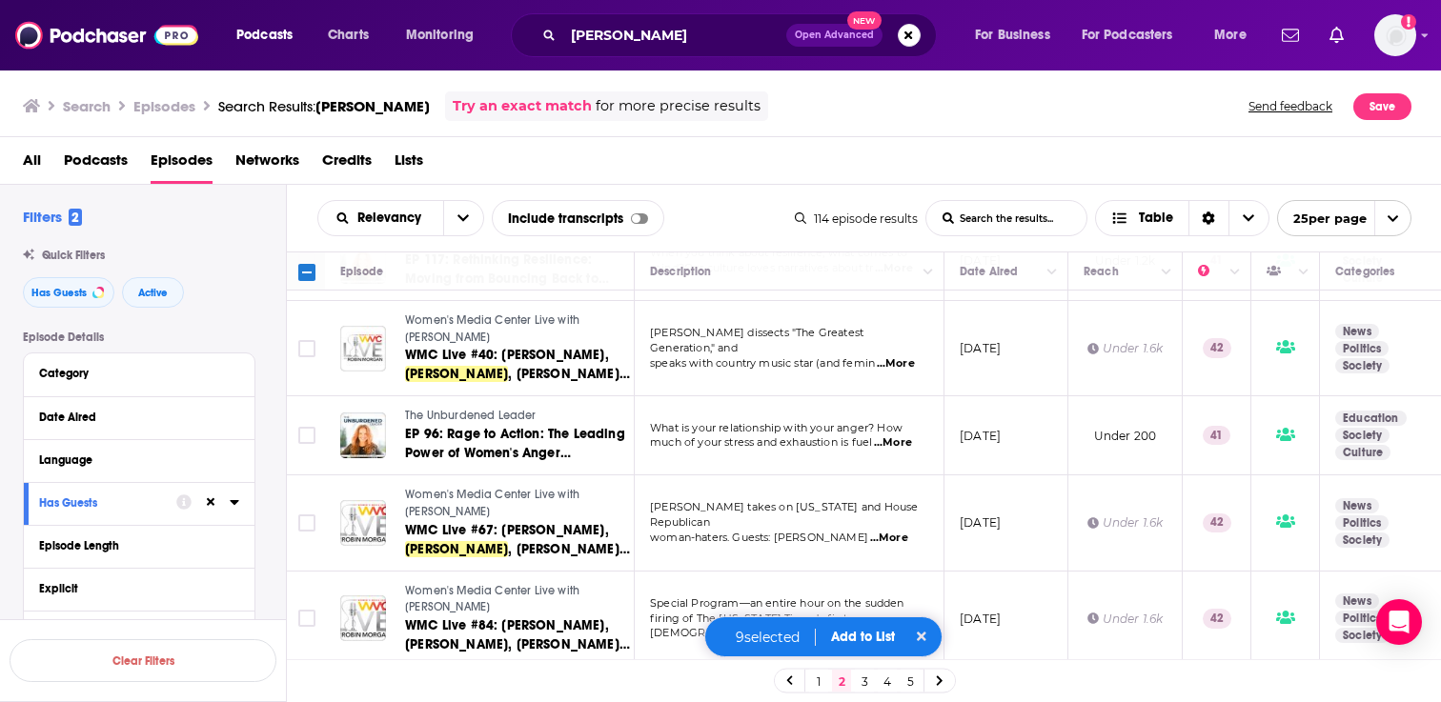
click at [870, 641] on span "Add to List" at bounding box center [863, 637] width 64 height 16
click at [868, 593] on button "Add Podcasts" at bounding box center [857, 600] width 103 height 35
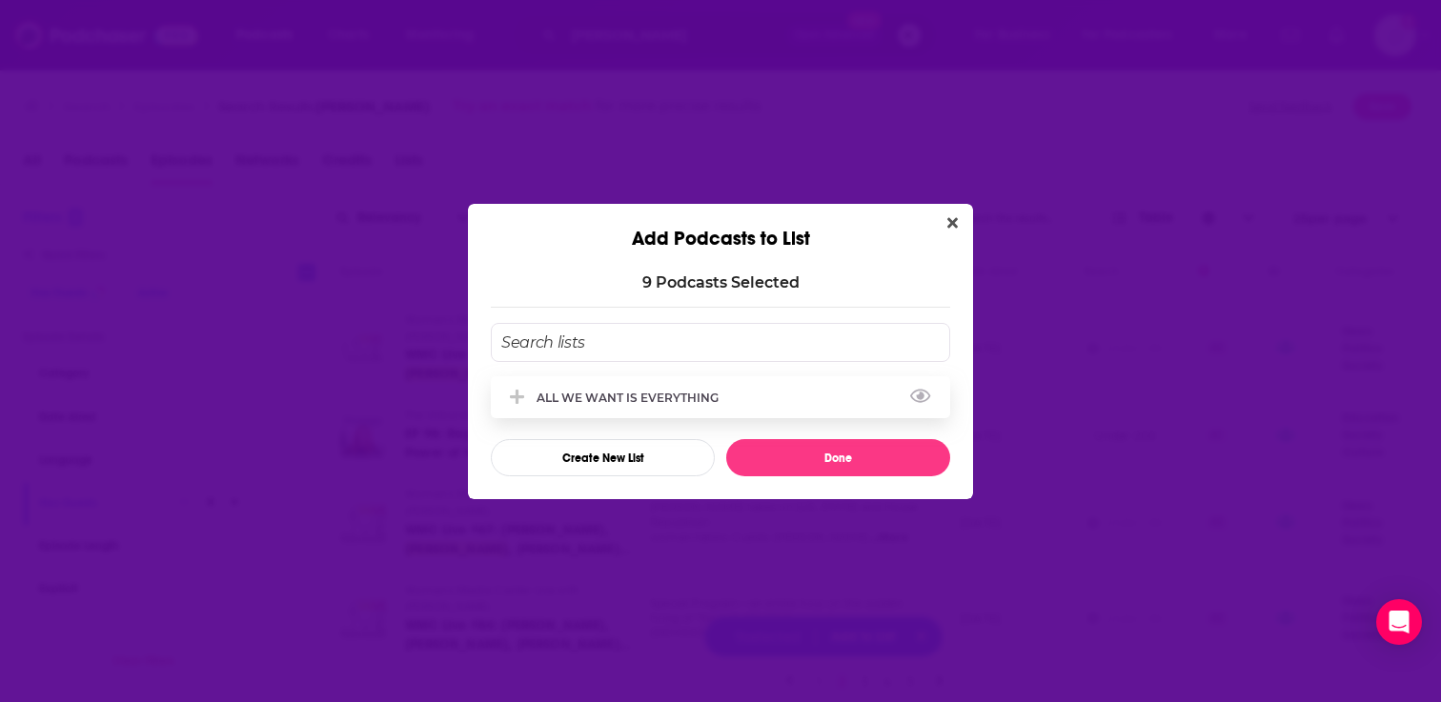
click at [542, 403] on div "ALL WE WANT IS EVERYTHING" at bounding box center [633, 398] width 193 height 14
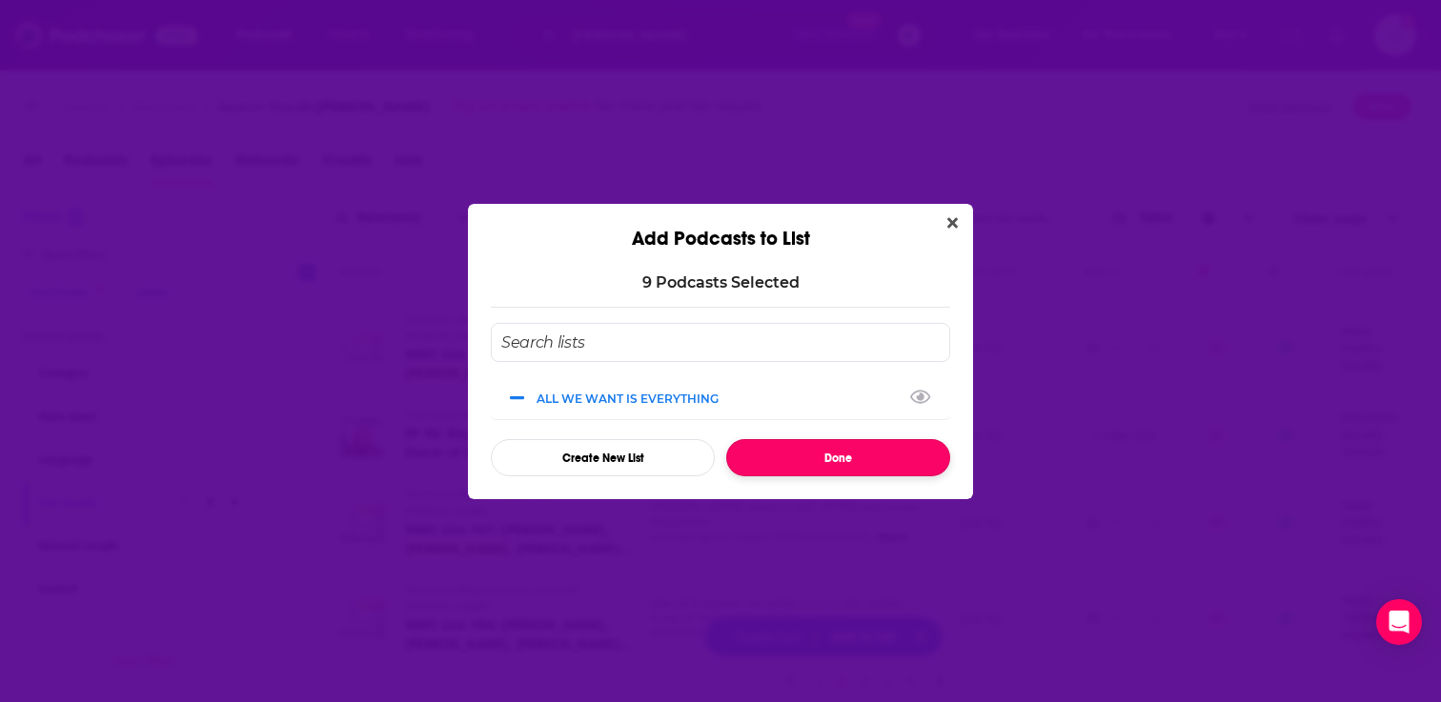
click at [805, 473] on button "Done" at bounding box center [838, 457] width 224 height 37
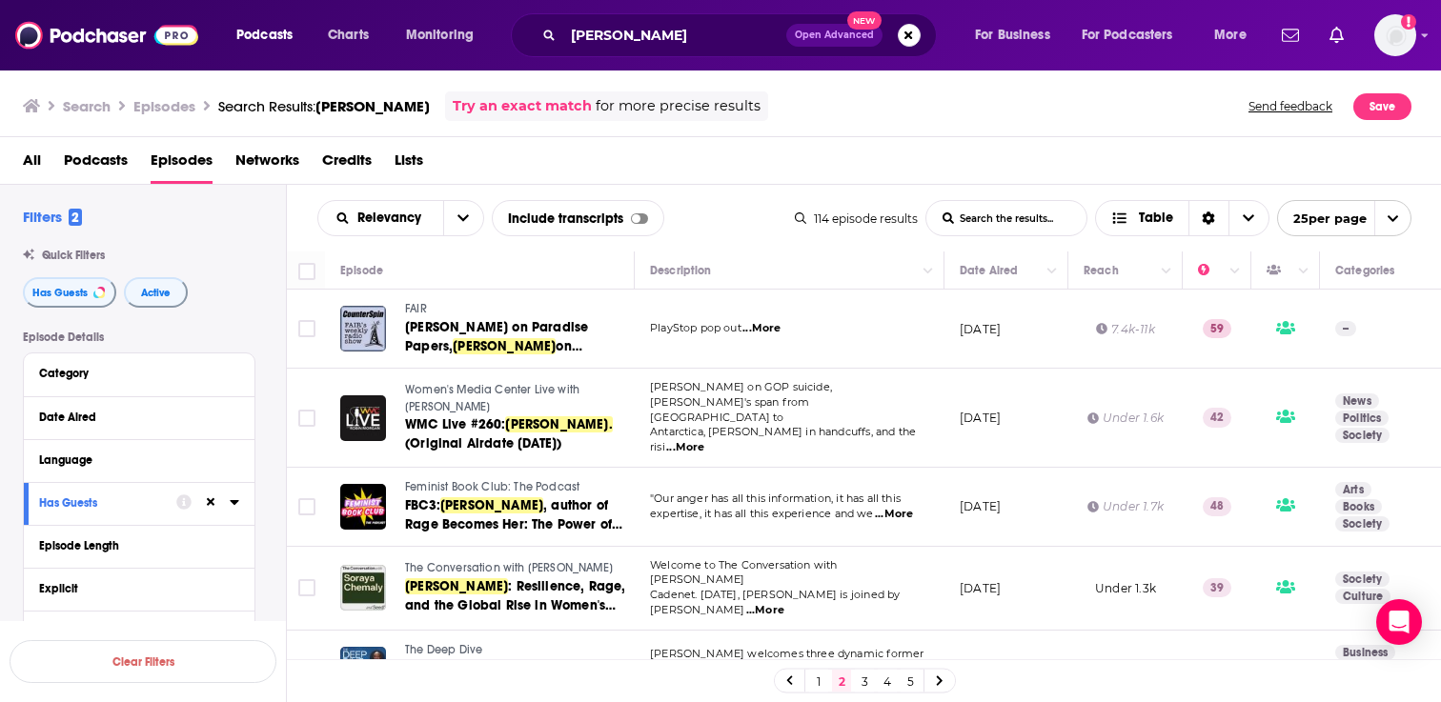
click at [824, 680] on link "1" at bounding box center [818, 681] width 19 height 23
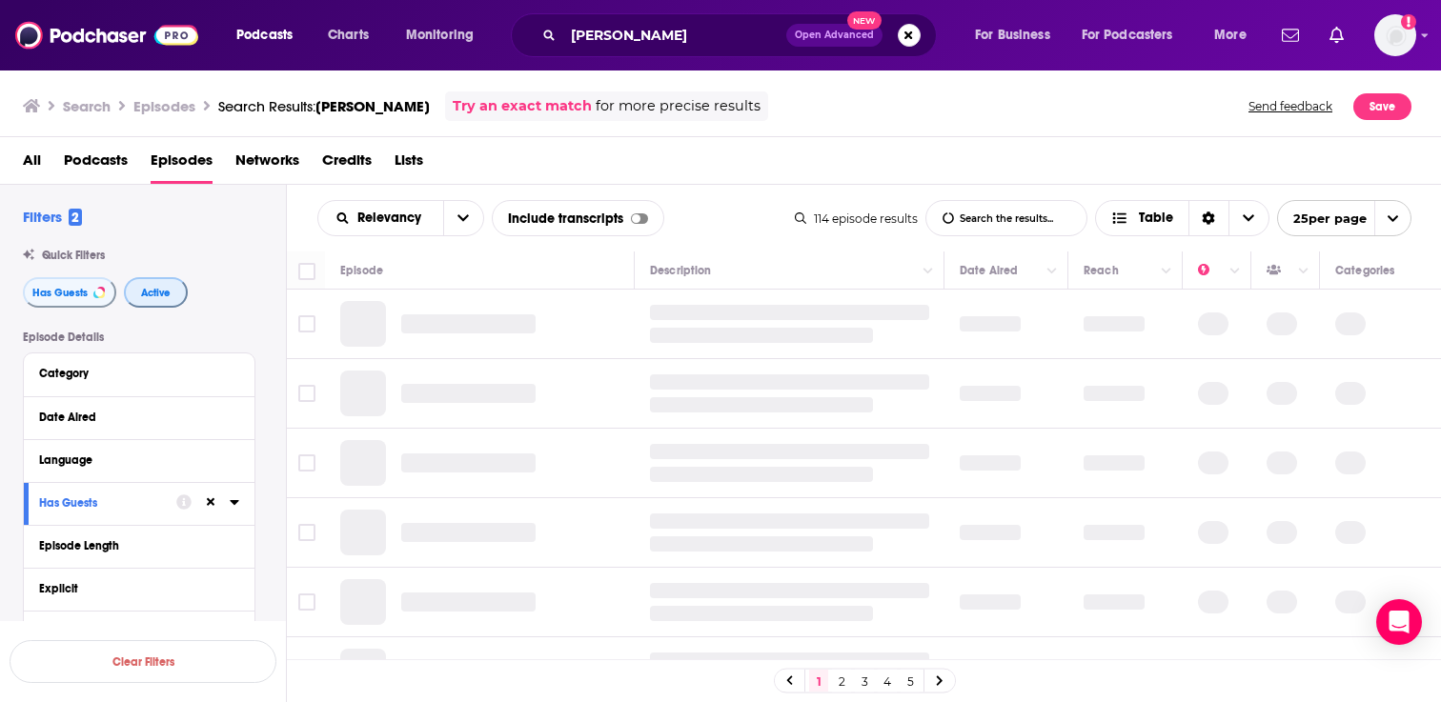
click at [160, 295] on span "Active" at bounding box center [156, 293] width 30 height 10
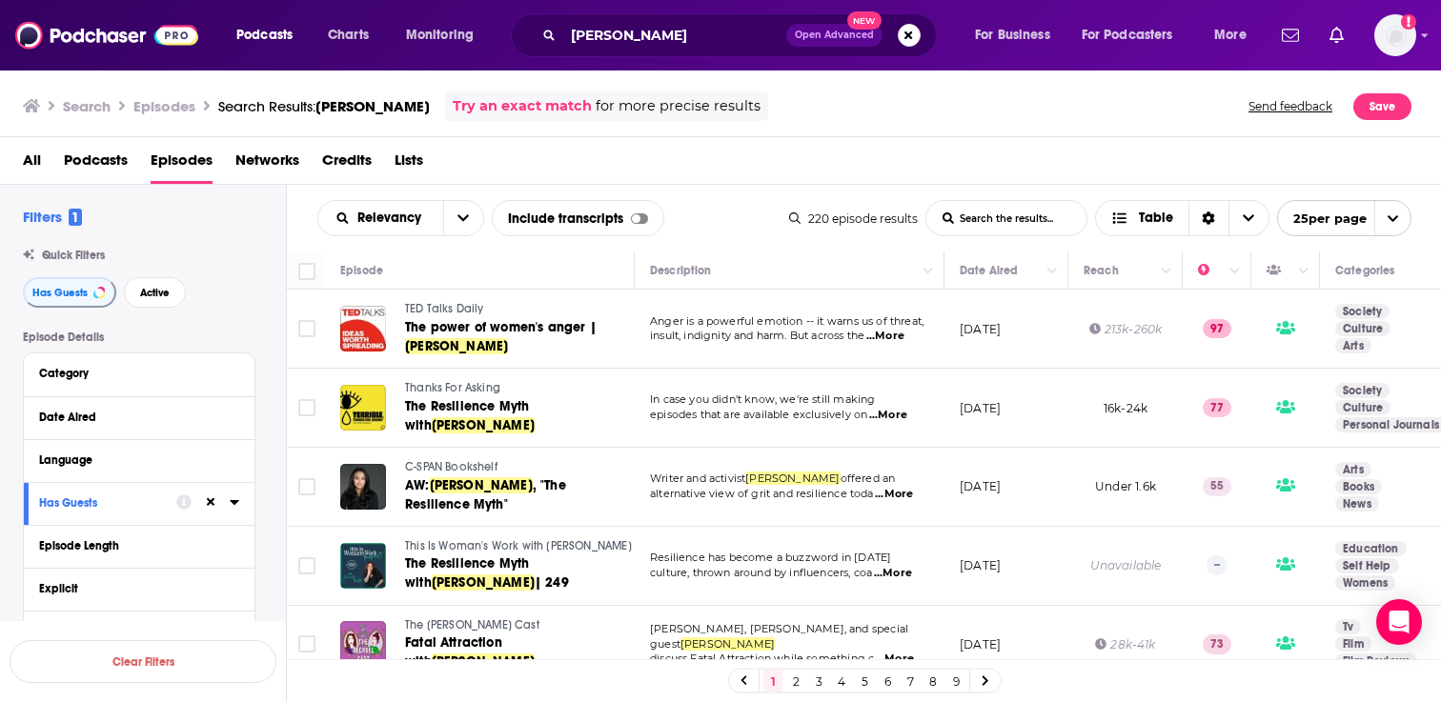
click at [473, 388] on span "Thanks For Asking" at bounding box center [452, 387] width 95 height 13
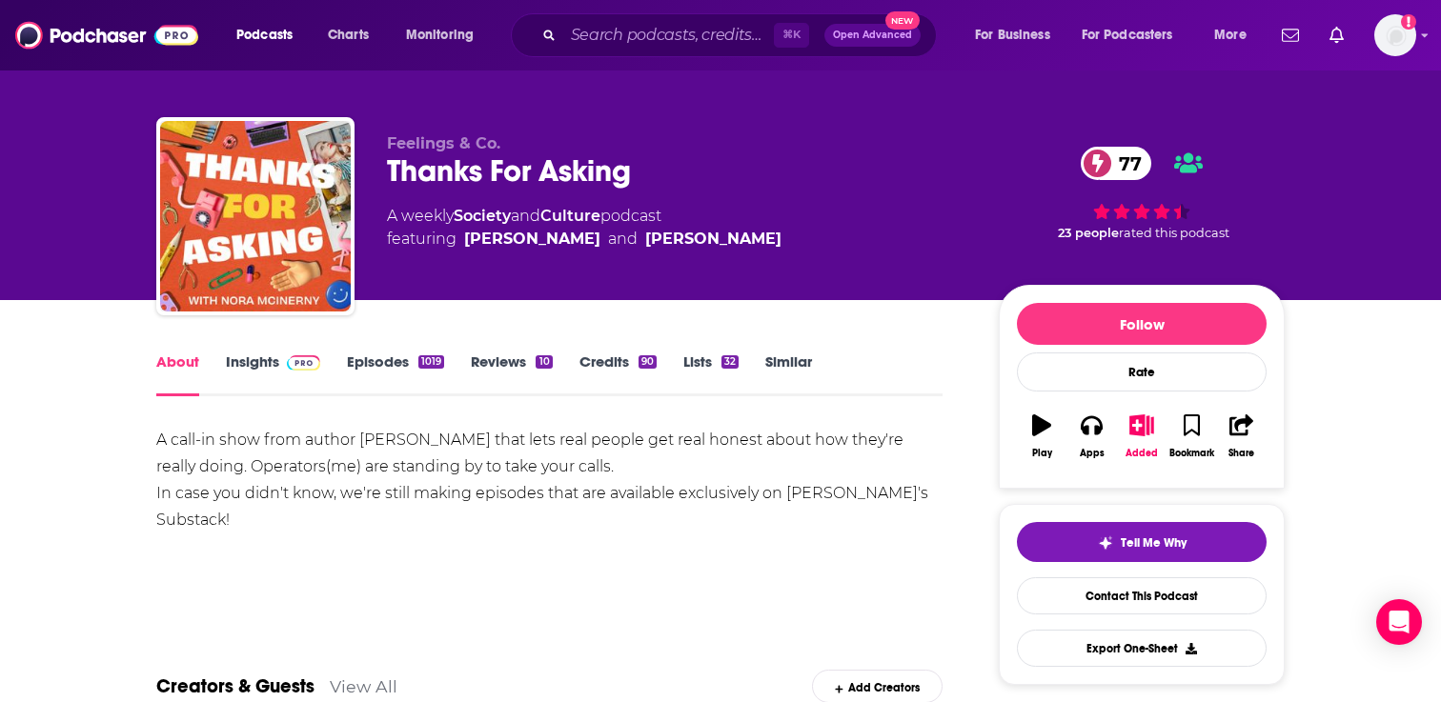
scroll to position [26, 0]
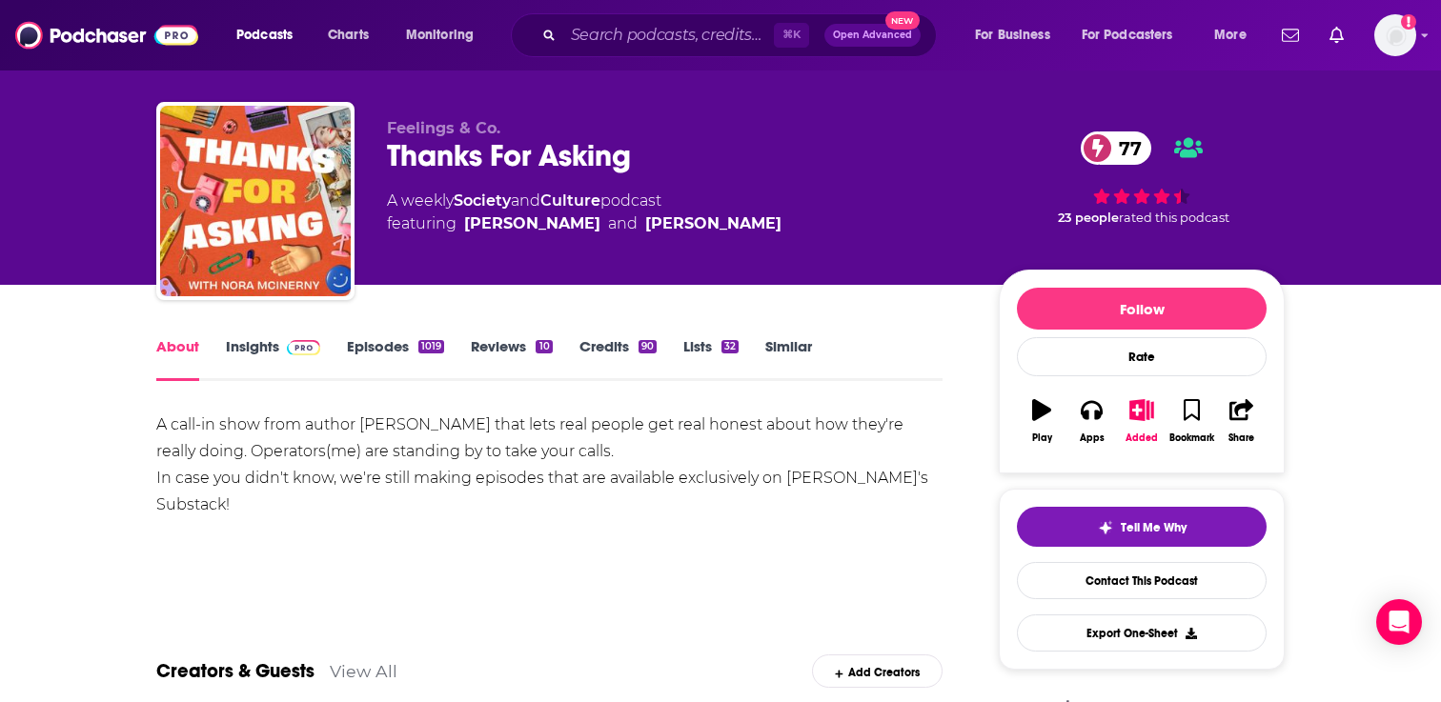
click at [254, 350] on link "Insights" at bounding box center [273, 359] width 94 height 44
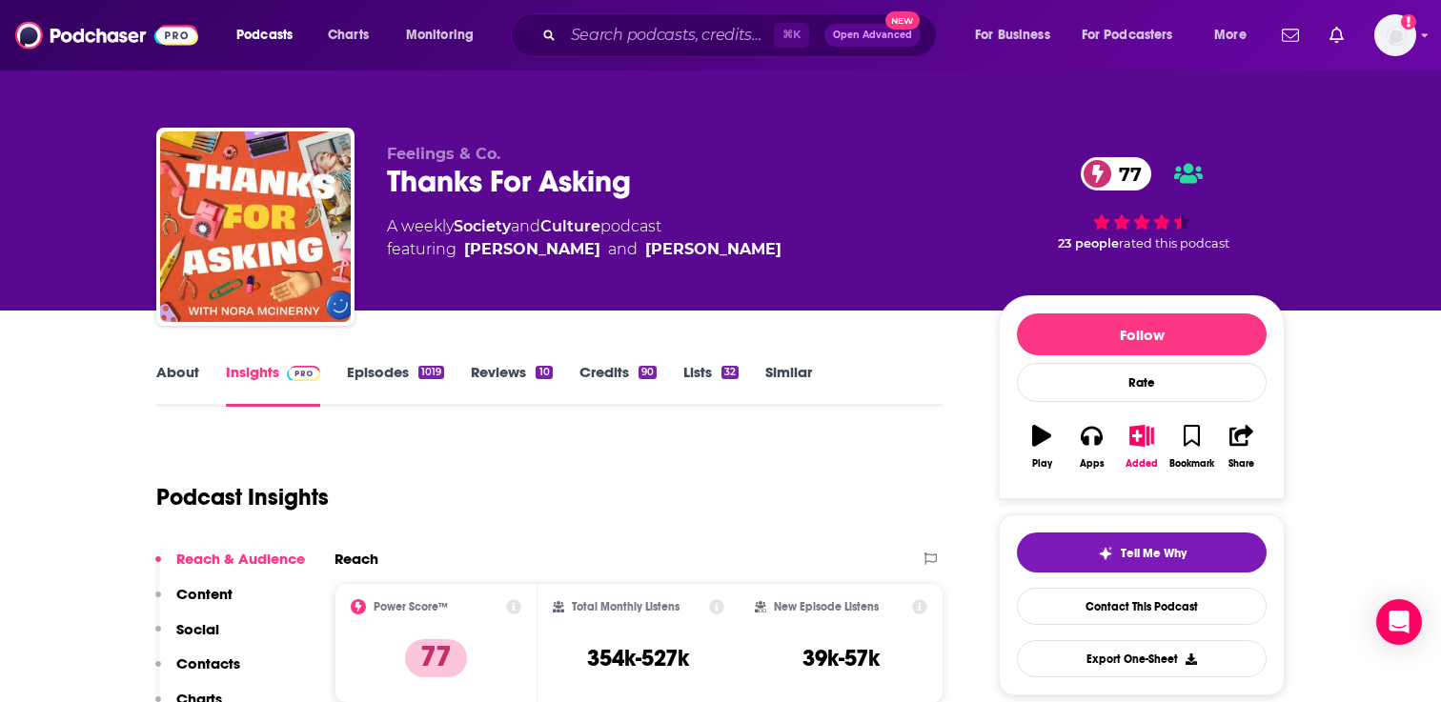
click at [362, 371] on link "Episodes 1019" at bounding box center [395, 385] width 97 height 44
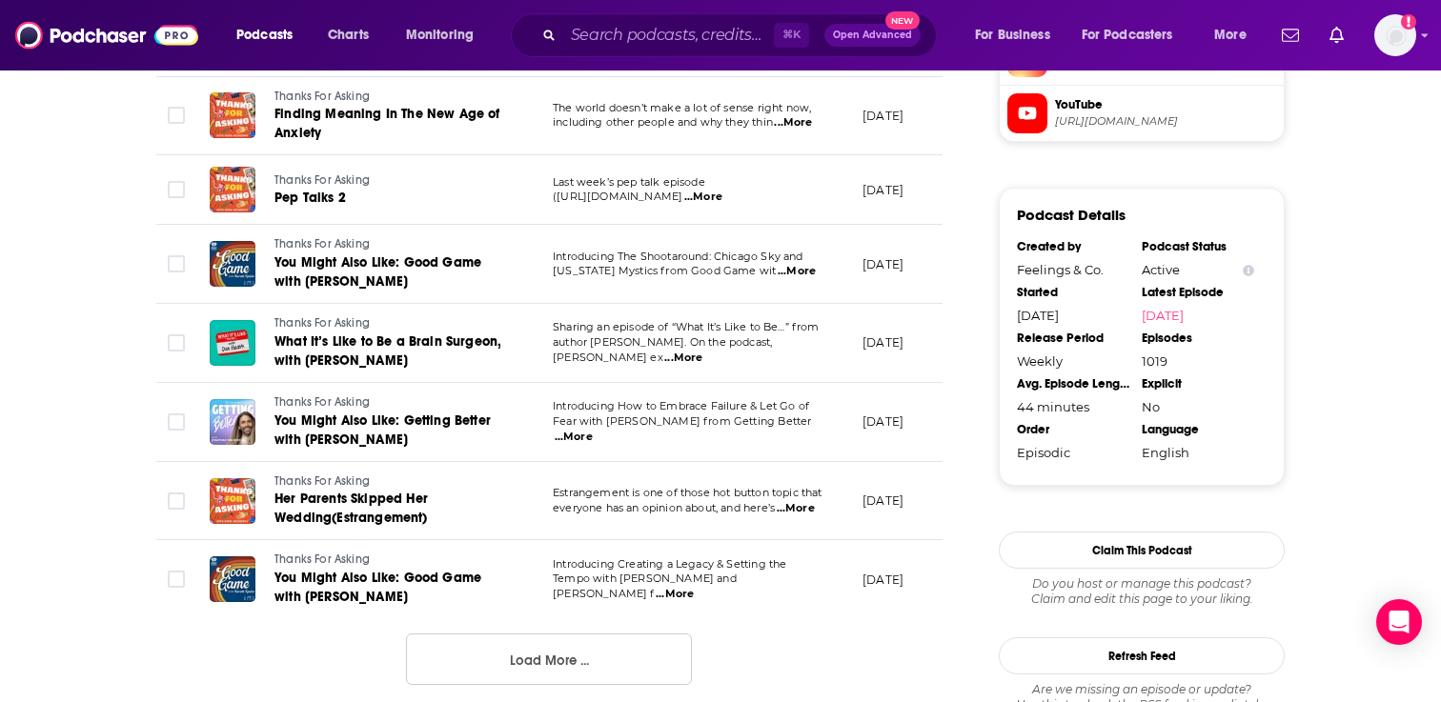
scroll to position [1812, 0]
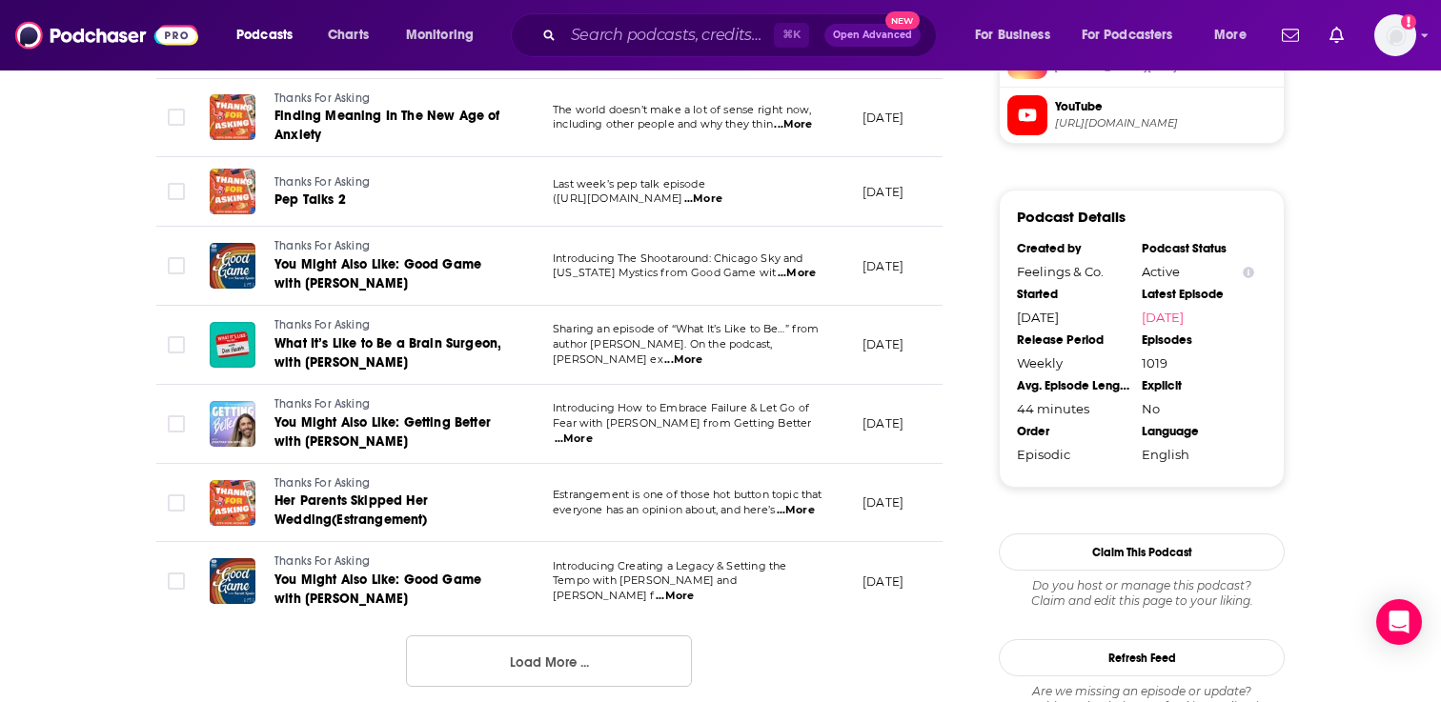
click at [543, 650] on button "Load More ..." at bounding box center [549, 661] width 286 height 51
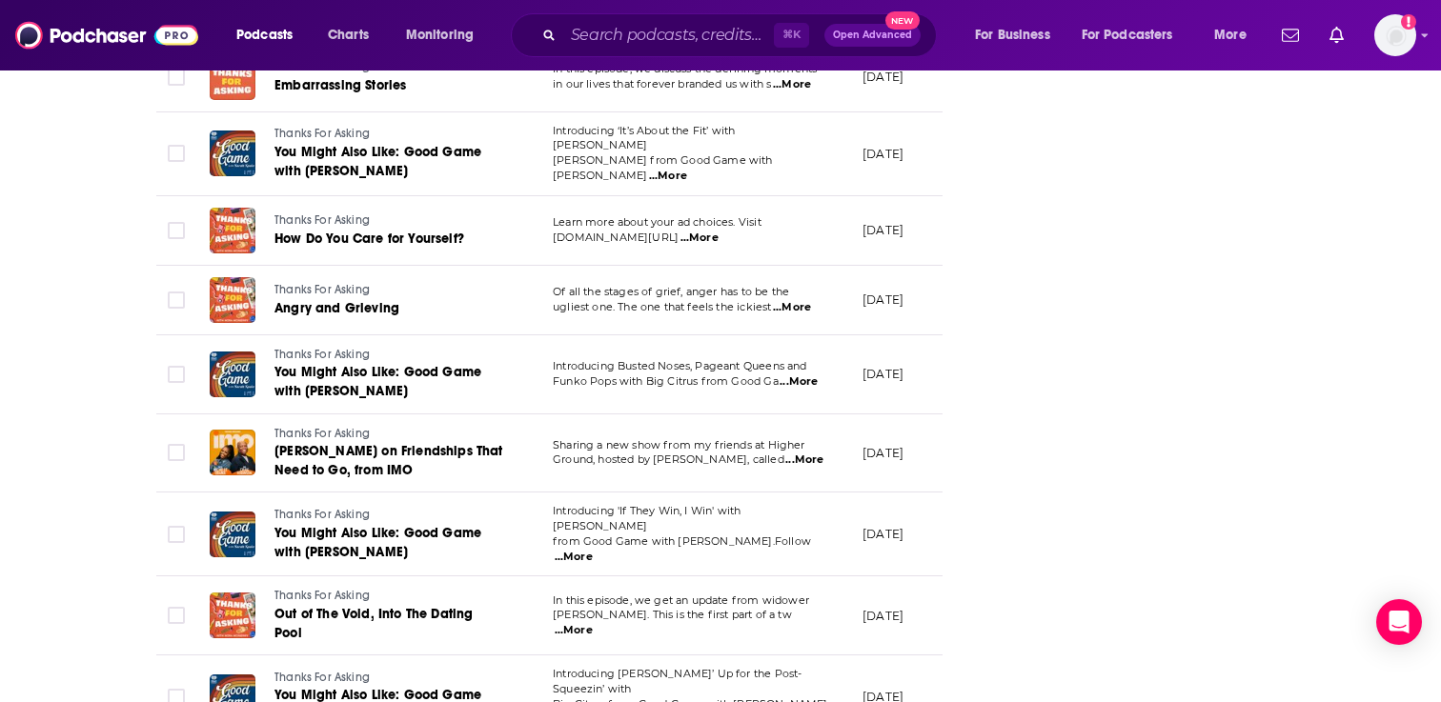
scroll to position [2701, 0]
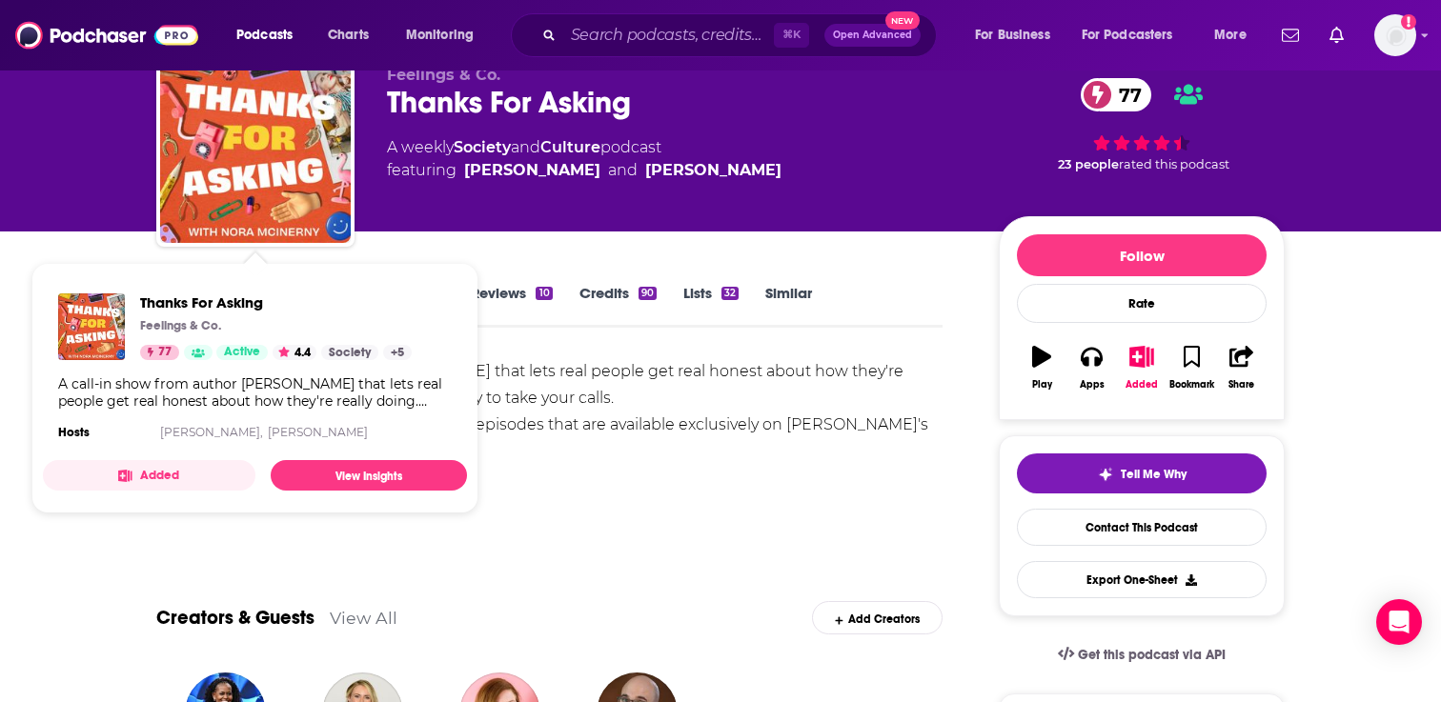
scroll to position [83, 0]
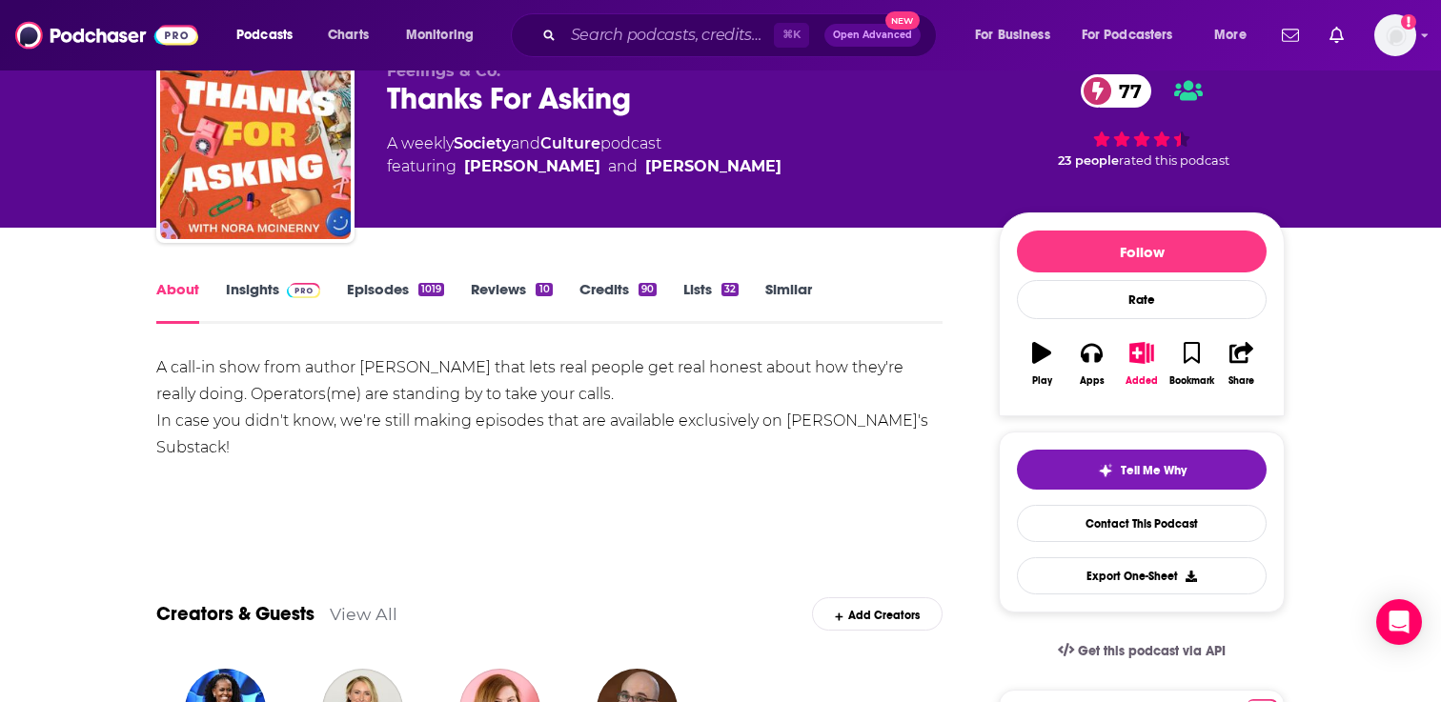
click at [684, 366] on div "A call-in show from author Nora McInerny that lets real people get real honest …" at bounding box center [549, 408] width 786 height 107
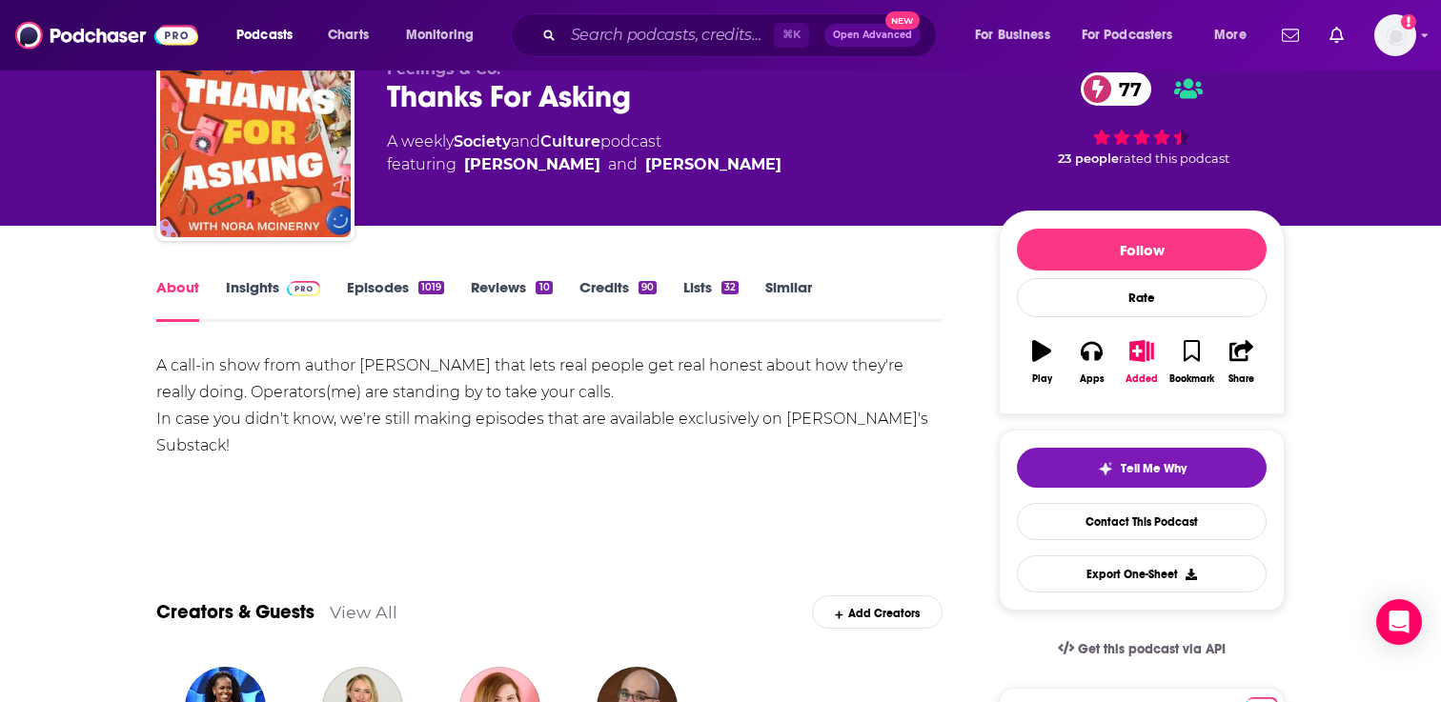
scroll to position [81, 0]
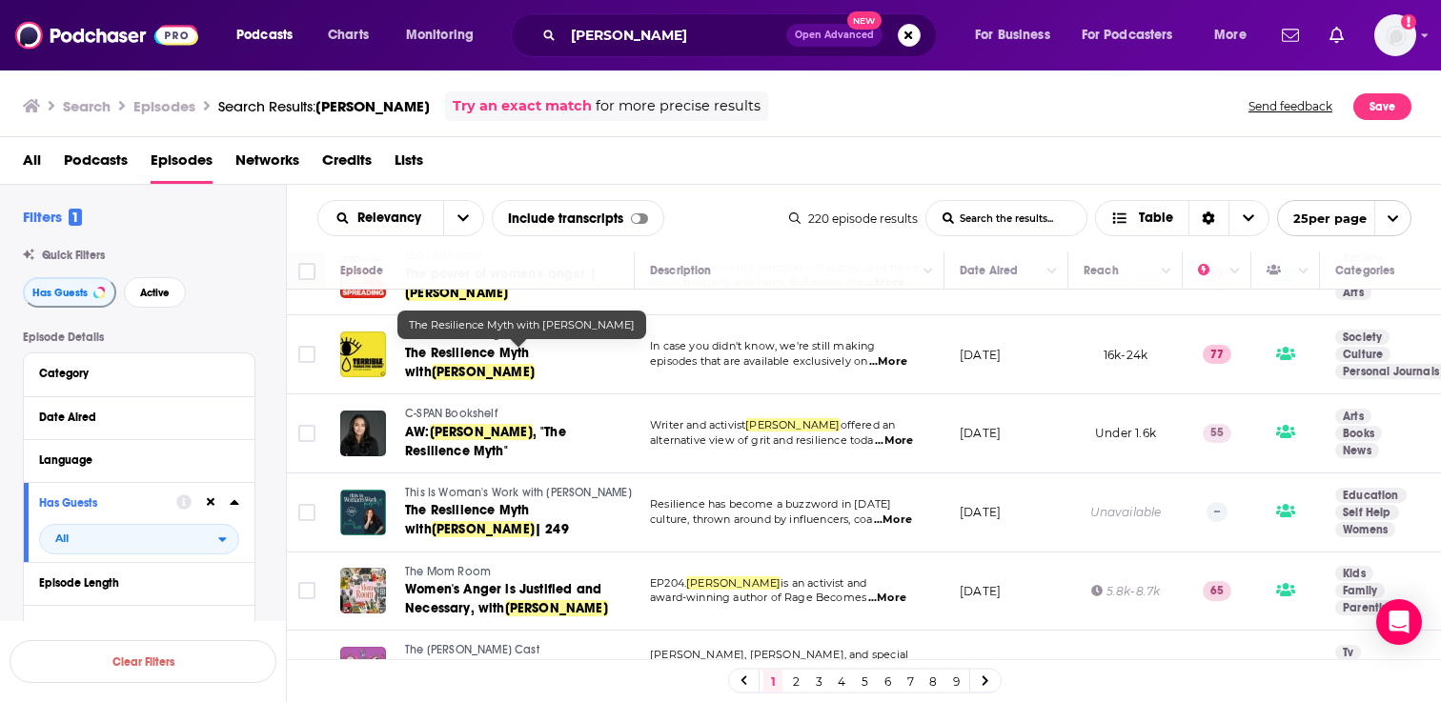
scroll to position [32, 0]
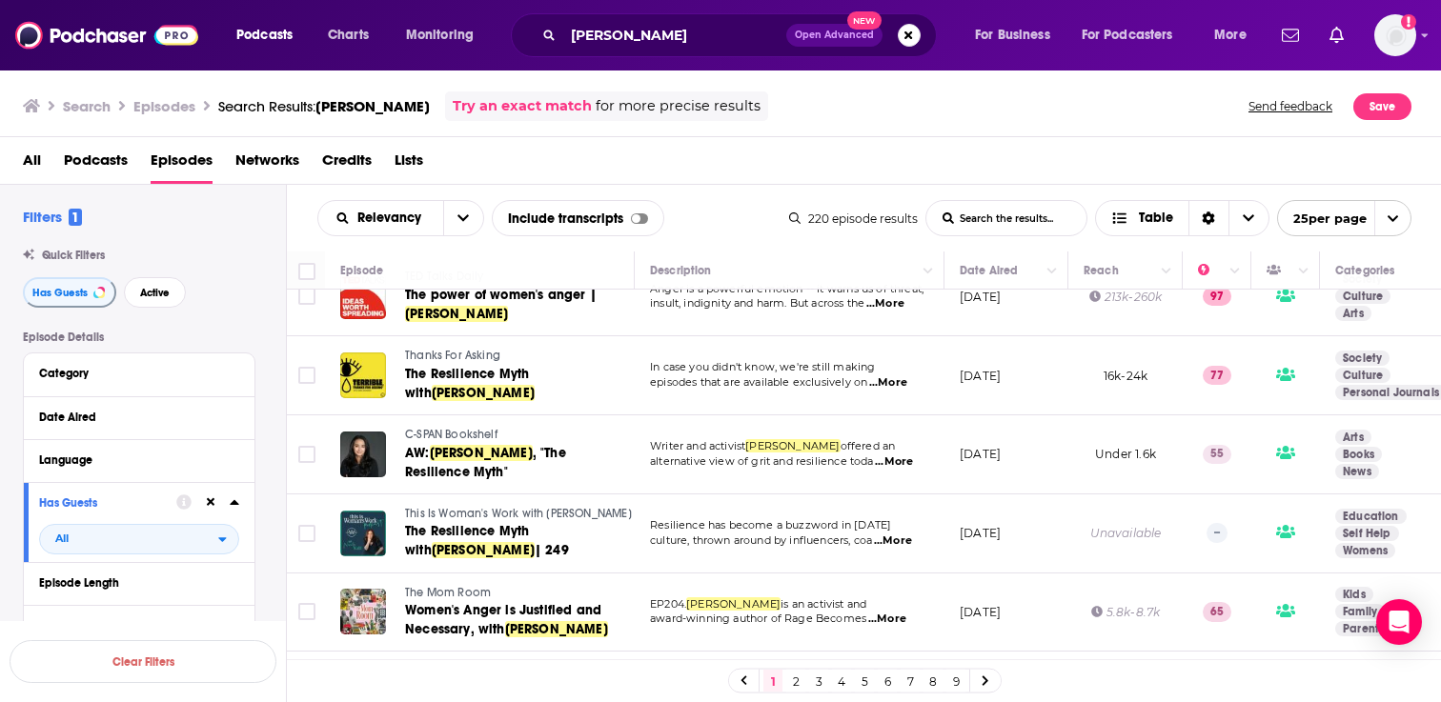
click at [432, 353] on span "Thanks For Asking" at bounding box center [452, 355] width 95 height 13
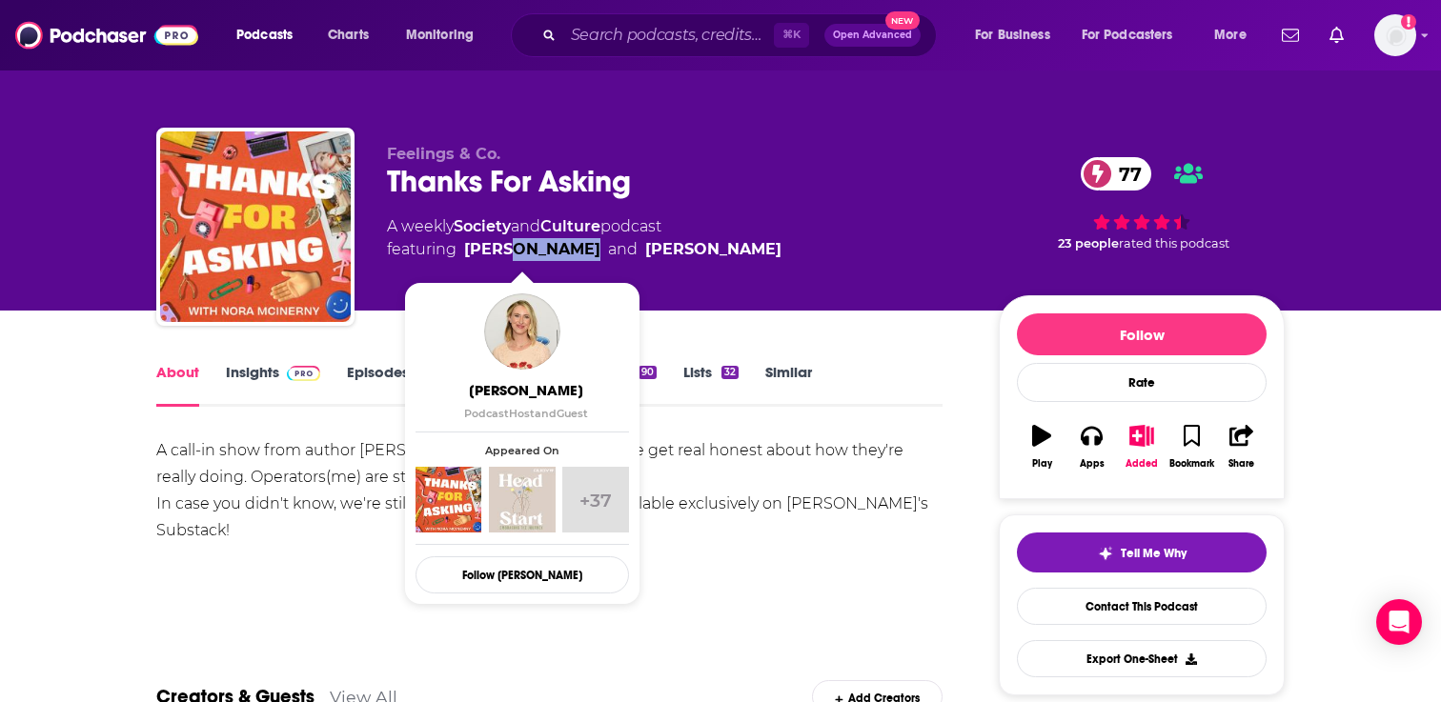
drag, startPoint x: 581, startPoint y: 254, endPoint x: 512, endPoint y: 254, distance: 69.6
click at [512, 254] on span "featuring Nora McInerny and Michelle Obama" at bounding box center [584, 249] width 395 height 23
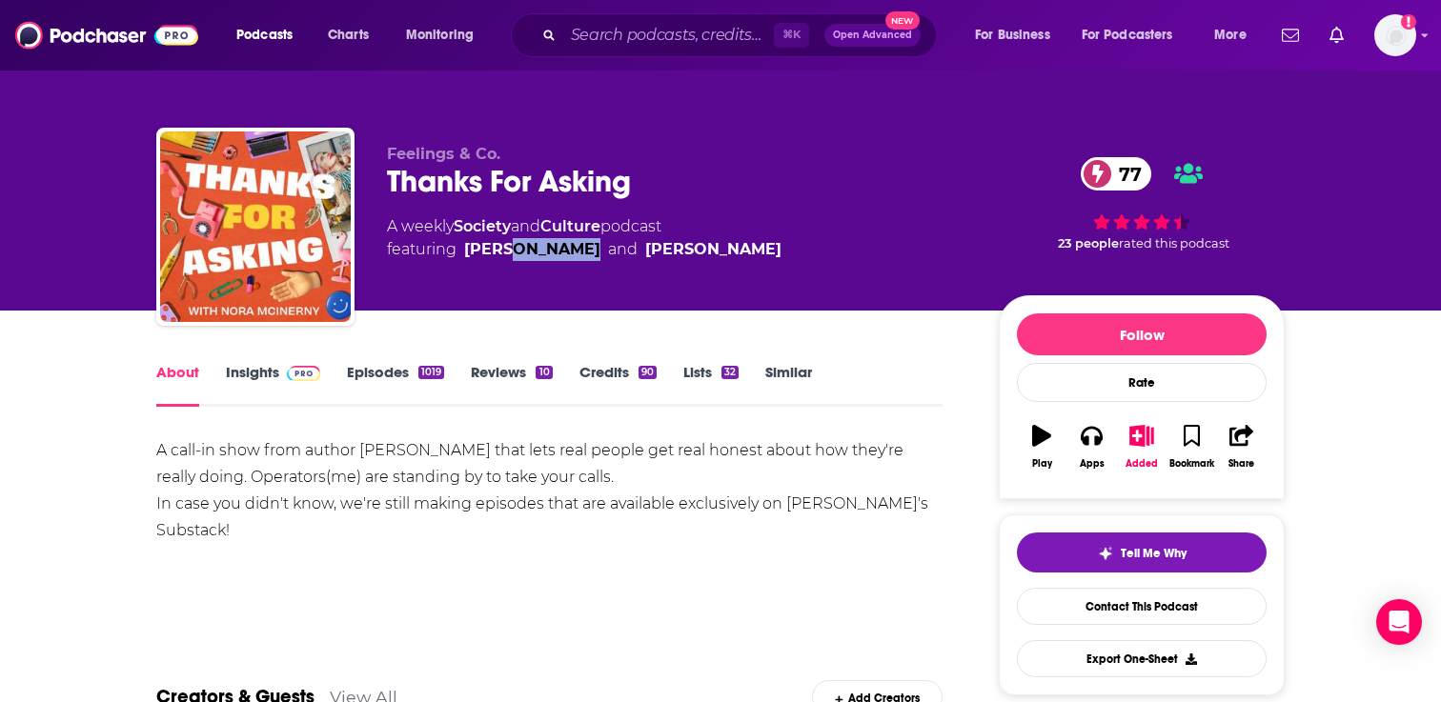
copy link "McInerny"
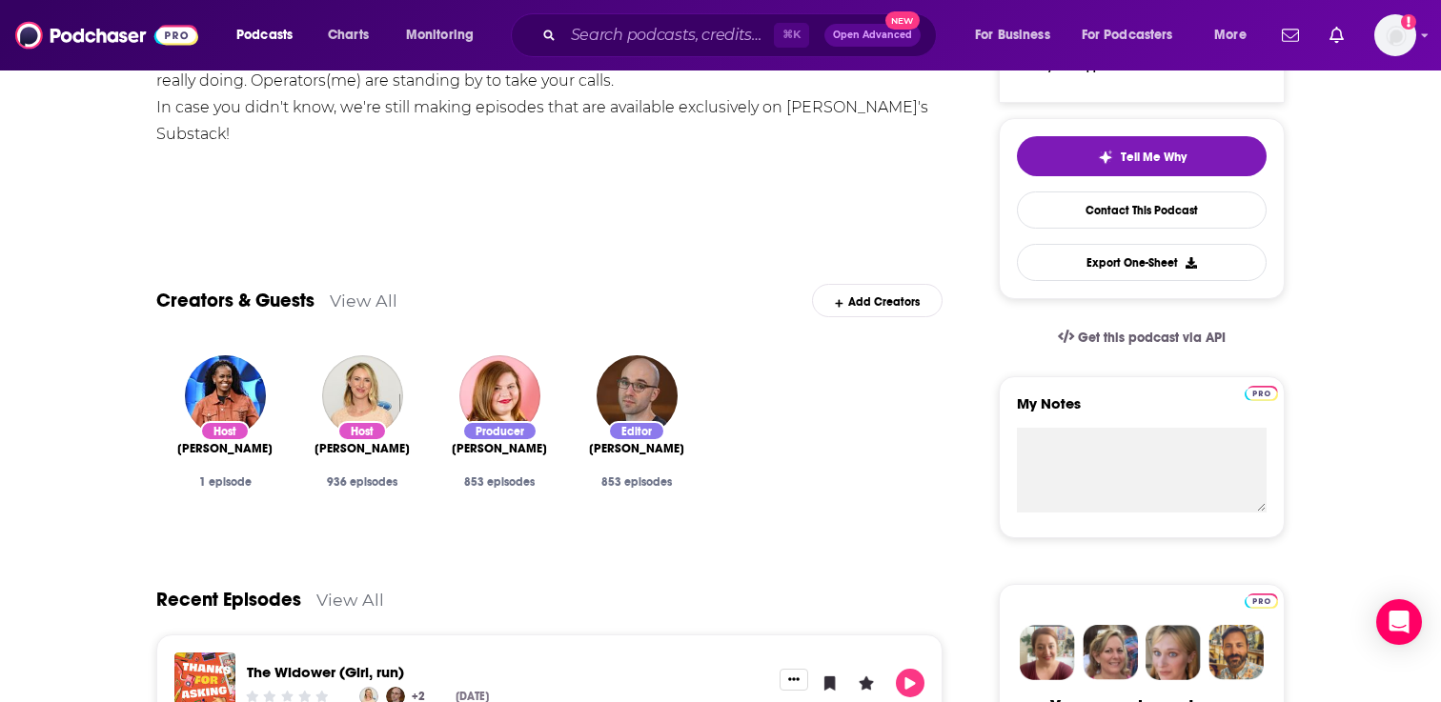
scroll to position [383, 0]
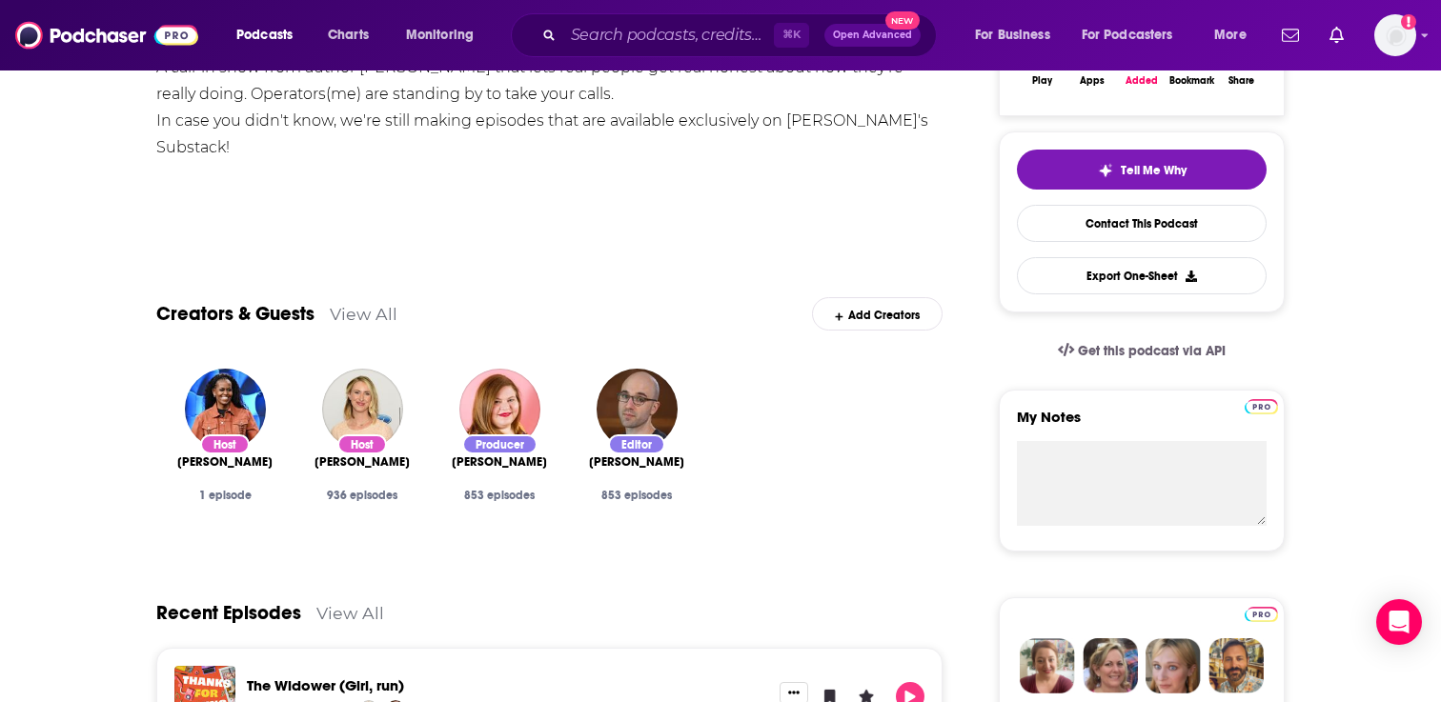
click at [226, 495] on div "1 episode" at bounding box center [225, 495] width 107 height 13
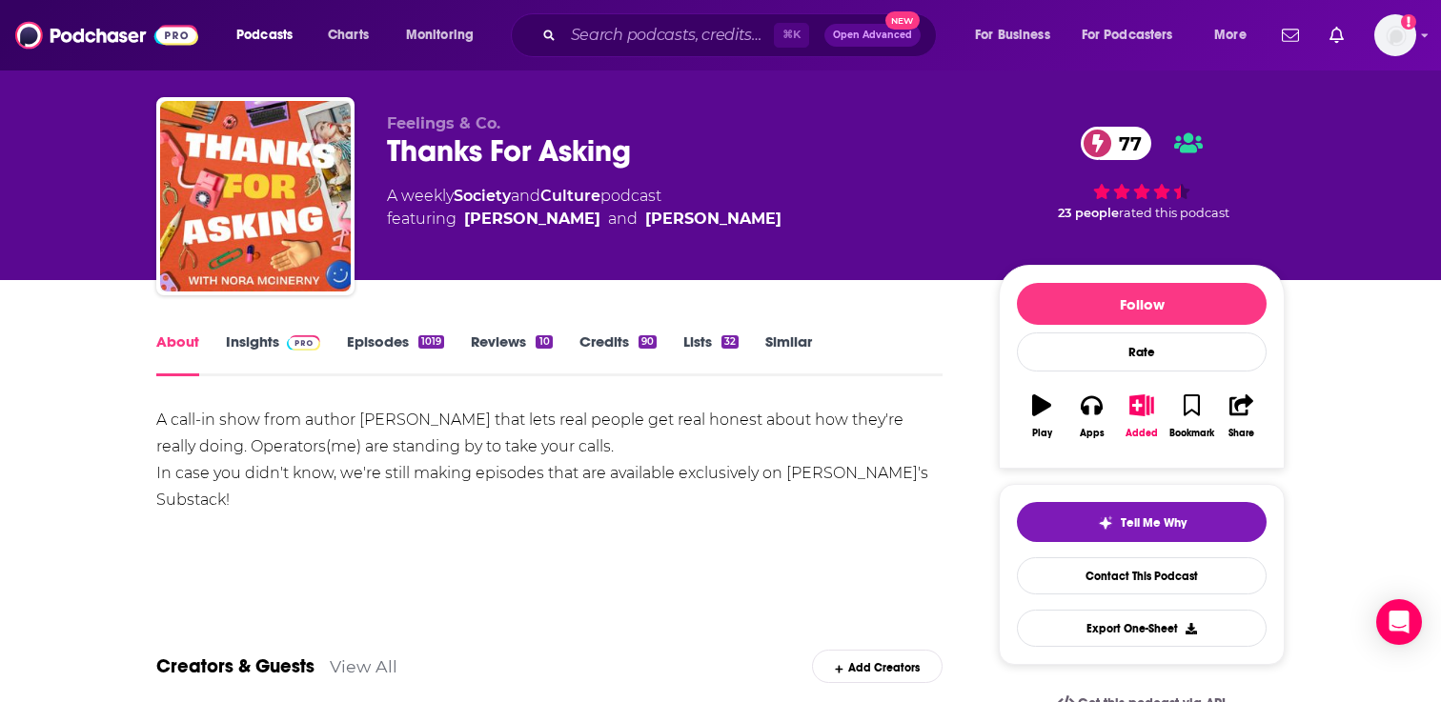
scroll to position [34, 0]
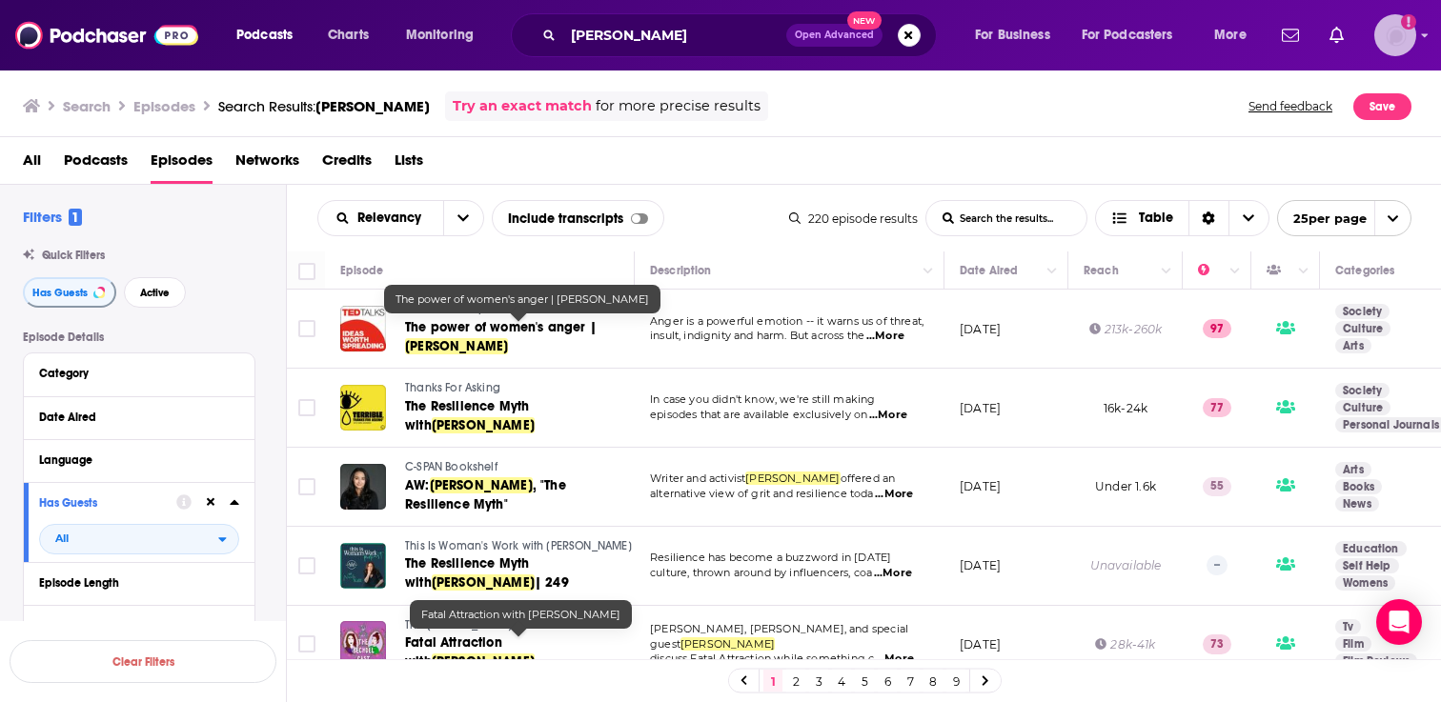
click at [1375, 45] on div "Logged in as adrian.villarreal" at bounding box center [1395, 35] width 42 height 42
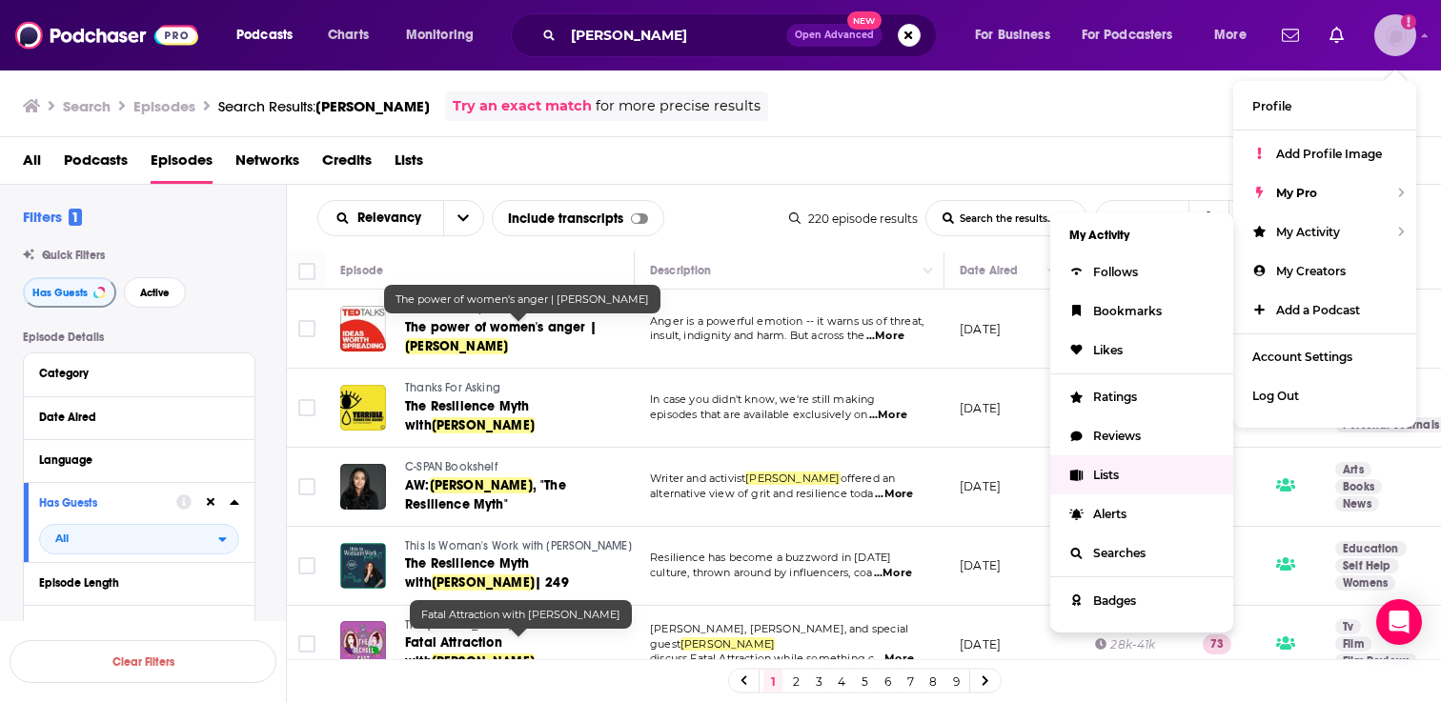
click at [1114, 468] on span "Lists" at bounding box center [1106, 475] width 26 height 14
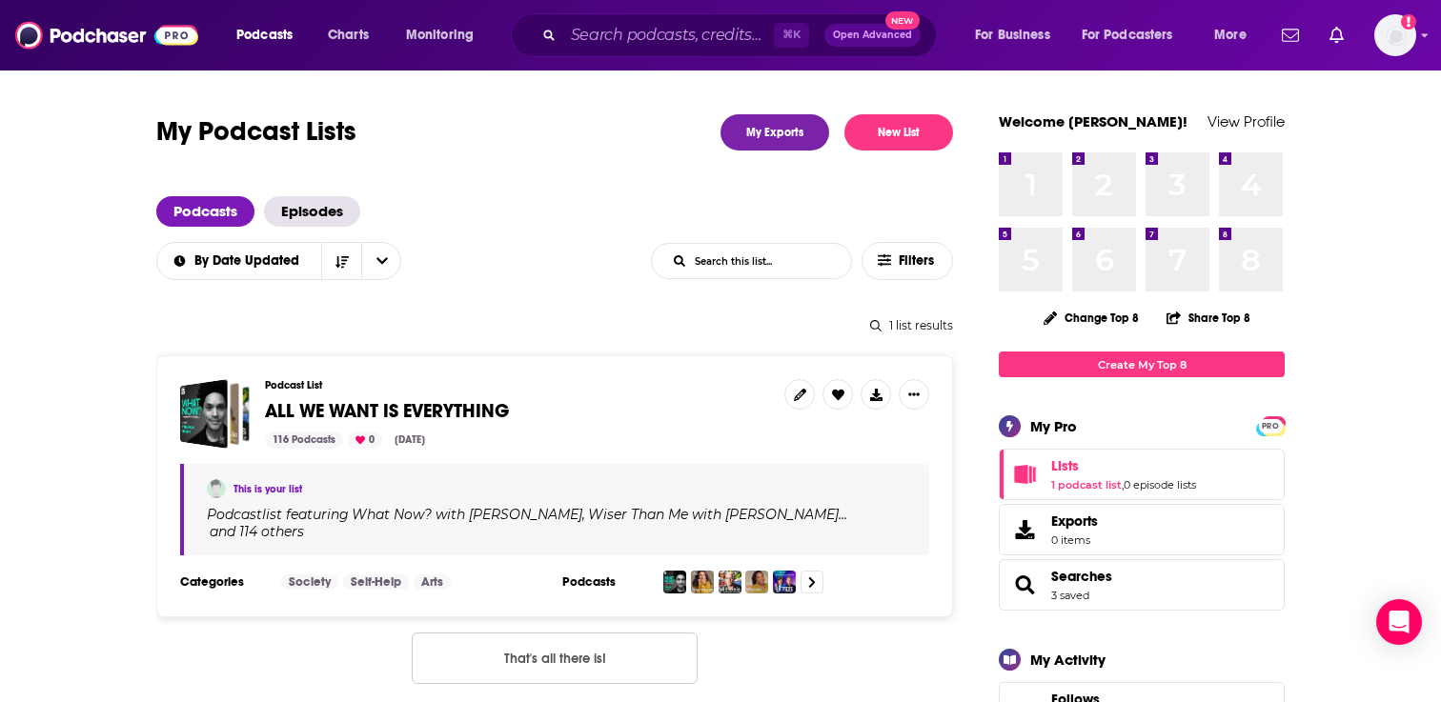
click at [466, 416] on span "ALL WE WANT IS EVERYTHING" at bounding box center [387, 411] width 244 height 24
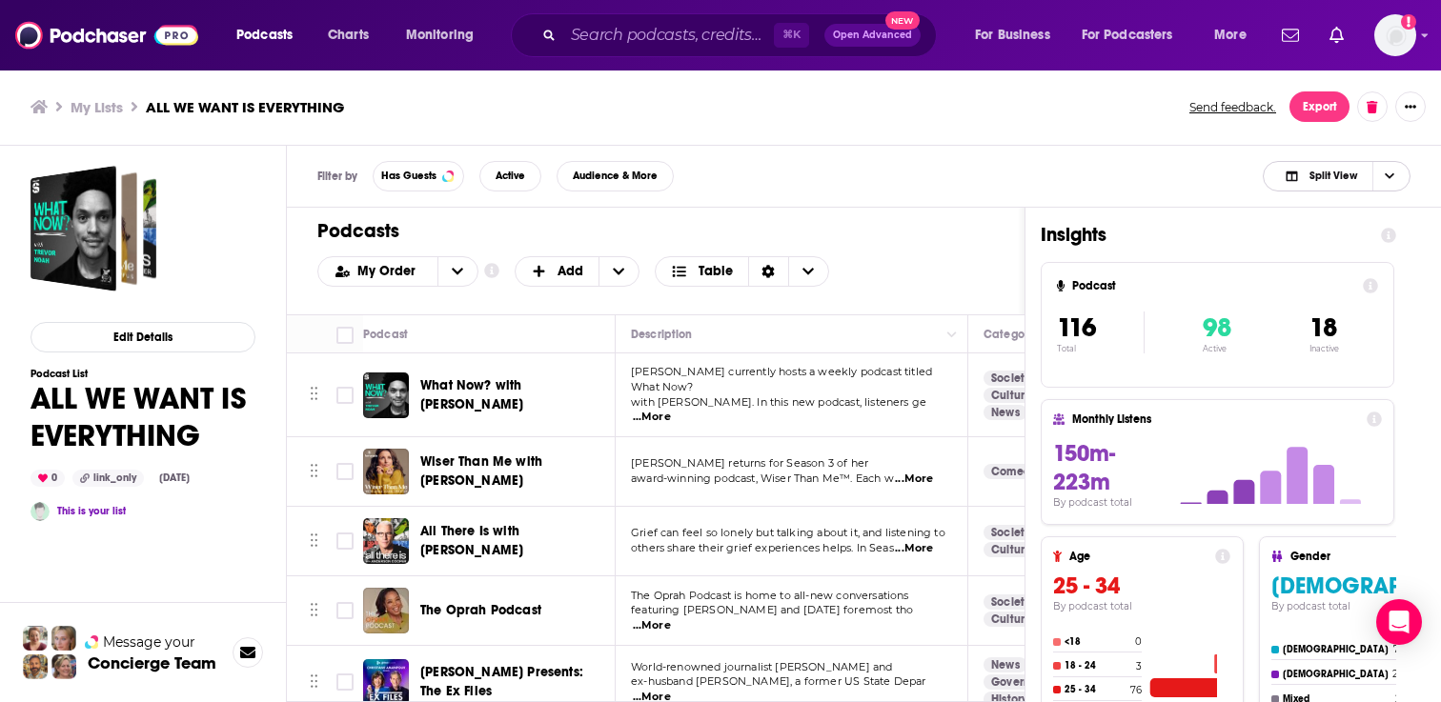
click at [1396, 183] on span "Choose View" at bounding box center [1388, 176] width 32 height 29
click at [1347, 244] on span "Podcast Only" at bounding box center [1348, 239] width 94 height 10
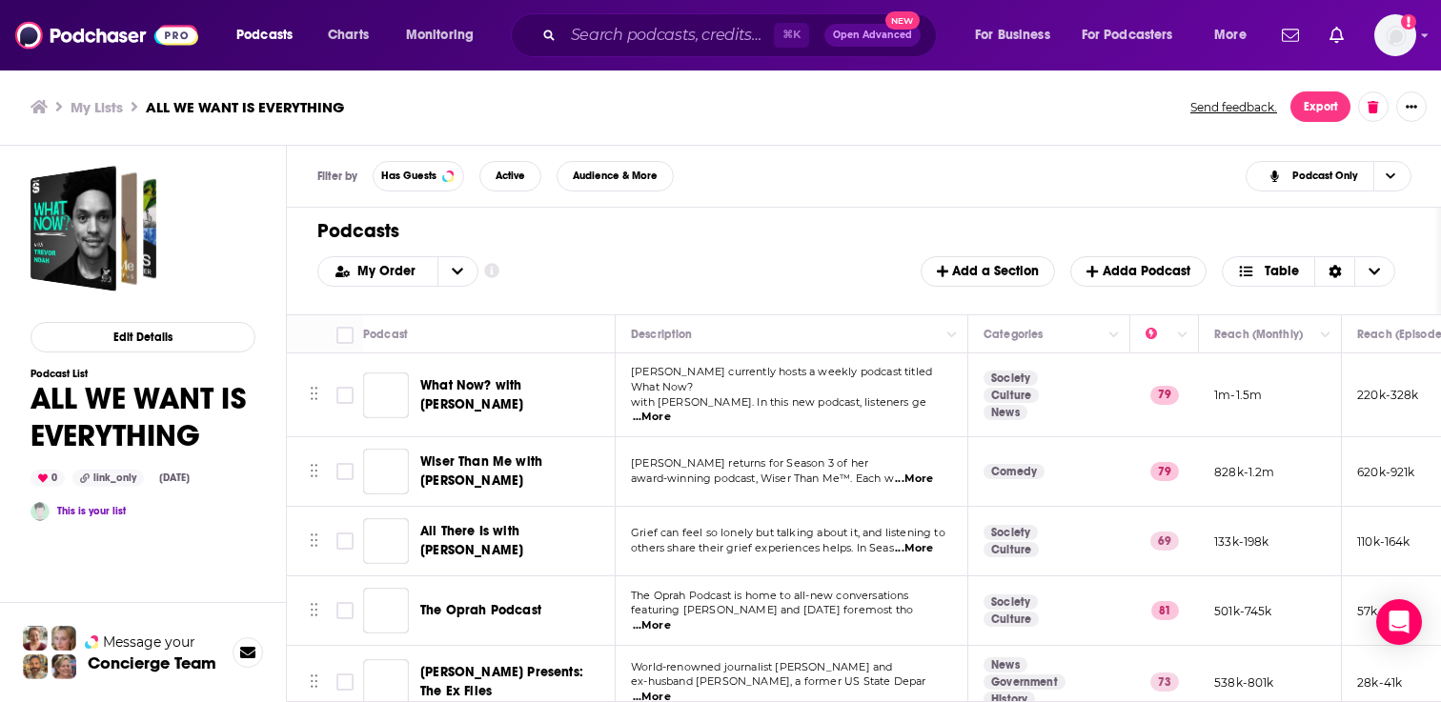
click at [1347, 244] on div "Podcasts Add My Order Customize Your List Order Select the “My Order” sort and …" at bounding box center [864, 261] width 1154 height 107
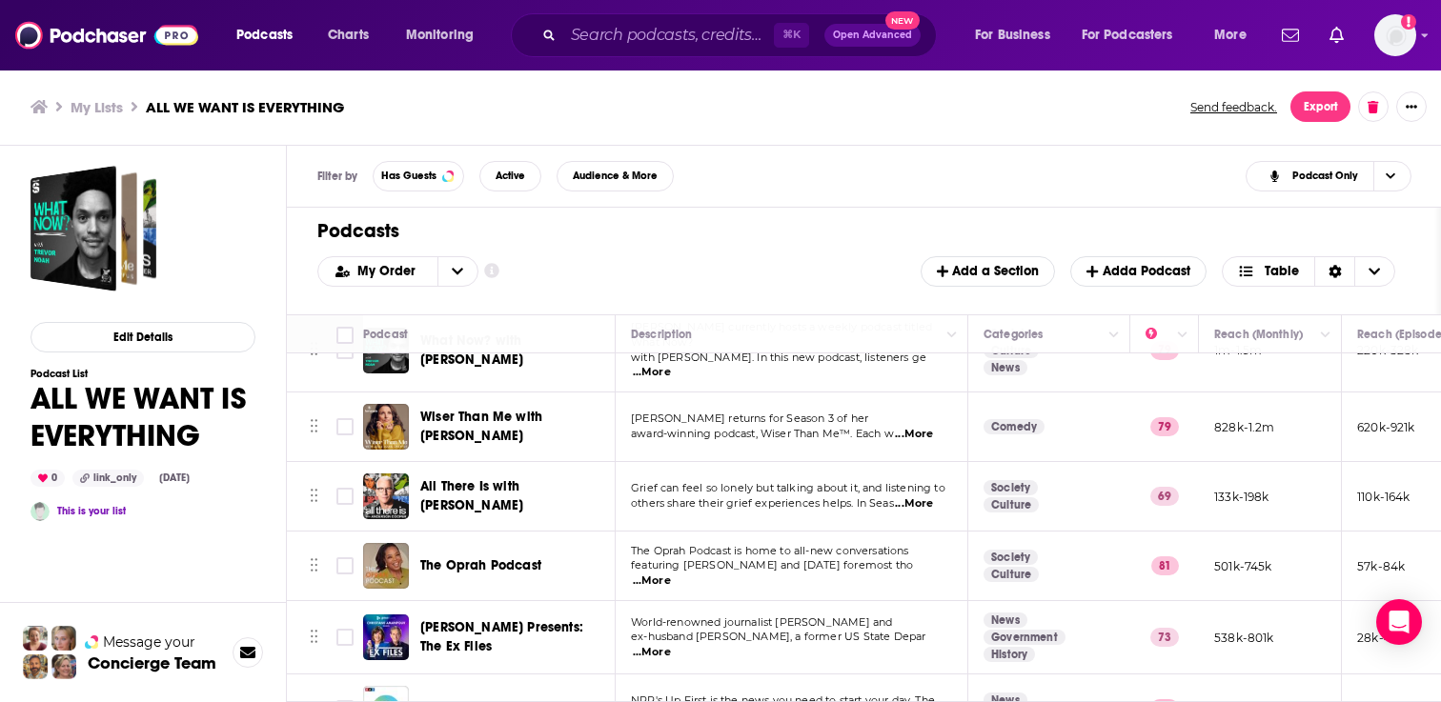
scroll to position [68, 0]
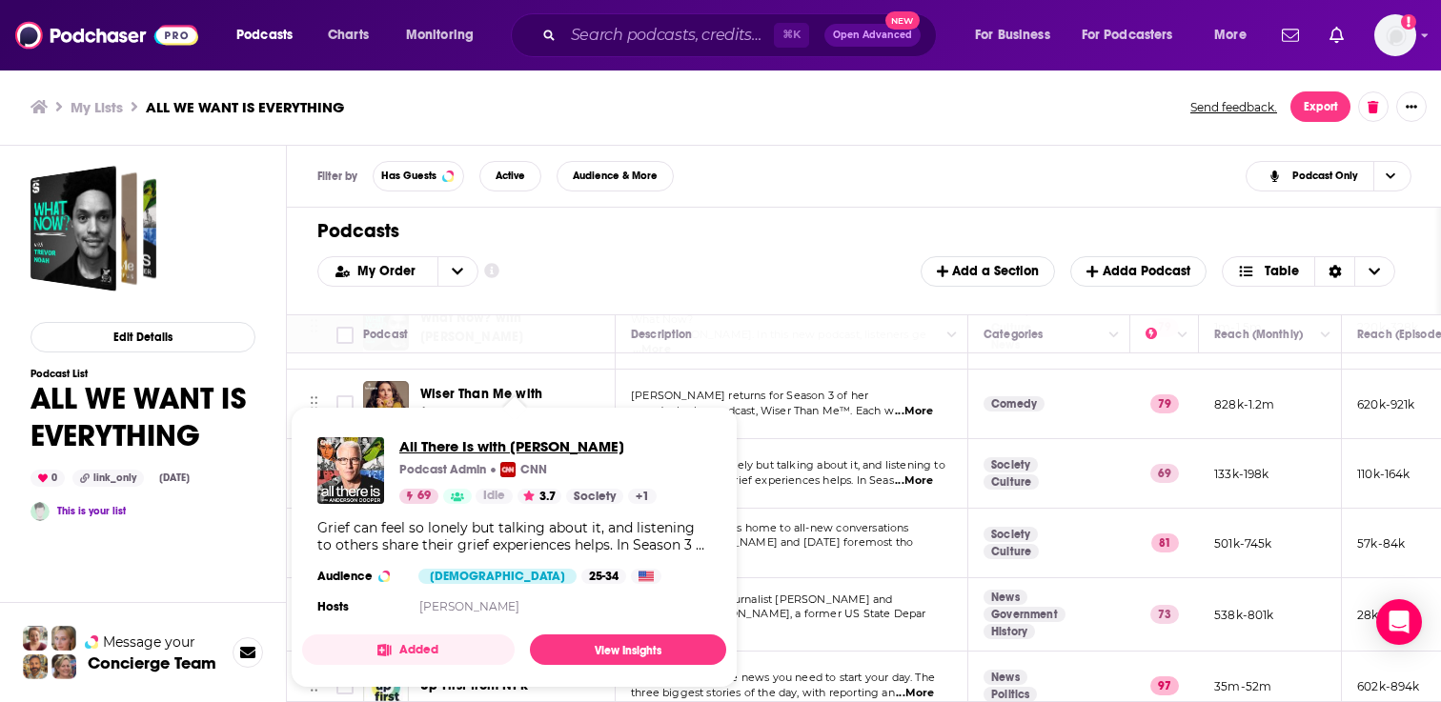
click at [447, 448] on span "All There Is with Anderson Cooper" at bounding box center [527, 446] width 257 height 18
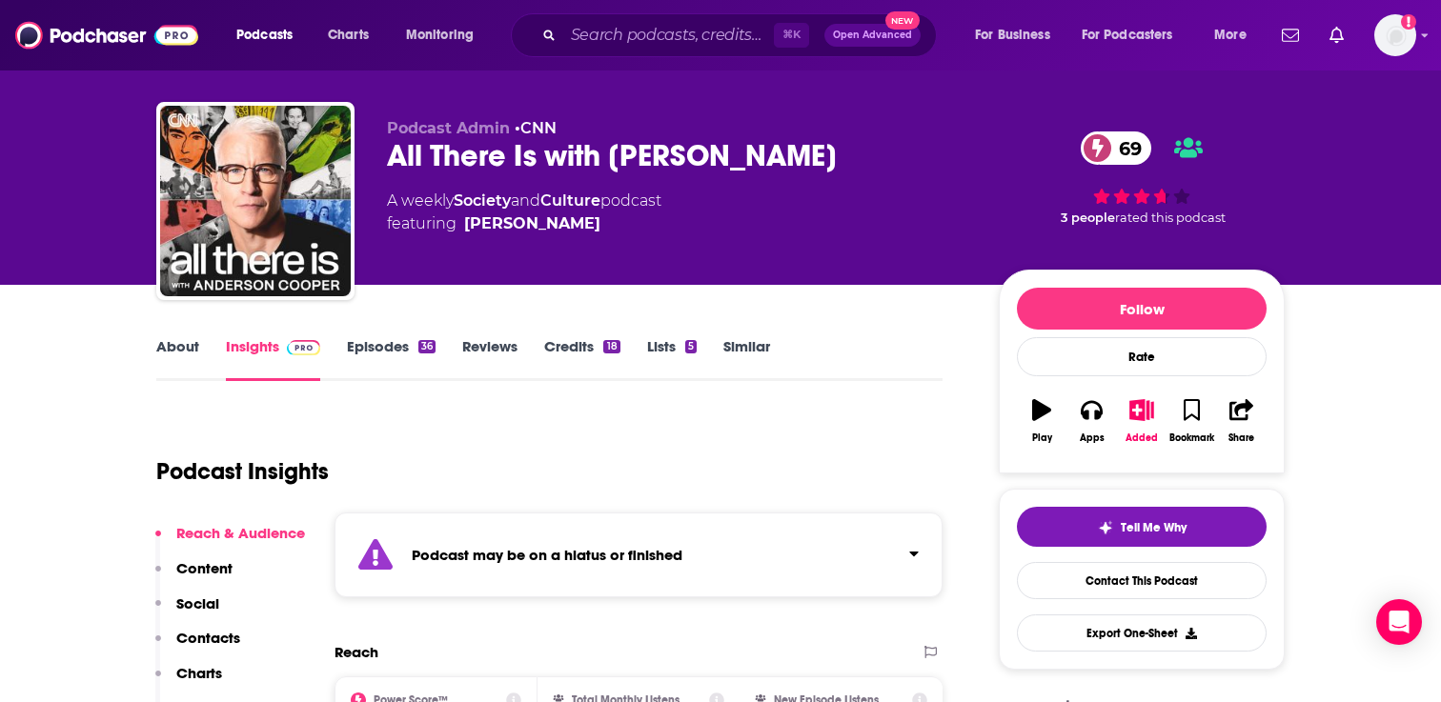
scroll to position [2, 0]
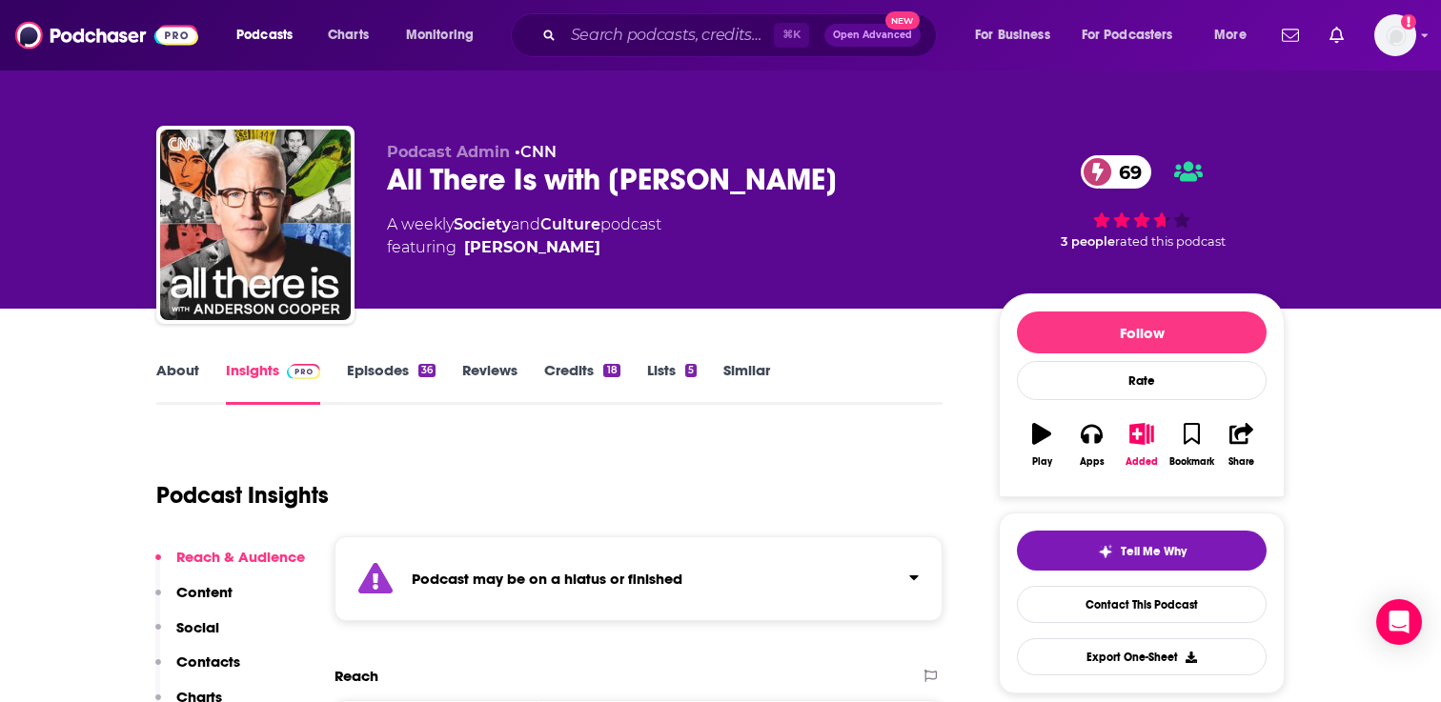
click at [375, 377] on link "Episodes 36" at bounding box center [391, 383] width 89 height 44
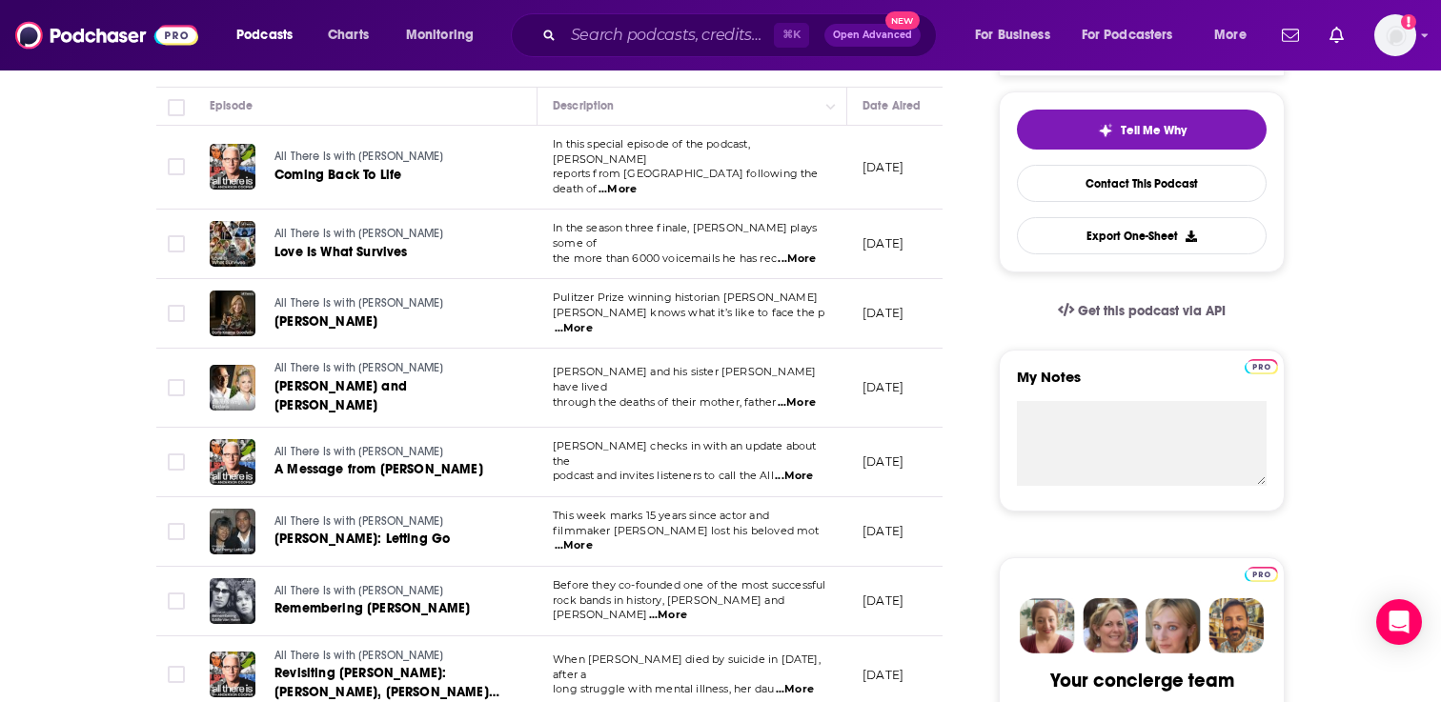
click at [637, 182] on span "...More" at bounding box center [617, 189] width 38 height 15
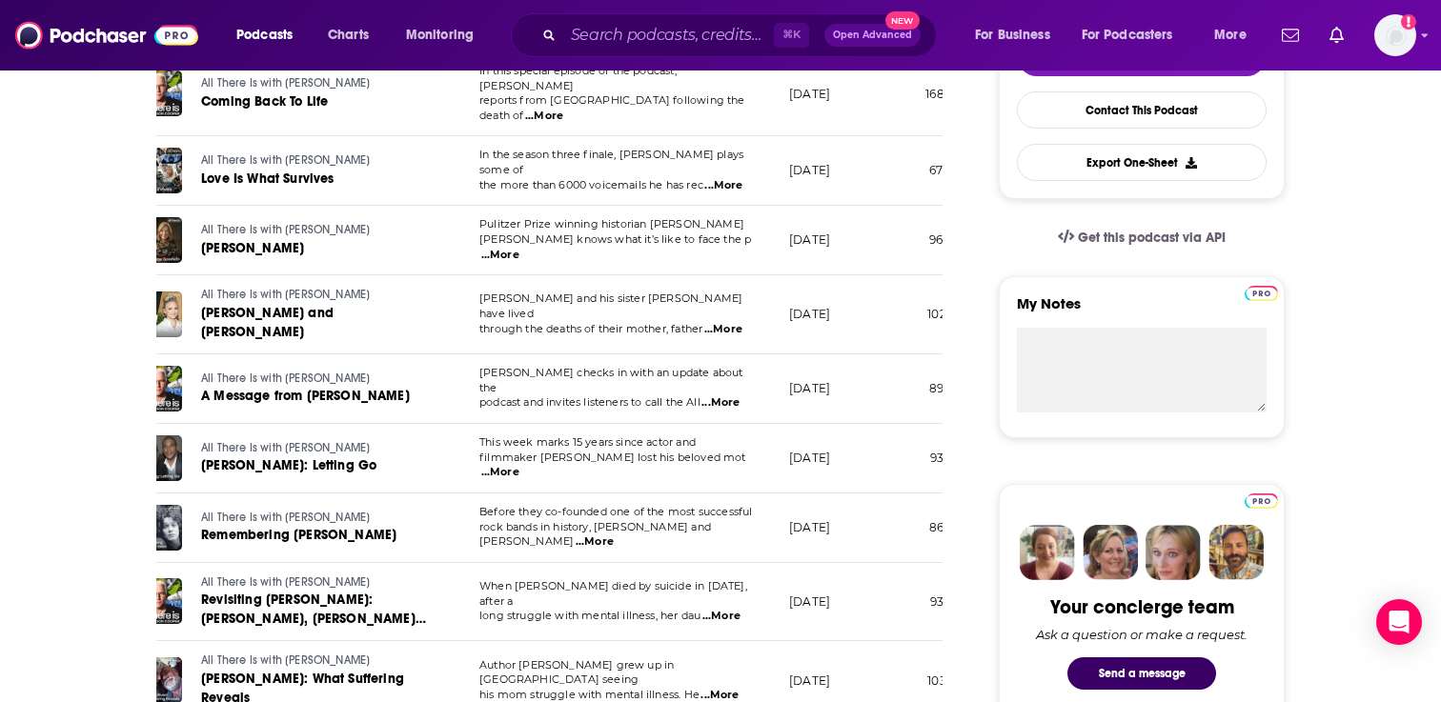
scroll to position [0, 77]
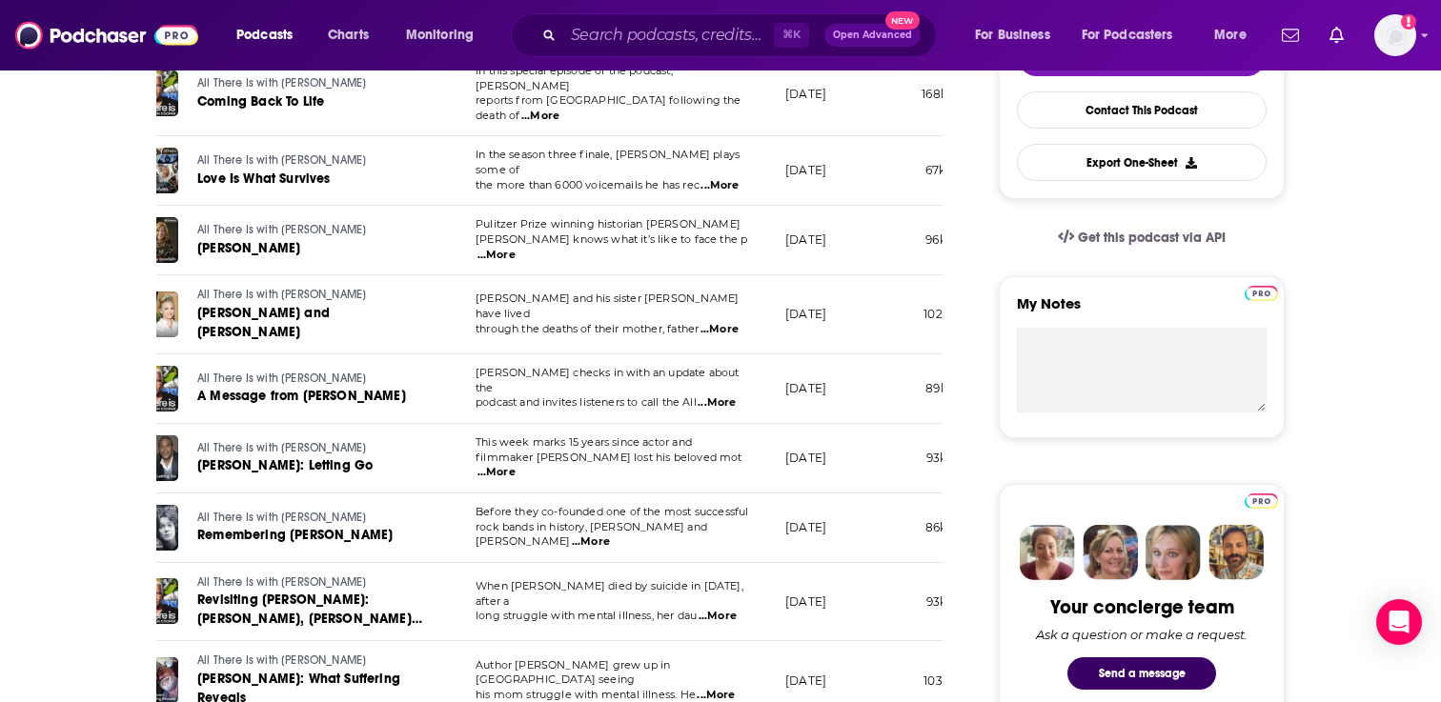
click at [732, 396] on span "...More" at bounding box center [717, 403] width 38 height 15
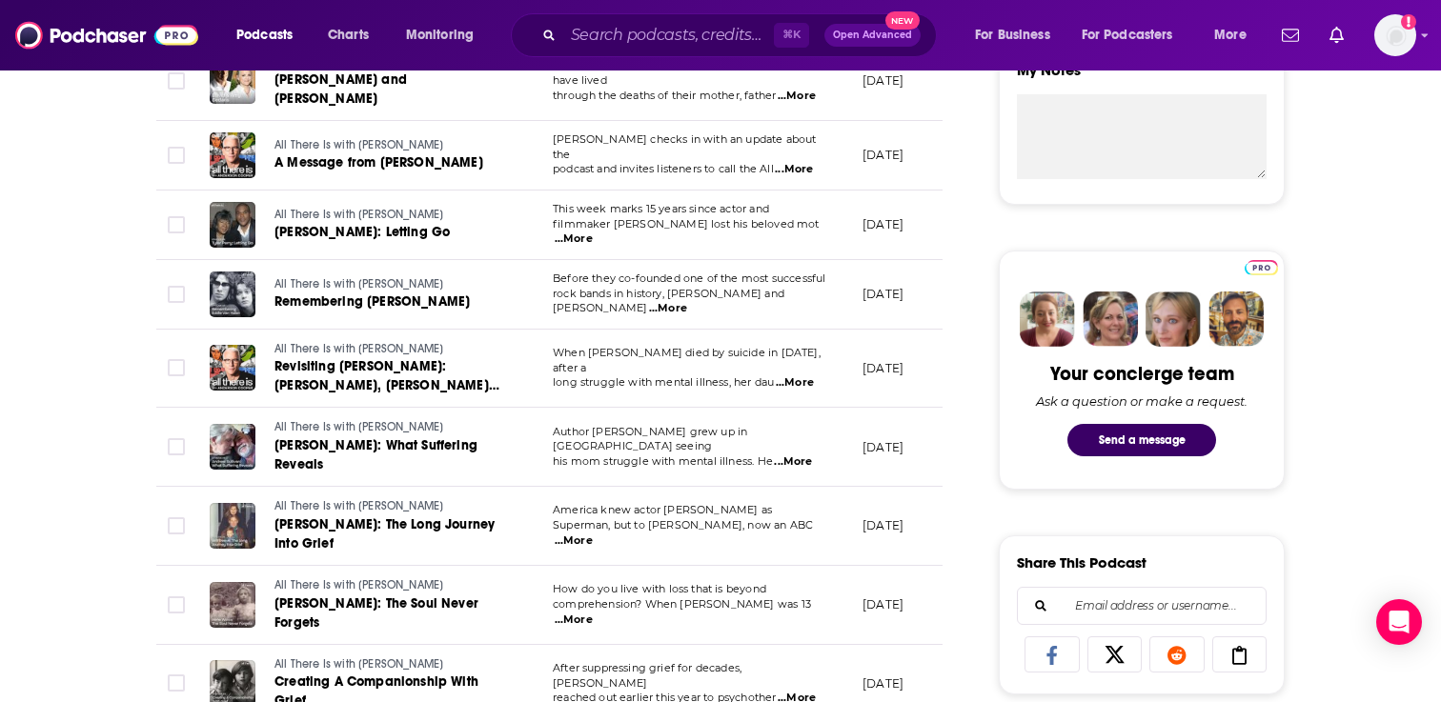
scroll to position [284, 0]
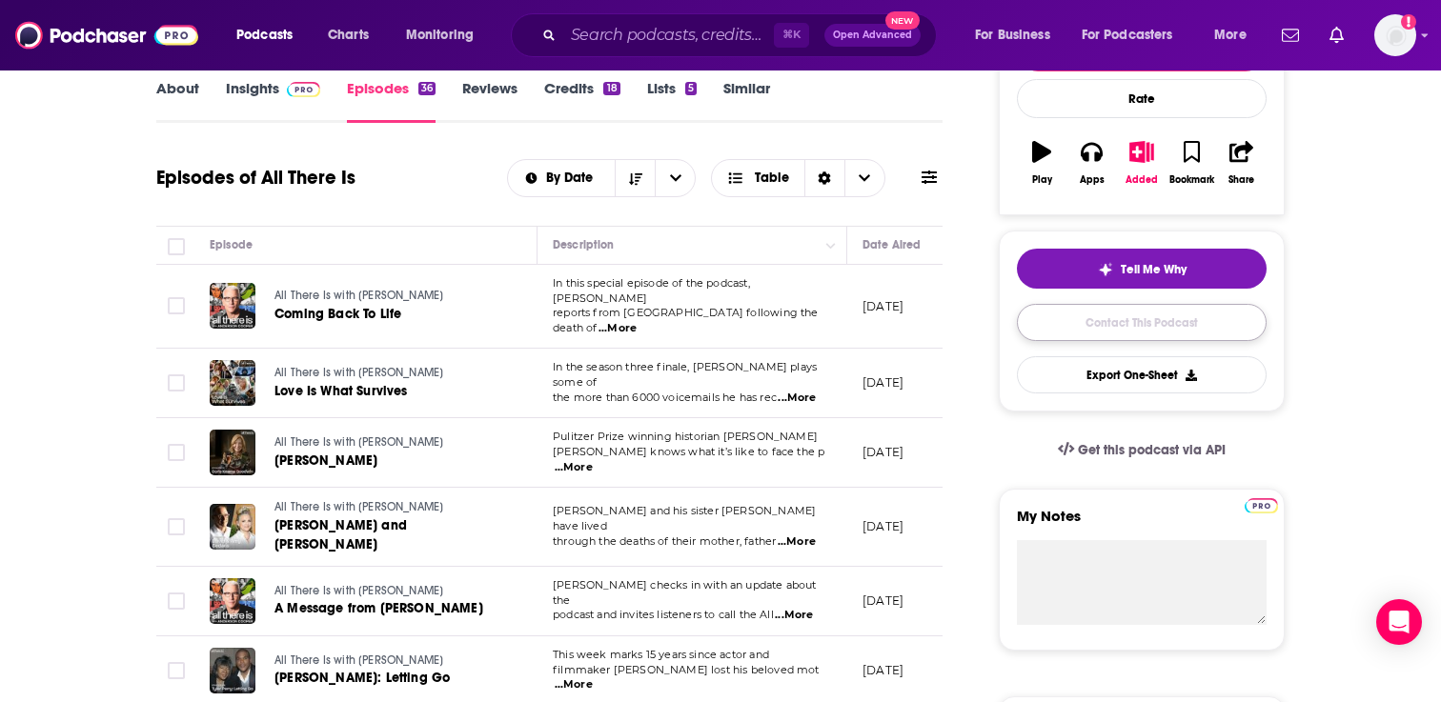
click at [1129, 322] on link "Contact This Podcast" at bounding box center [1142, 322] width 250 height 37
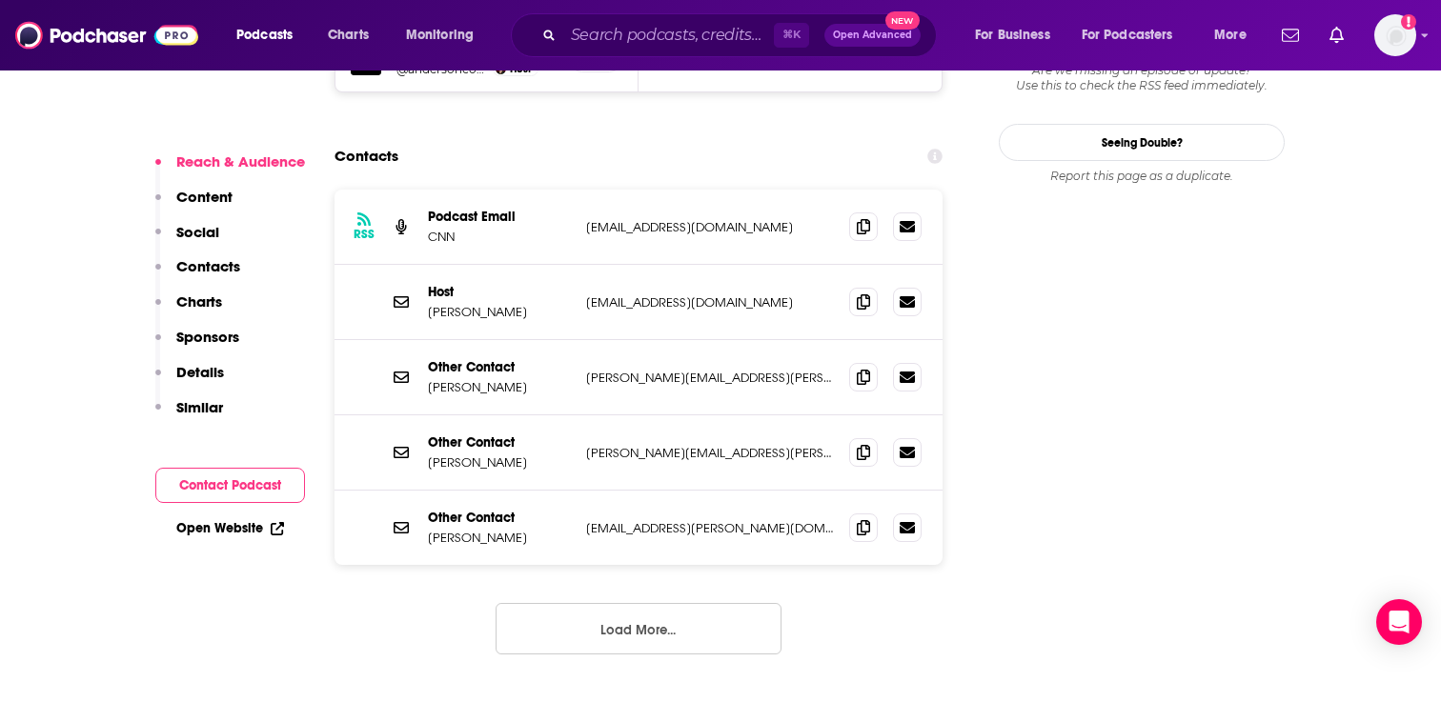
scroll to position [1962, 0]
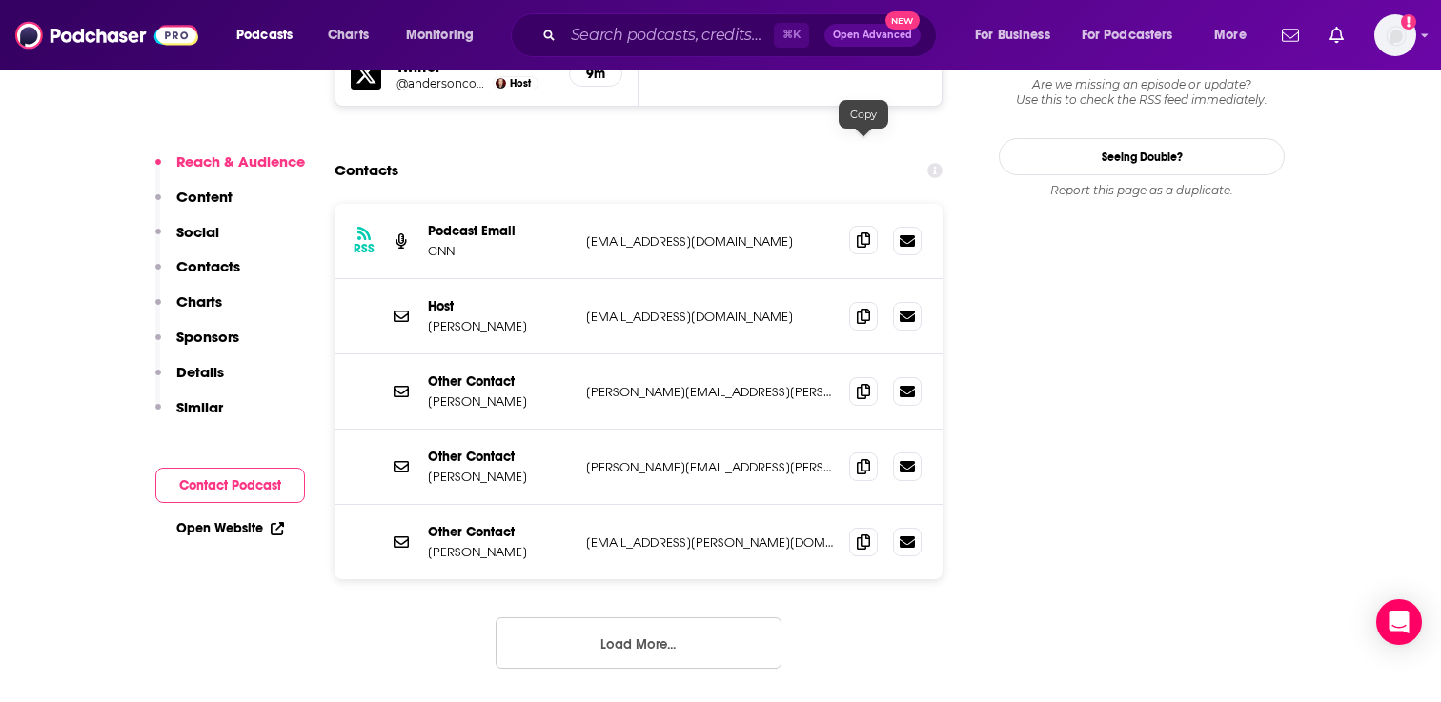
click at [866, 233] on icon at bounding box center [863, 240] width 13 height 15
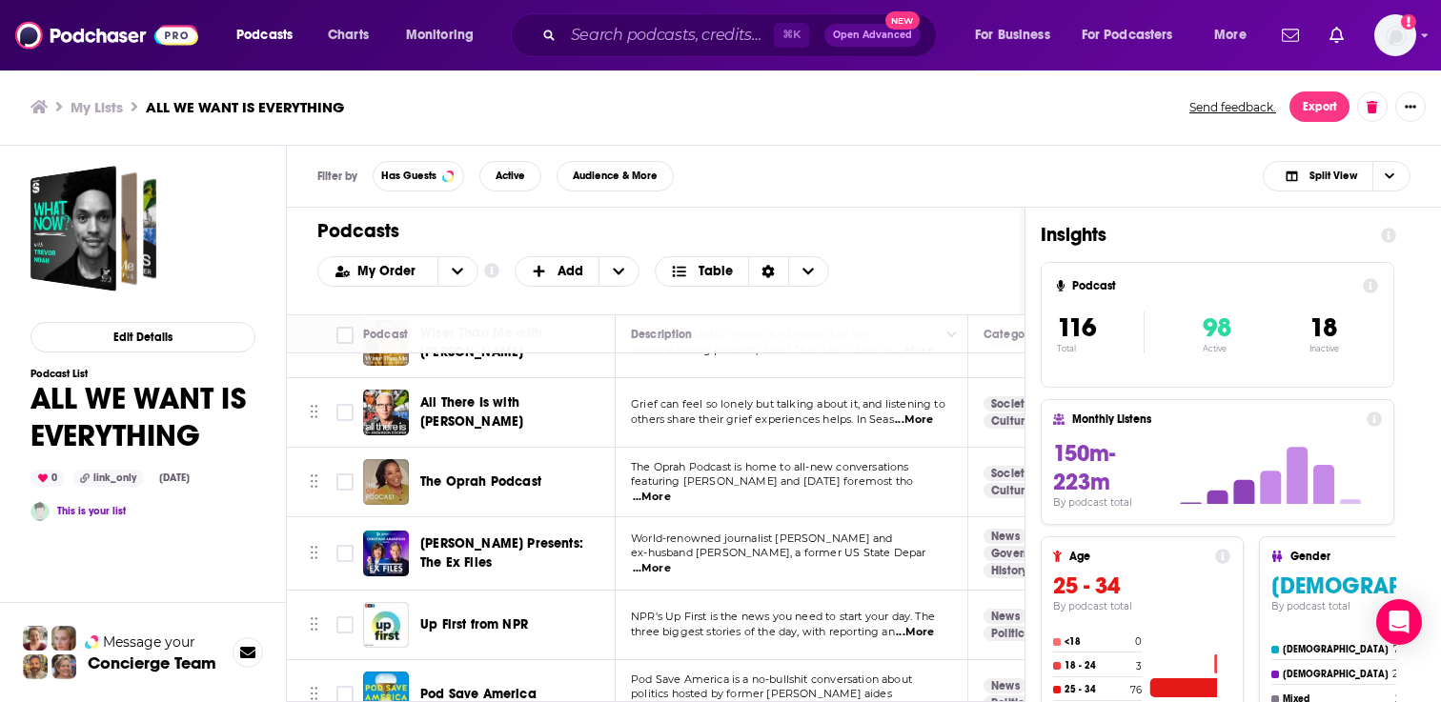
scroll to position [125, 0]
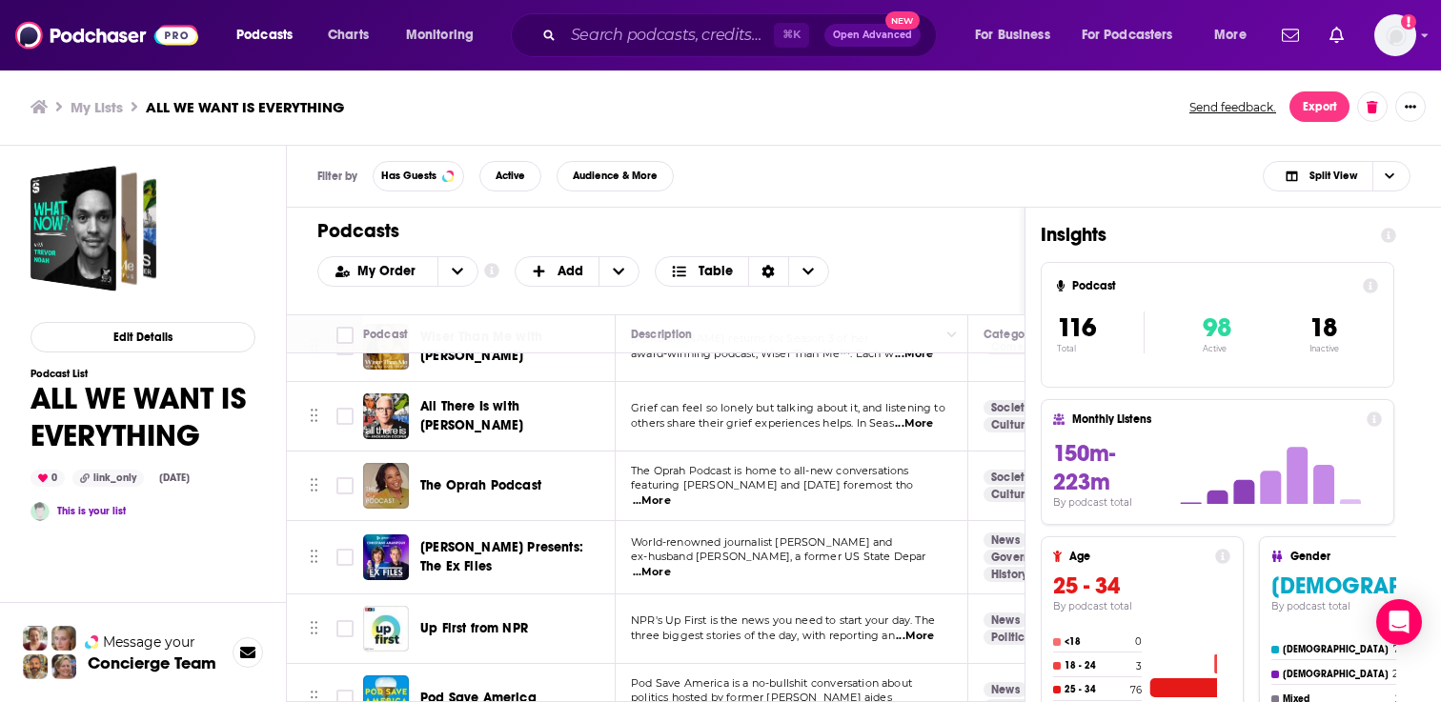
click at [447, 477] on span "The Oprah Podcast" at bounding box center [480, 485] width 121 height 16
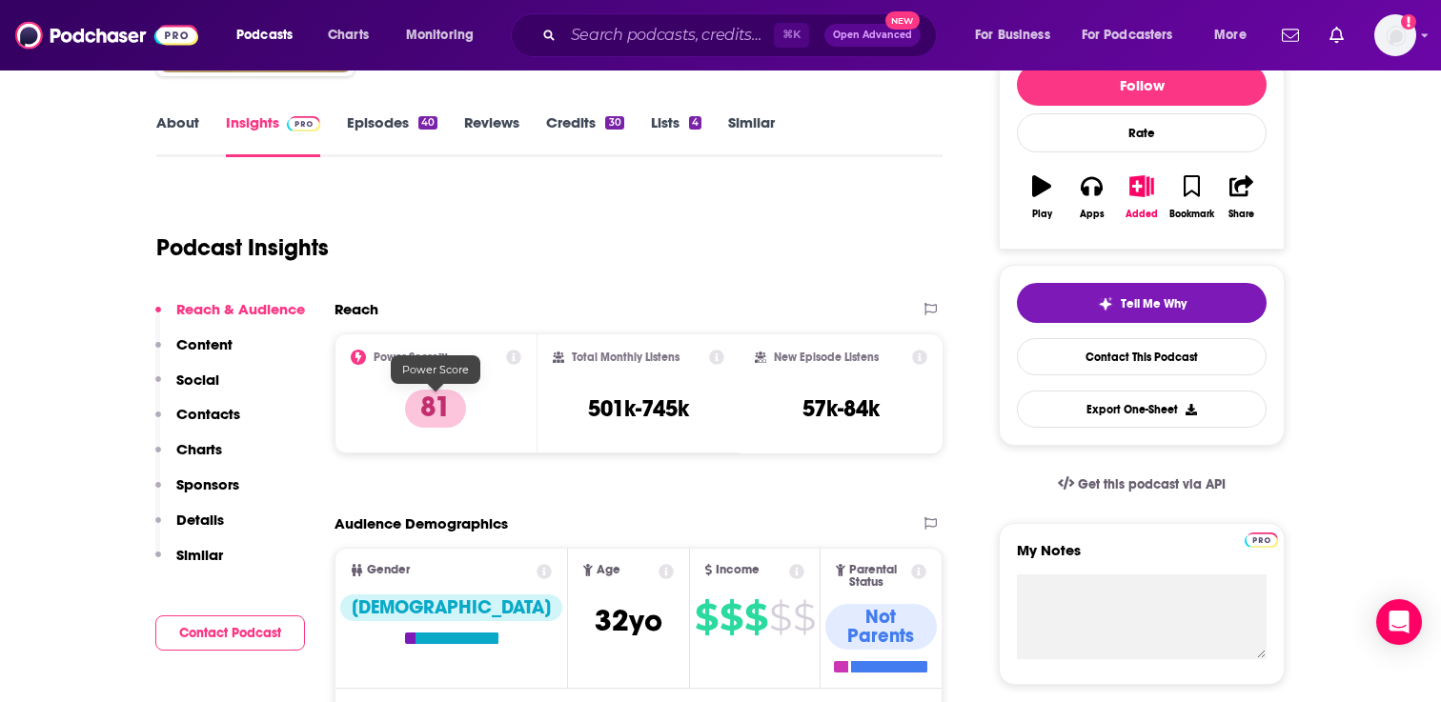
scroll to position [245, 0]
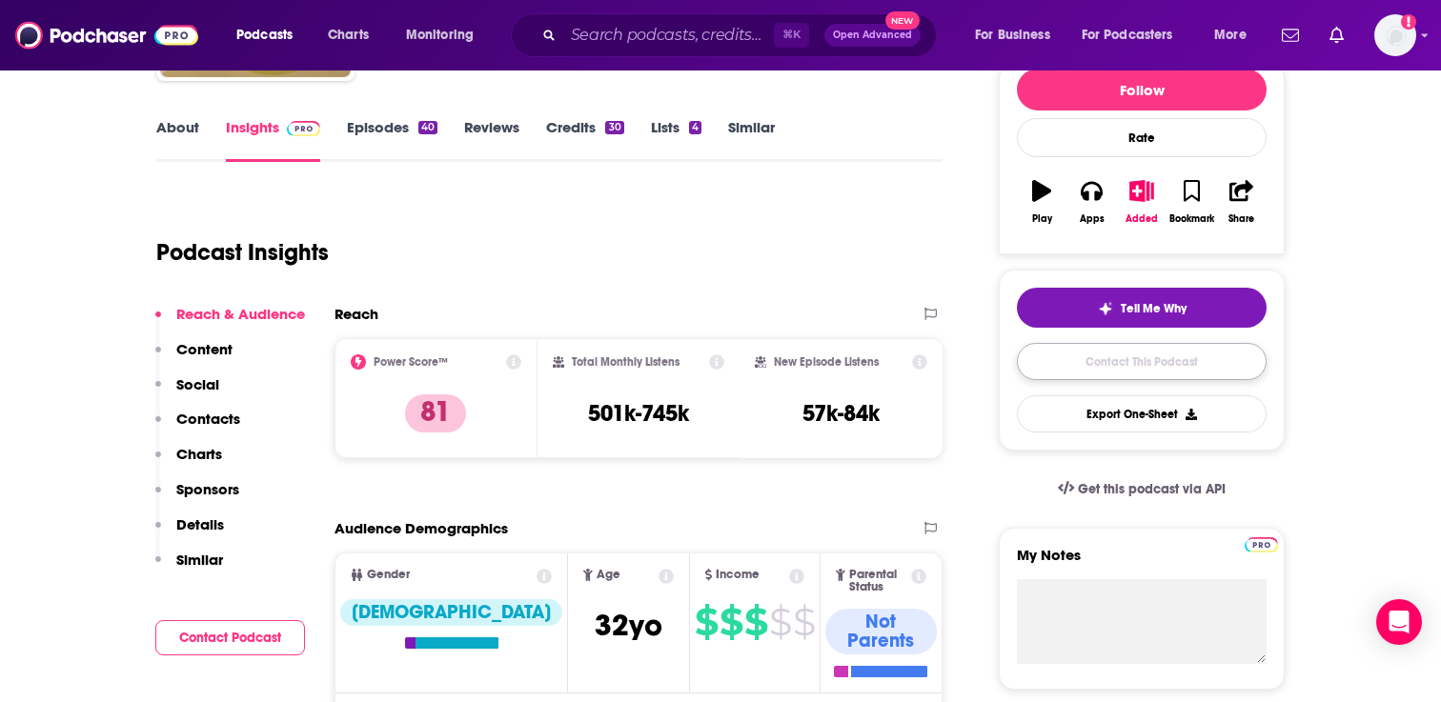
click at [1111, 372] on link "Contact This Podcast" at bounding box center [1142, 361] width 250 height 37
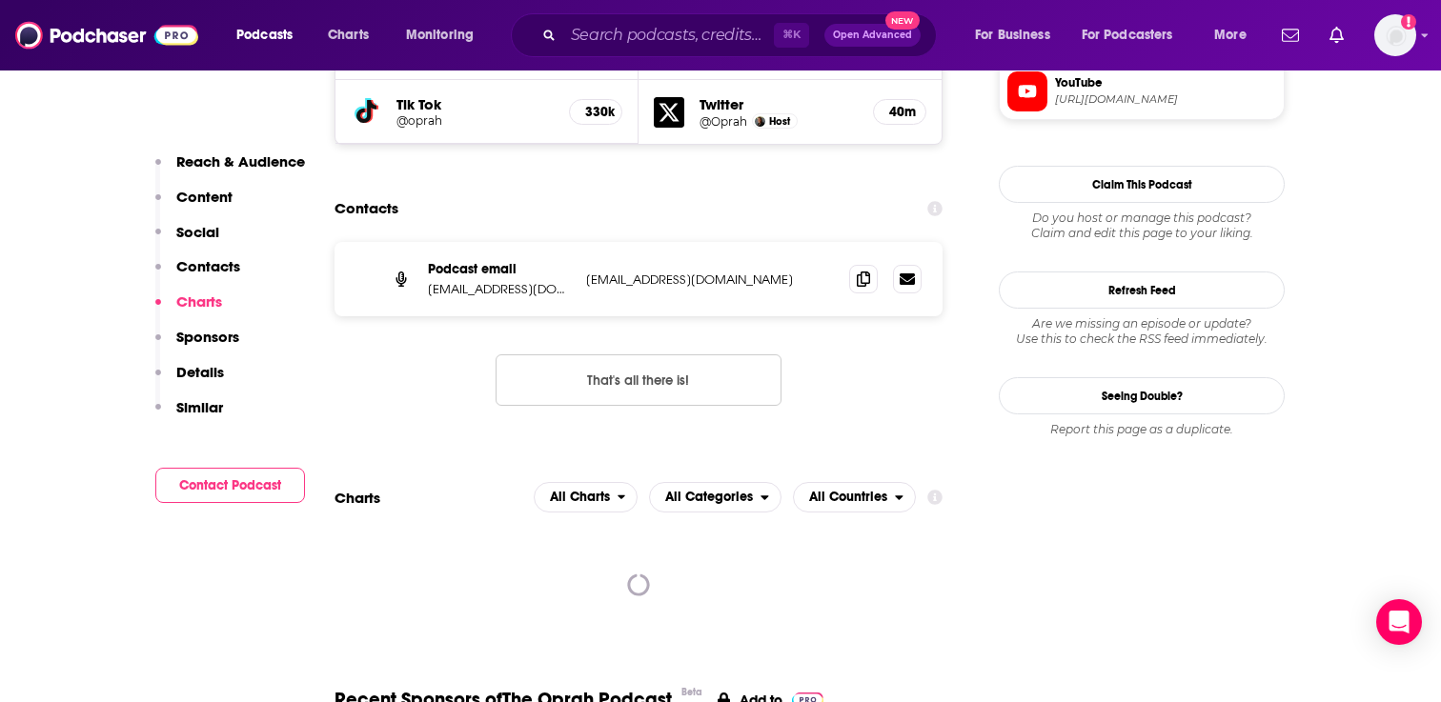
scroll to position [1828, 0]
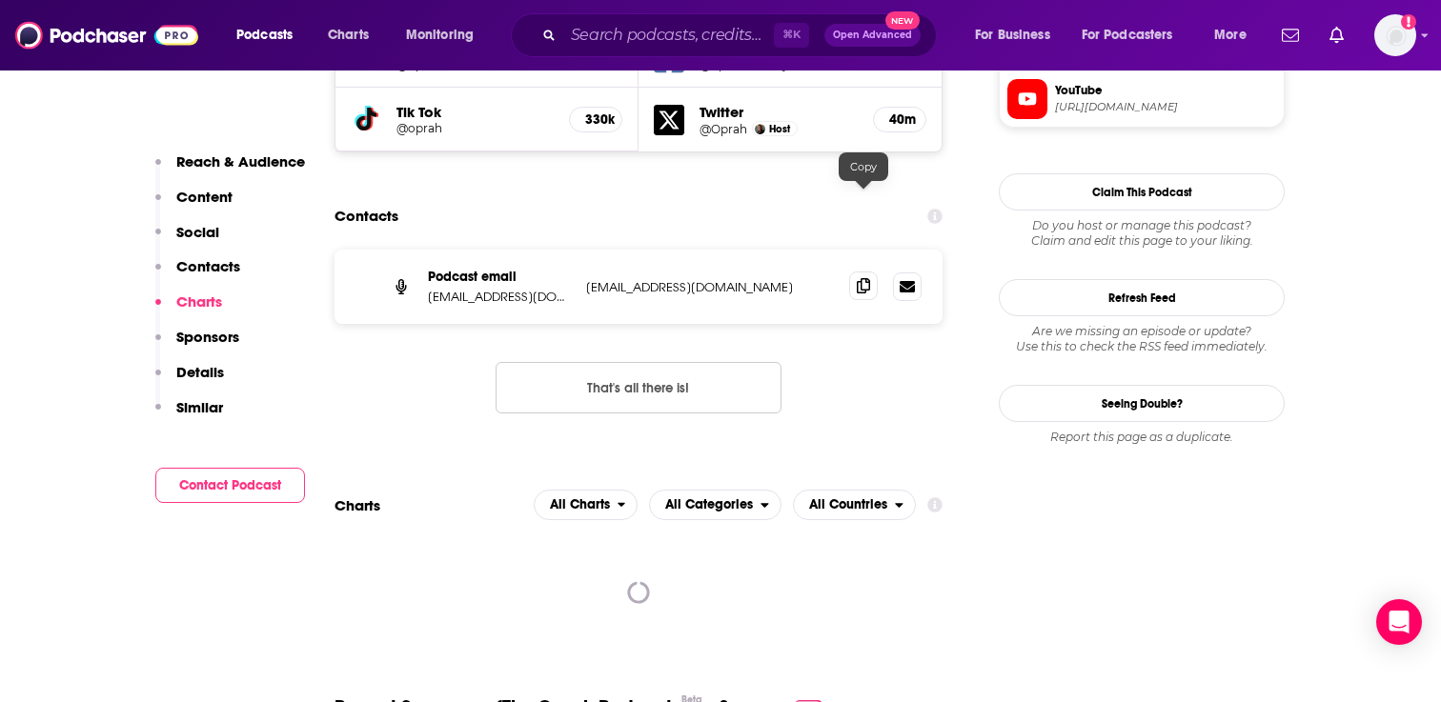
click at [868, 278] on icon at bounding box center [863, 285] width 13 height 15
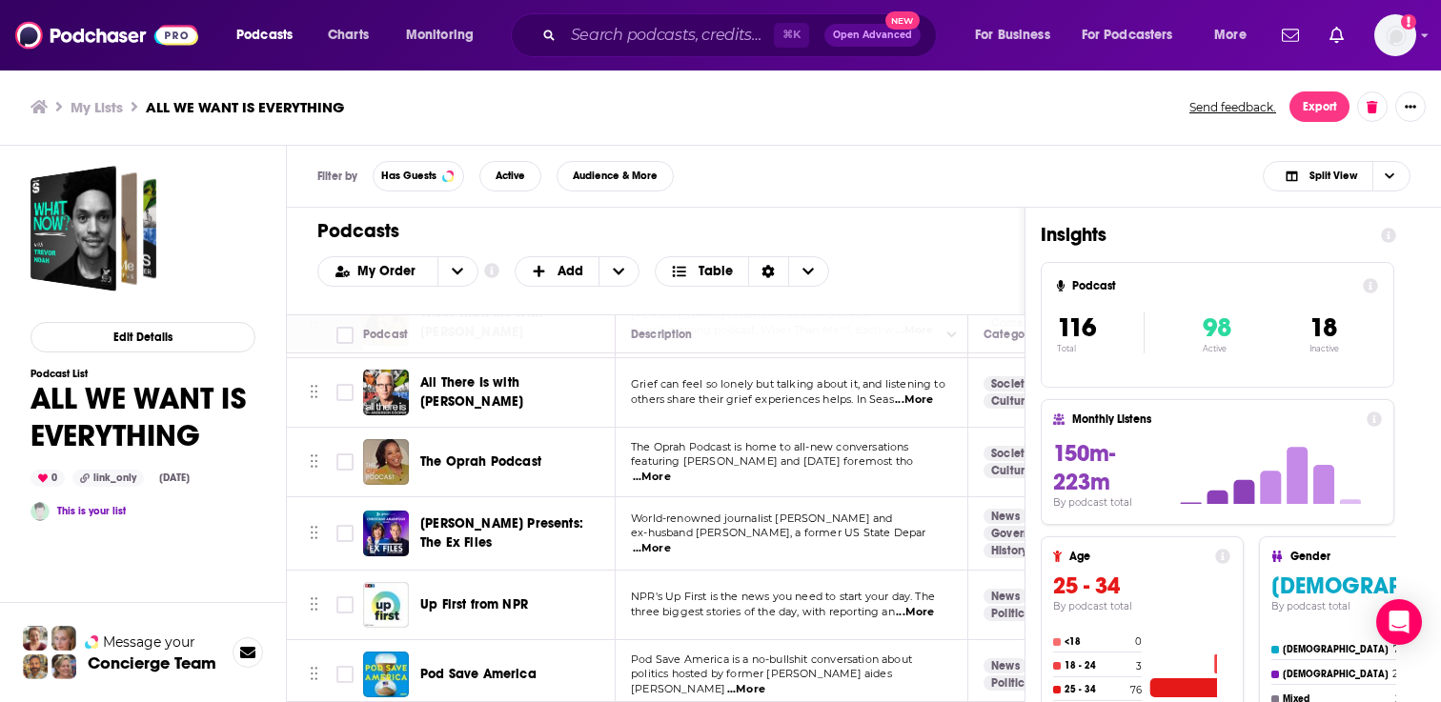
scroll to position [193, 0]
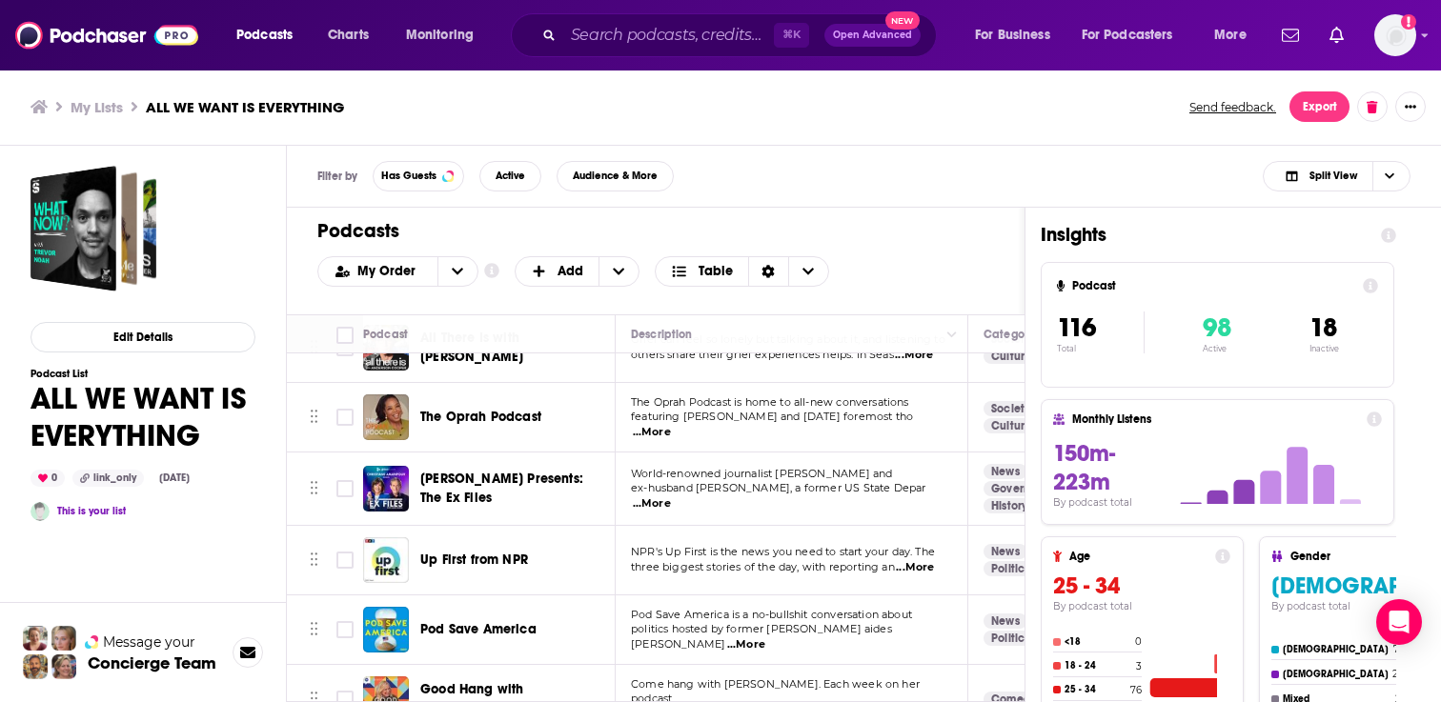
click at [517, 479] on span "Christiane Amanpour Presents: The Ex Files" at bounding box center [501, 488] width 163 height 35
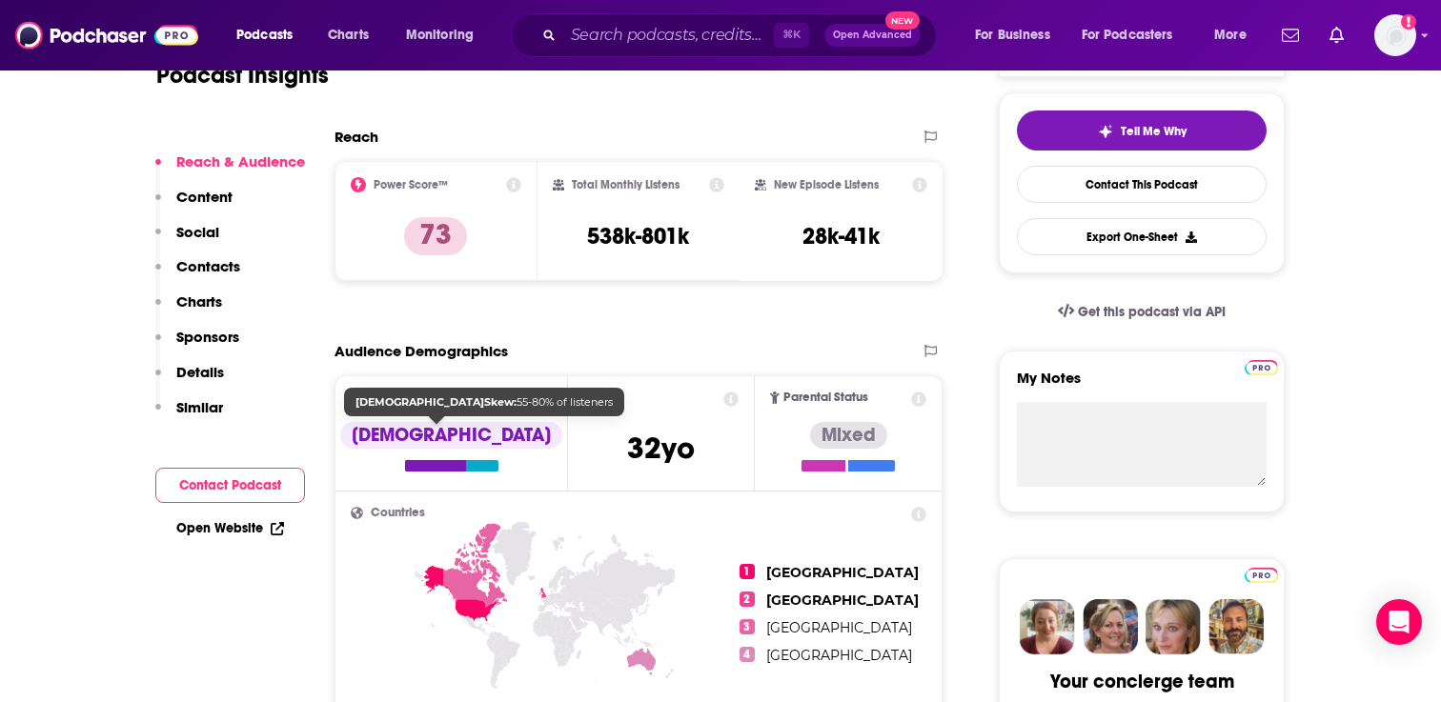
scroll to position [423, 0]
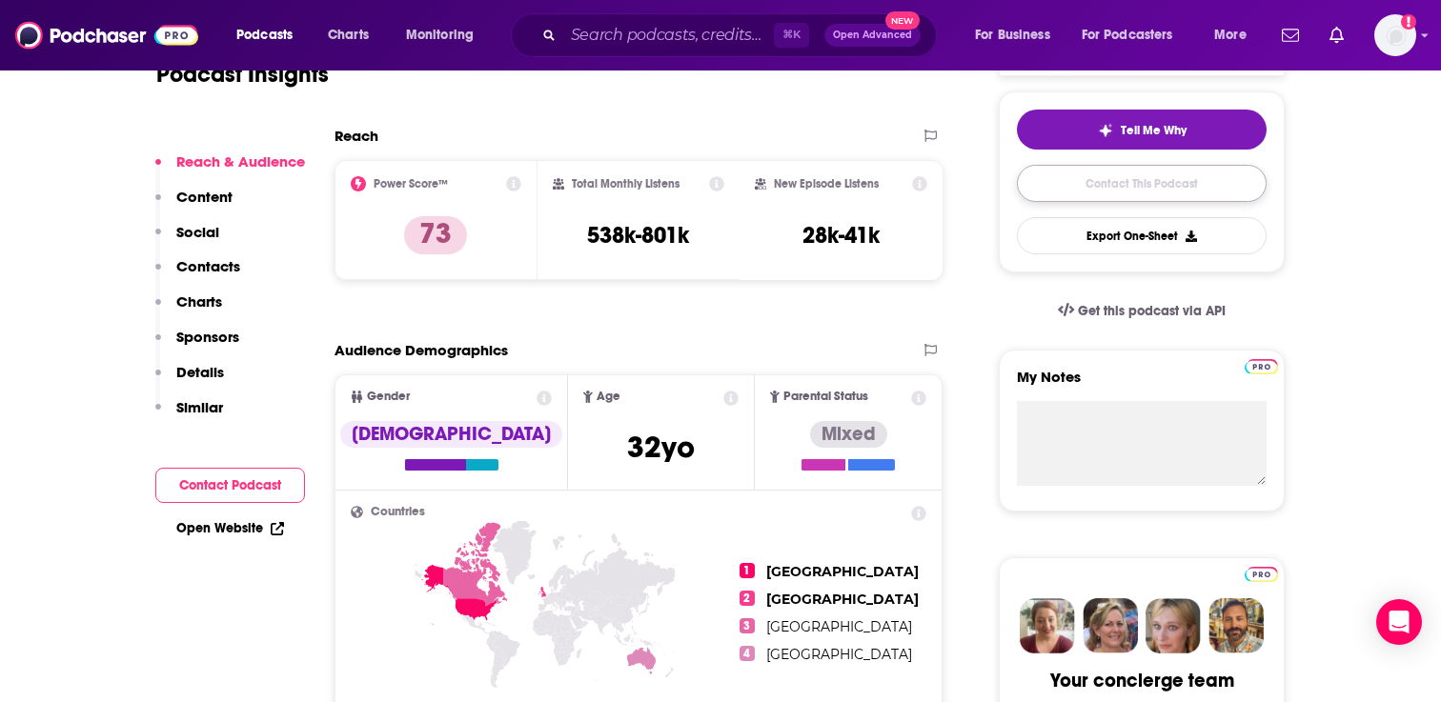
click at [1157, 193] on link "Contact This Podcast" at bounding box center [1142, 183] width 250 height 37
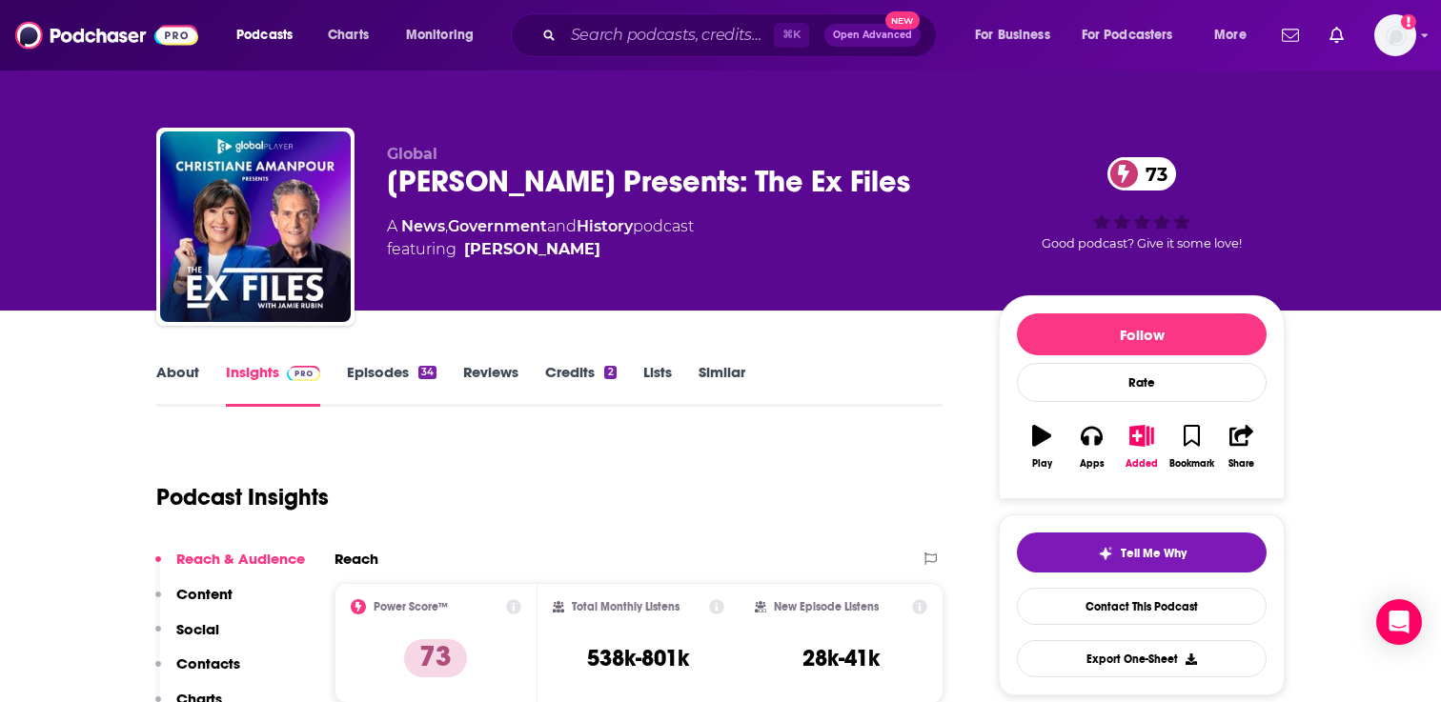
click at [374, 364] on link "Episodes 34" at bounding box center [392, 385] width 90 height 44
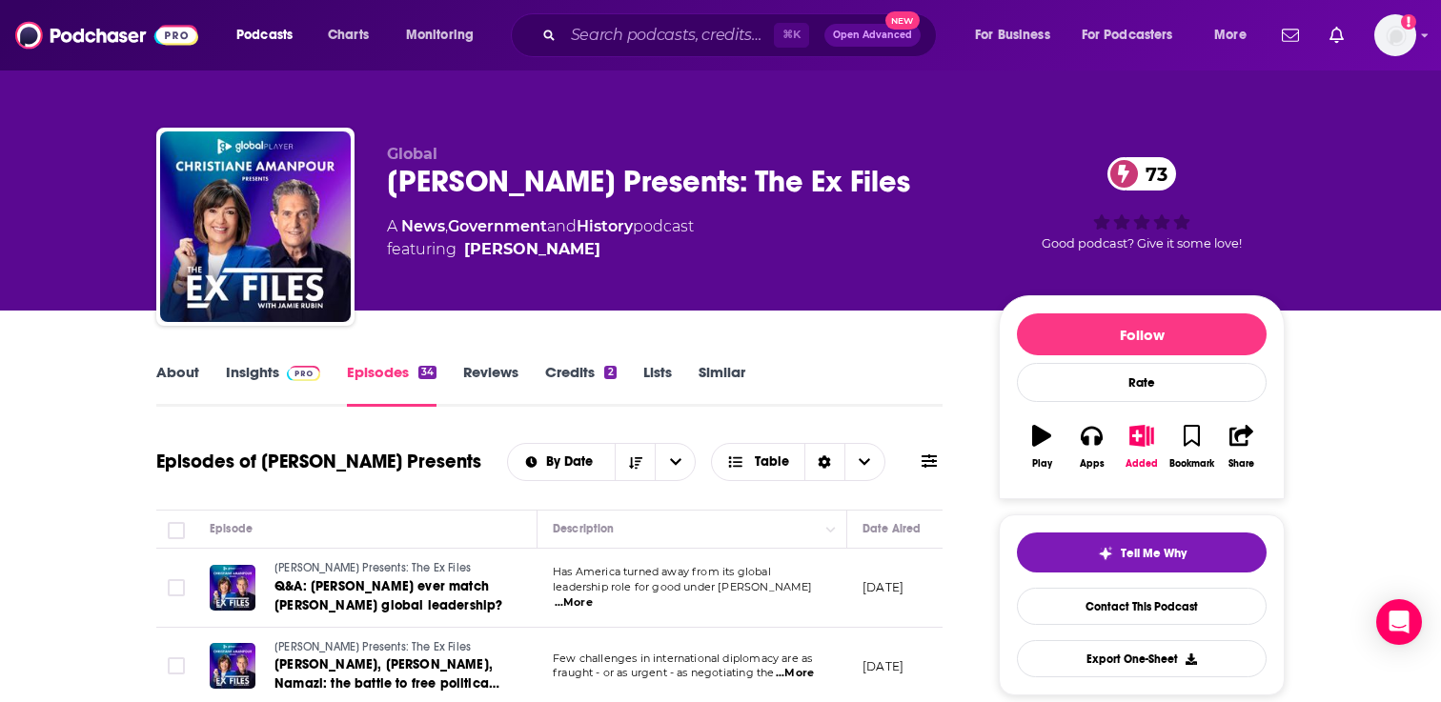
click at [179, 373] on link "About" at bounding box center [177, 385] width 43 height 44
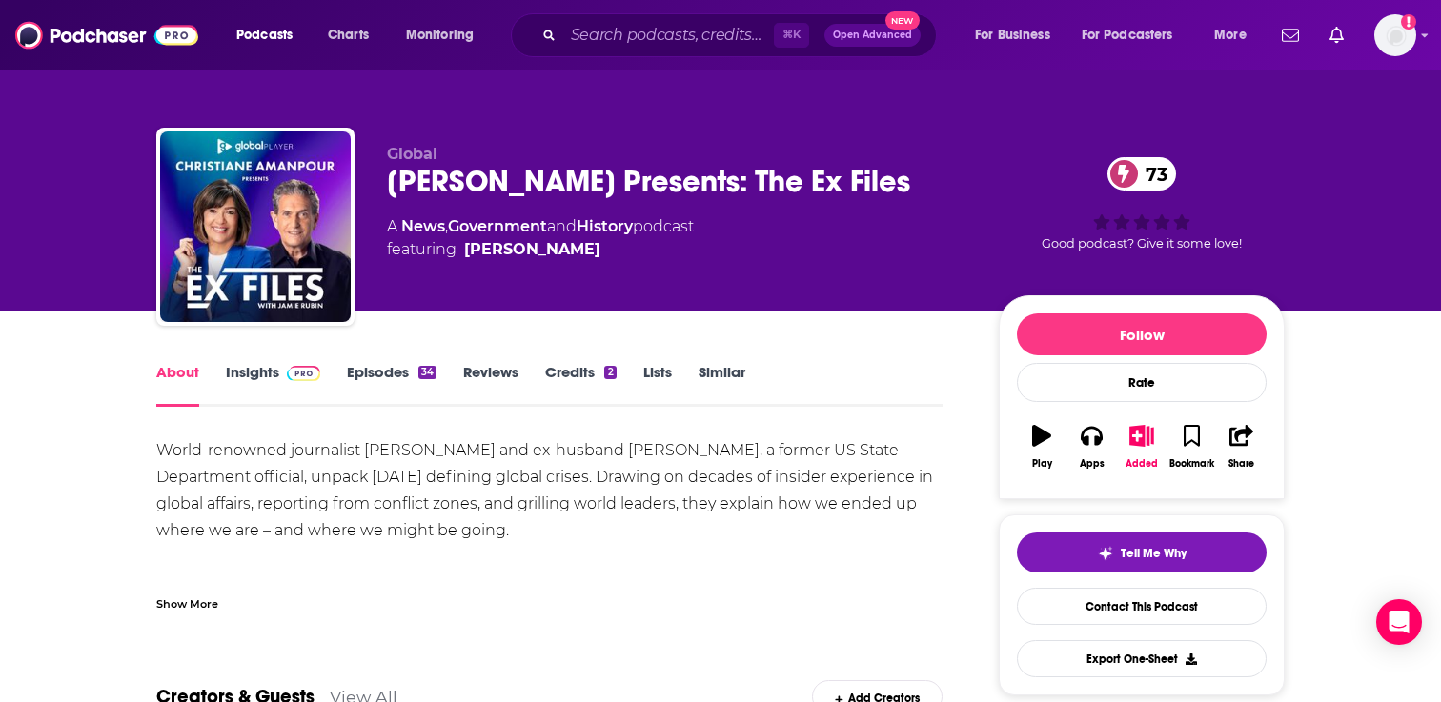
click at [245, 376] on link "Insights" at bounding box center [273, 385] width 94 height 44
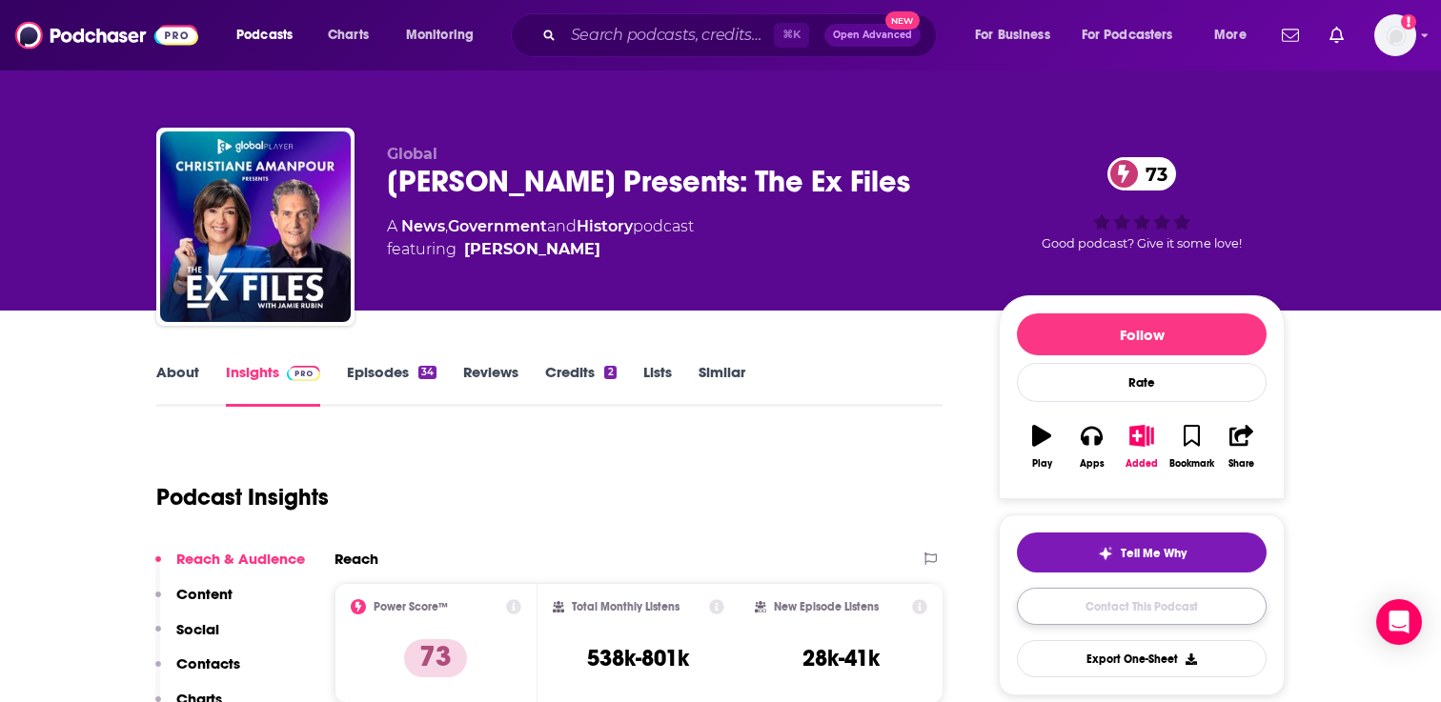
click at [1134, 612] on link "Contact This Podcast" at bounding box center [1142, 606] width 250 height 37
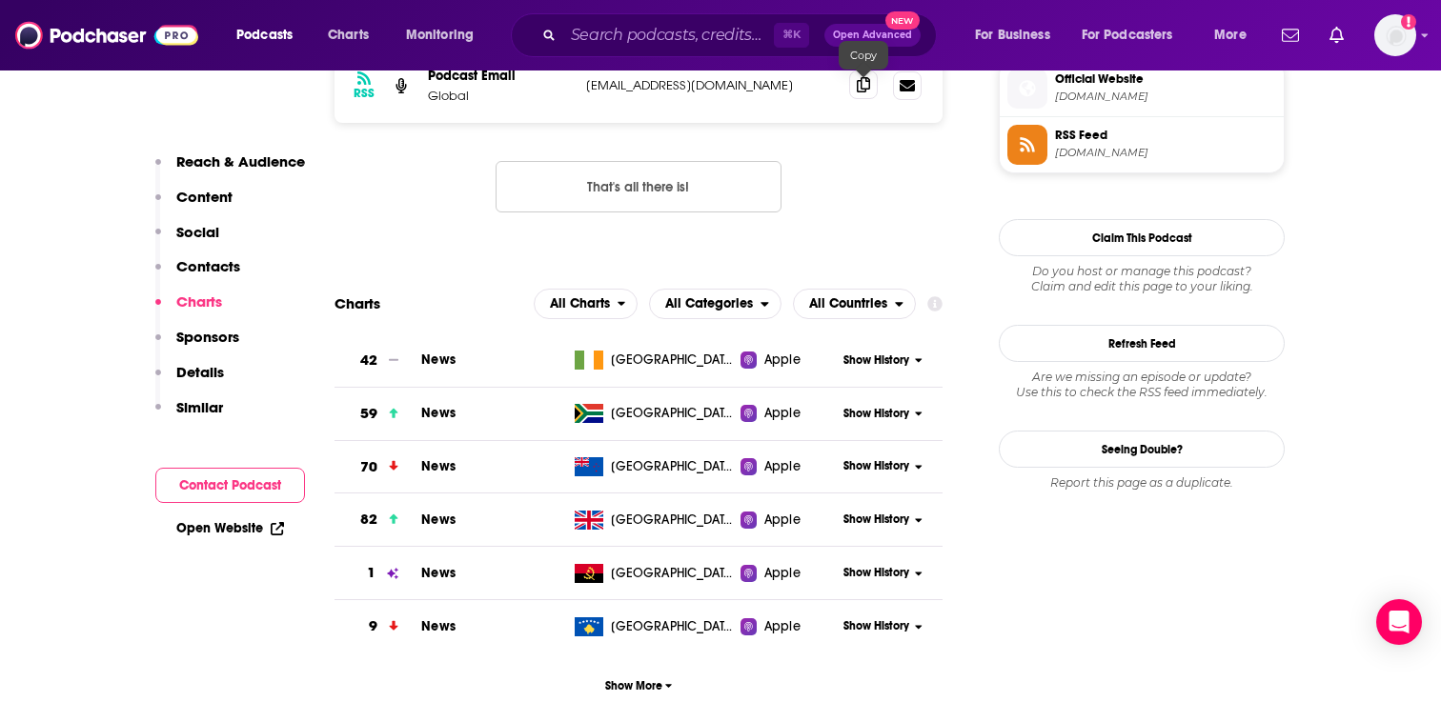
click at [866, 96] on span at bounding box center [863, 85] width 29 height 29
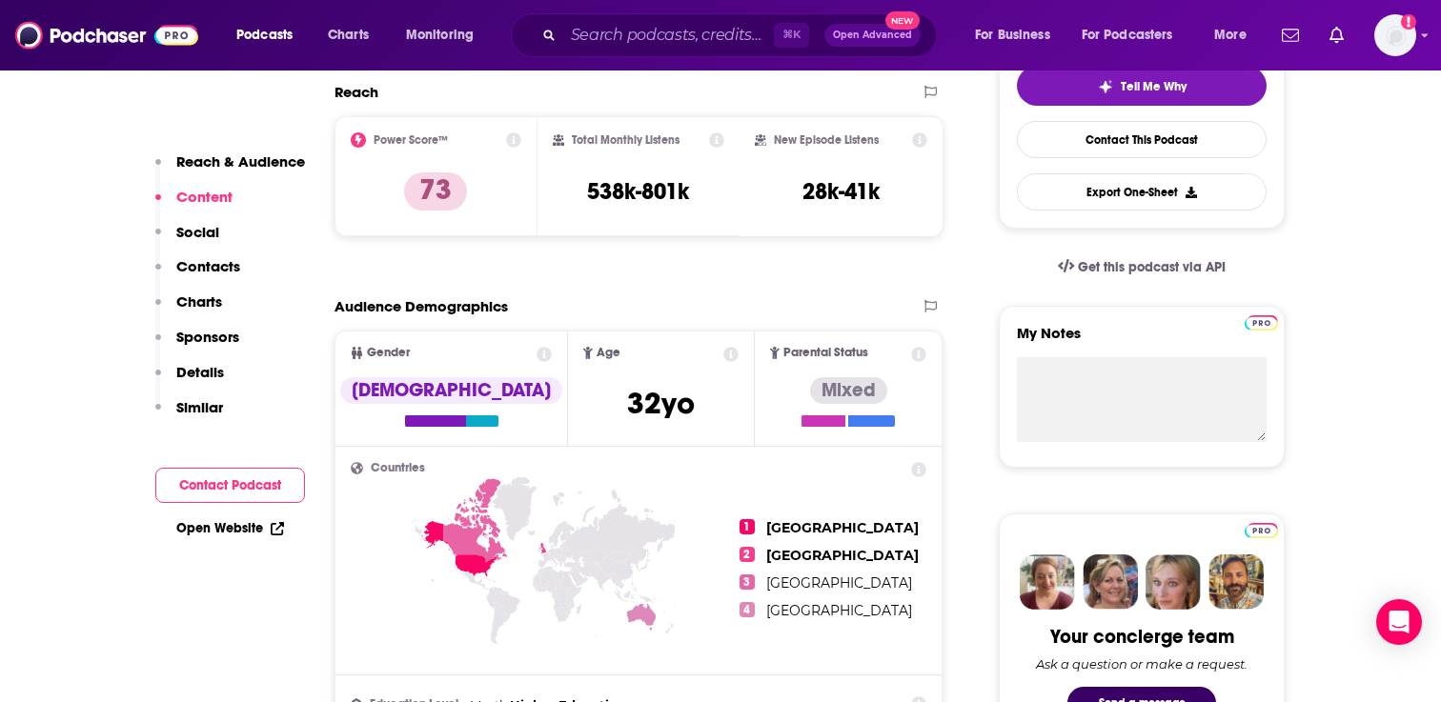
scroll to position [0, 0]
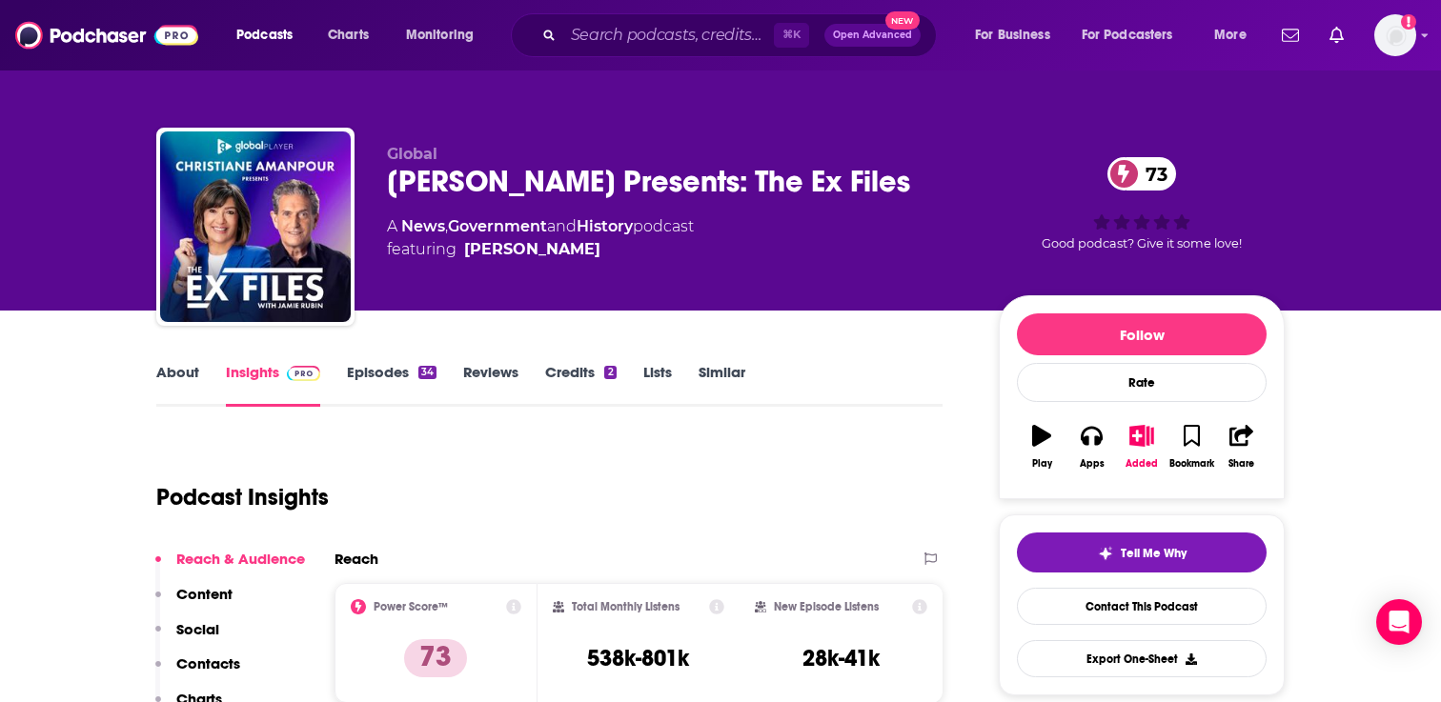
drag, startPoint x: 446, startPoint y: 221, endPoint x: 393, endPoint y: 183, distance: 65.6
click at [393, 183] on div "Christiane Amanpour Presents: The Ex Files 73" at bounding box center [677, 181] width 581 height 37
copy h2 "Christiane Amanpour Presents: The Ex Files"
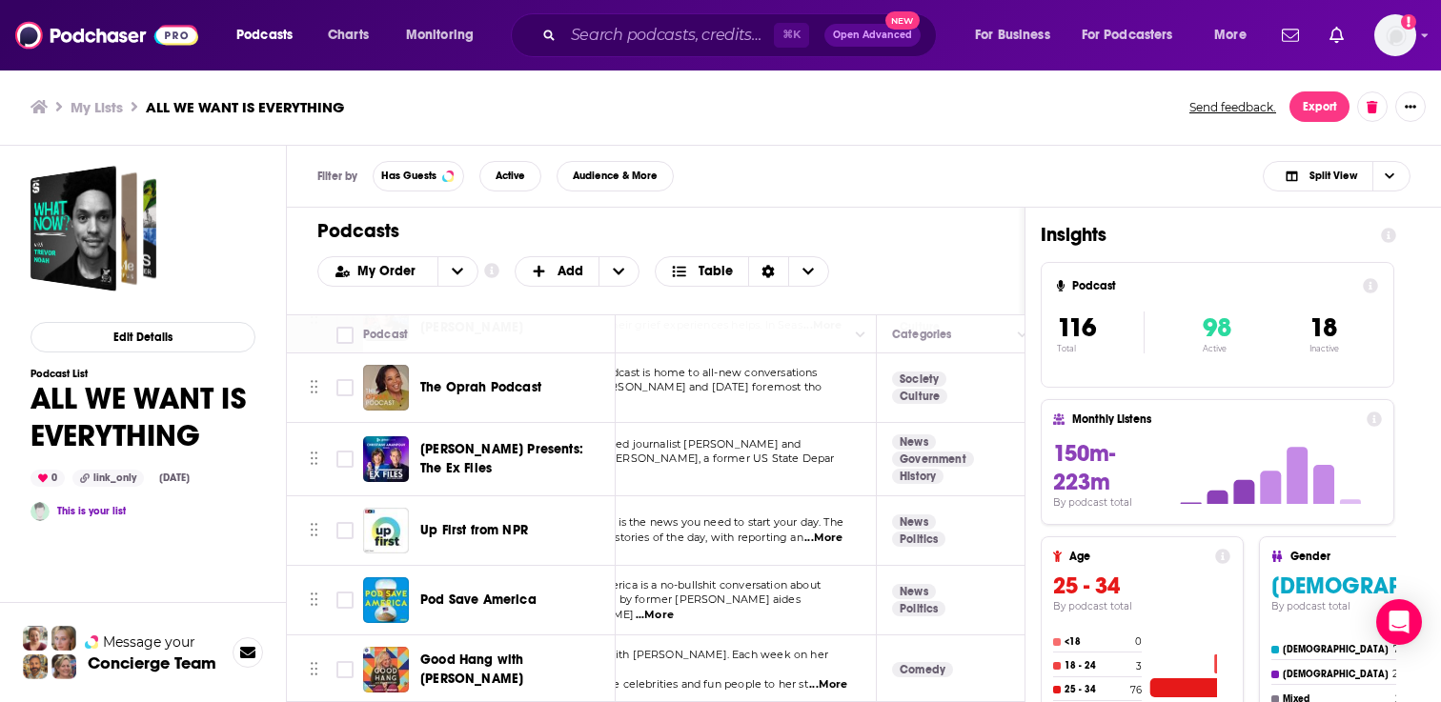
scroll to position [223, 0]
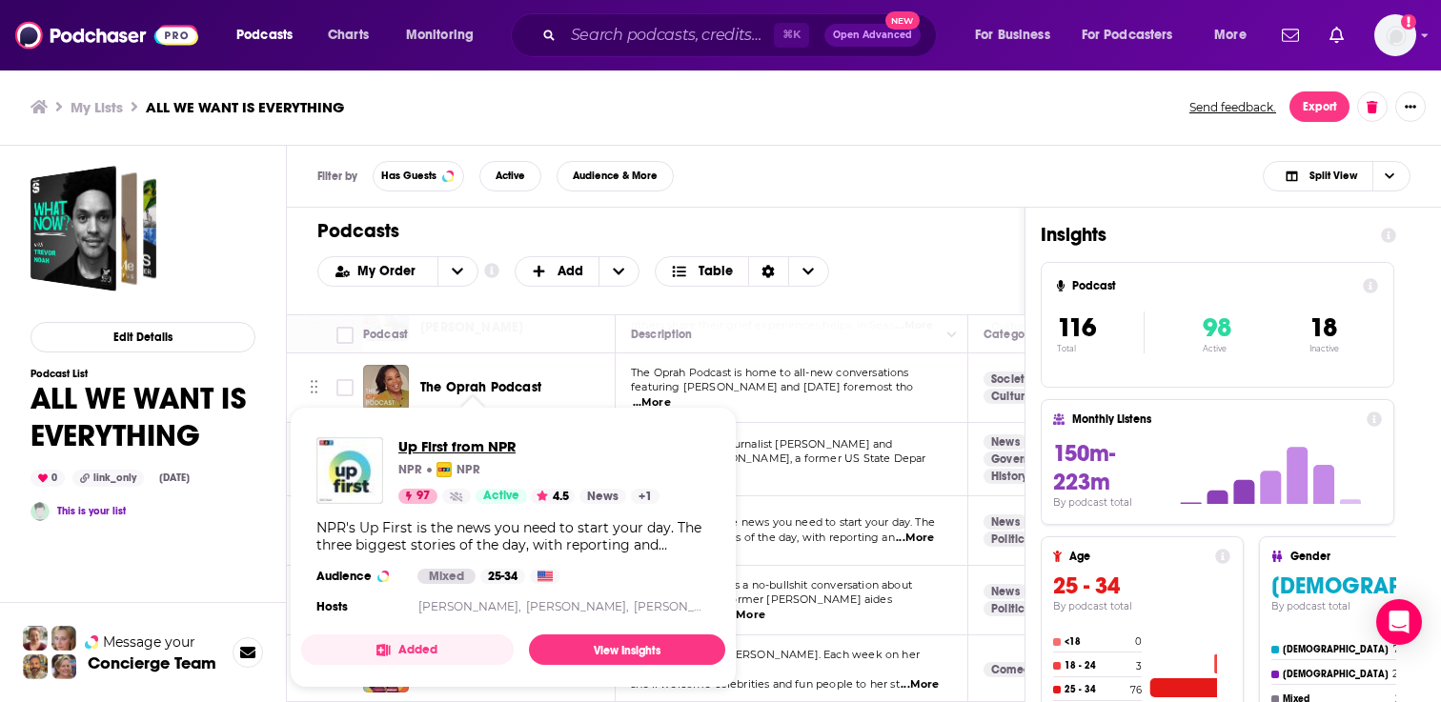
click at [443, 447] on span "Up First from NPR" at bounding box center [528, 446] width 261 height 18
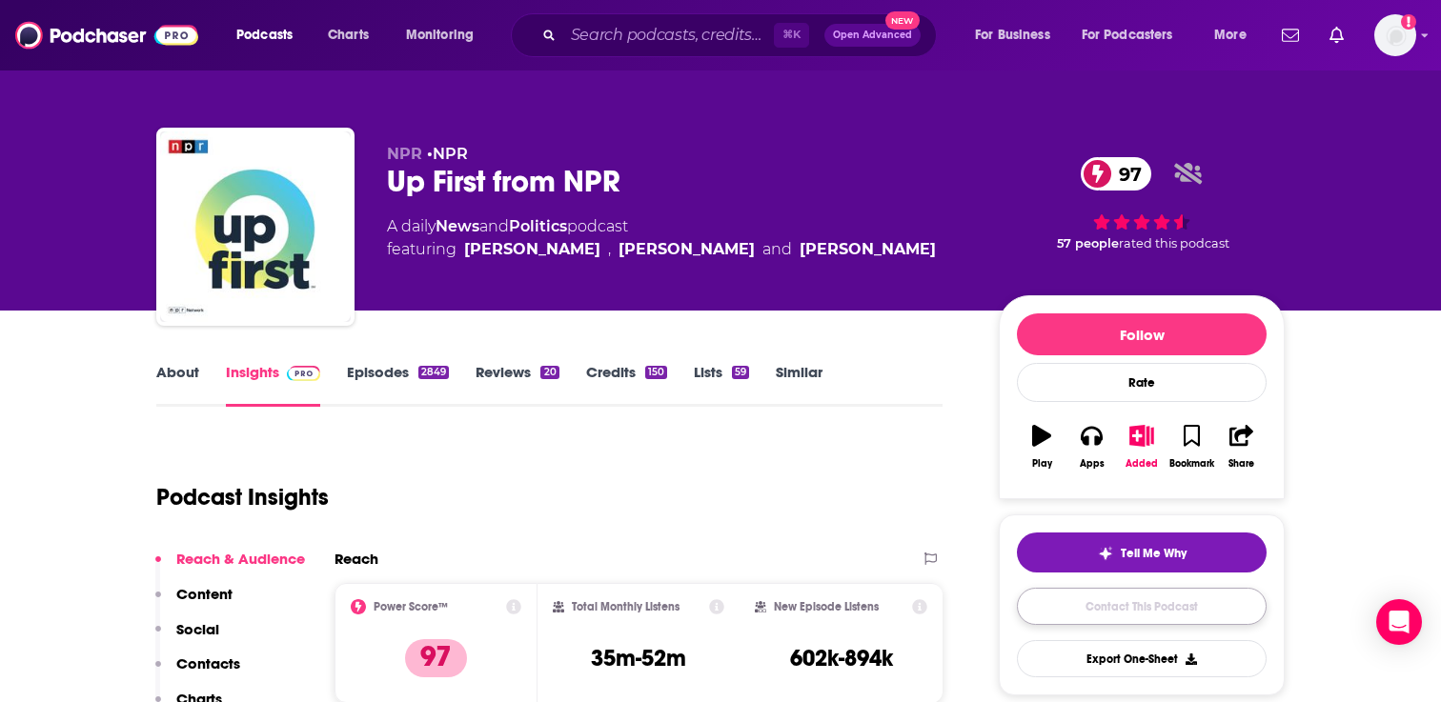
click at [1126, 616] on link "Contact This Podcast" at bounding box center [1142, 606] width 250 height 37
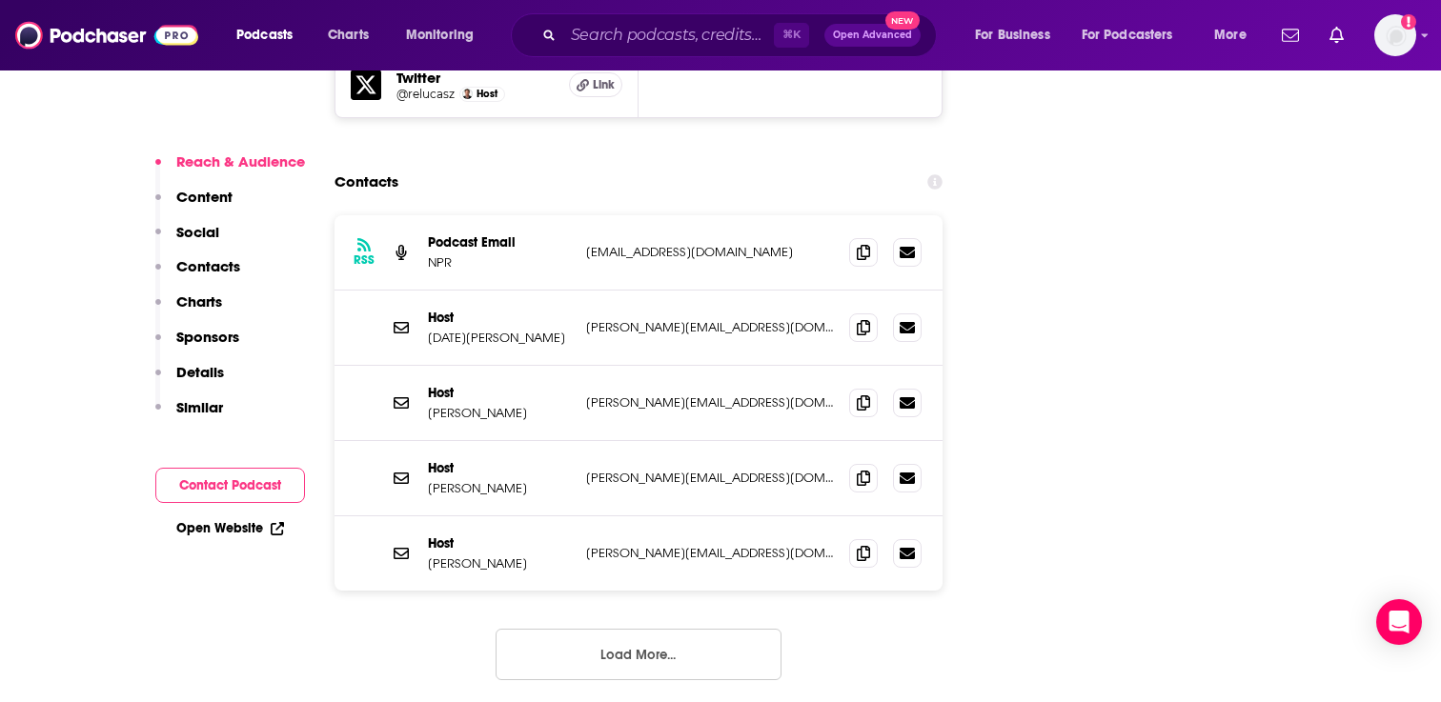
scroll to position [2256, 0]
click at [573, 627] on button "Load More..." at bounding box center [639, 652] width 286 height 51
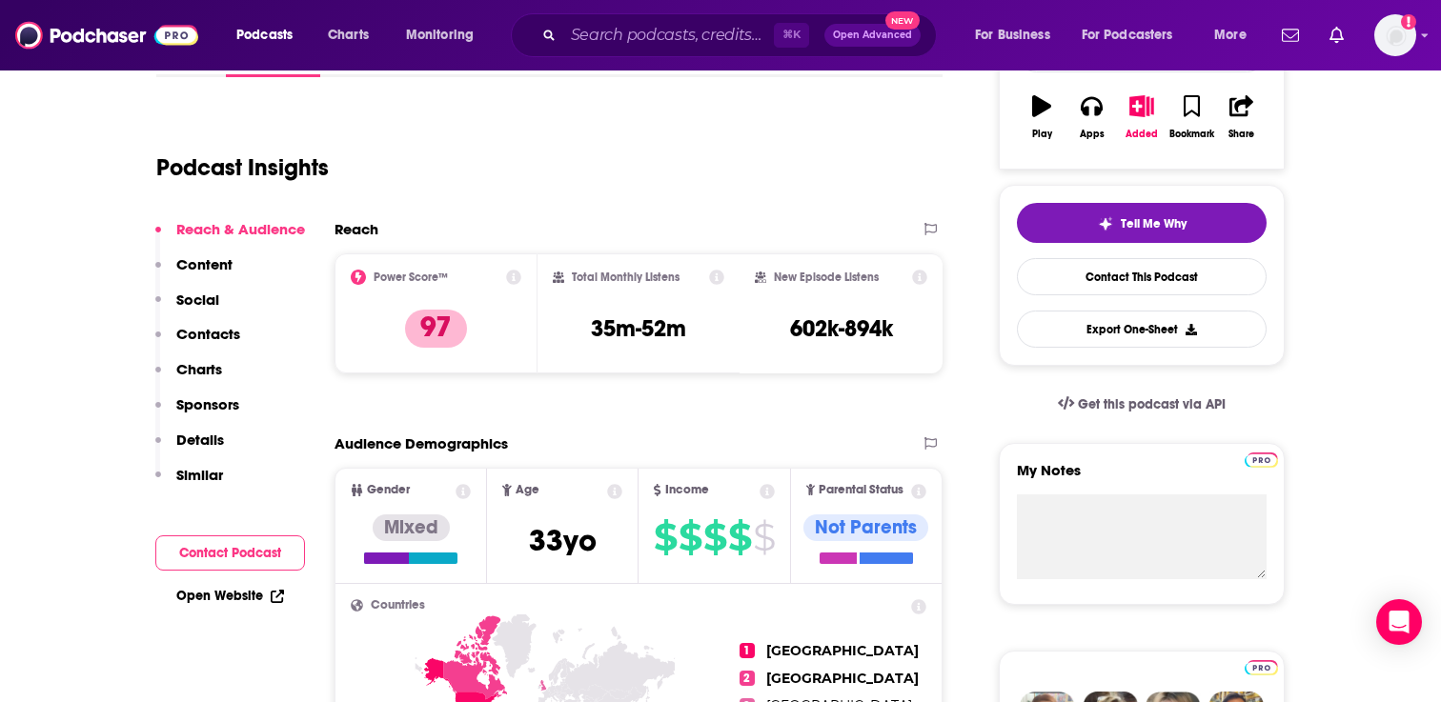
scroll to position [0, 0]
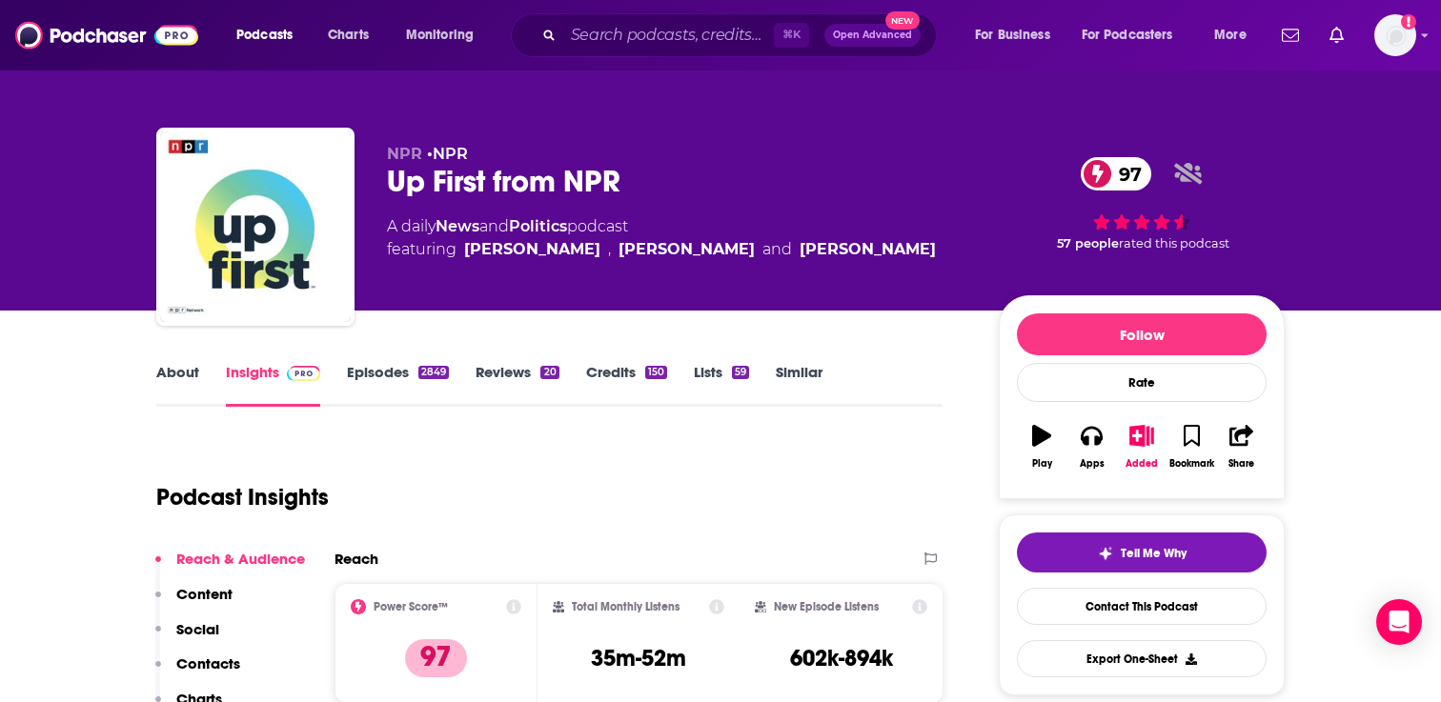
click at [166, 378] on link "About" at bounding box center [177, 385] width 43 height 44
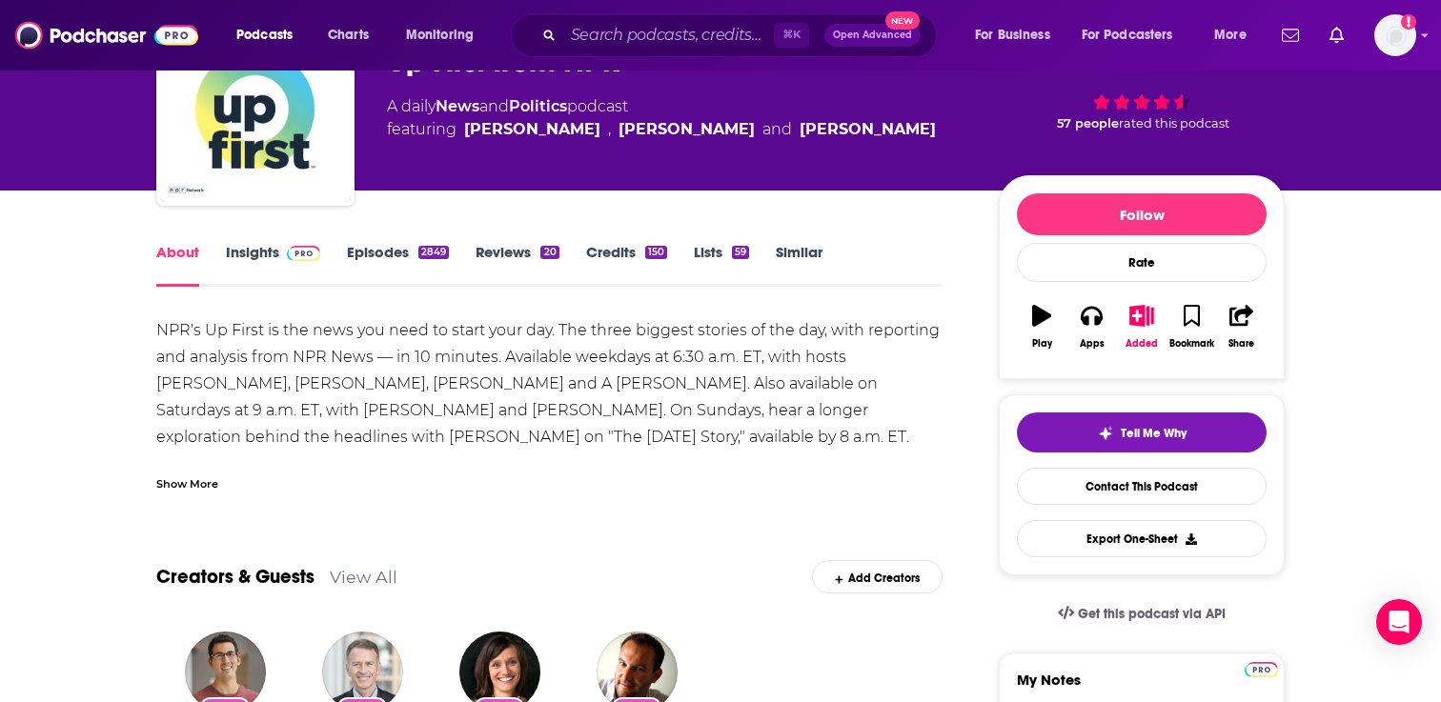
scroll to position [101, 0]
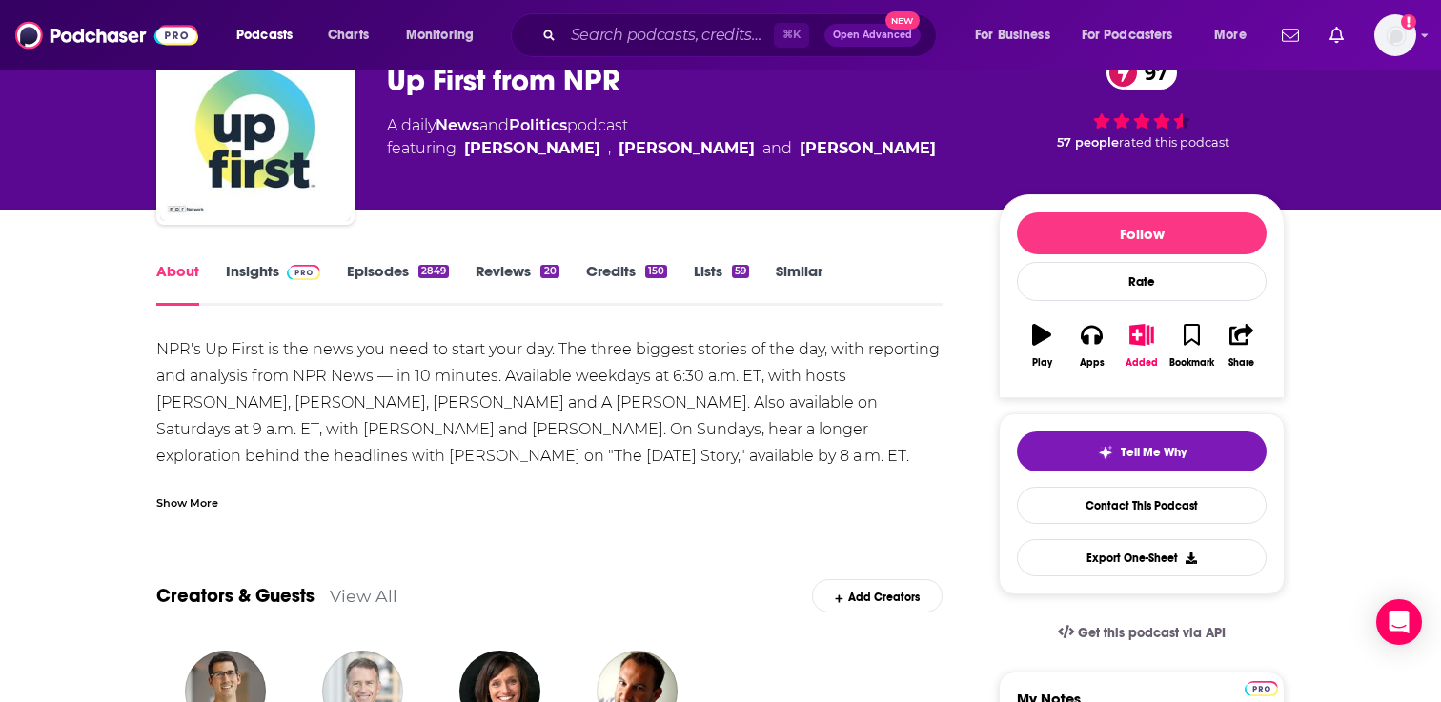
click at [240, 274] on link "Insights" at bounding box center [273, 284] width 94 height 44
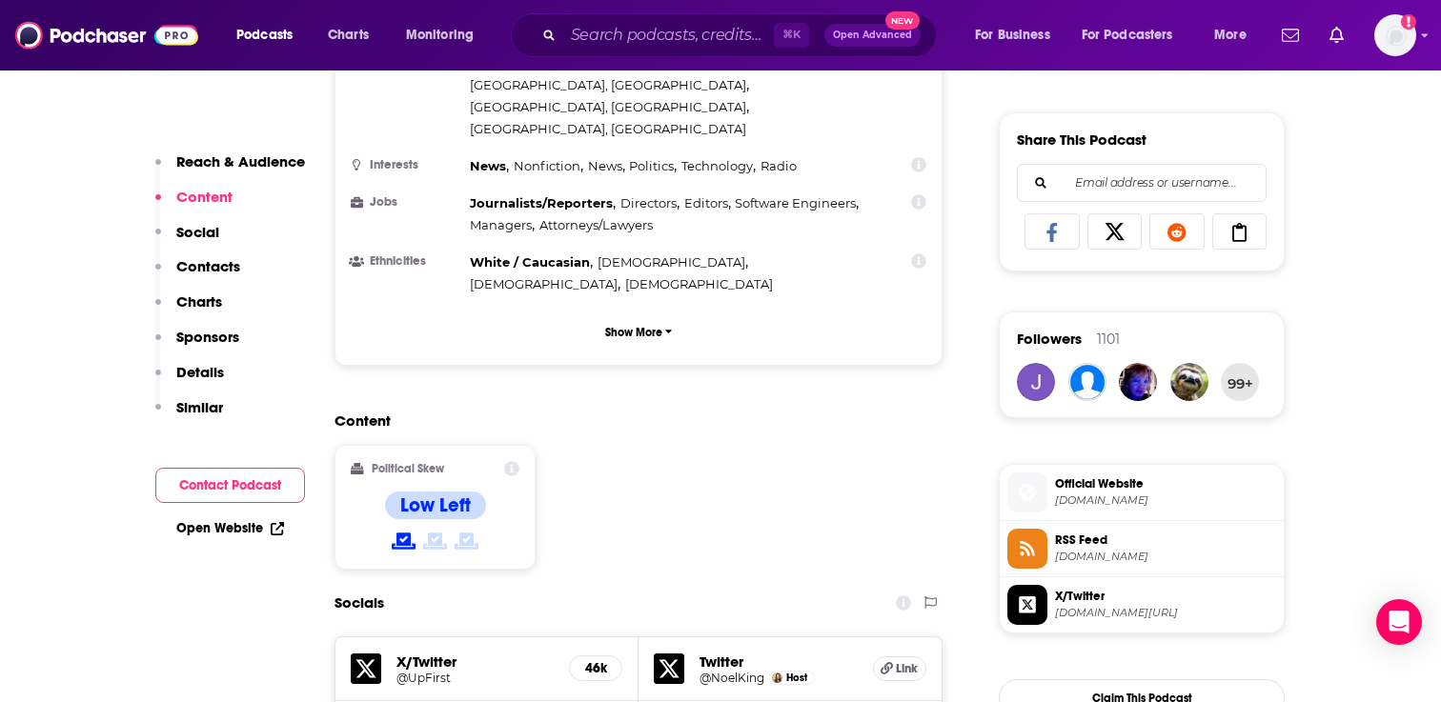
scroll to position [1317, 0]
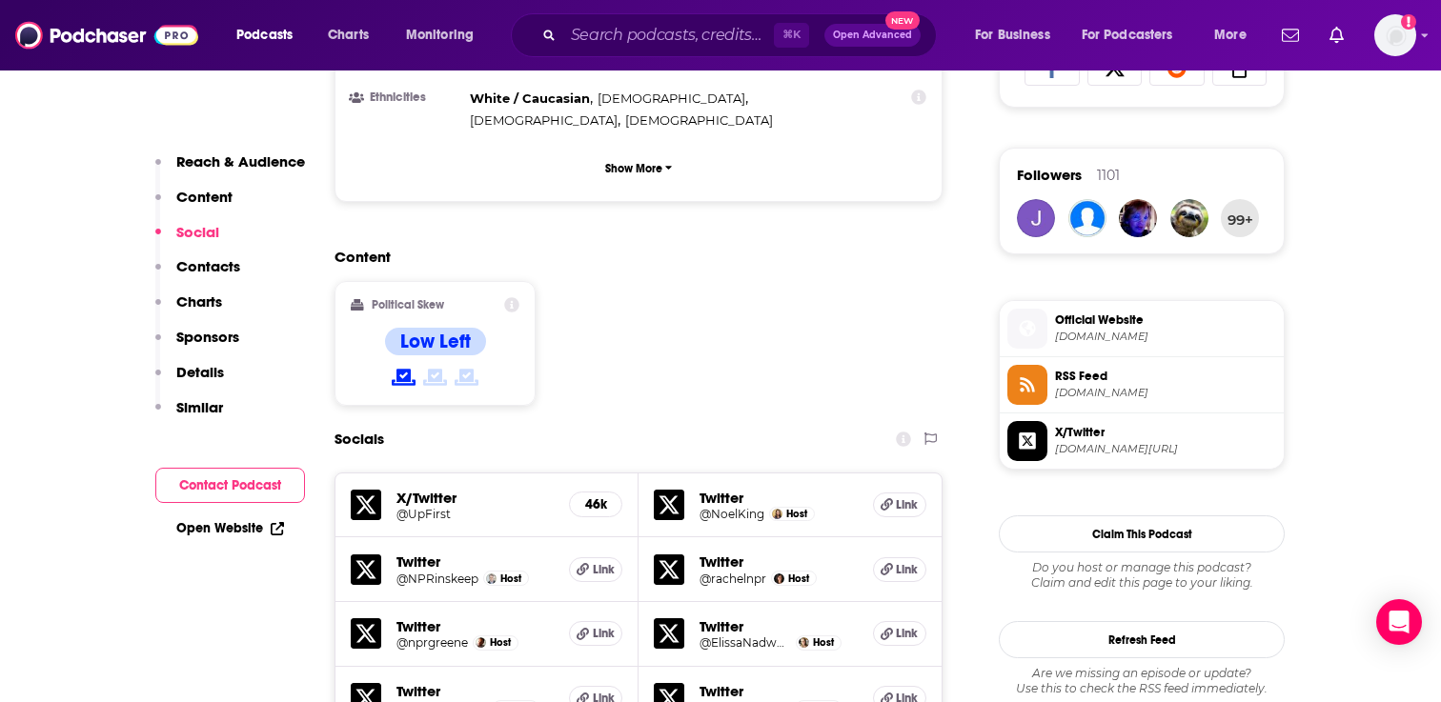
click at [198, 264] on p "Contacts" at bounding box center [208, 266] width 64 height 18
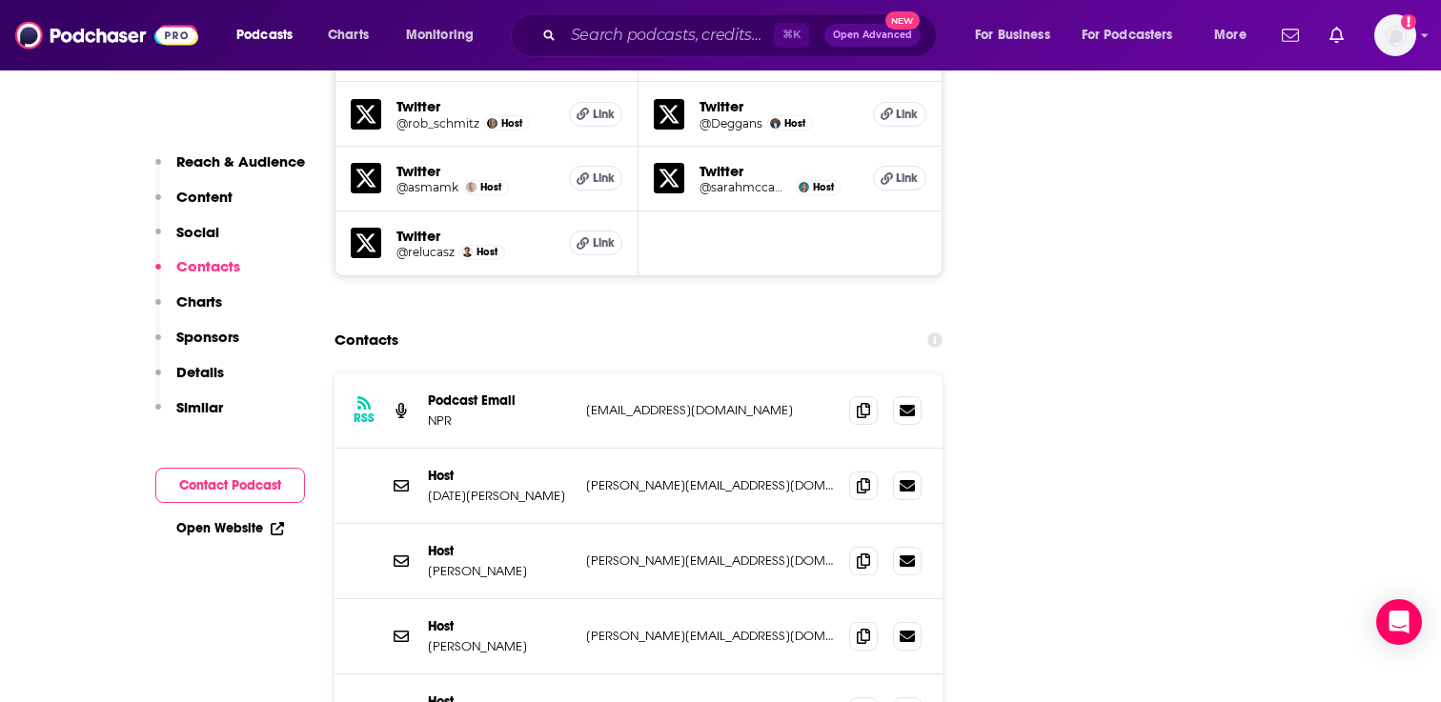
scroll to position [2117, 0]
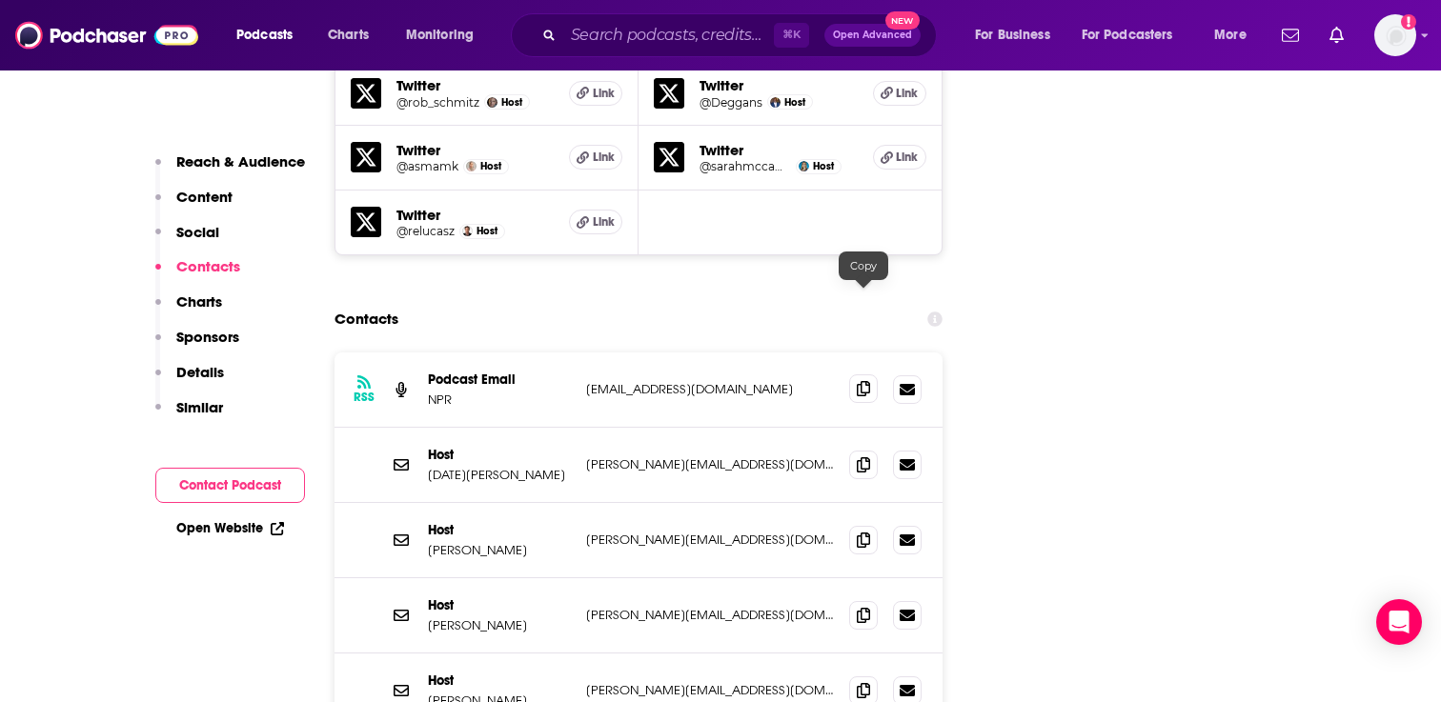
click at [860, 381] on icon at bounding box center [863, 388] width 13 height 15
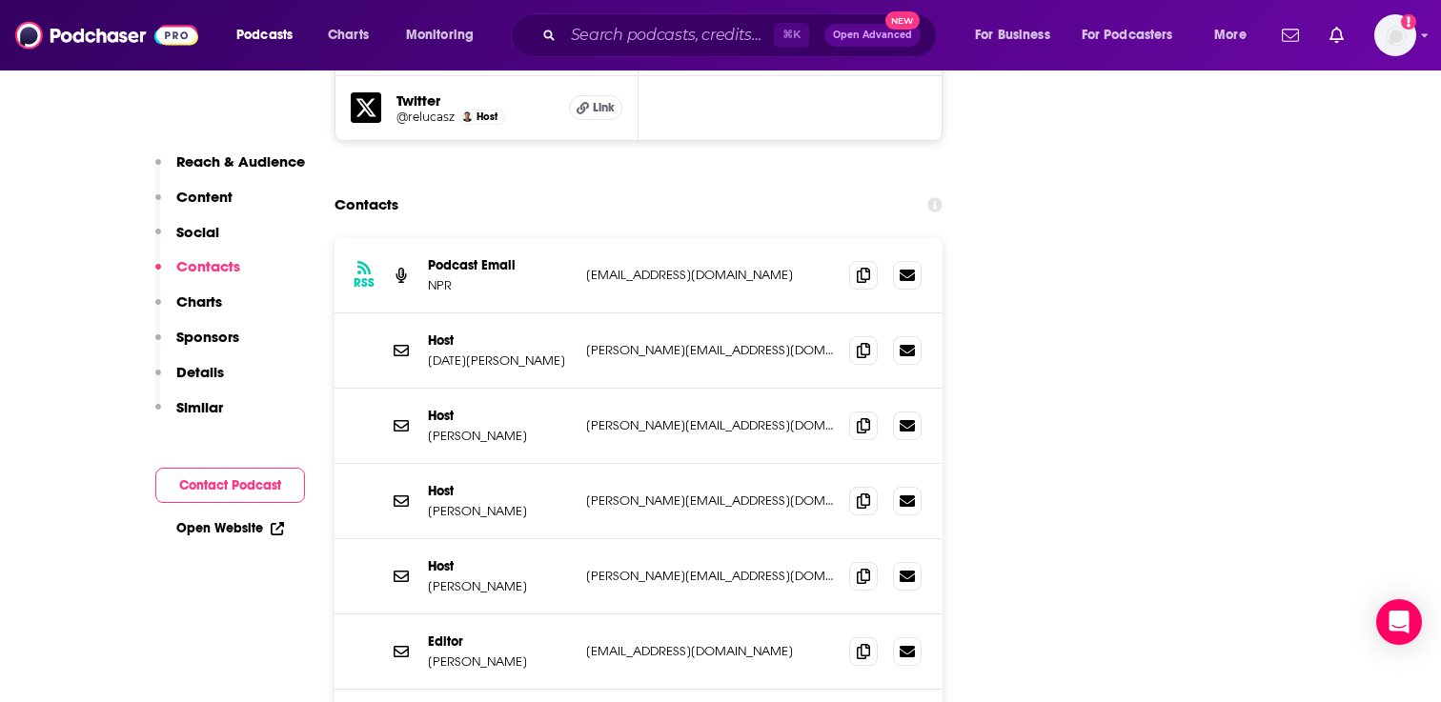
scroll to position [2252, 0]
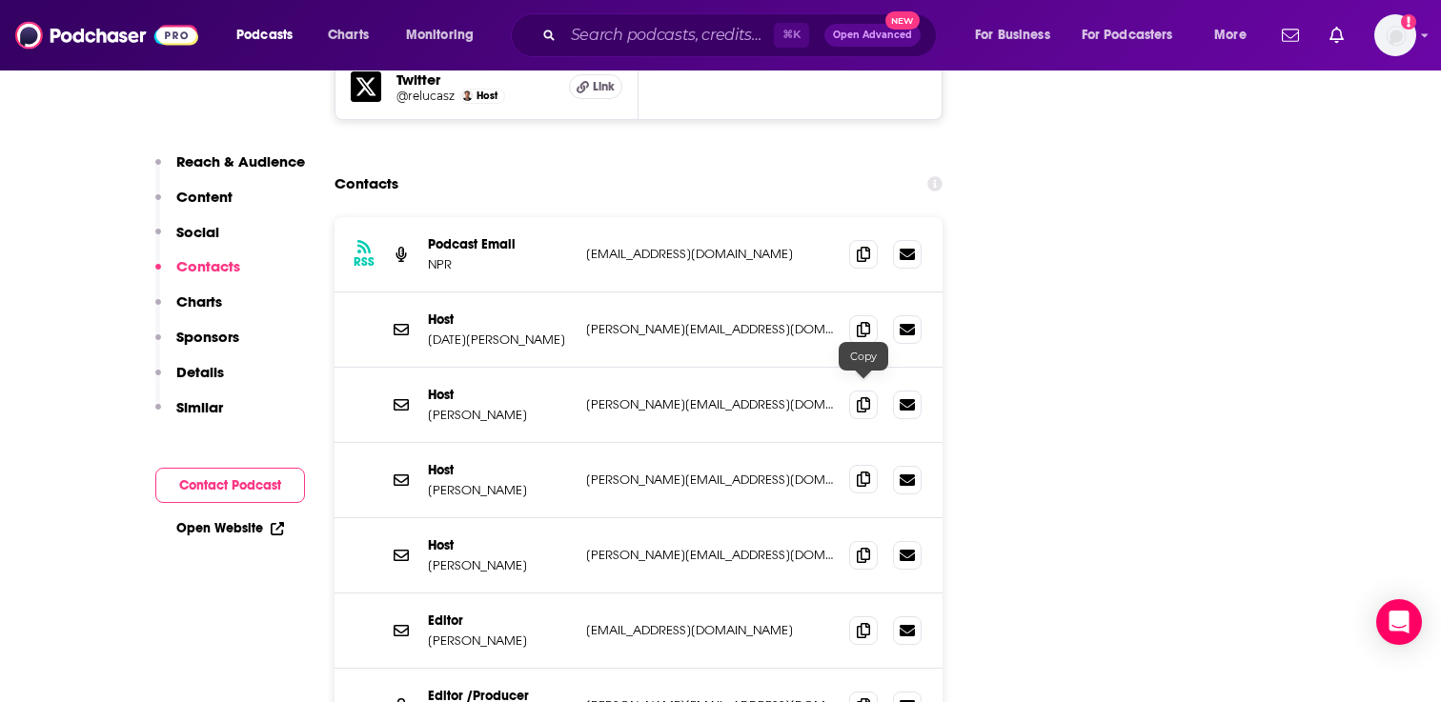
click at [859, 472] on icon at bounding box center [863, 479] width 13 height 15
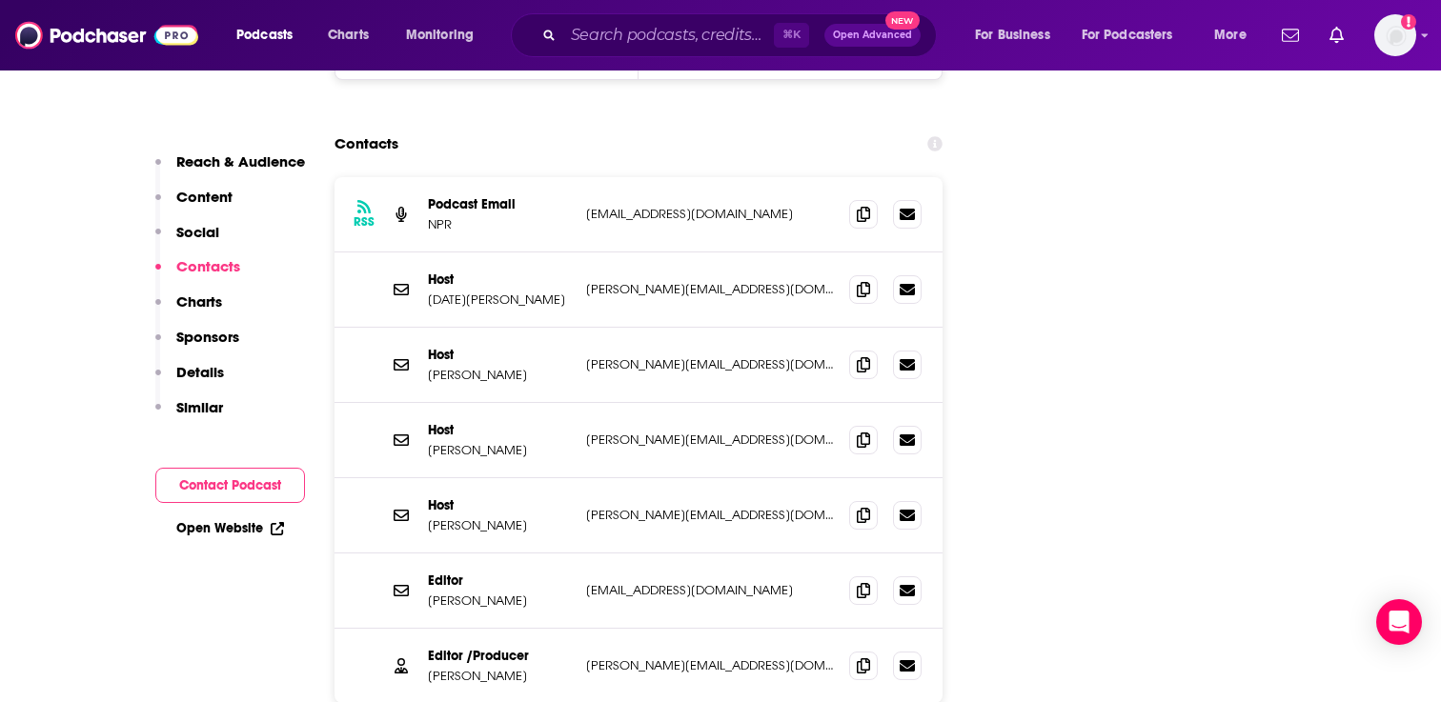
scroll to position [2324, 0]
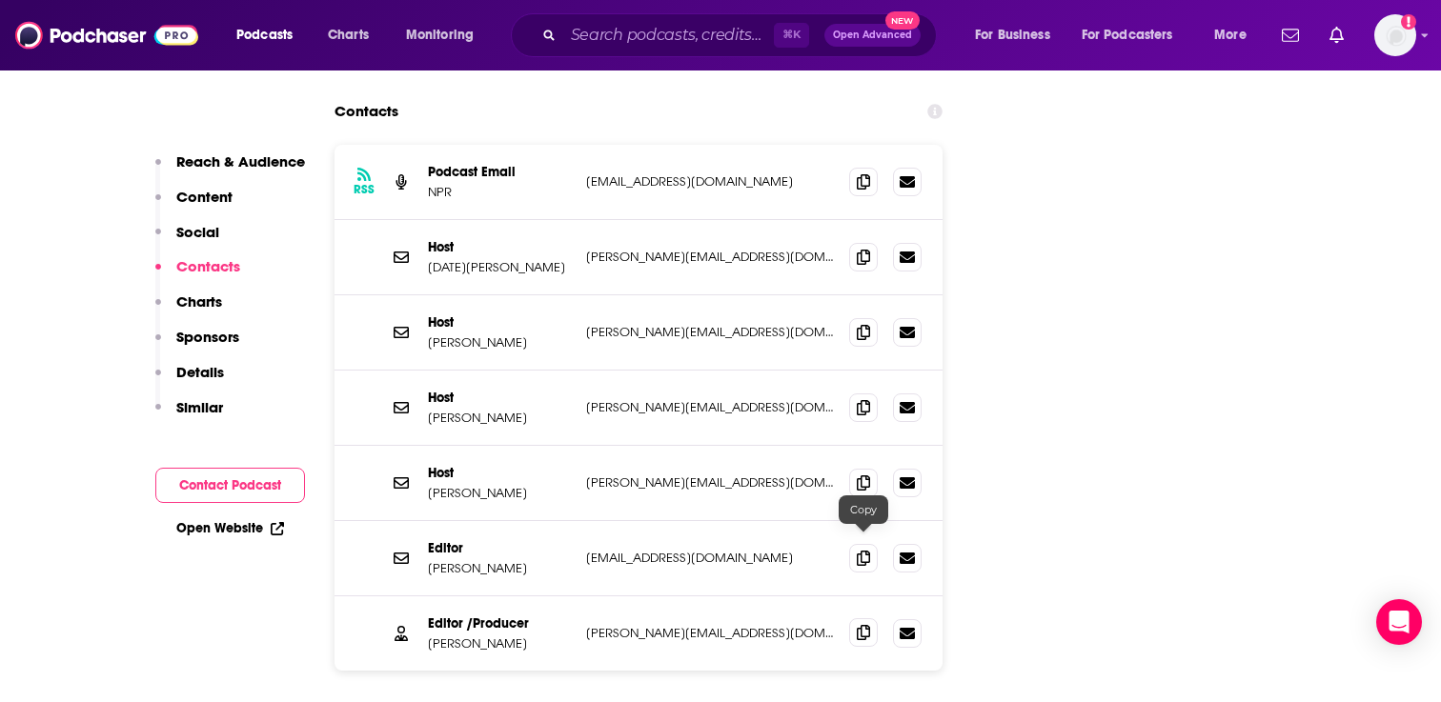
click at [859, 625] on icon at bounding box center [863, 632] width 13 height 15
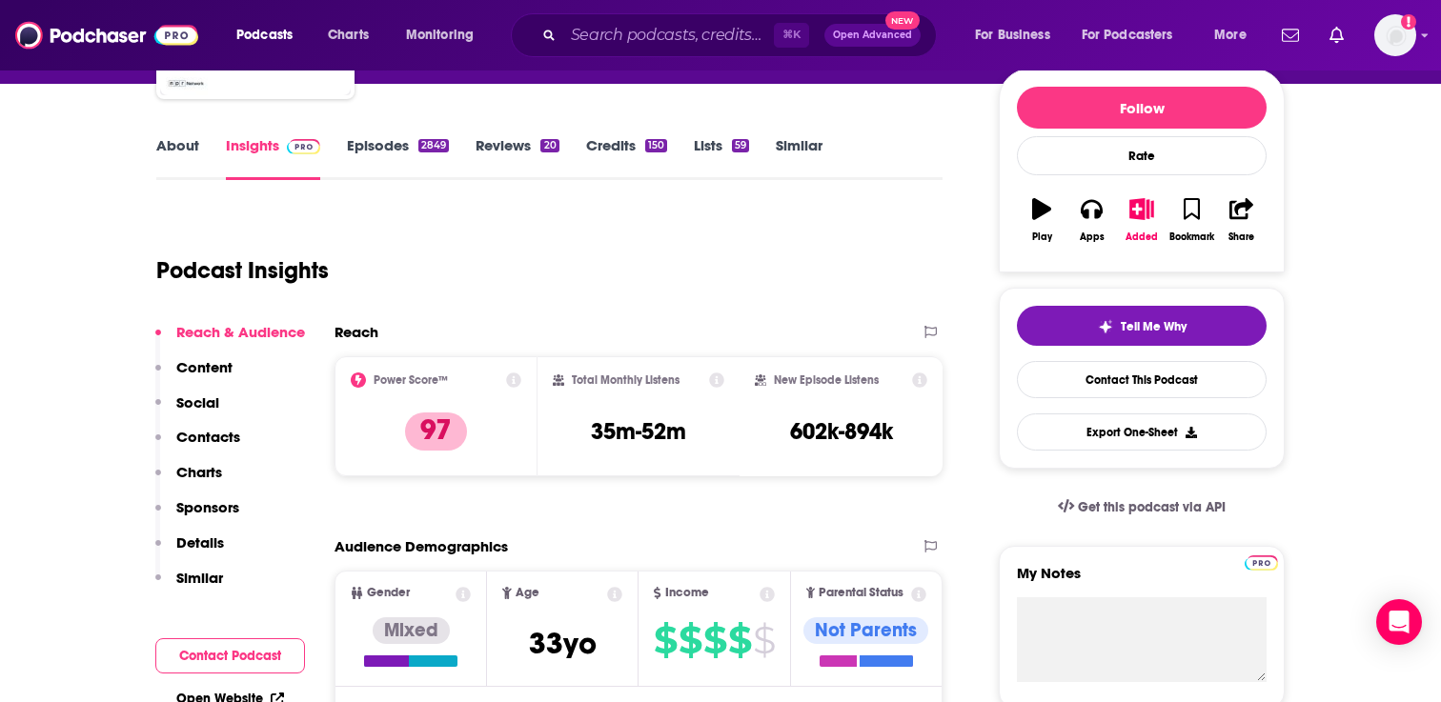
scroll to position [0, 0]
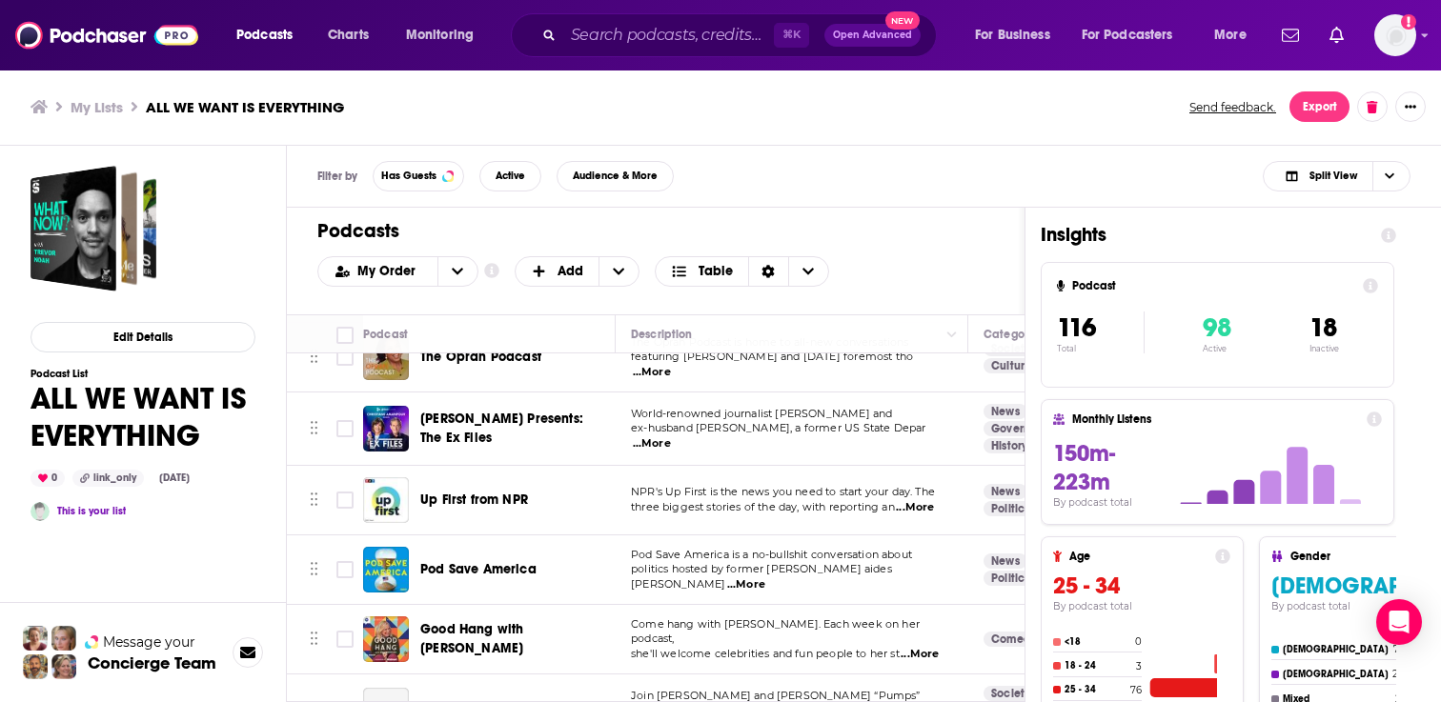
scroll to position [262, 0]
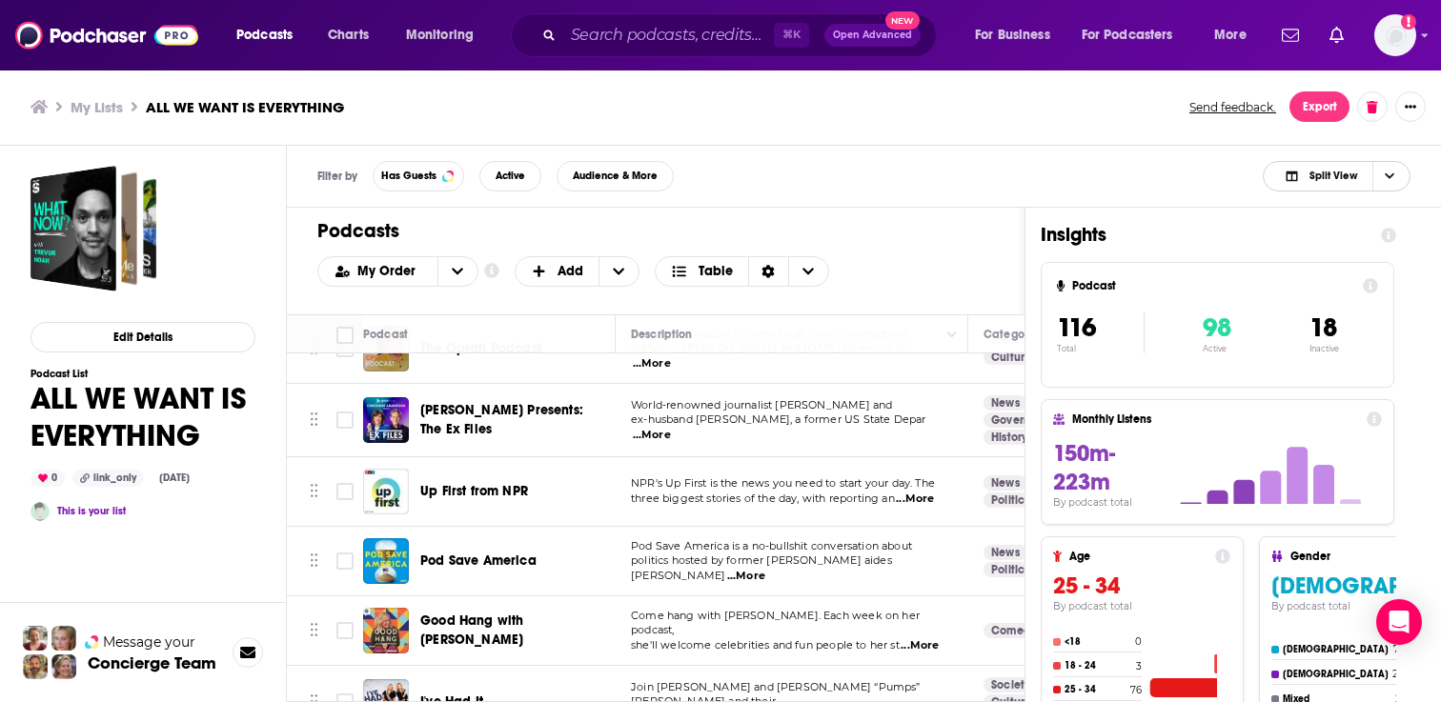
click at [1340, 173] on span "Split View" at bounding box center [1333, 176] width 48 height 10
click at [1311, 232] on div "Podcast Only" at bounding box center [1337, 240] width 148 height 32
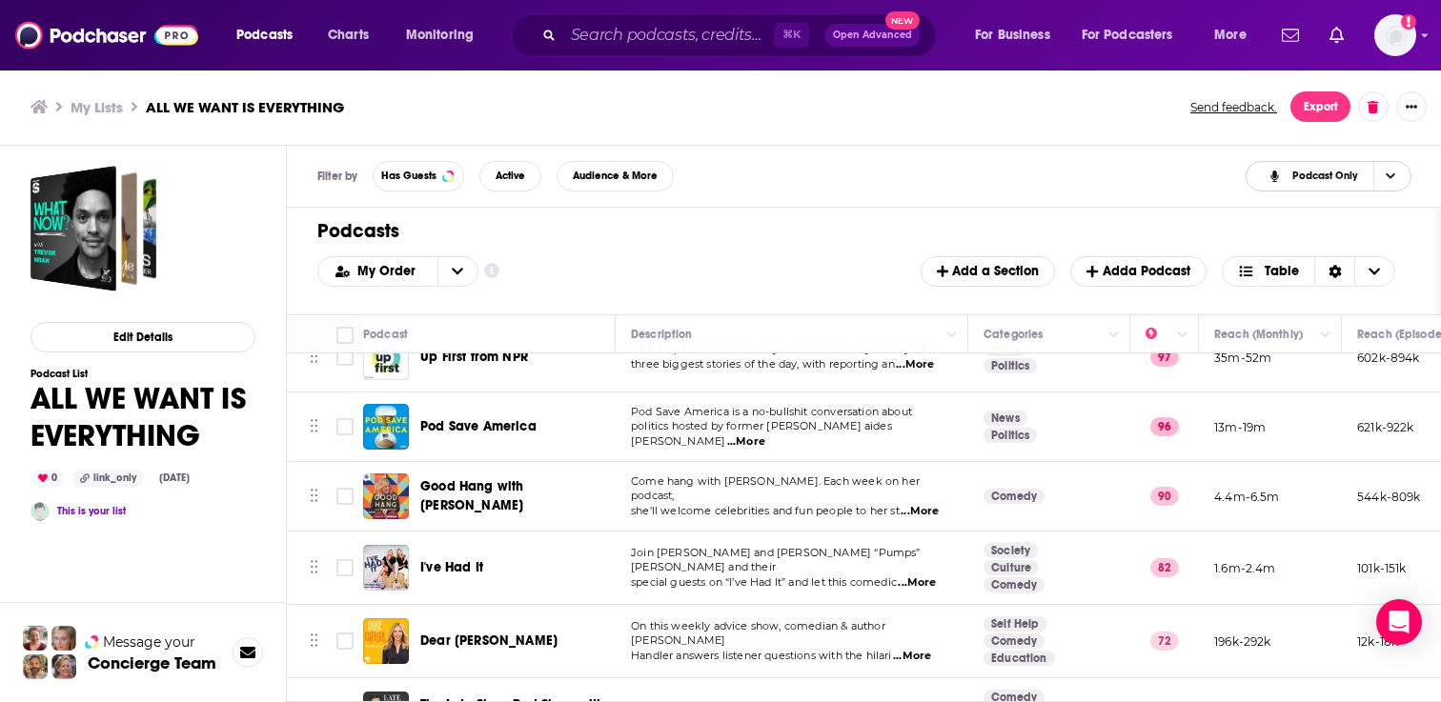
scroll to position [407, 0]
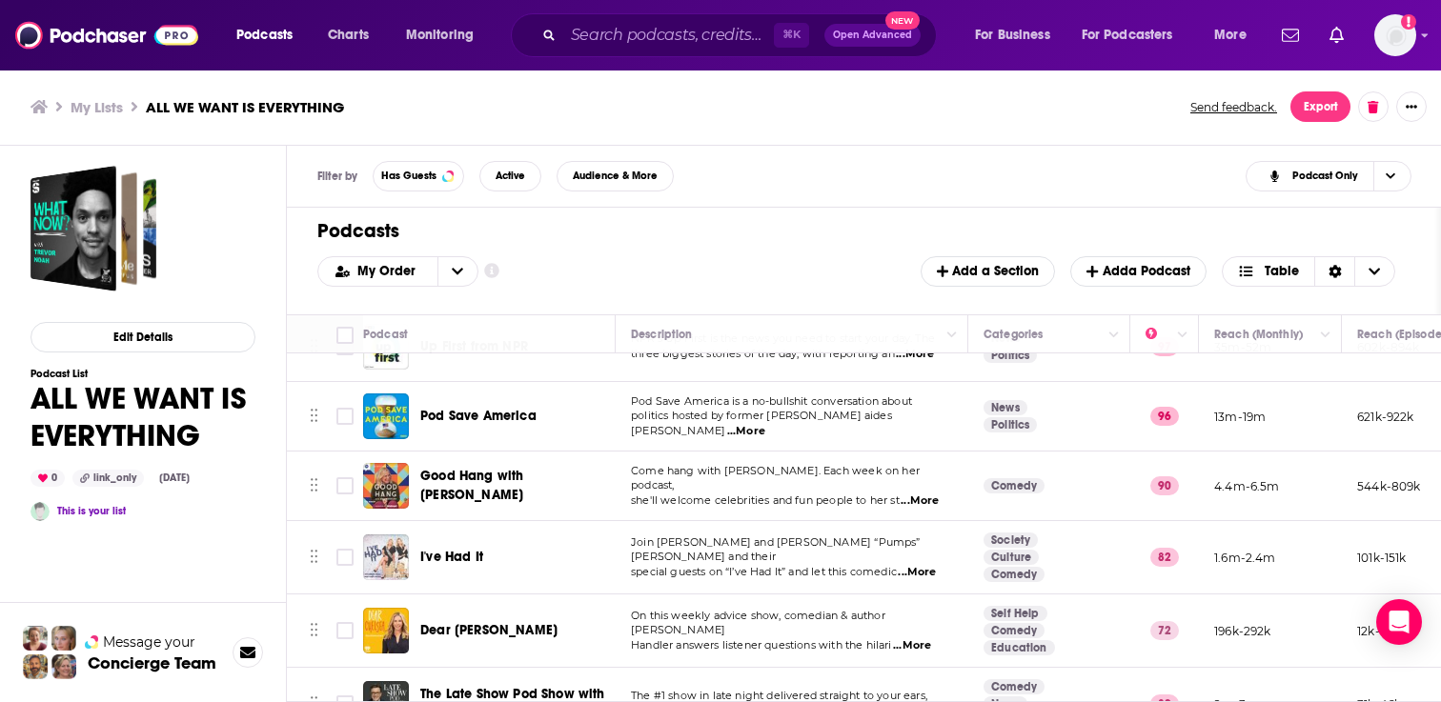
click at [404, 539] on div "Podcasts Charts Monitoring ⌘ K Open Advanced New For Business For Podcasters Mo…" at bounding box center [720, 351] width 1441 height 702
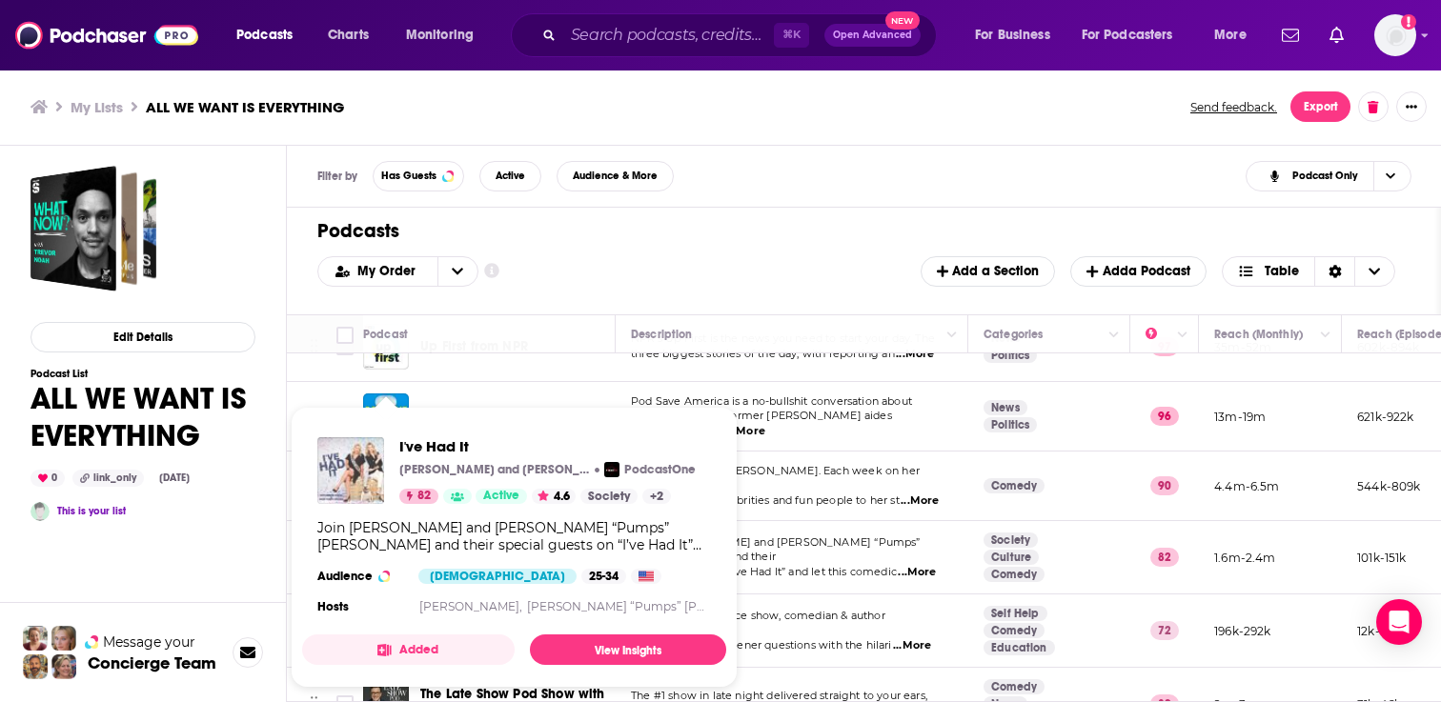
click at [361, 466] on img "I've Had It" at bounding box center [350, 470] width 67 height 67
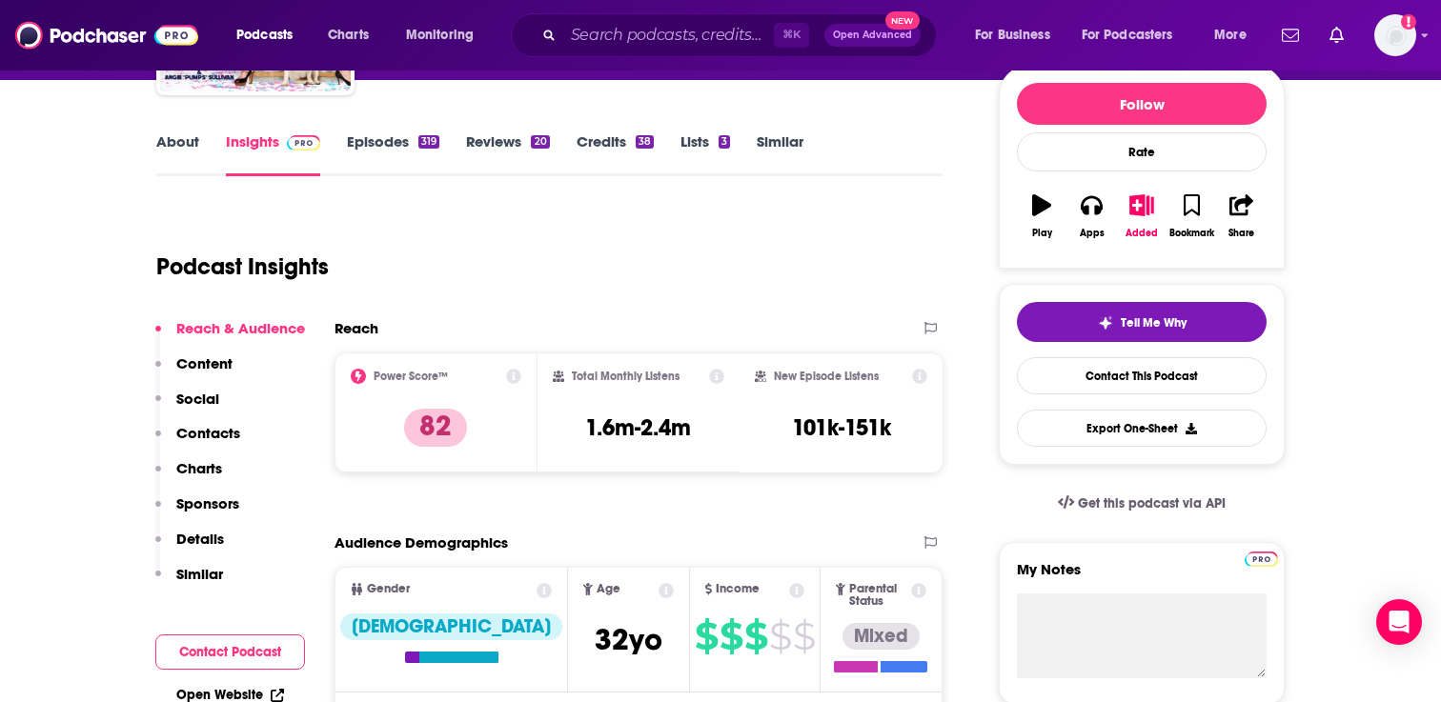
scroll to position [227, 0]
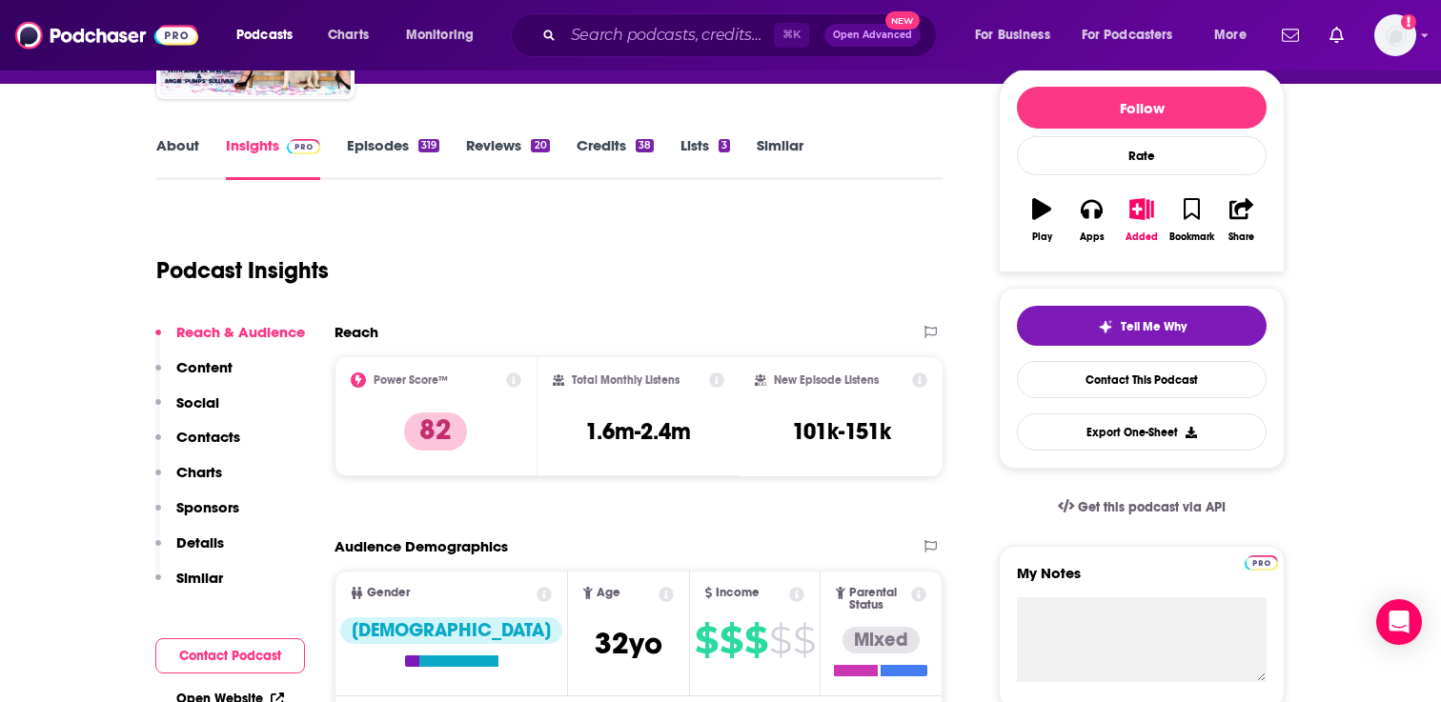
click at [400, 152] on link "Episodes 319" at bounding box center [393, 158] width 92 height 44
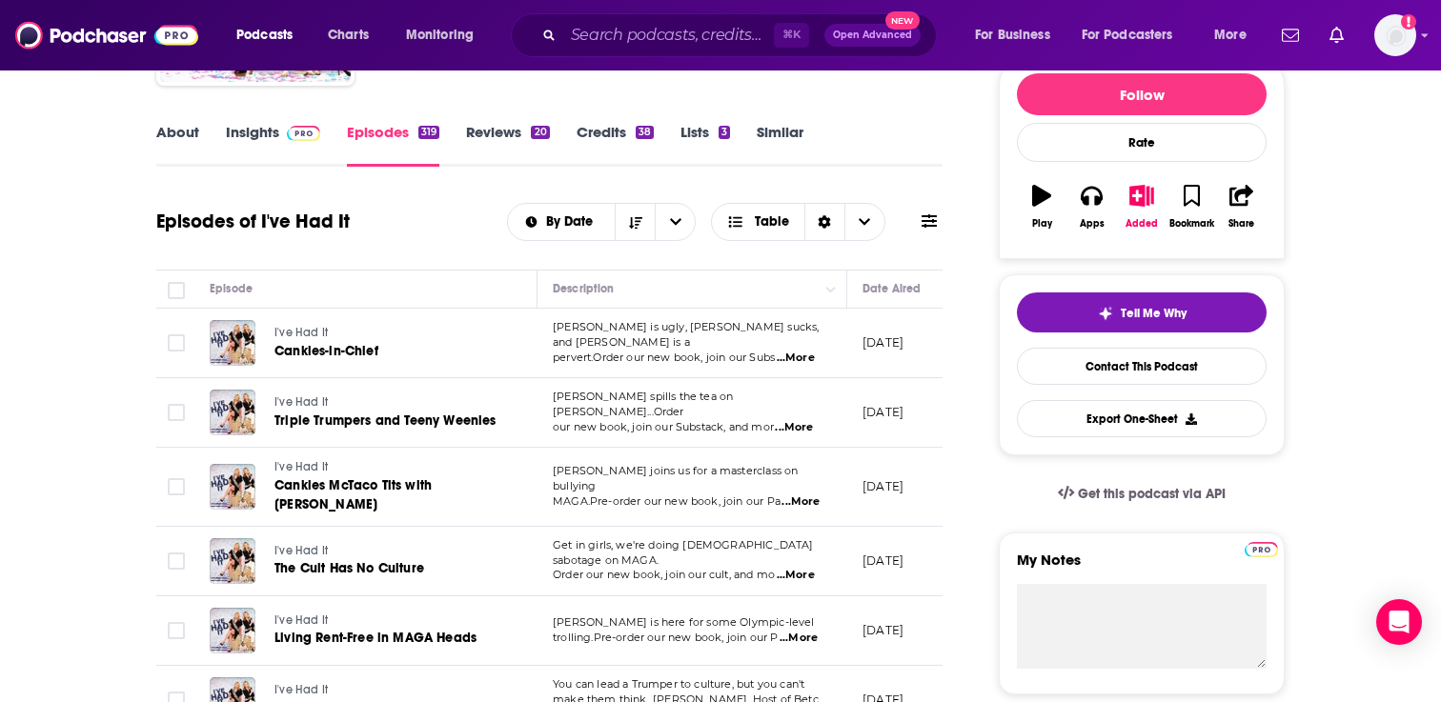
scroll to position [233, 0]
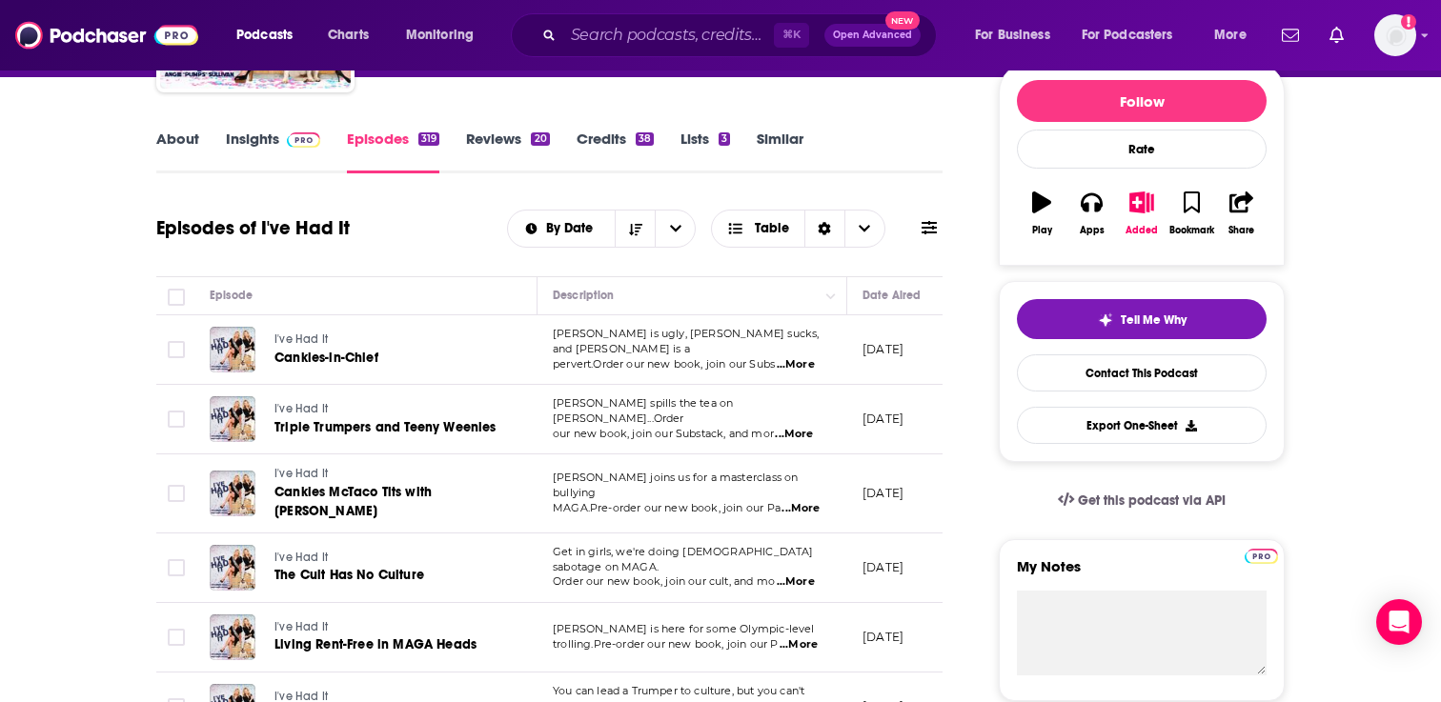
click at [184, 141] on link "About" at bounding box center [177, 152] width 43 height 44
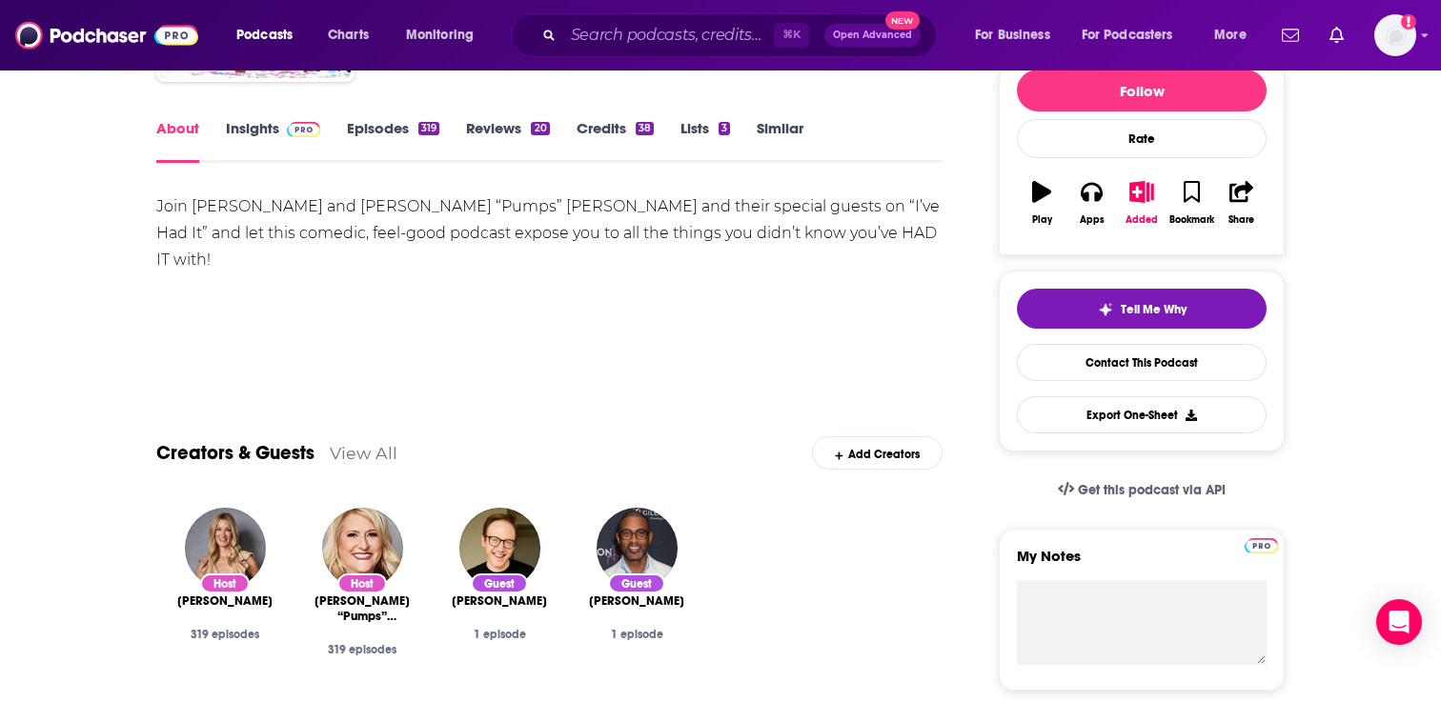
scroll to position [233, 0]
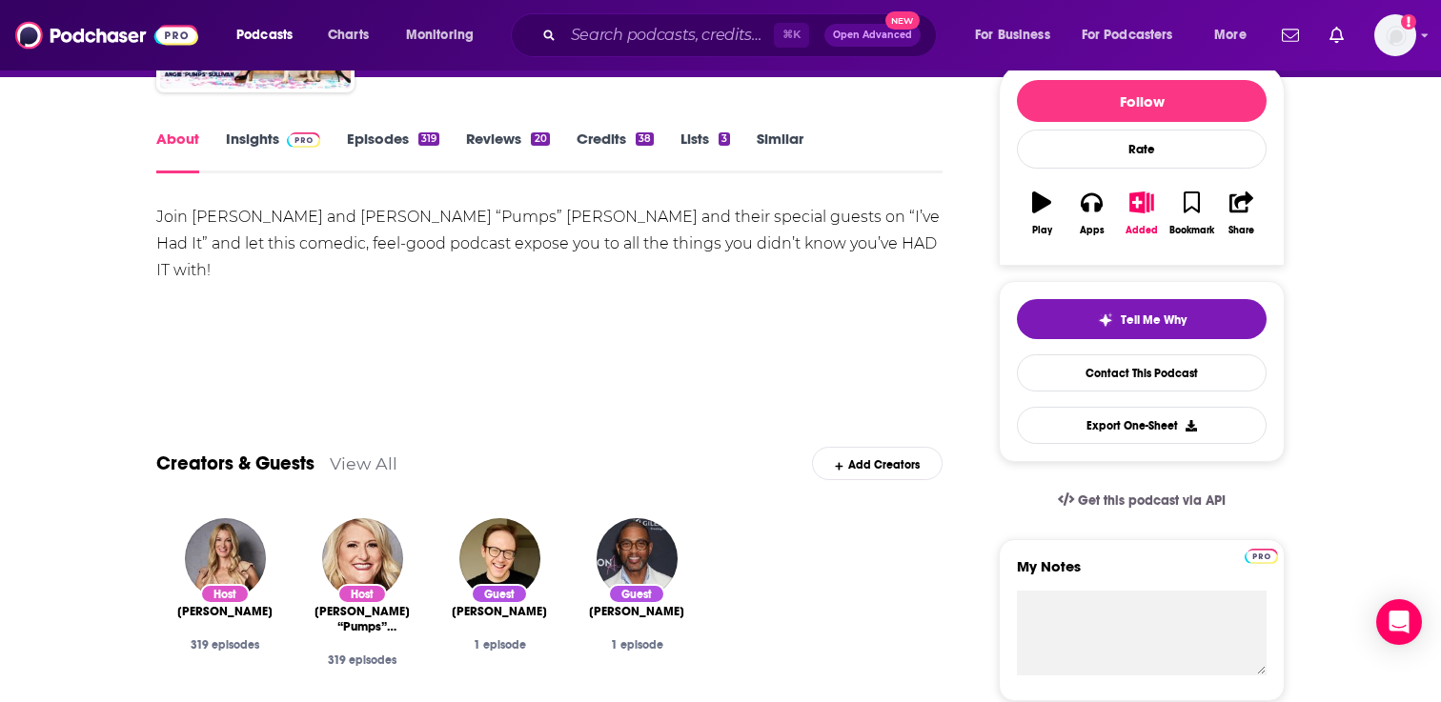
click at [254, 130] on link "Insights" at bounding box center [273, 152] width 94 height 44
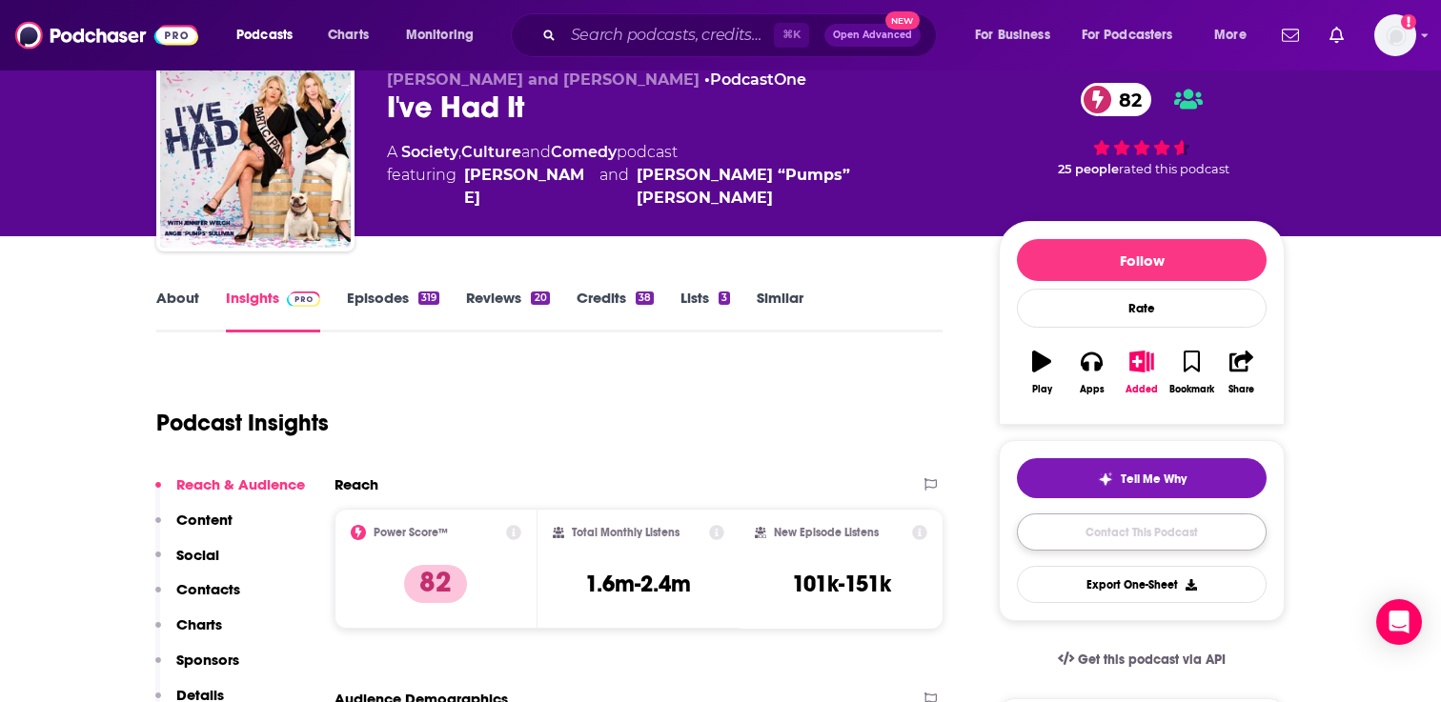
click at [1068, 522] on link "Contact This Podcast" at bounding box center [1142, 532] width 250 height 37
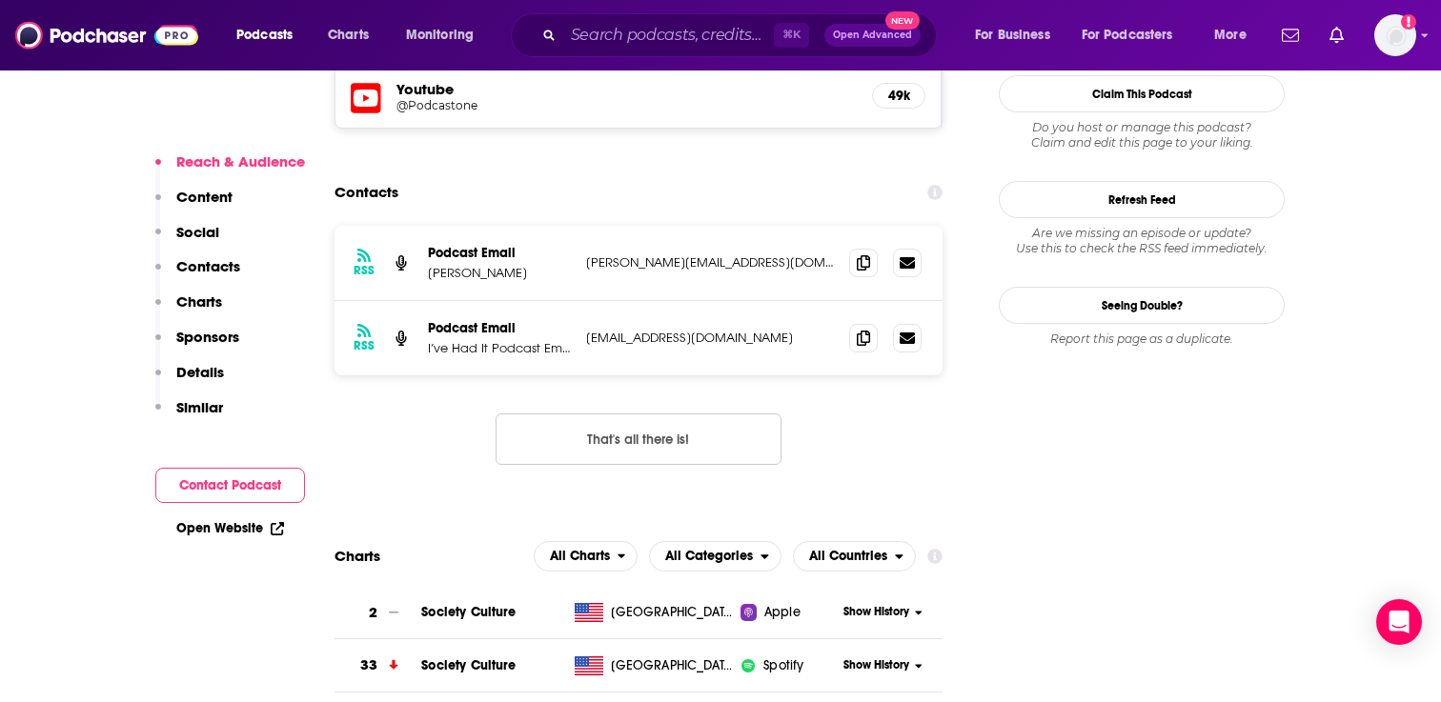
scroll to position [1735, 0]
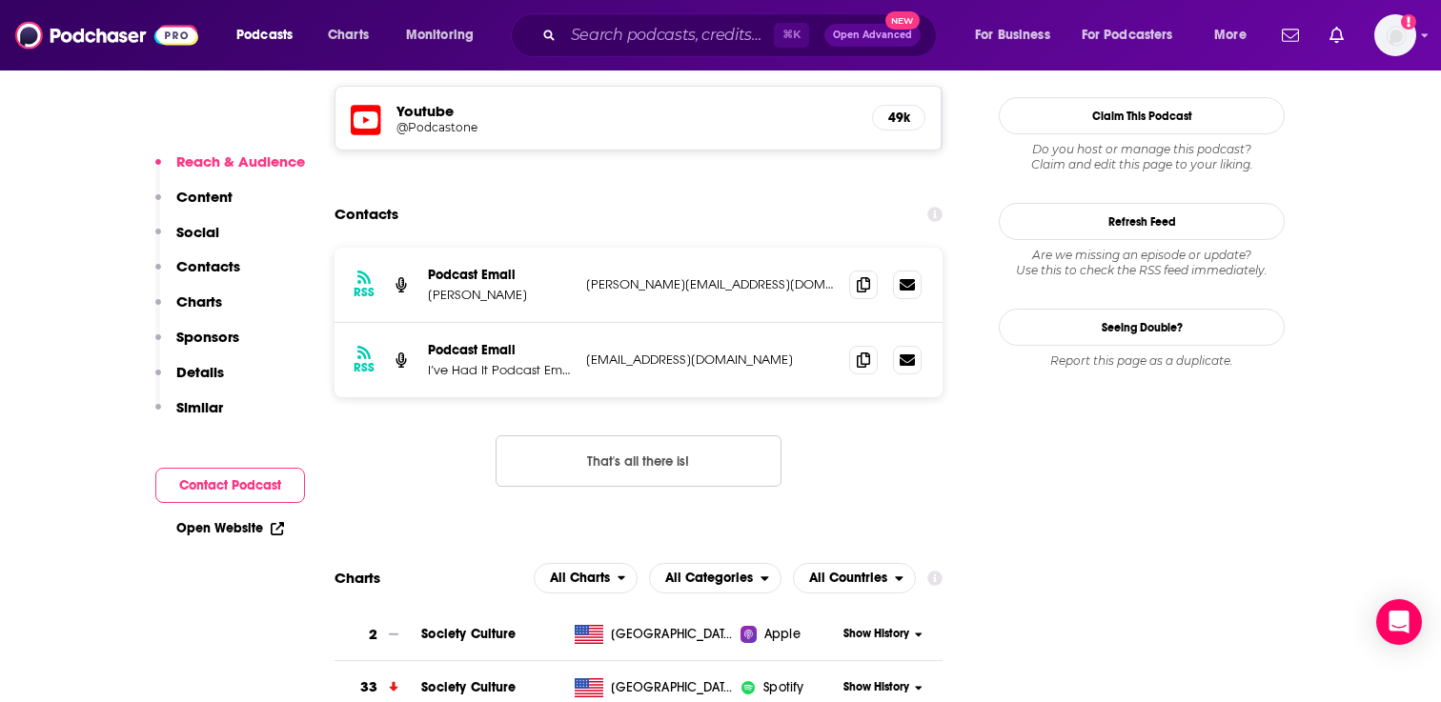
click at [680, 436] on button "That's all there is!" at bounding box center [639, 461] width 286 height 51
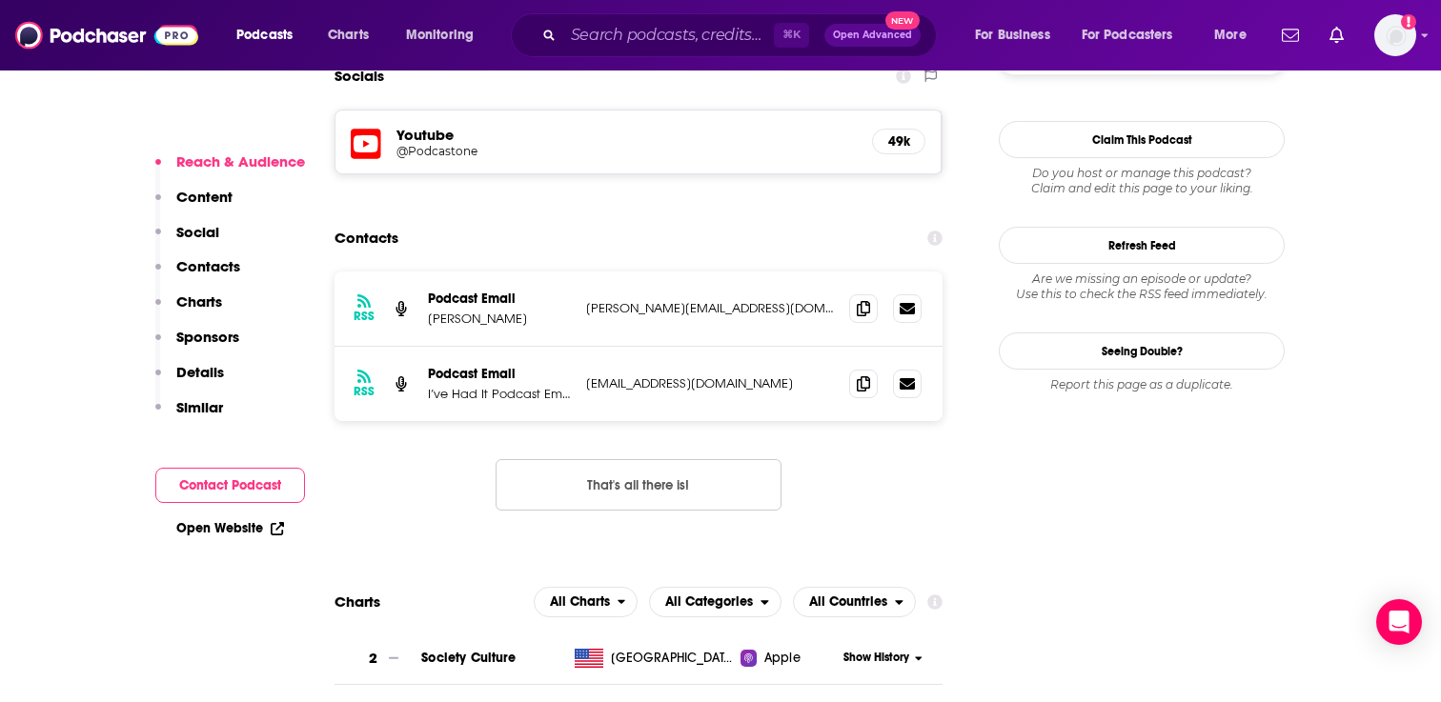
click at [214, 163] on p "Reach & Audience" at bounding box center [240, 161] width 129 height 18
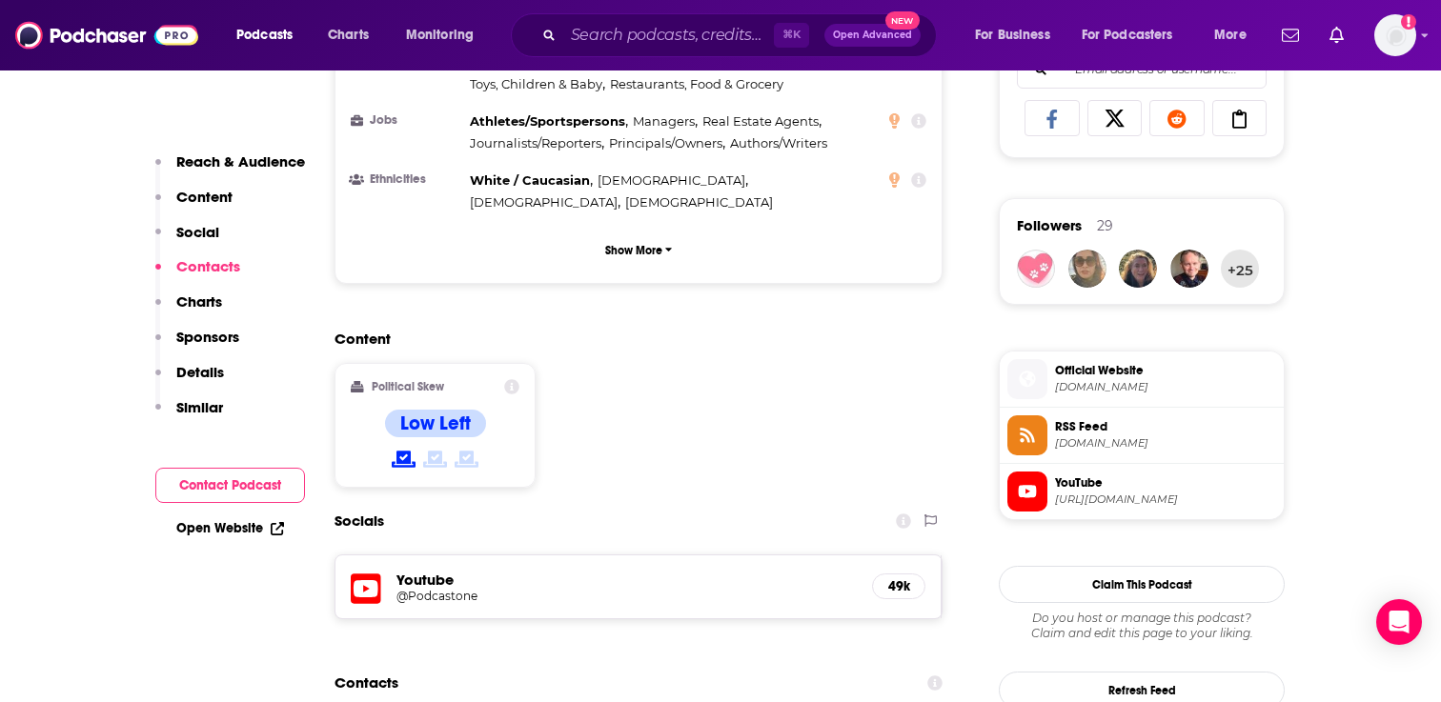
scroll to position [1699, 0]
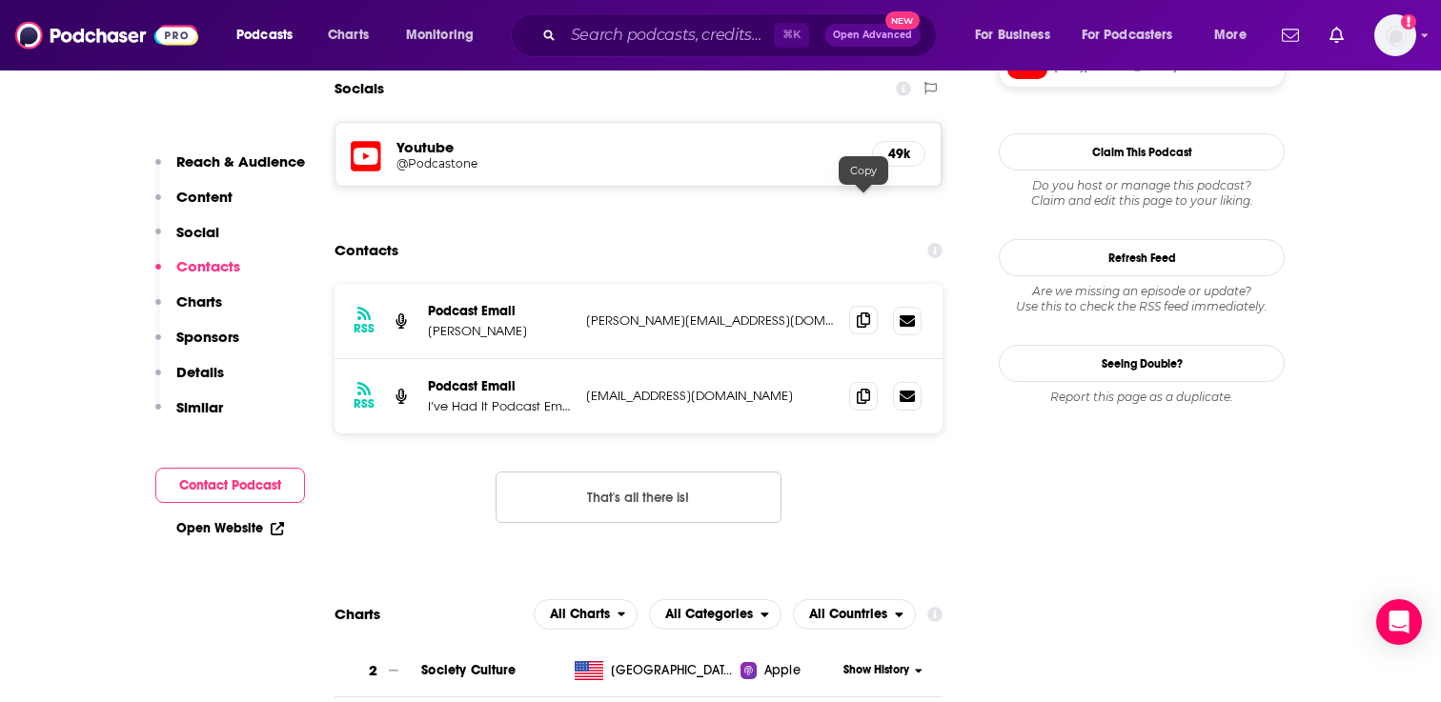
click at [863, 313] on icon at bounding box center [863, 320] width 13 height 15
click at [857, 313] on icon at bounding box center [863, 320] width 13 height 15
click at [862, 381] on span at bounding box center [863, 395] width 29 height 29
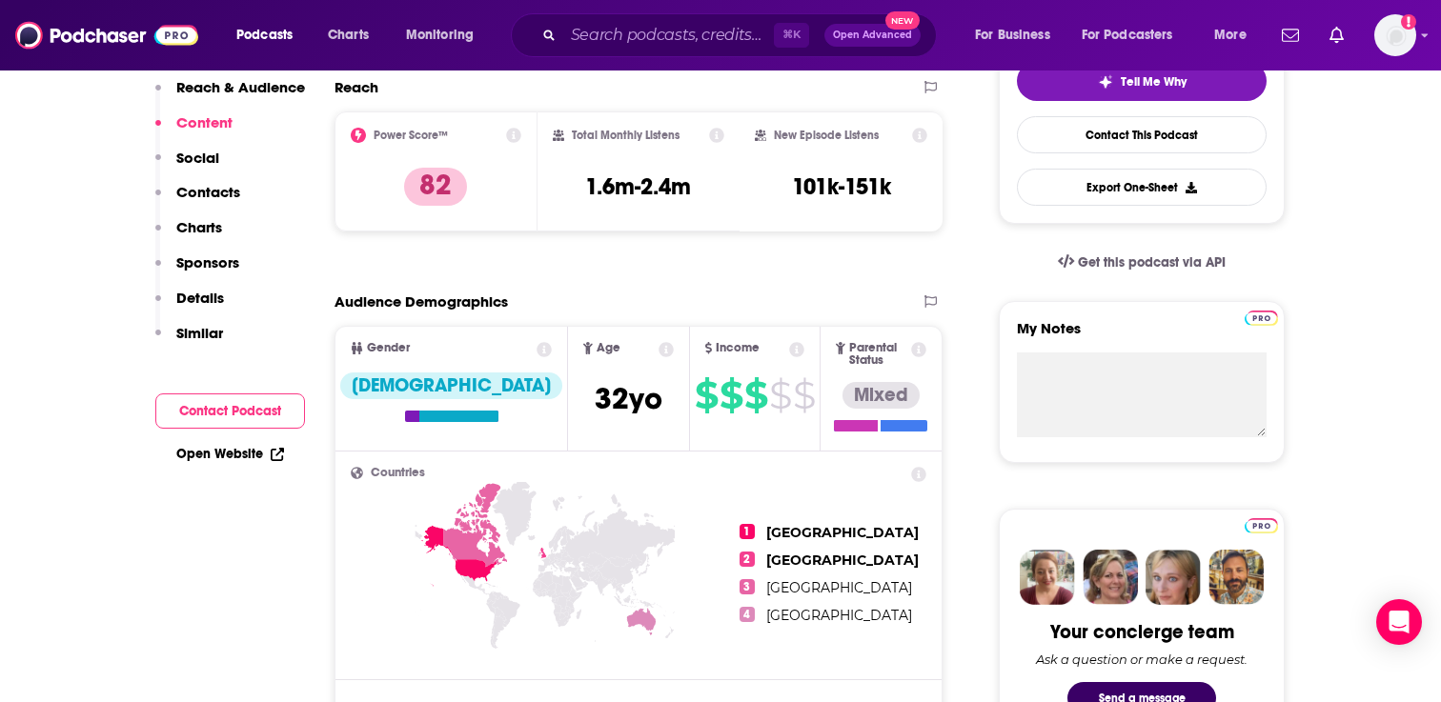
scroll to position [0, 0]
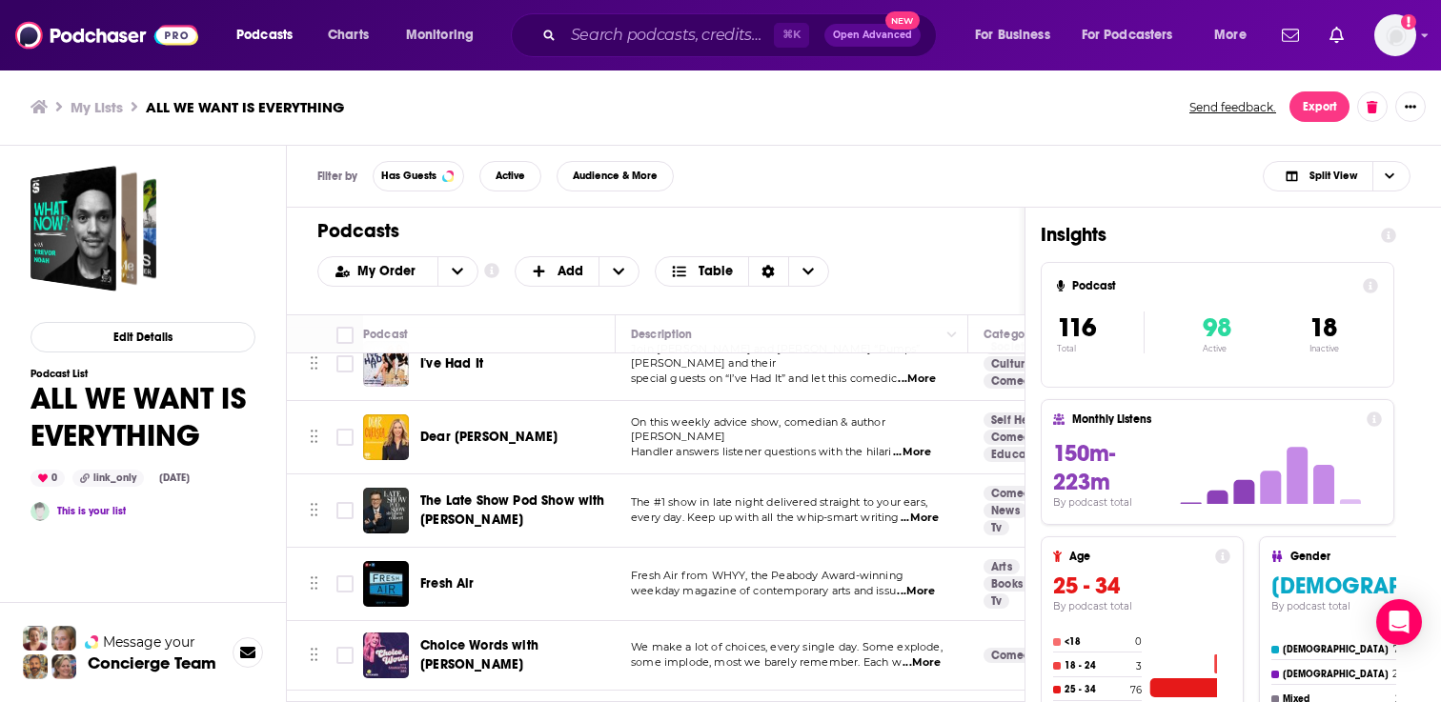
scroll to position [598, 0]
click at [491, 431] on span "Dear Chelsea" at bounding box center [488, 439] width 137 height 16
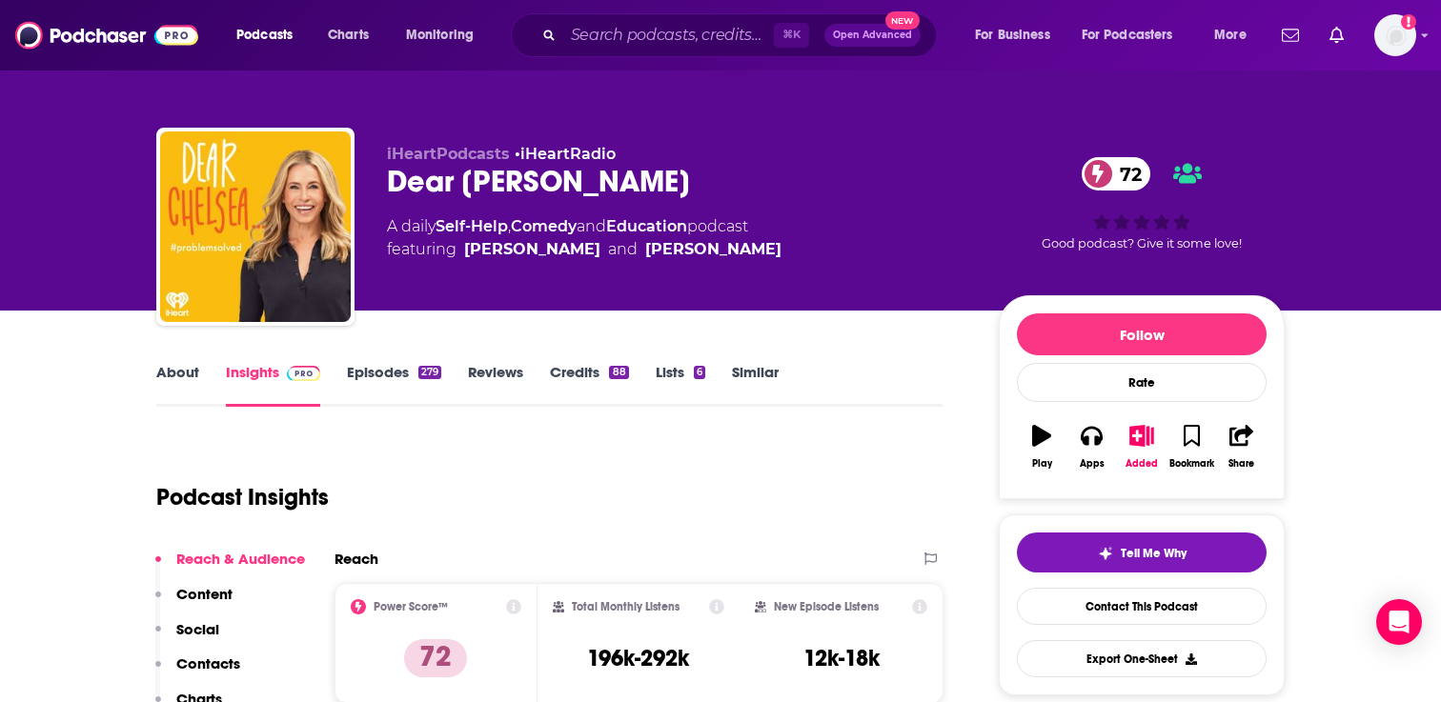
click at [414, 380] on link "Episodes 279" at bounding box center [394, 385] width 94 height 44
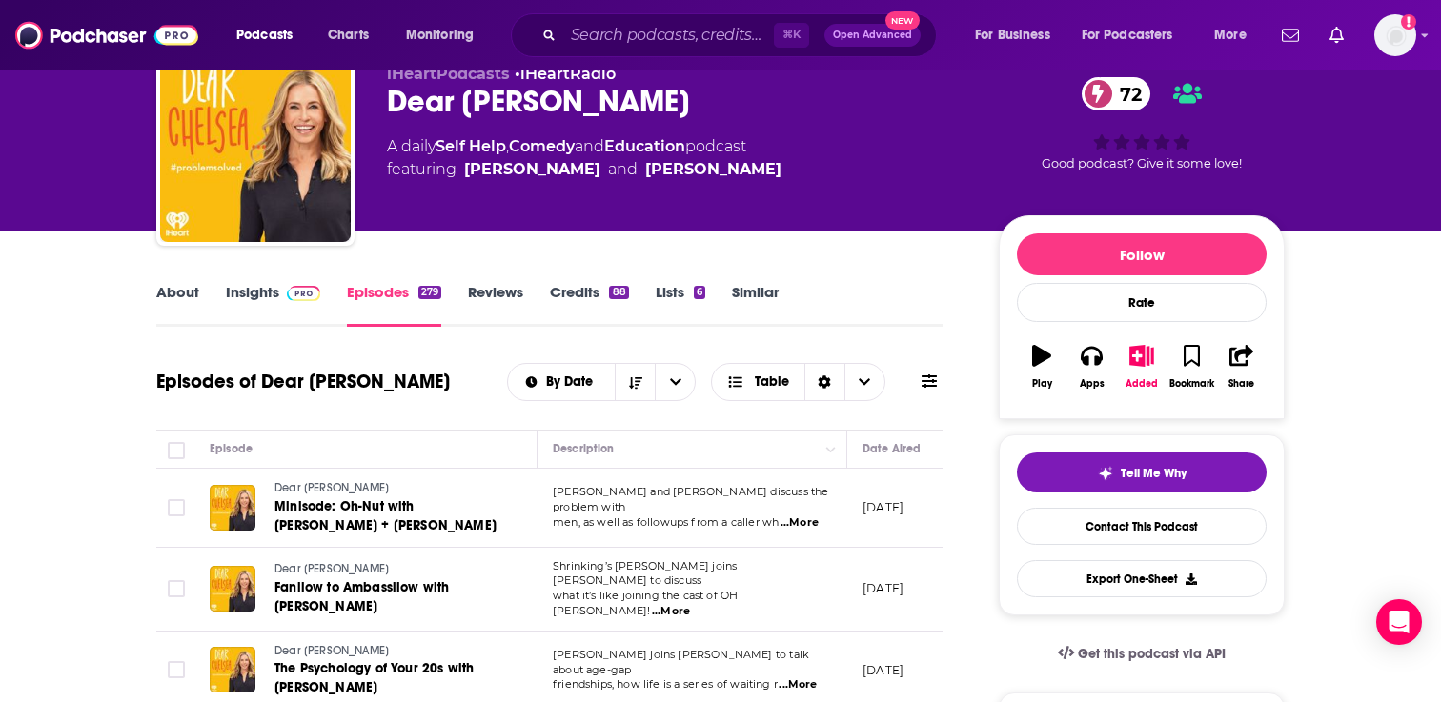
scroll to position [140, 0]
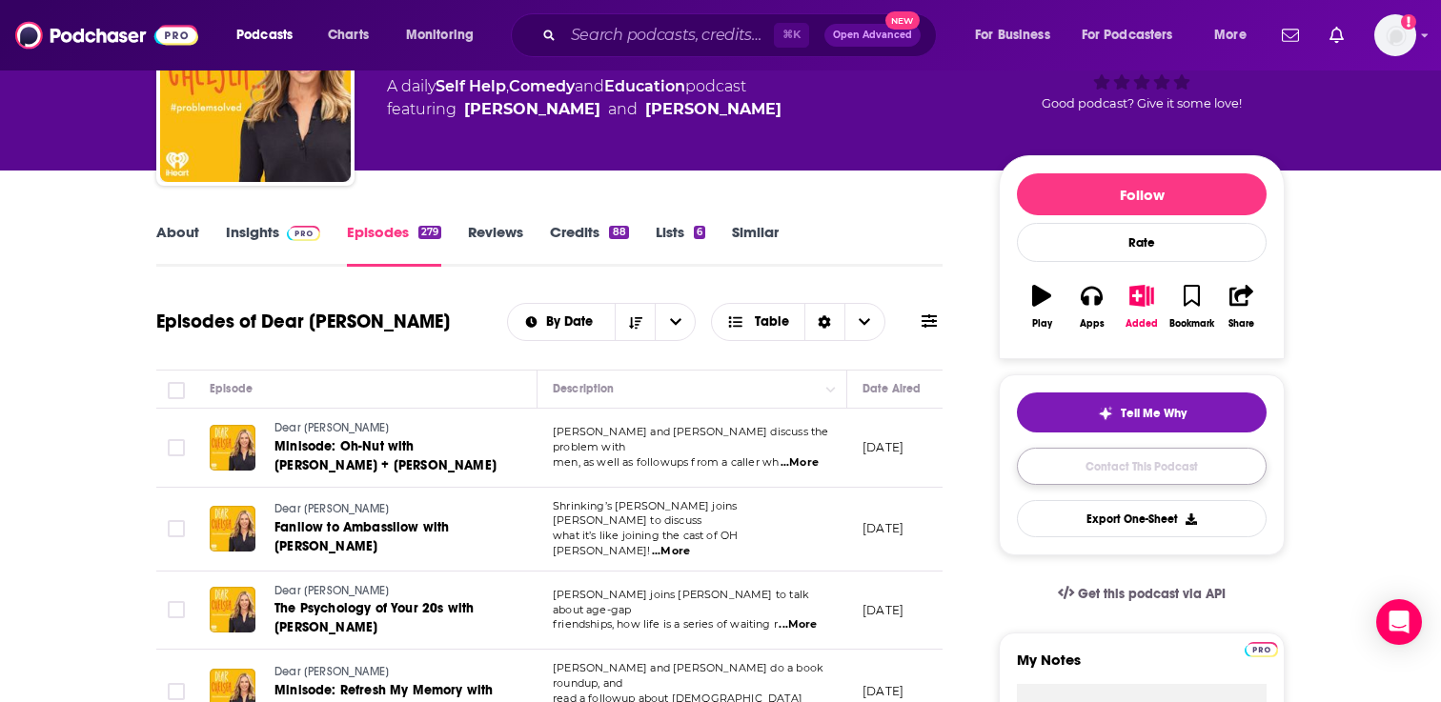
click at [1037, 483] on link "Contact This Podcast" at bounding box center [1142, 466] width 250 height 37
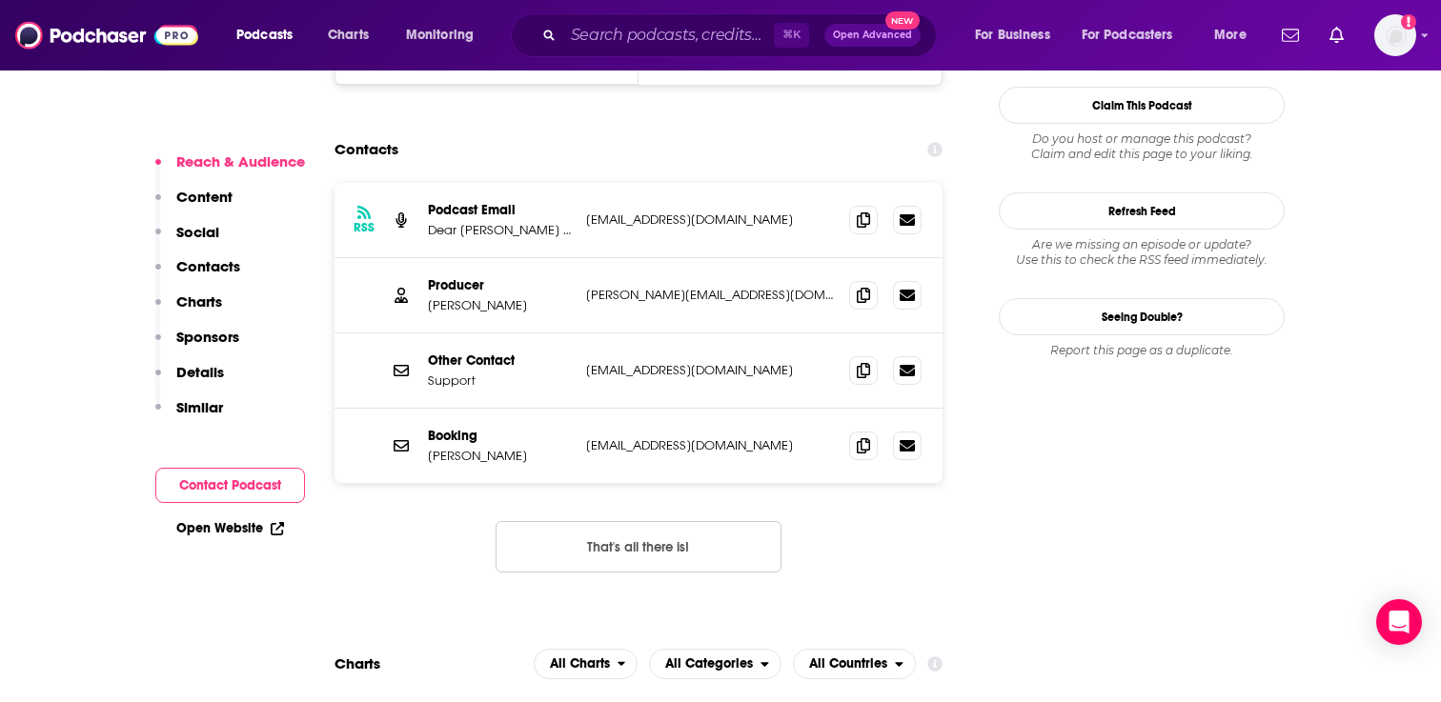
scroll to position [1775, 0]
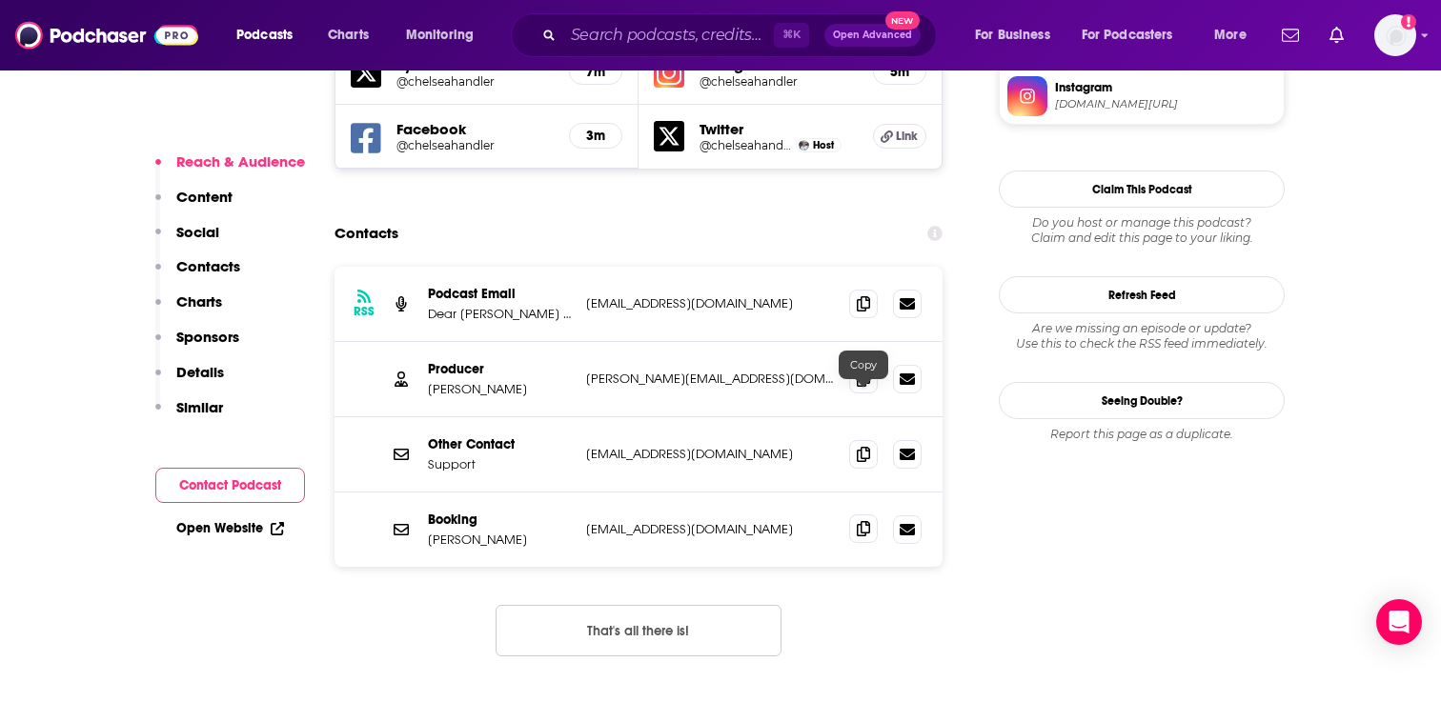
click at [865, 521] on icon at bounding box center [863, 528] width 13 height 15
click at [865, 295] on icon at bounding box center [863, 302] width 13 height 15
